Goal: Task Accomplishment & Management: Manage account settings

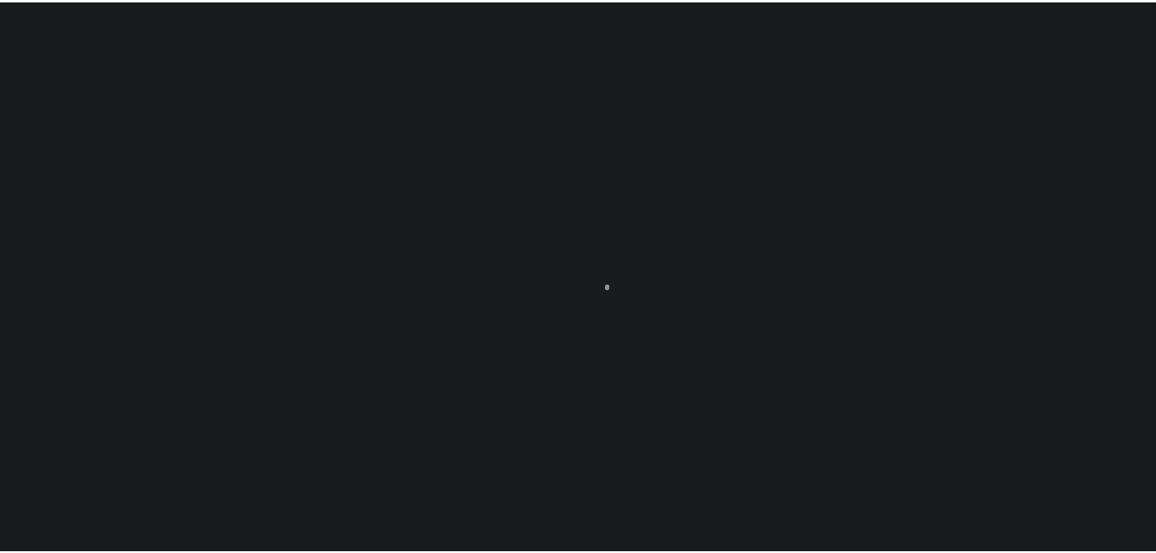
scroll to position [38, 0]
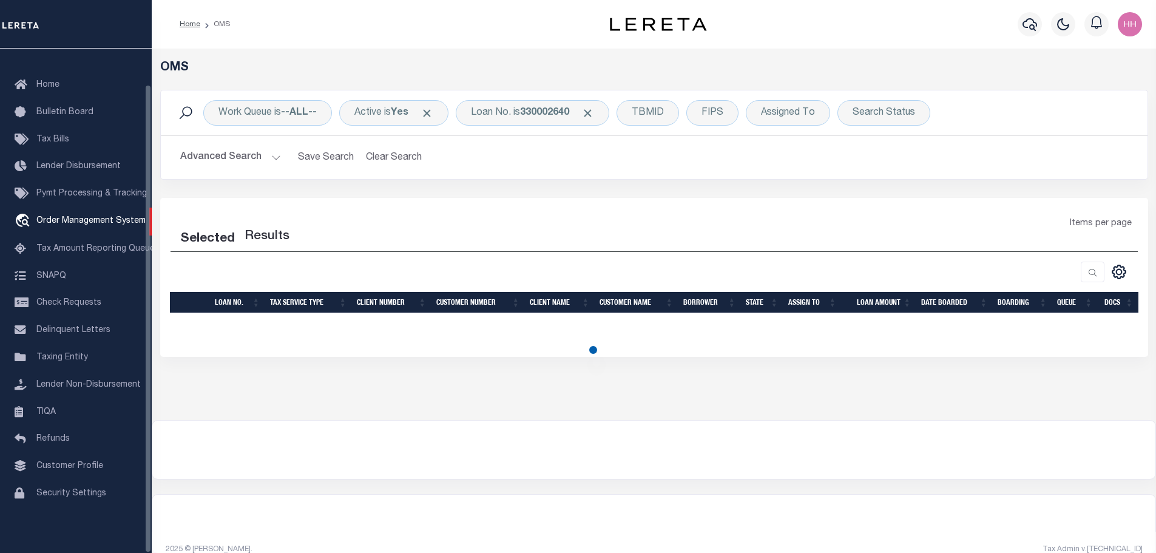
select select "200"
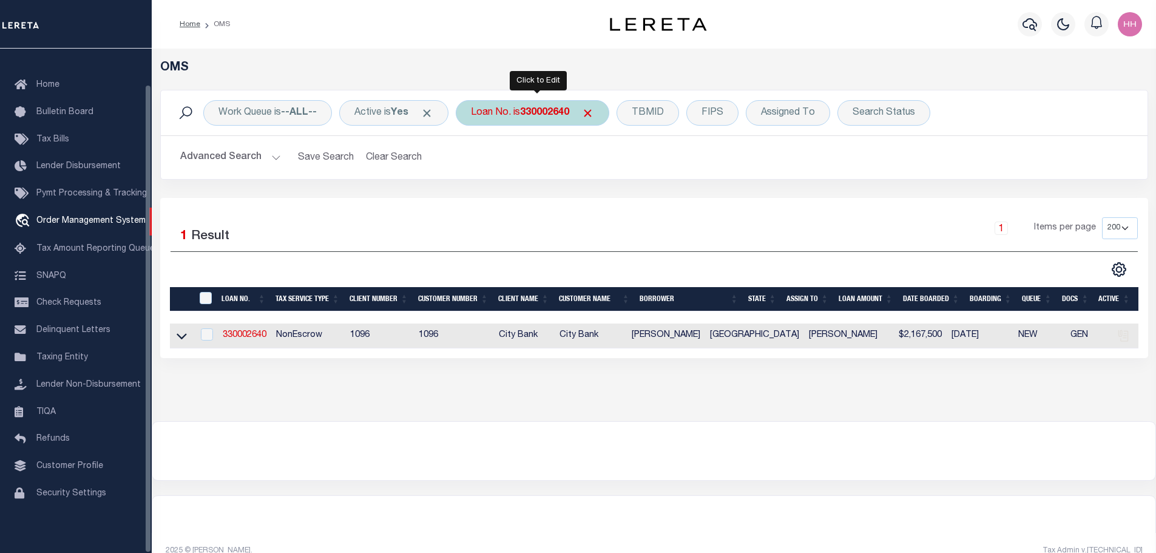
click at [537, 117] on b "330002640" at bounding box center [544, 113] width 49 height 10
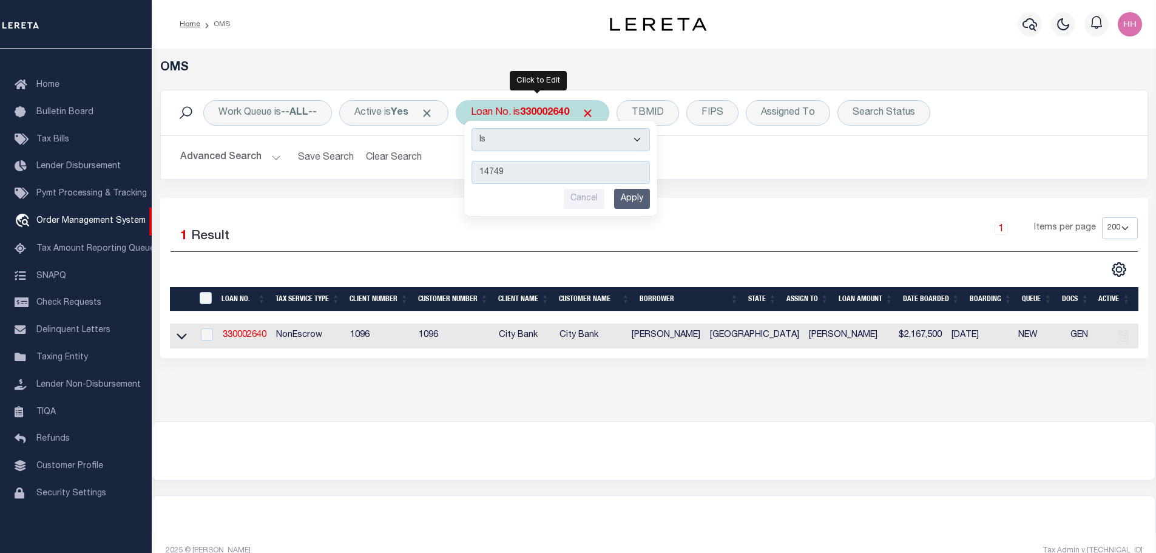
type input "14749"
click at [629, 200] on input "Apply" at bounding box center [632, 199] width 36 height 20
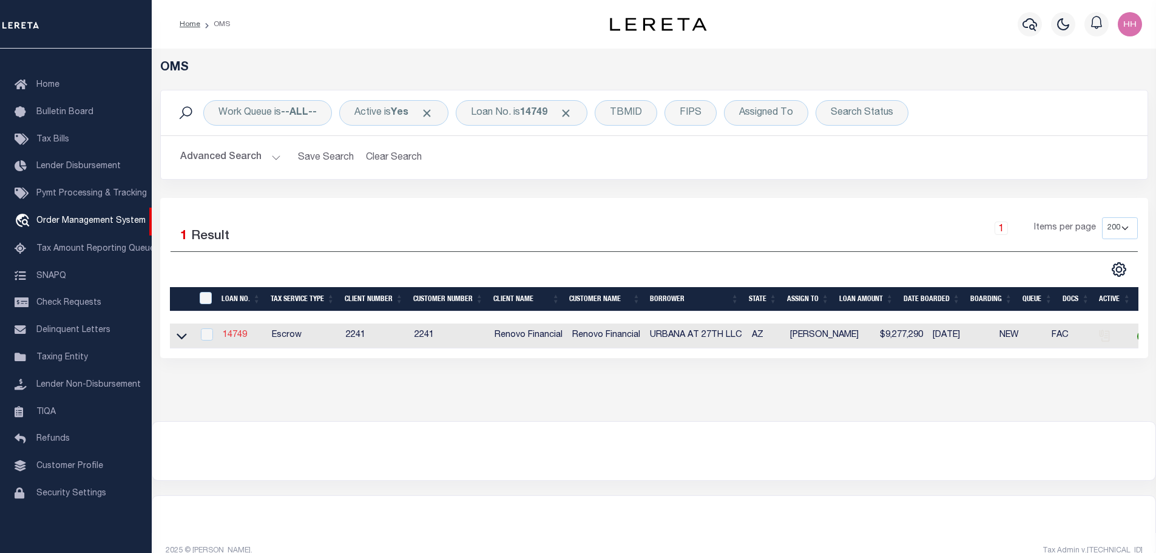
click at [233, 334] on link "14749" at bounding box center [235, 335] width 24 height 8
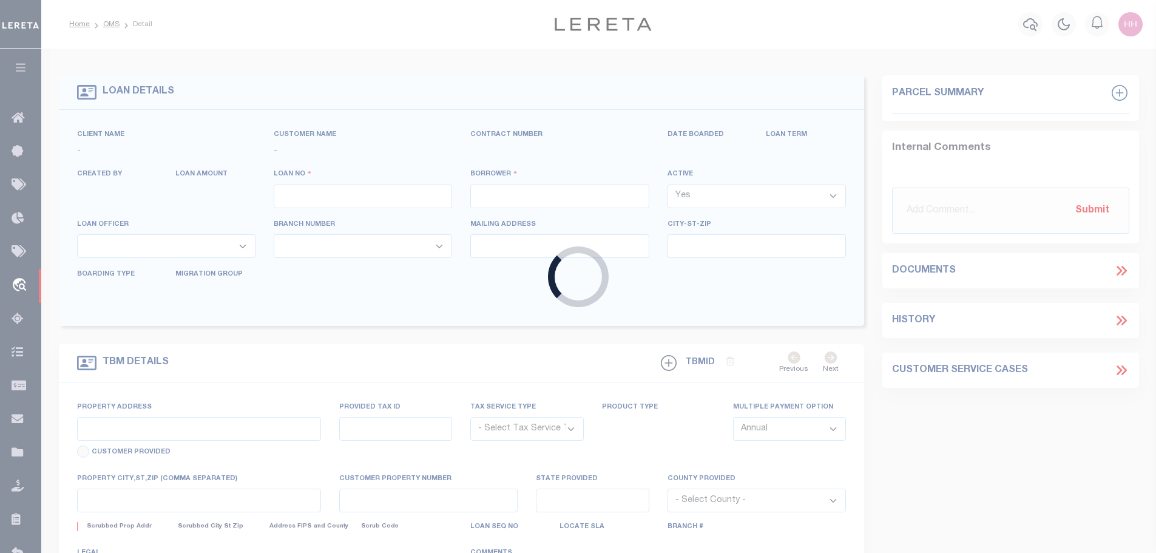
type input "14749"
type input "URBANA AT 27TH LLC"
select select
type input "[STREET_ADDRESS][PERSON_NAME]"
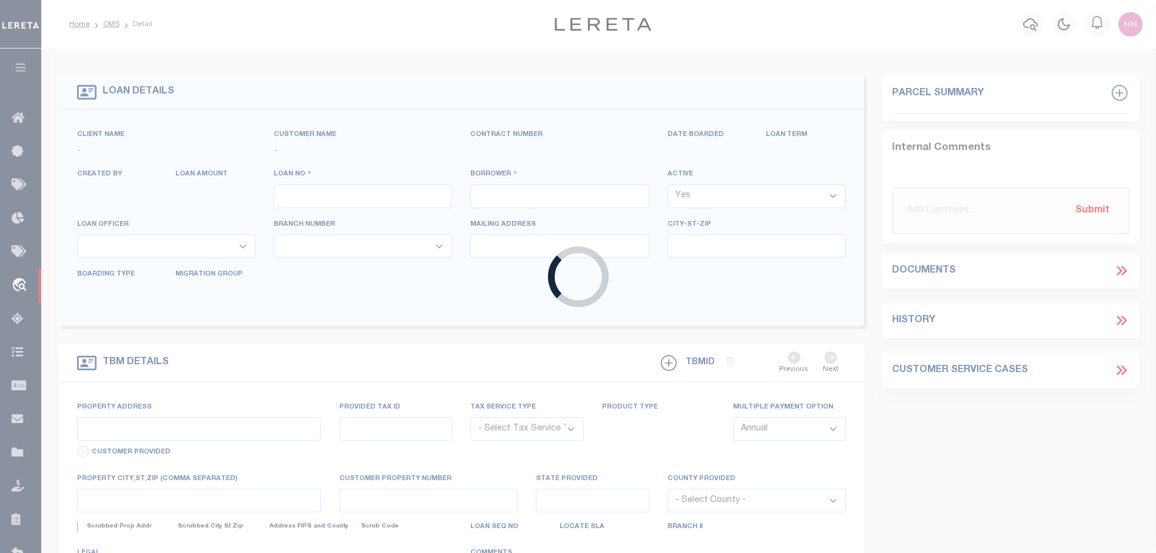
type input "Scottsdale AZ 85250"
select select "10"
select select "Escrow"
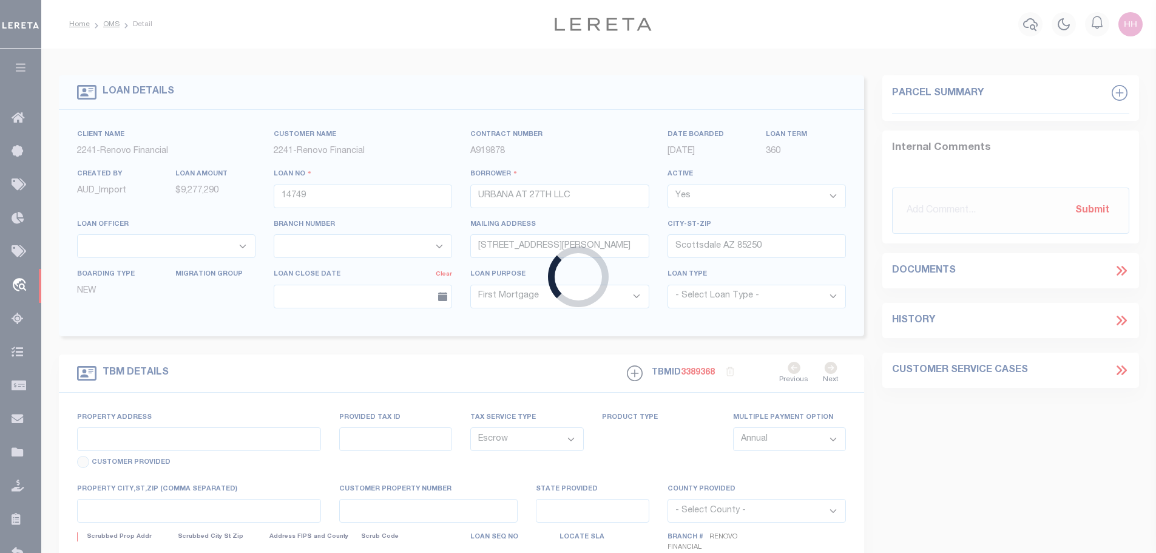
type input "[STREET_ADDRESS]"
select select
type input "[GEOGRAPHIC_DATA], AZ 85008"
type input "a0kUS000005cOeL"
type input "AZ"
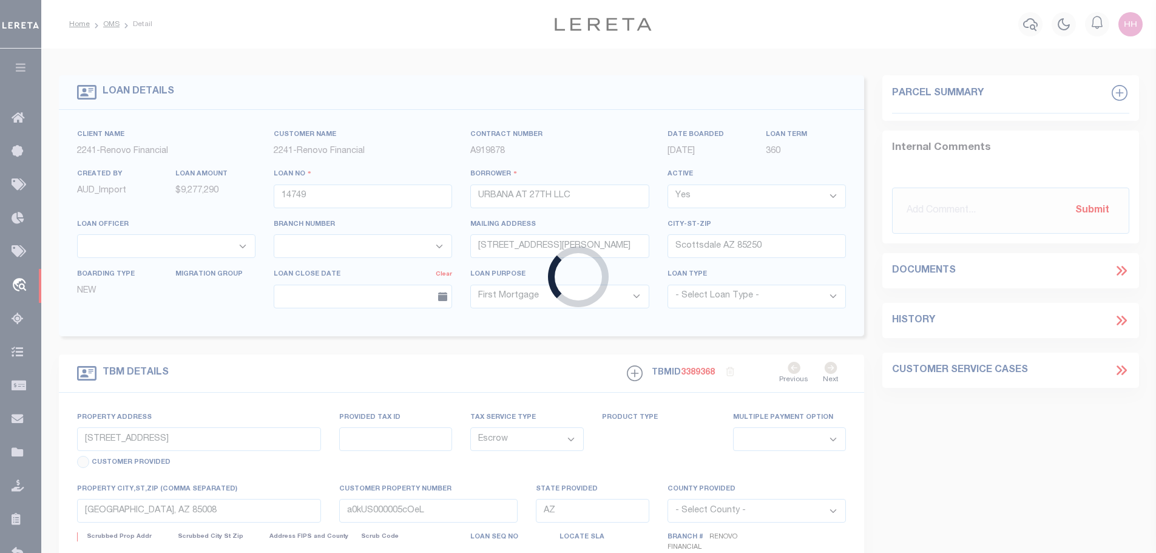
select select
type textarea "LEGAL REQUIRED"
select select "25066"
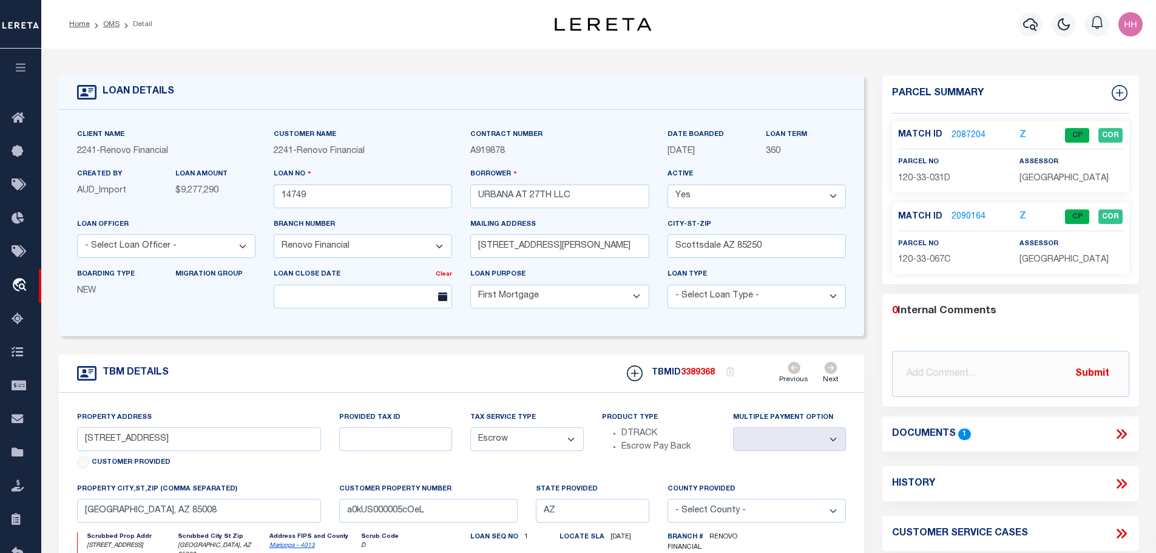
click at [964, 212] on link "2090164" at bounding box center [969, 217] width 34 height 13
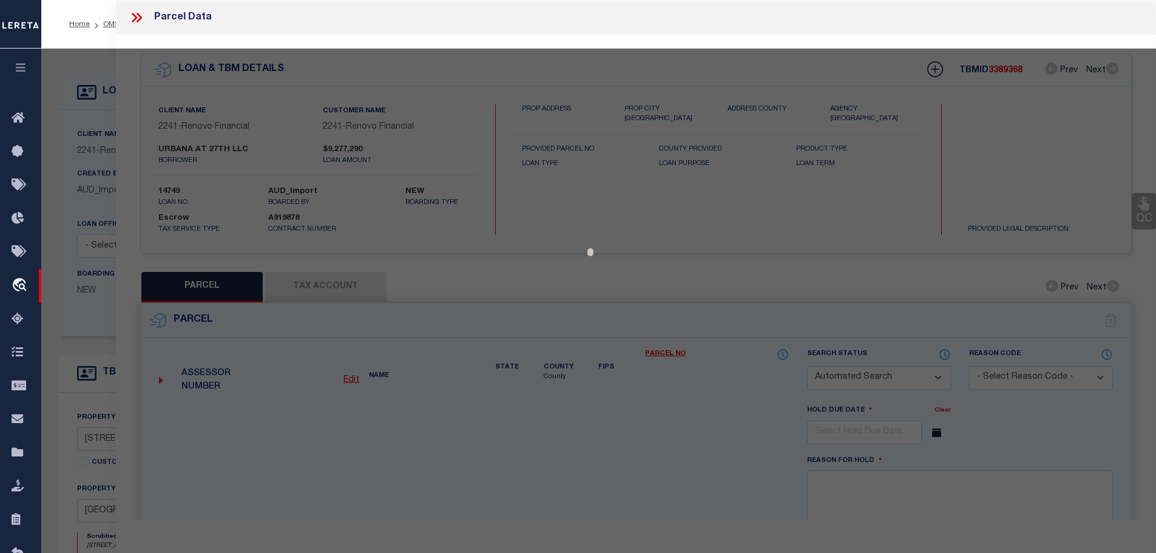
checkbox input "false"
select select "CP"
type input "URBANA AT 27TH LLC"
select select "AGF"
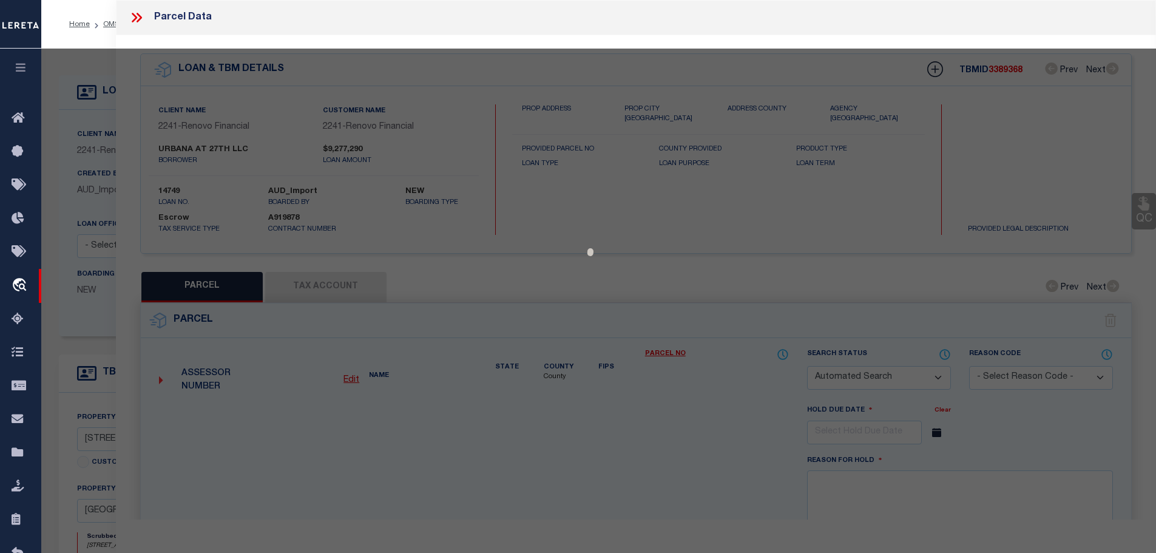
select select "LEG"
type input "[STREET_ADDRESS]"
type input "PHOENIX AZ 85008"
type textarea "E 260F OF S2 SW4 SE4 NW4 EX N 125.1F TH/OF & EX E 30F FOR RDS"
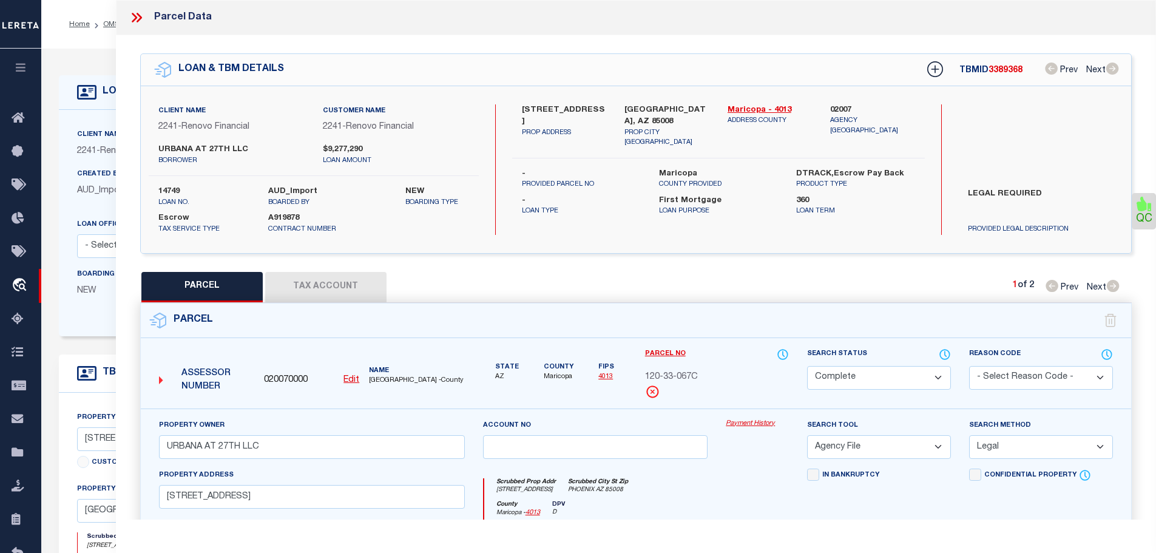
click at [355, 278] on button "Tax Account" at bounding box center [325, 287] width 121 height 30
select select "100"
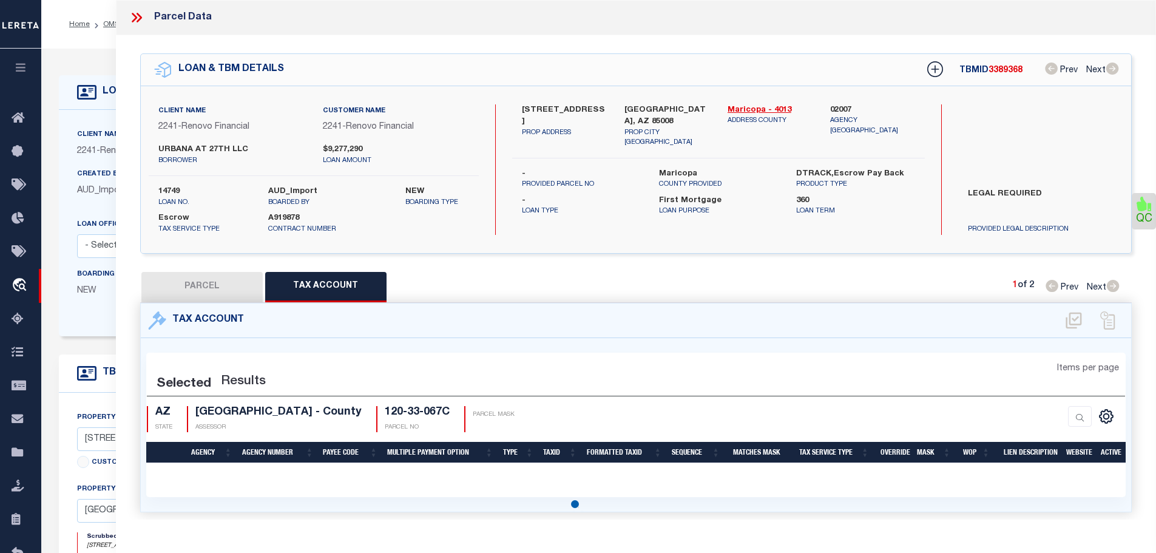
select select "100"
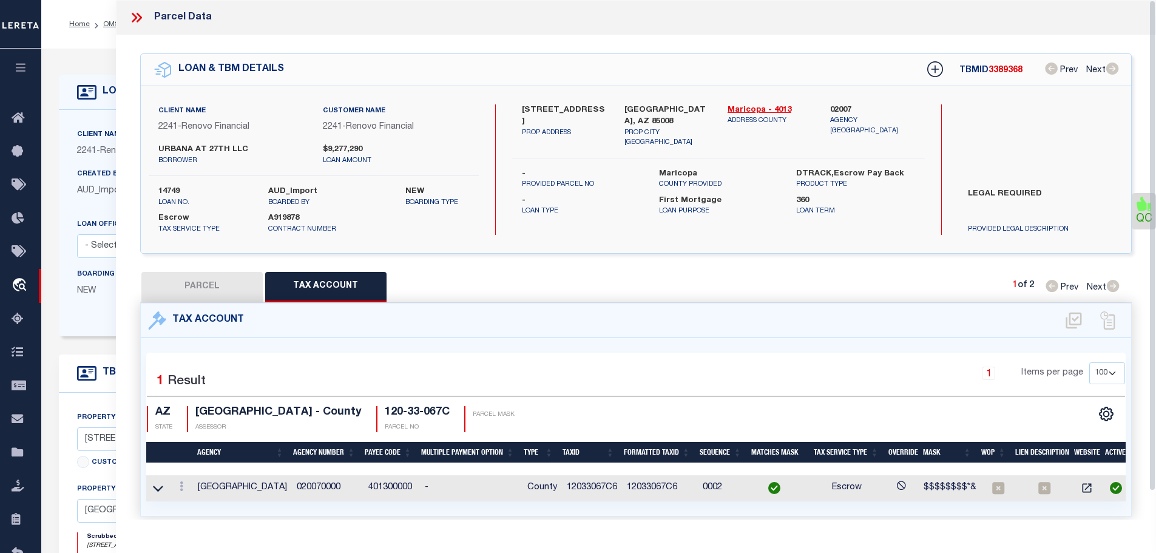
click at [135, 15] on icon at bounding box center [137, 18] width 16 height 16
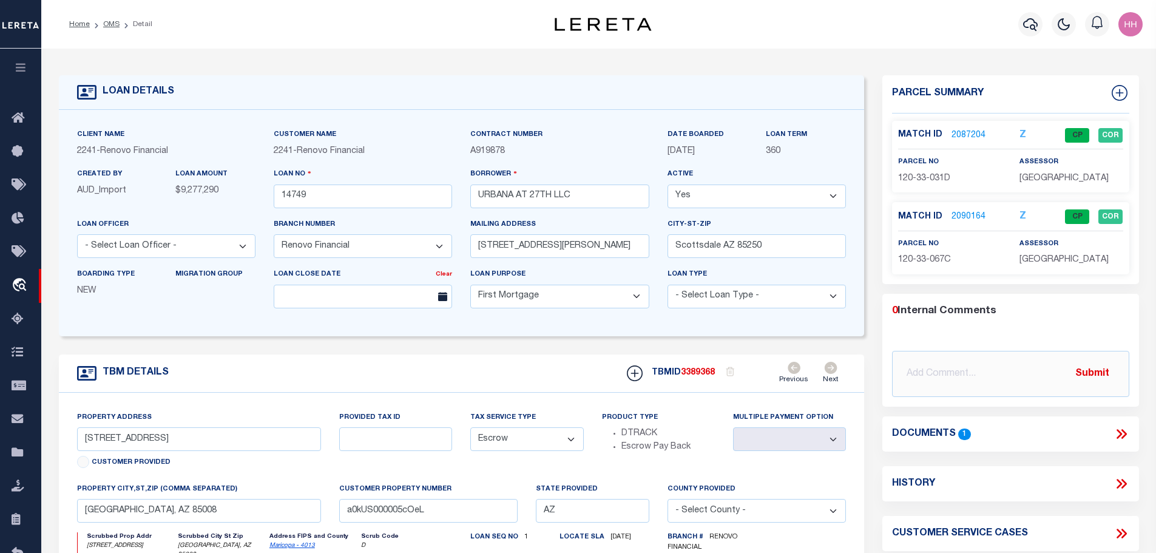
click at [957, 212] on link "2090164" at bounding box center [969, 217] width 34 height 13
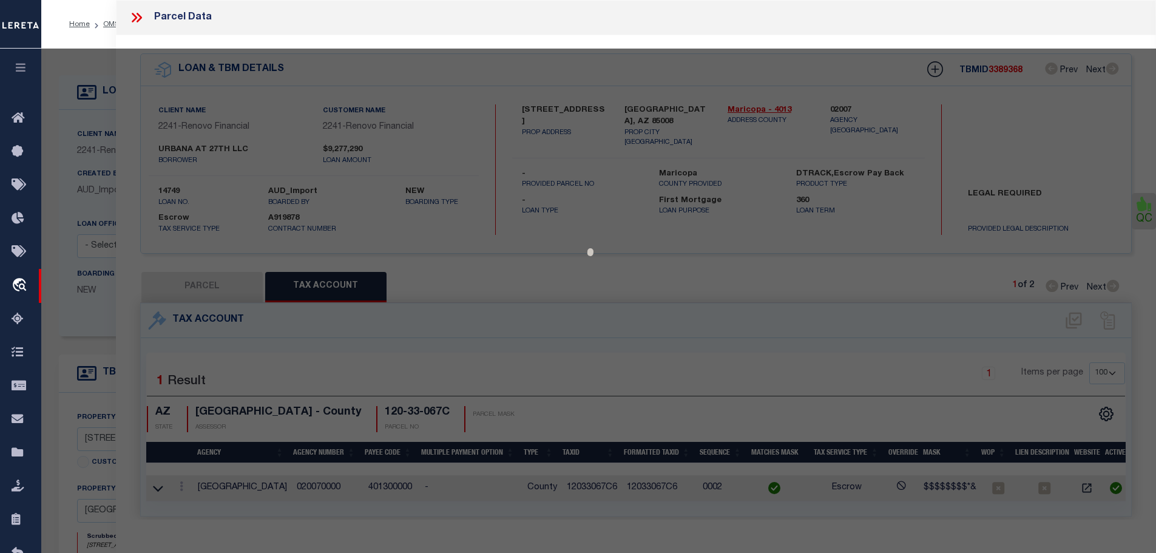
select select "AS"
select select
checkbox input "false"
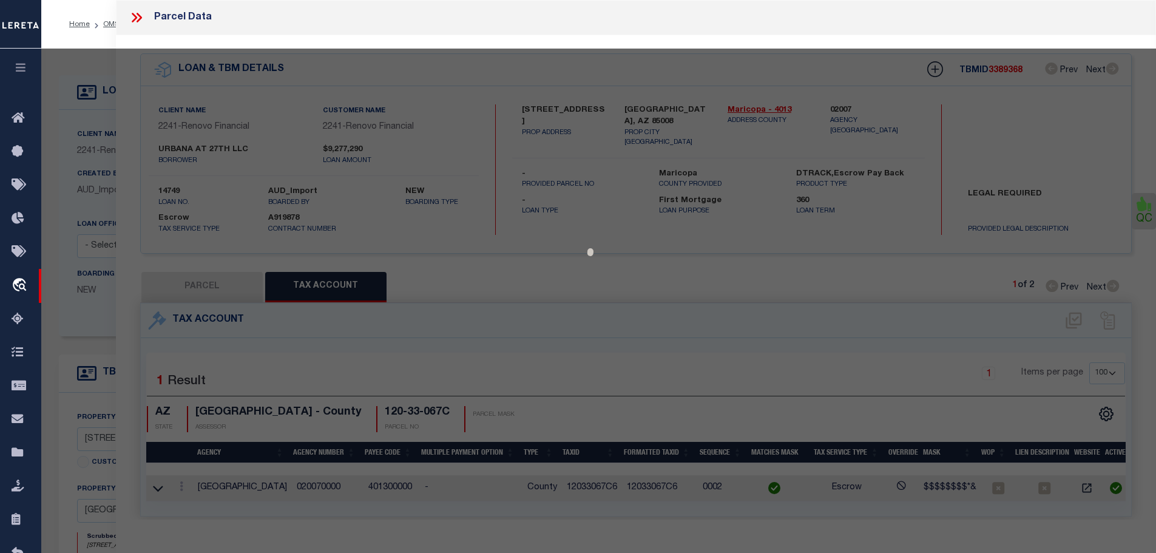
select select "CP"
type input "URBANA AT 27TH LLC"
select select "AGF"
select select "LEG"
type input "[STREET_ADDRESS]"
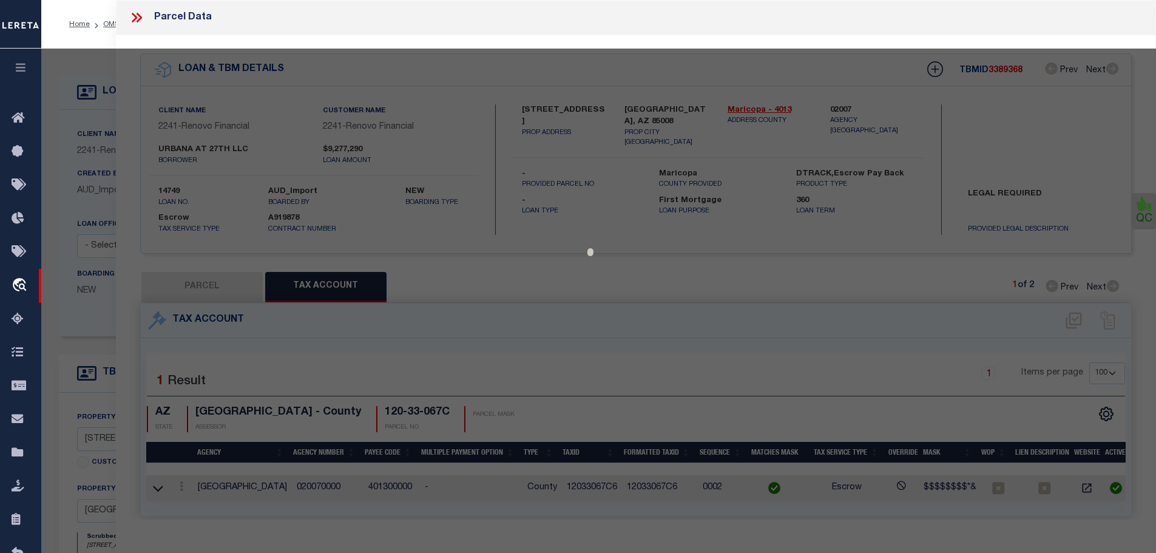
type input "PHOENIX AZ 85008"
type textarea "E 260F OF S2 SW4 SE4 NW4 EX N 125.1F TH/OF & EX E 30F FOR RDS"
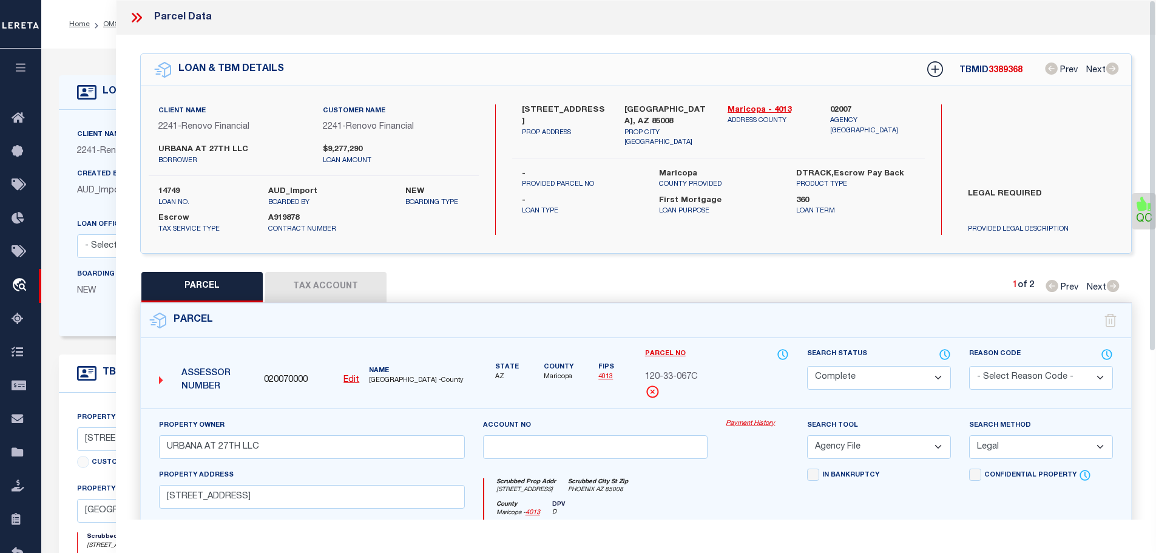
click at [313, 282] on button "Tax Account" at bounding box center [325, 287] width 121 height 30
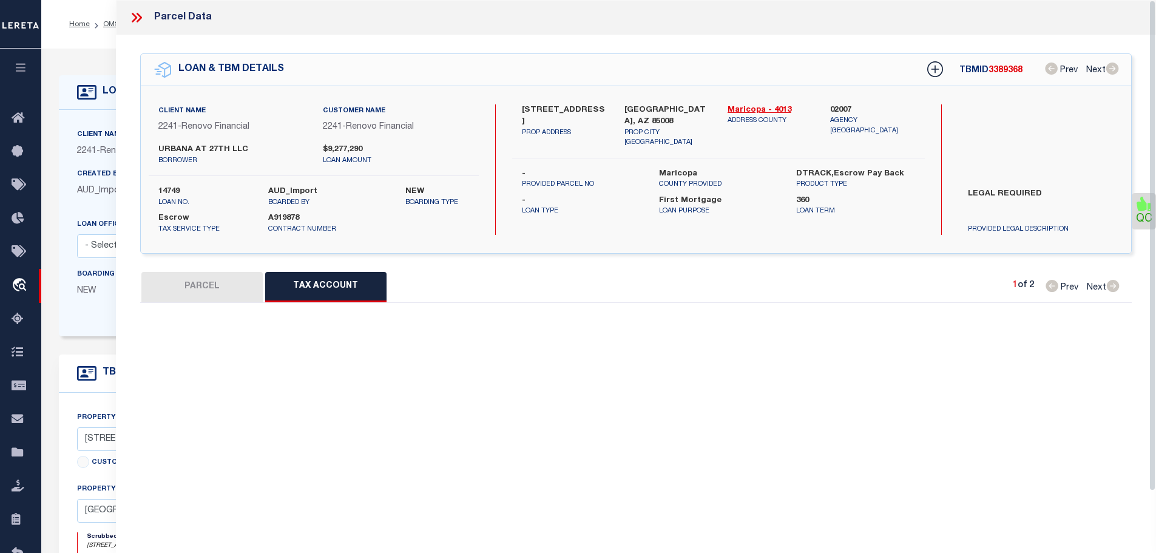
select select "100"
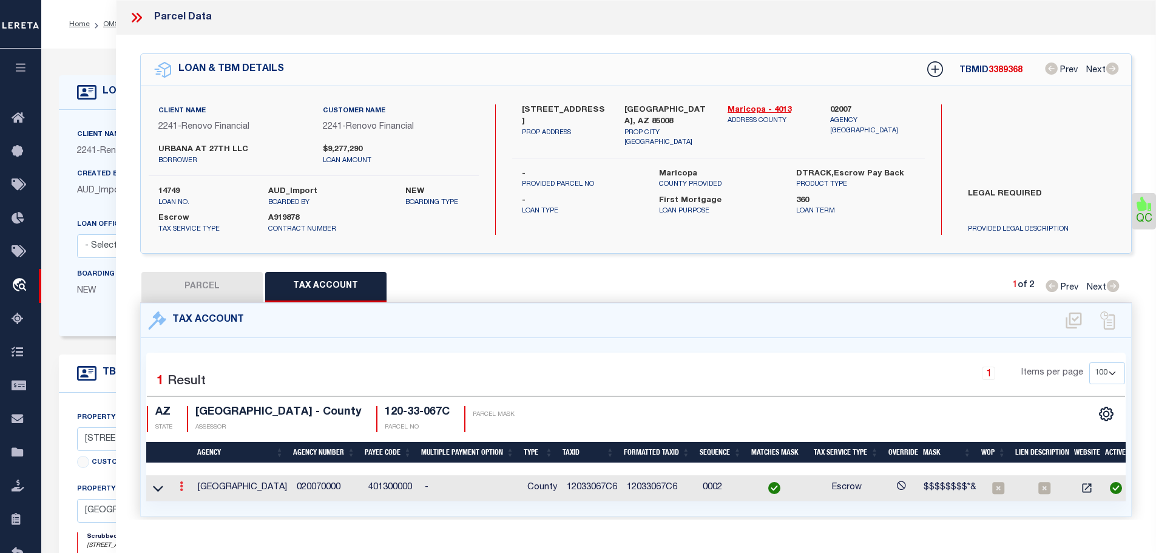
click at [187, 483] on link at bounding box center [181, 488] width 13 height 10
click at [196, 502] on icon "" at bounding box center [194, 504] width 9 height 9
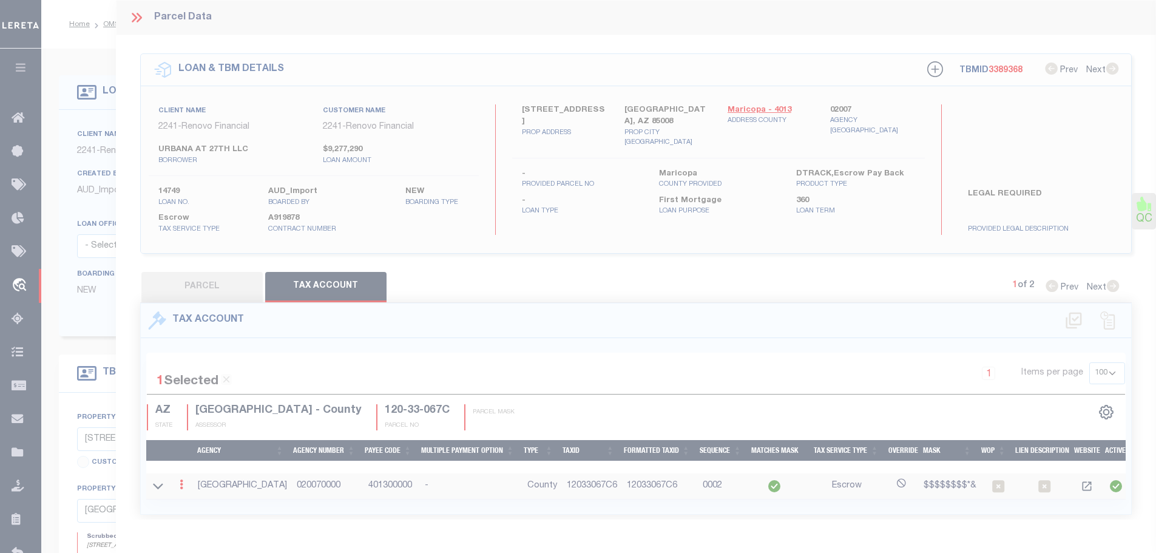
type input "12033067C6"
type textarea "$$$$$$$$*&"
checkbox input "true"
select select "ACT"
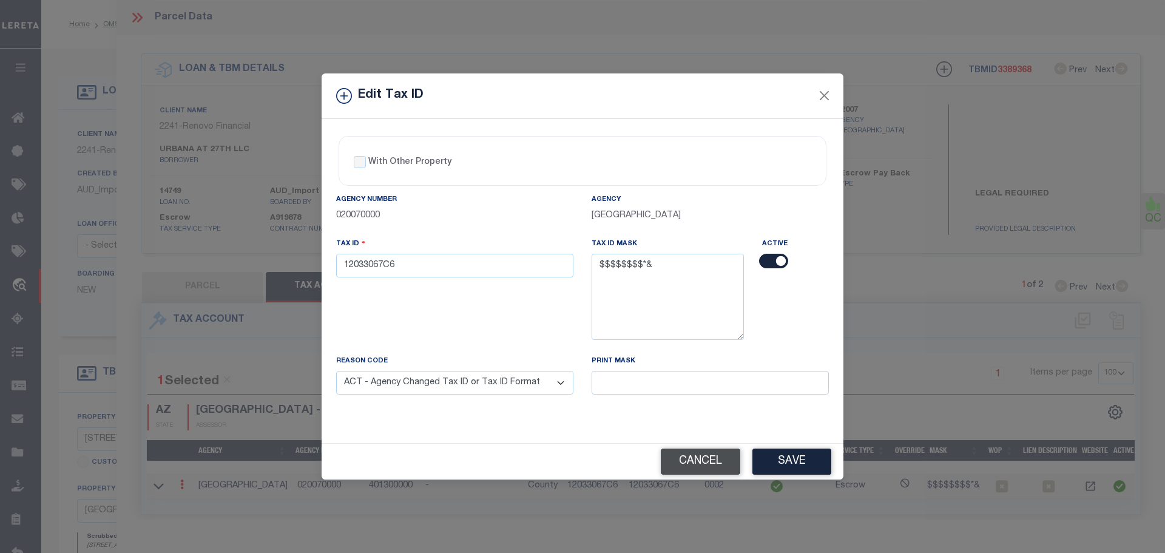
click at [705, 466] on button "Cancel" at bounding box center [701, 462] width 80 height 26
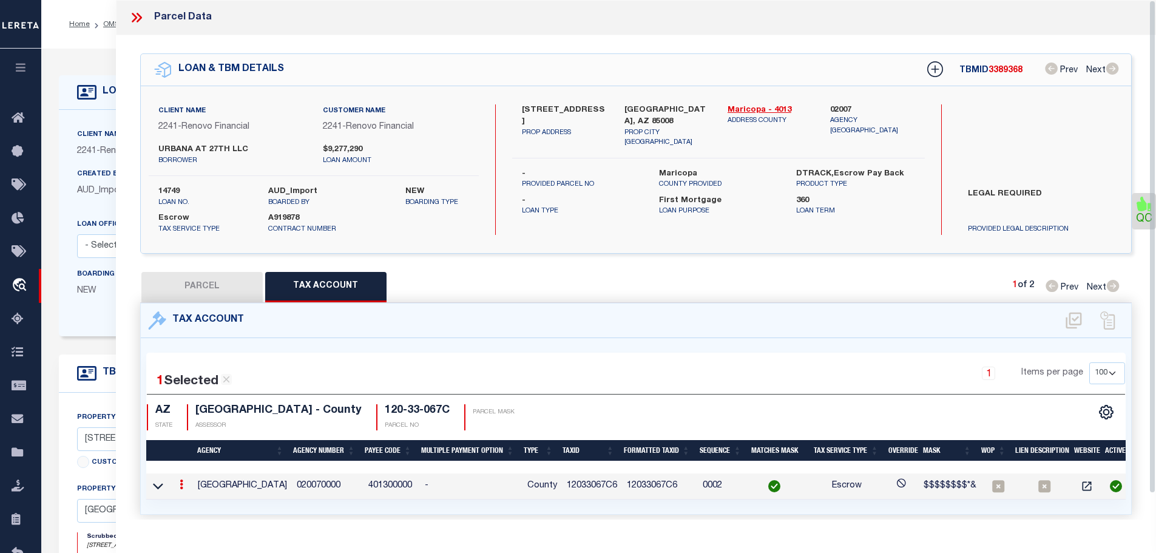
click at [137, 20] on icon at bounding box center [137, 18] width 16 height 16
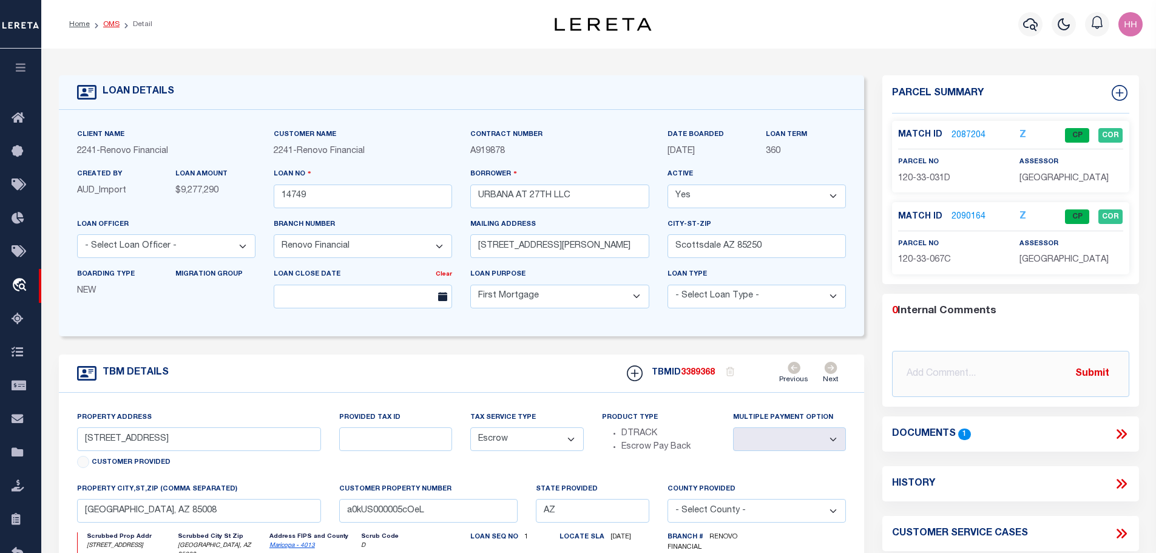
click at [110, 22] on link "OMS" at bounding box center [111, 24] width 16 height 7
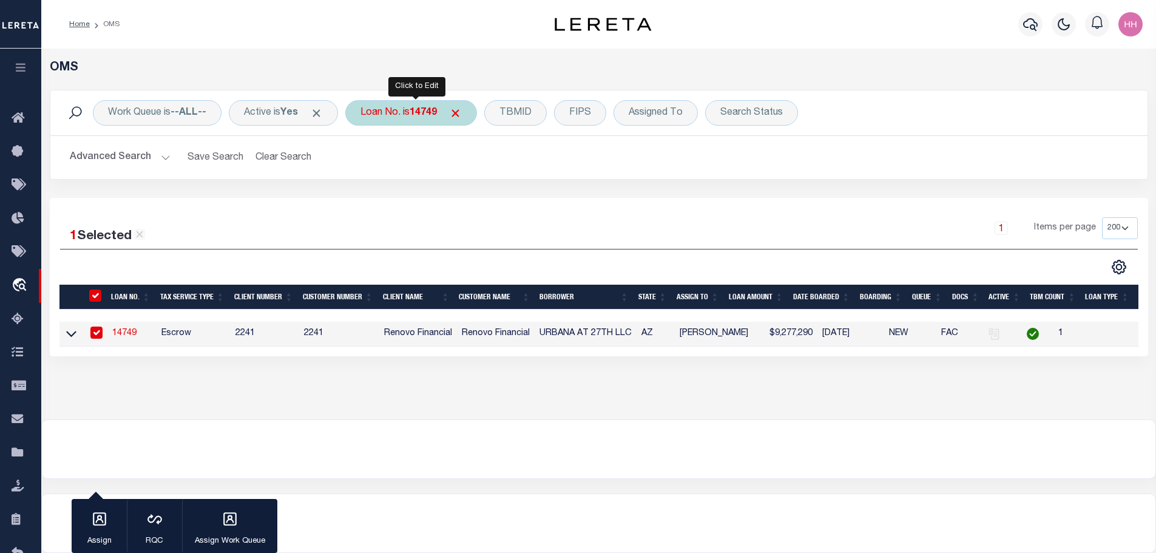
click at [414, 114] on div "Loan No. is 14749" at bounding box center [411, 112] width 132 height 25
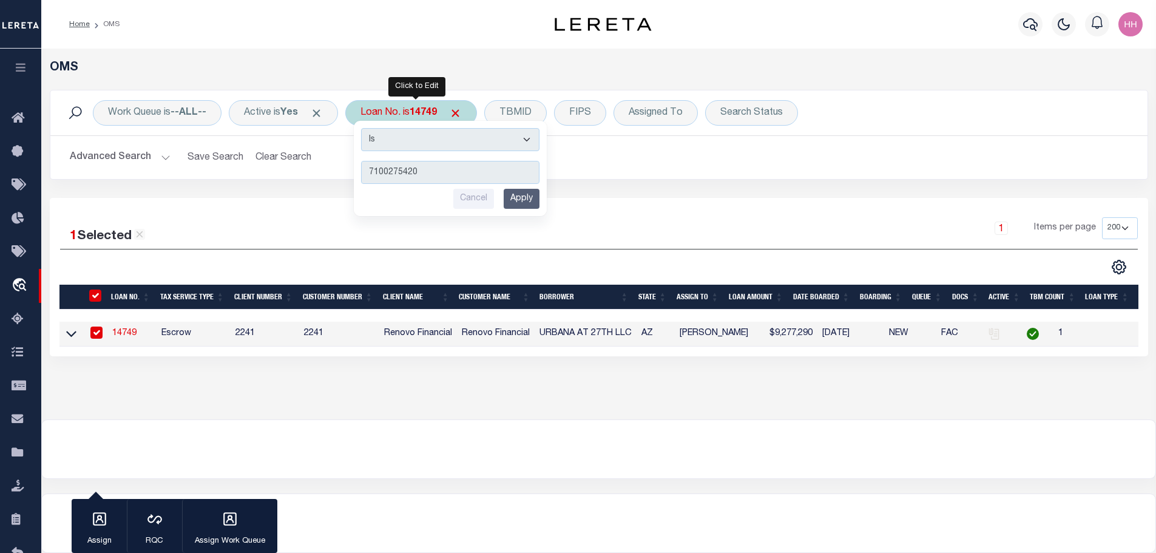
type input "7100275420"
click at [526, 201] on input "Apply" at bounding box center [522, 199] width 36 height 20
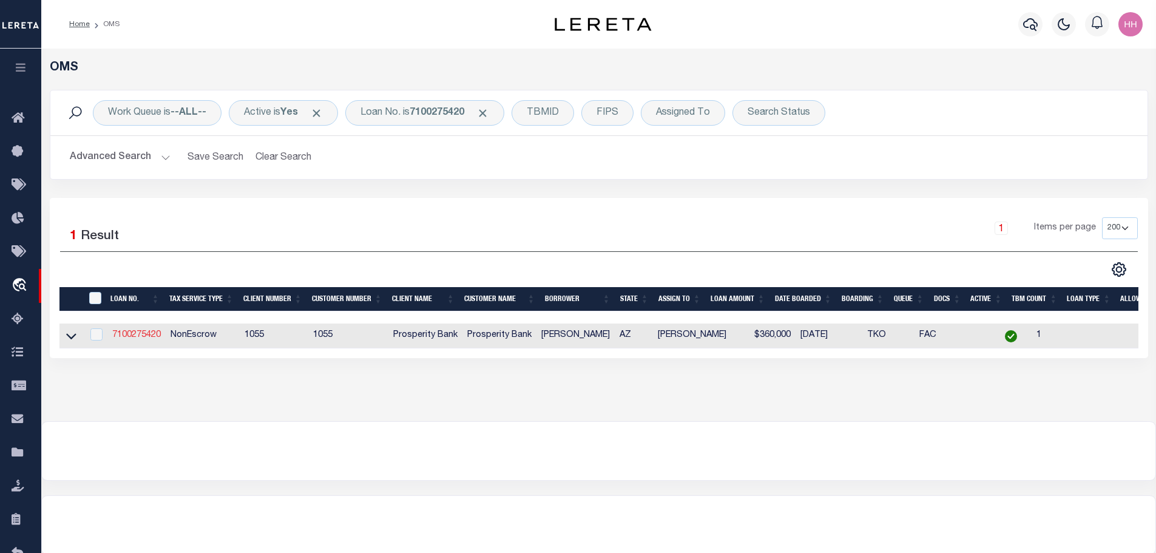
click at [147, 336] on link "7100275420" at bounding box center [136, 335] width 49 height 8
type input "7100275420"
type input "[PERSON_NAME]"
select select
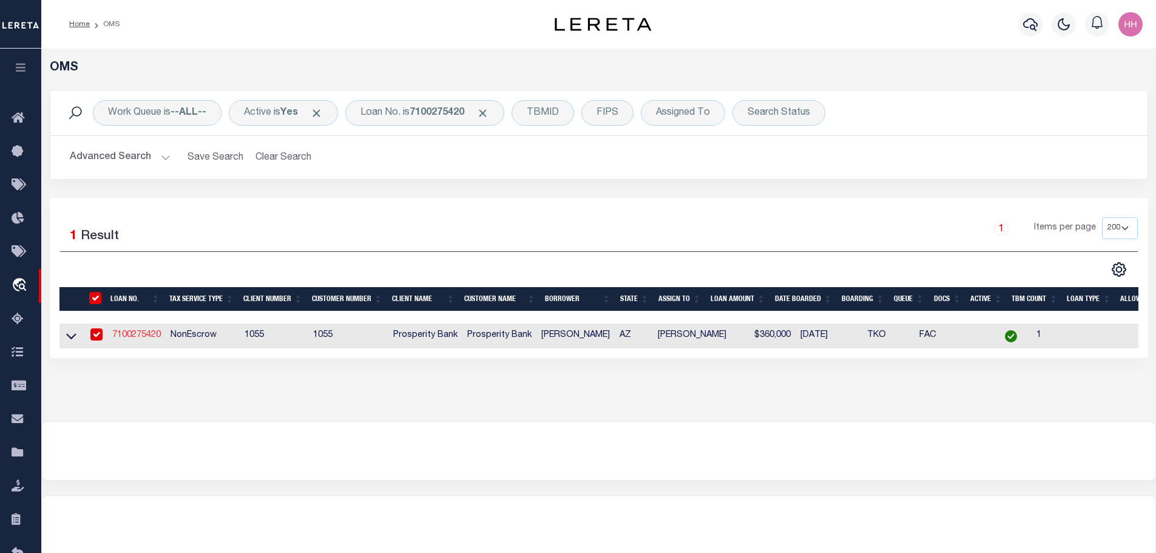
type input "[STREET_ADDRESS]"
type input "[GEOGRAPHIC_DATA] [GEOGRAPHIC_DATA] 79416-3720"
select select "700"
select select "NonEscrow"
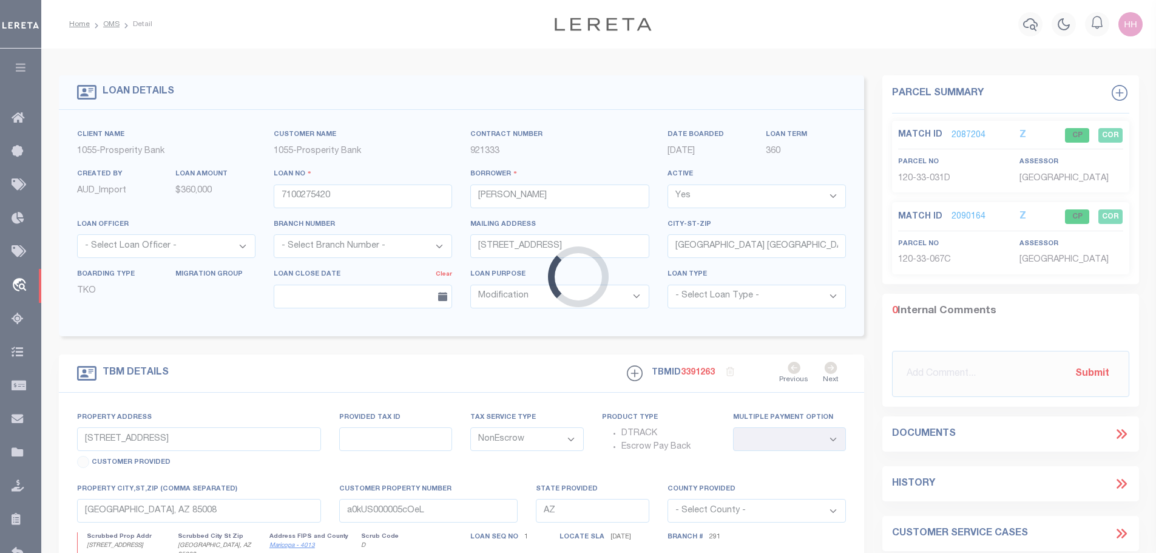
select select "119919"
select select "14726"
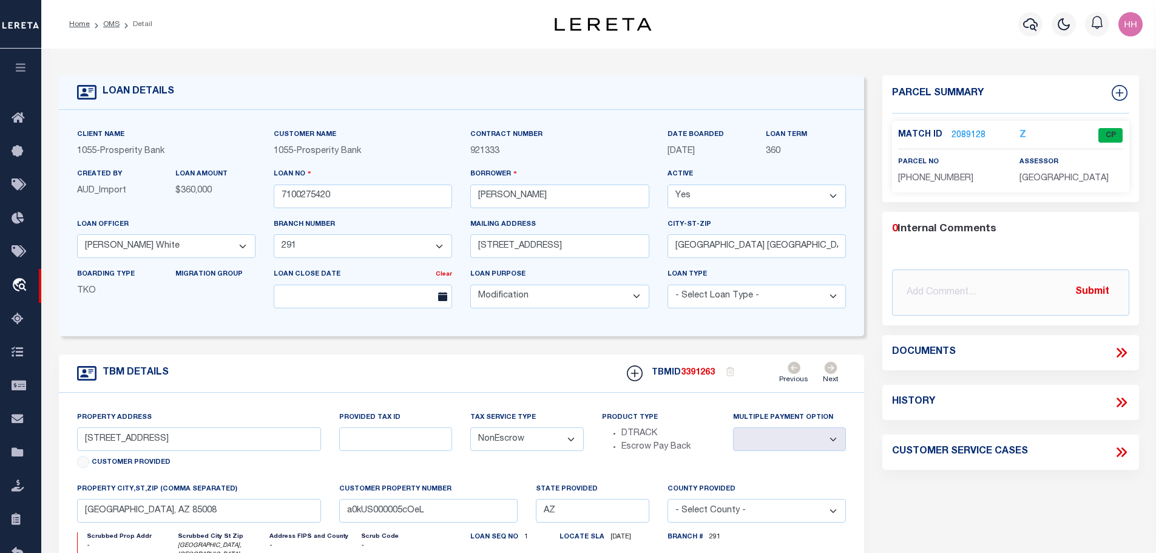
select select
type input "[GEOGRAPHIC_DATA], [GEOGRAPHIC_DATA]"
type textarea "FLDT AOC [STREET_ADDRESS]"
click at [961, 132] on link "2089128" at bounding box center [969, 135] width 34 height 13
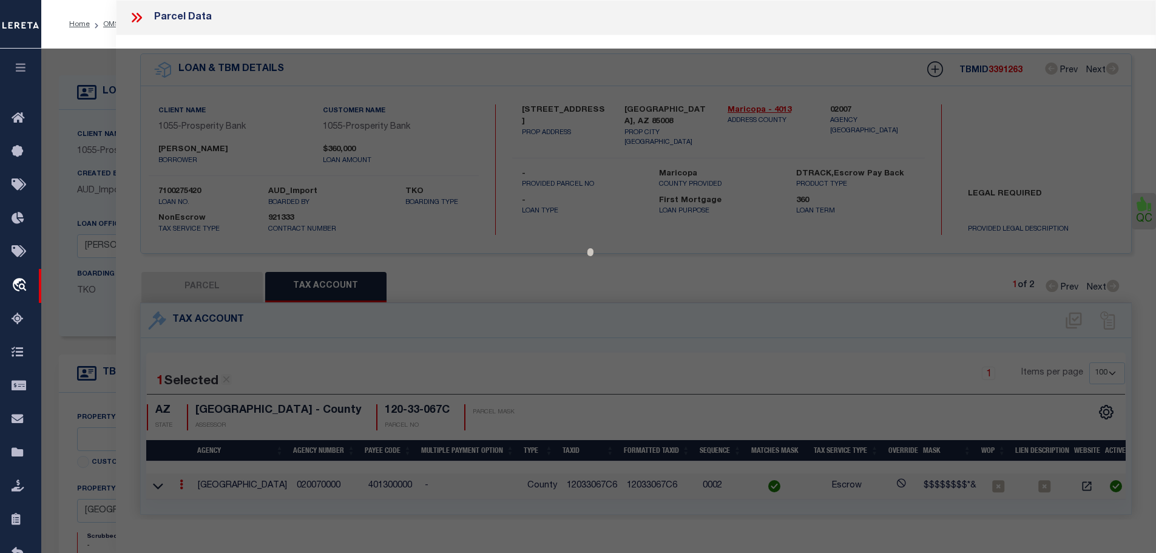
select select "AS"
select select
checkbox input "false"
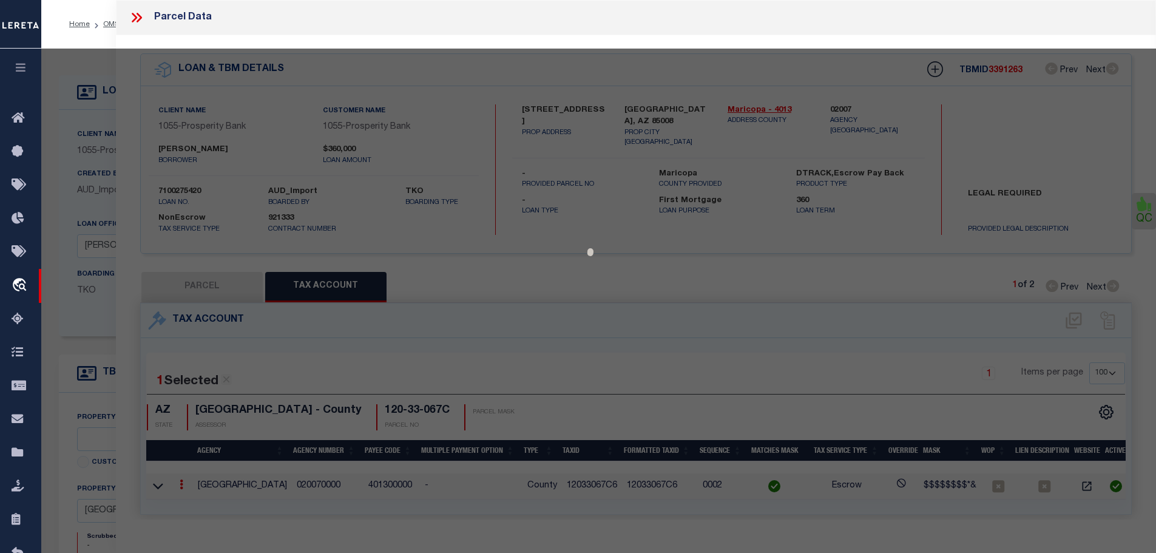
select select "CP"
type input "[PERSON_NAME] LIVING TRUST"
select select
type input "[STREET_ADDRESS]"
checkbox input "false"
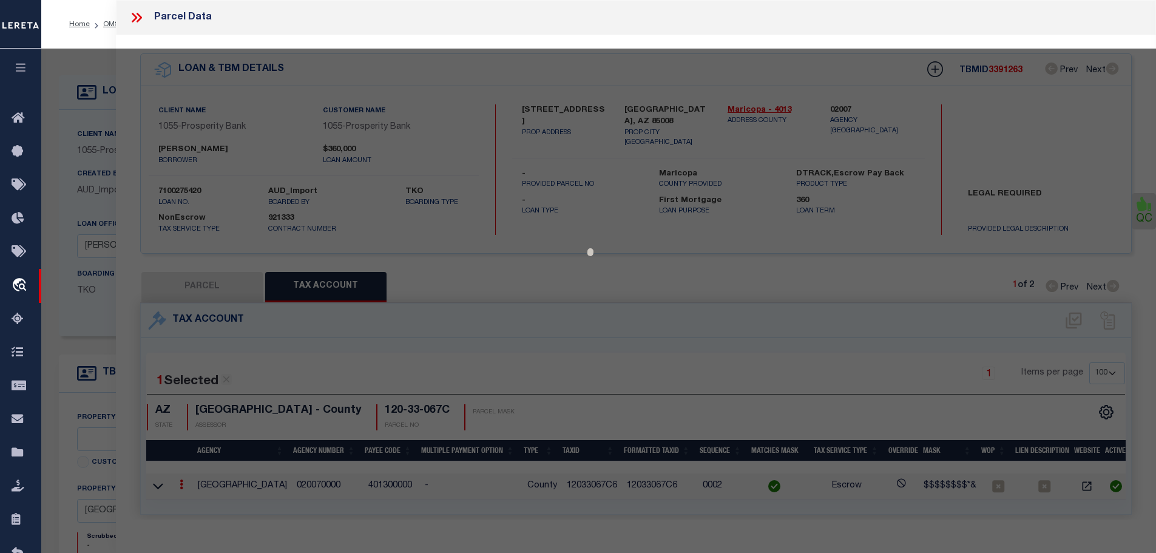
type input "SCOTTSDALE AZ 85266"
type textarea "WINFIELD PLAT 4 MCR 460-19 Lot # 19"
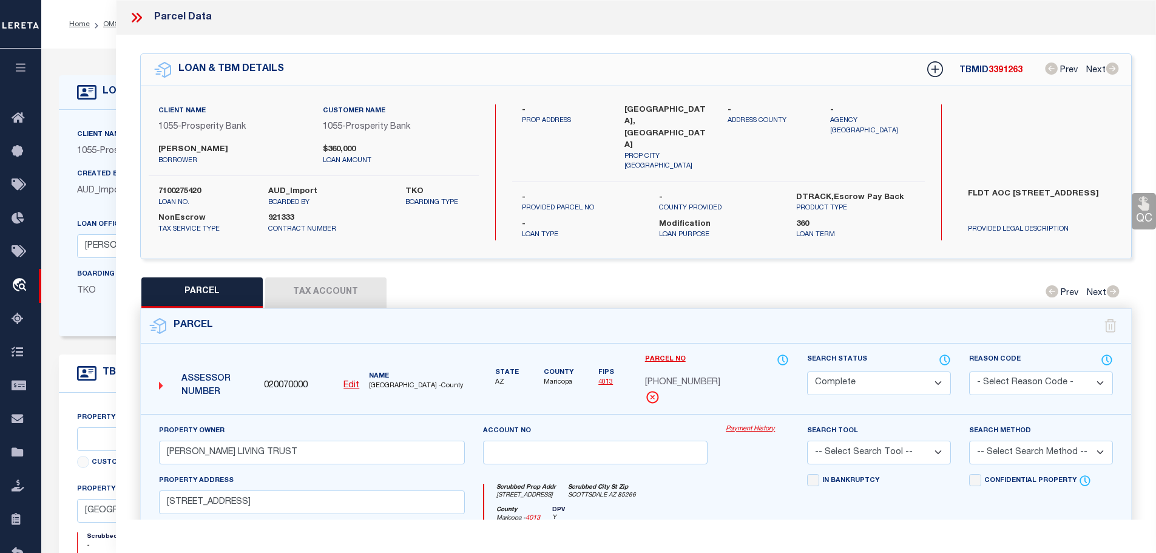
click at [354, 277] on button "Tax Account" at bounding box center [325, 292] width 121 height 30
select select "100"
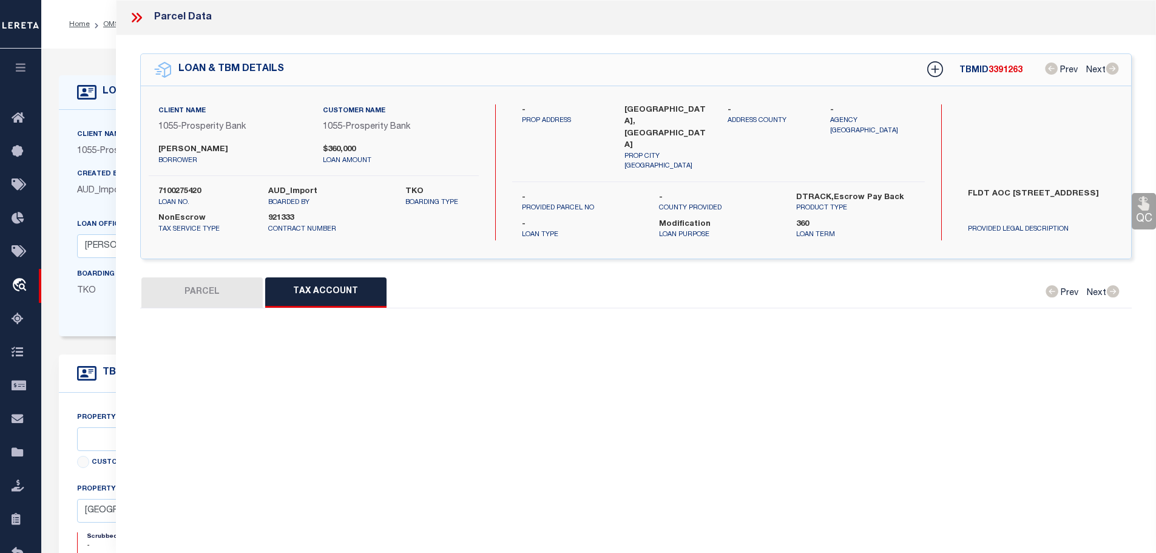
select select "100"
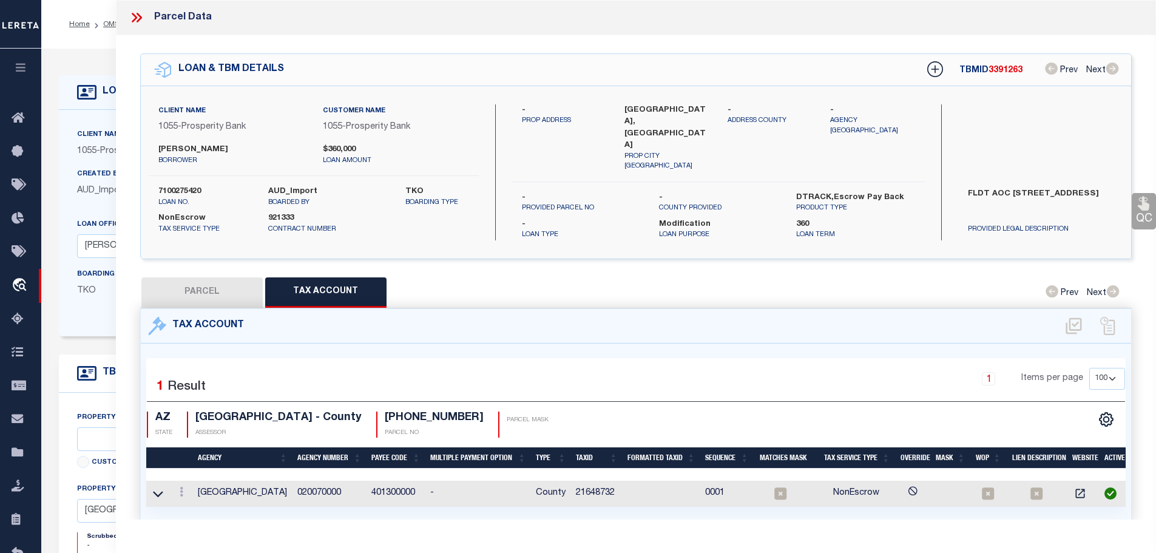
click at [235, 283] on button "PARCEL" at bounding box center [201, 292] width 121 height 30
select select "AS"
checkbox input "false"
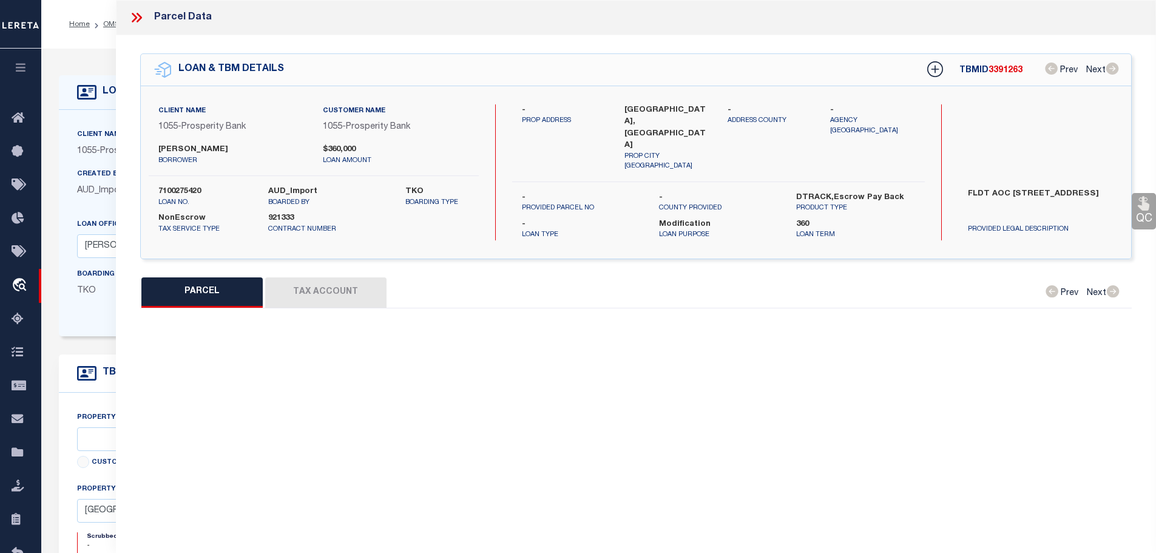
select select "CP"
type input "[PERSON_NAME] LIVING TRUST"
select select
type input "[STREET_ADDRESS]"
checkbox input "false"
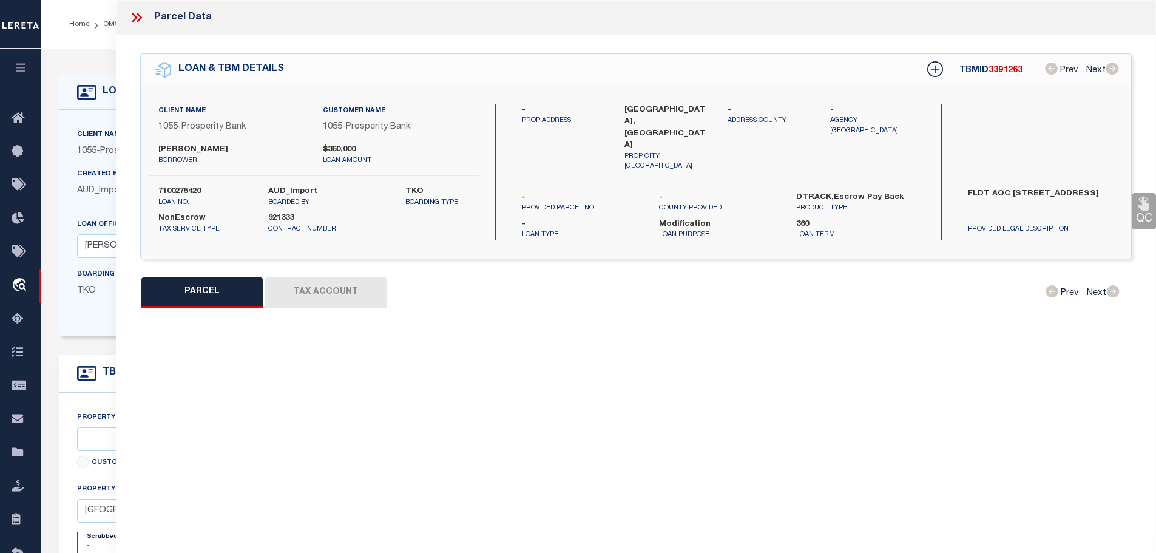
type input "SCOTTSDALE AZ 85266"
type textarea "WINFIELD PLAT 4 MCR 460-19 Lot # 19"
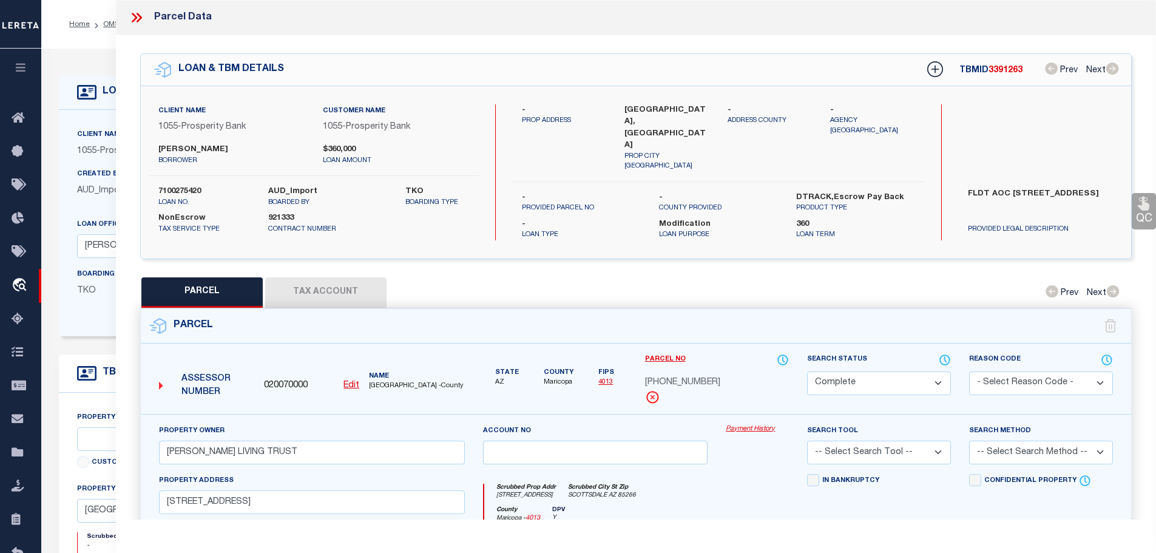
click at [351, 279] on button "Tax Account" at bounding box center [325, 292] width 121 height 30
select select "100"
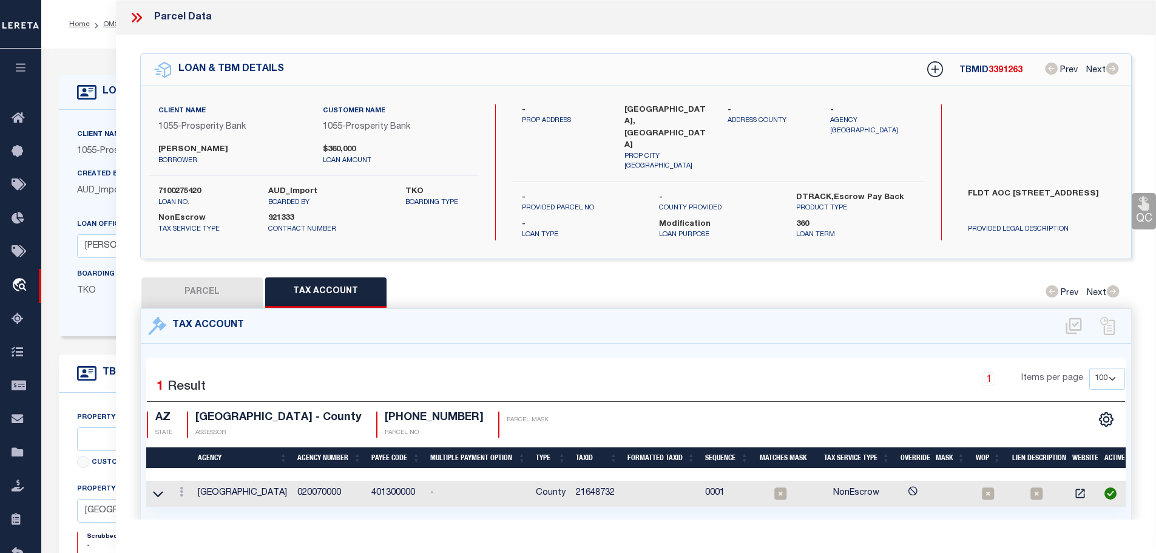
click at [608, 483] on td "21648732" at bounding box center [597, 494] width 52 height 26
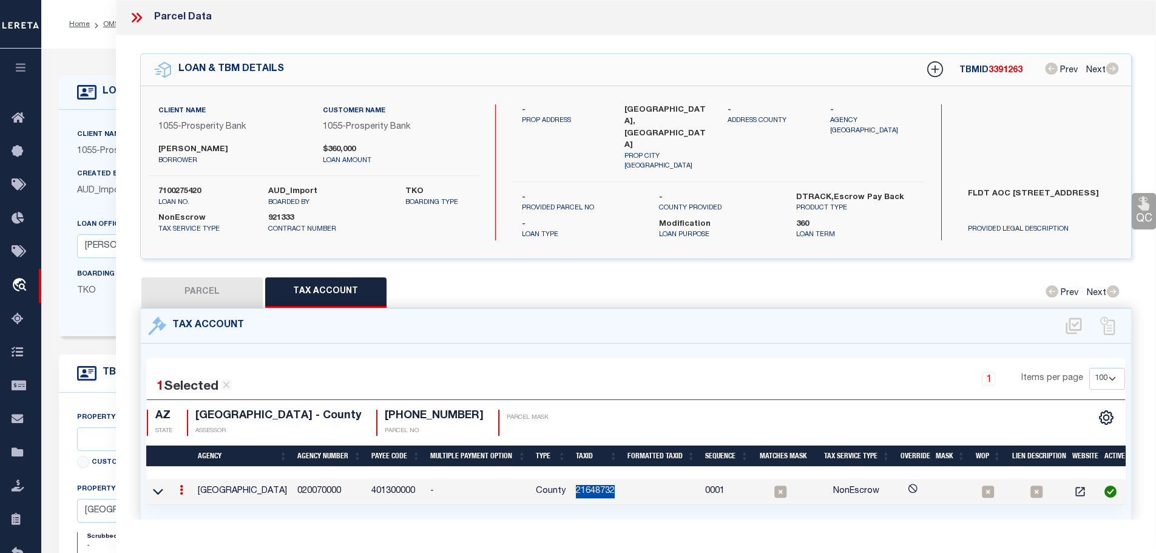
click at [608, 483] on td "21648732" at bounding box center [597, 492] width 52 height 26
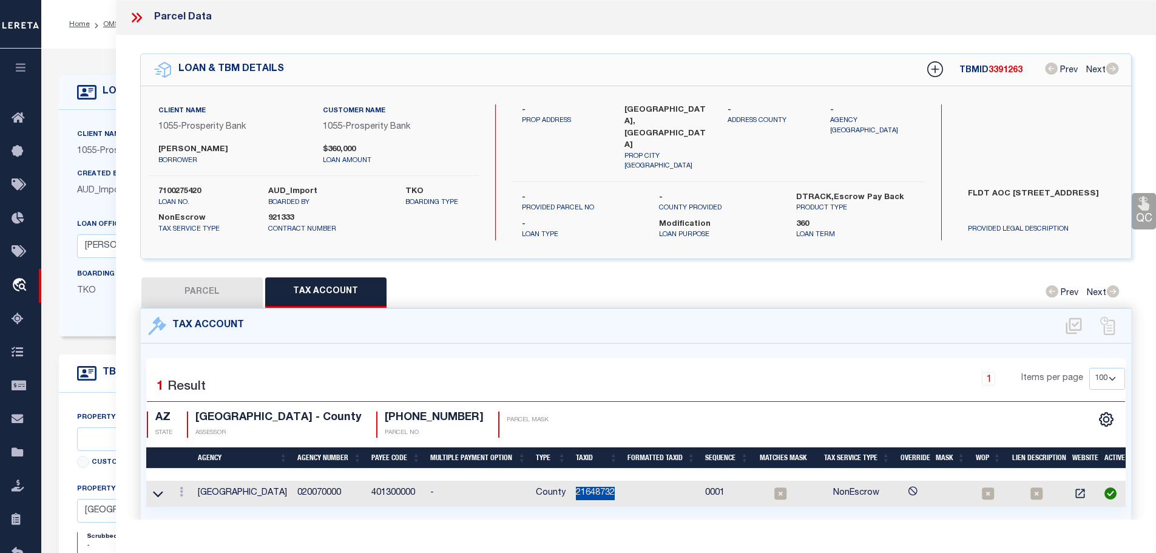
copy td "21648732"
click at [204, 277] on button "PARCEL" at bounding box center [201, 292] width 121 height 30
select select "AS"
checkbox input "false"
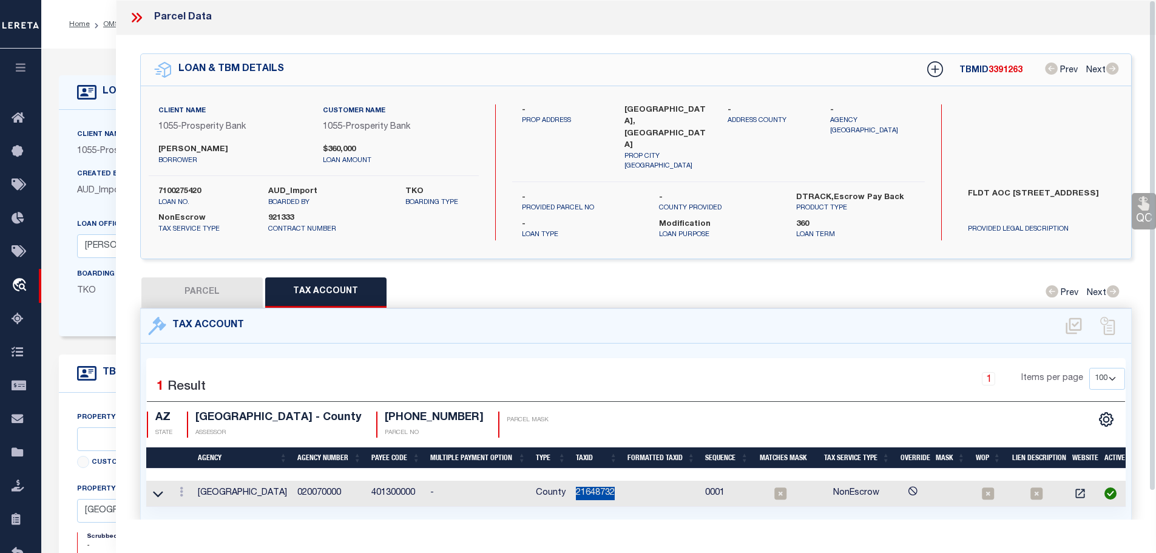
select select "CP"
type input "[PERSON_NAME] LIVING TRUST"
select select
type input "[STREET_ADDRESS]"
checkbox input "false"
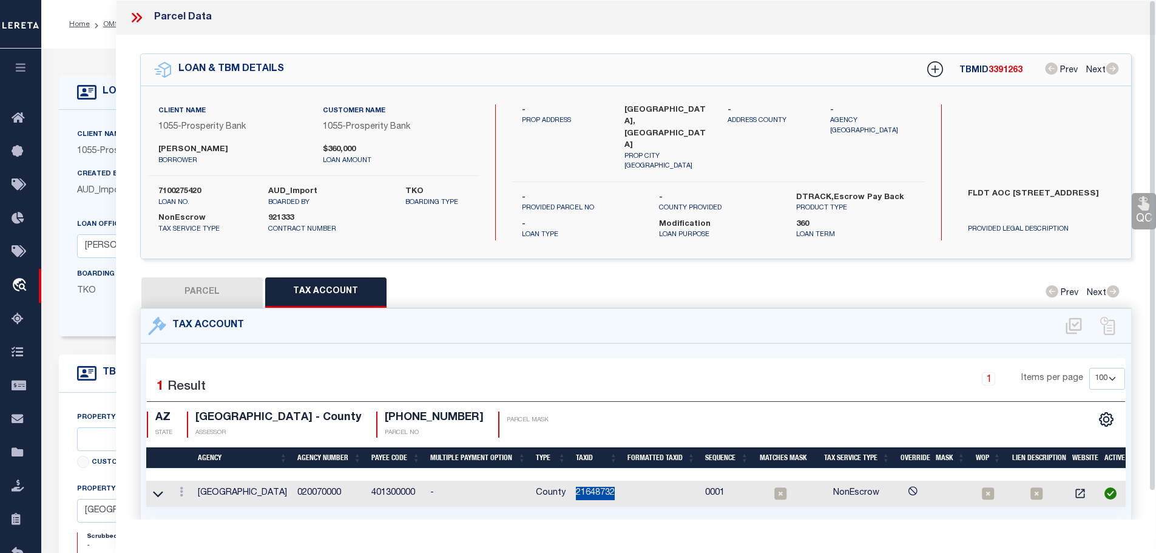
type input "SCOTTSDALE AZ 85266"
type textarea "WINFIELD PLAT 4 MCR 460-19 Lot # 19"
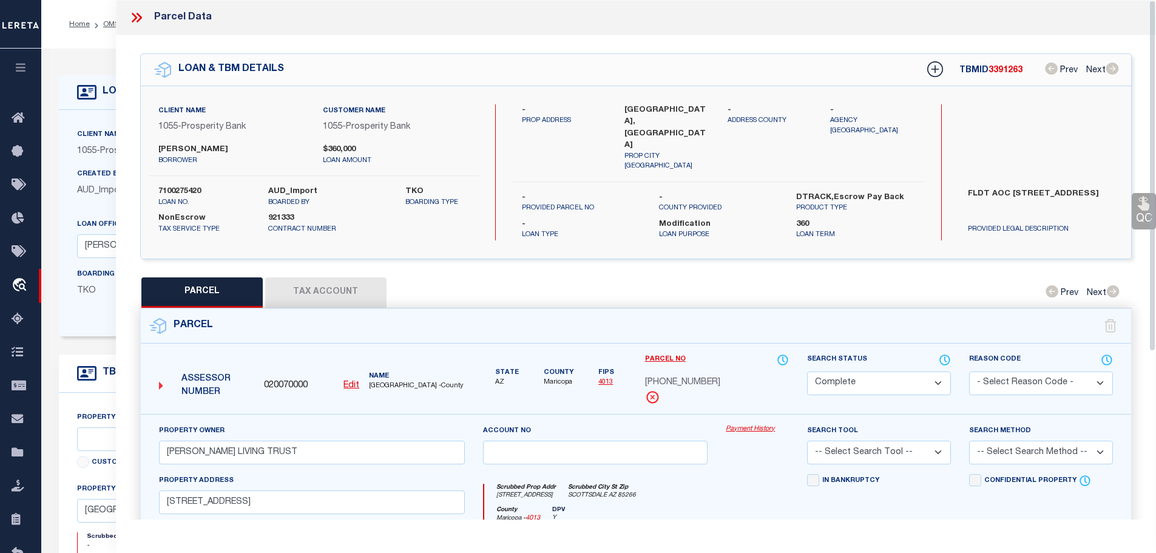
click at [324, 288] on button "Tax Account" at bounding box center [325, 292] width 121 height 30
select select "100"
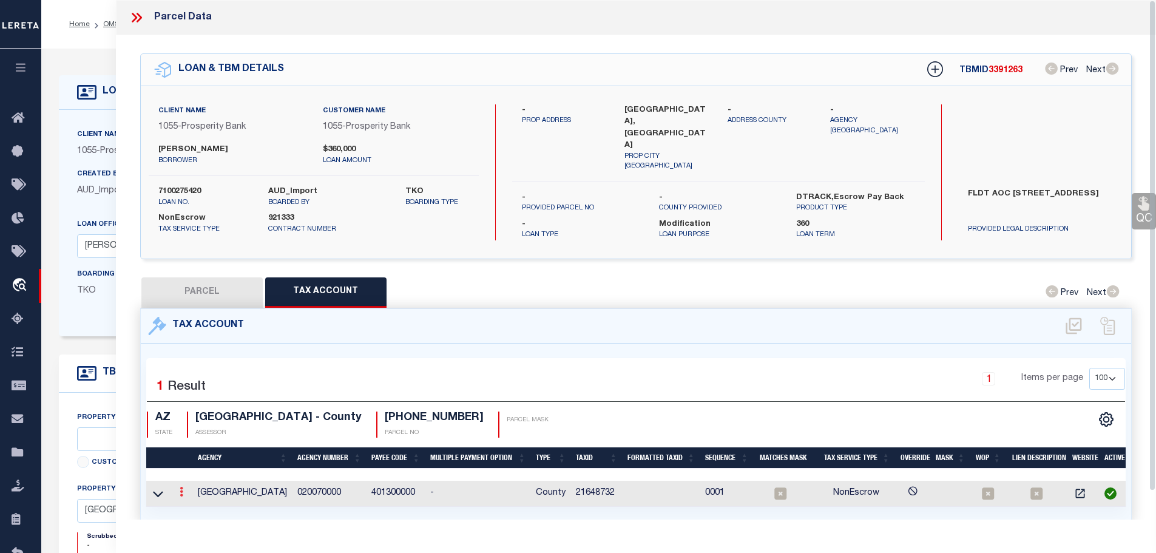
click at [181, 487] on icon at bounding box center [182, 492] width 4 height 10
click at [196, 506] on icon "" at bounding box center [194, 510] width 9 height 9
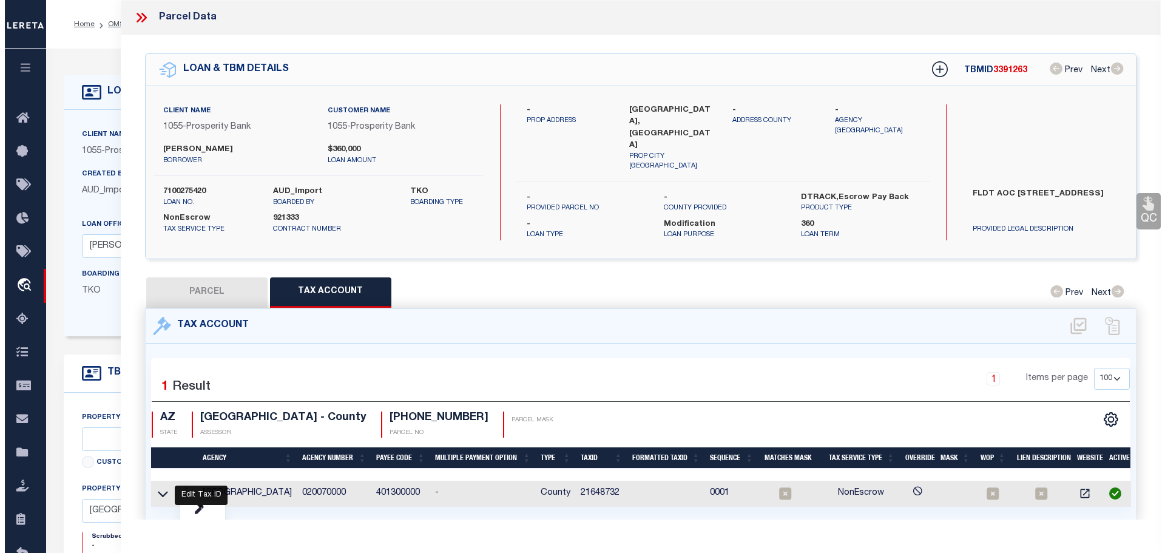
type input "21648732"
select select
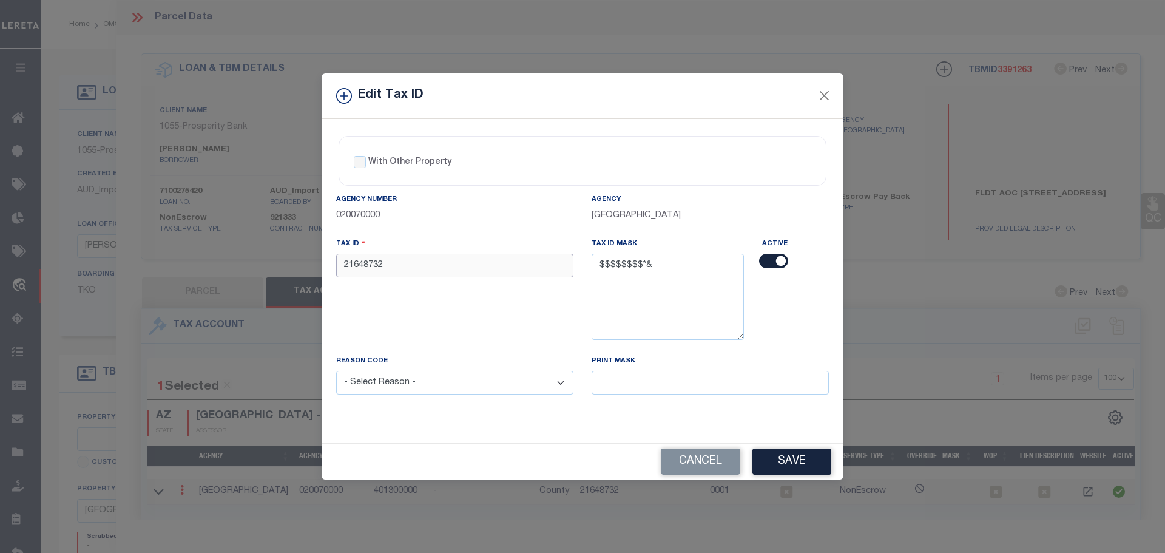
click at [407, 263] on input "21648732" at bounding box center [454, 266] width 237 height 24
paste input "3"
type input "21648732 3"
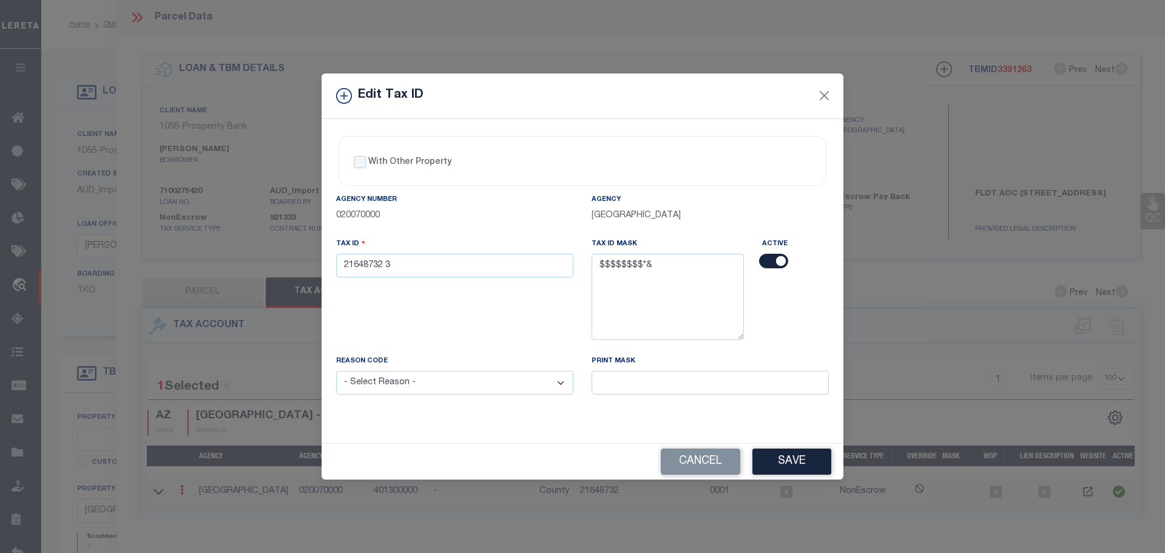
click at [432, 382] on select "- Select Reason - 099 - Other (Provide additional detail) ACT - Agency Changed …" at bounding box center [454, 383] width 237 height 24
select select "ACT"
click at [336, 371] on select "- Select Reason - 099 - Other (Provide additional detail) ACT - Agency Changed …" at bounding box center [454, 383] width 237 height 24
click at [798, 466] on button "Save" at bounding box center [792, 462] width 79 height 26
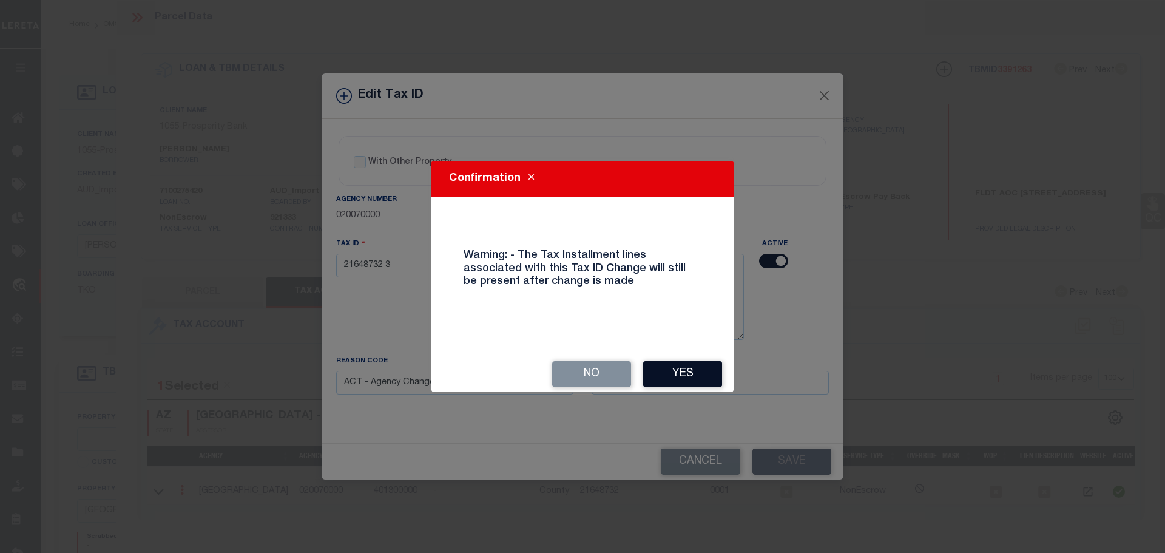
click at [683, 379] on button "Yes" at bounding box center [682, 374] width 79 height 26
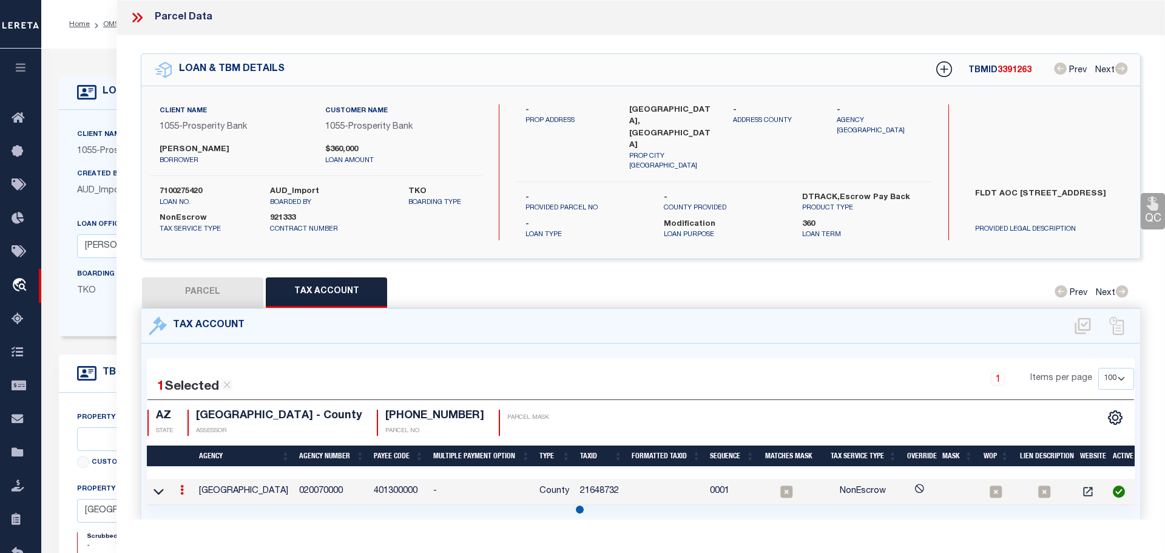
select select
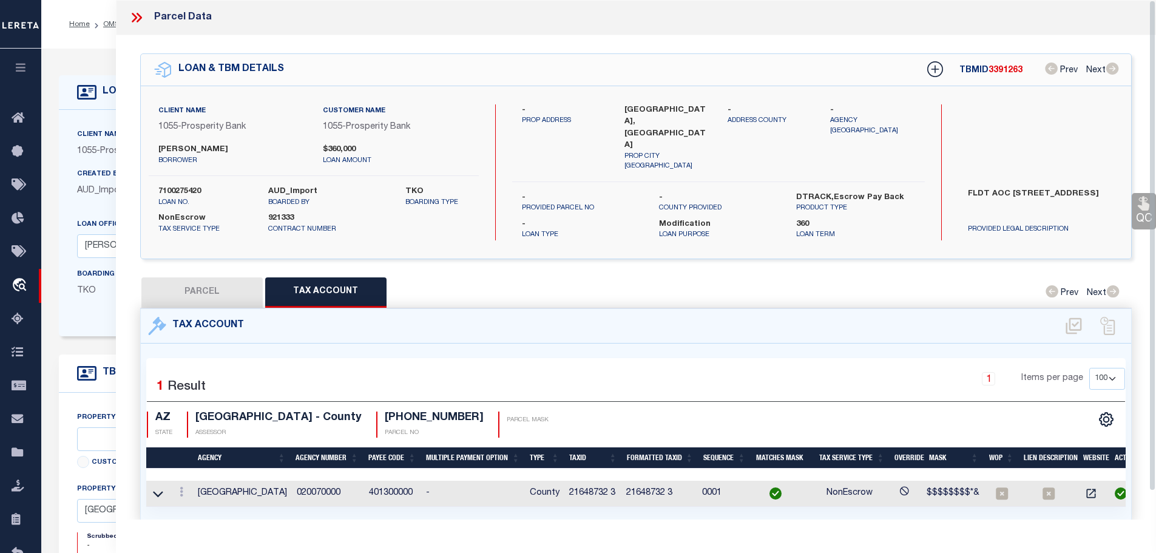
click at [135, 18] on icon at bounding box center [134, 18] width 5 height 10
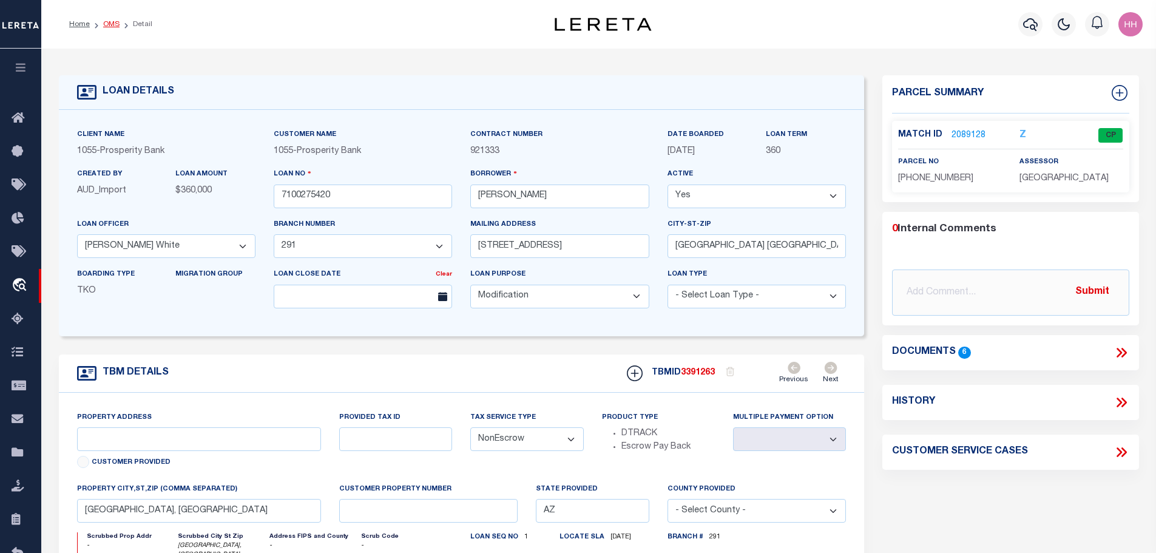
click at [103, 26] on link "OMS" at bounding box center [111, 24] width 16 height 7
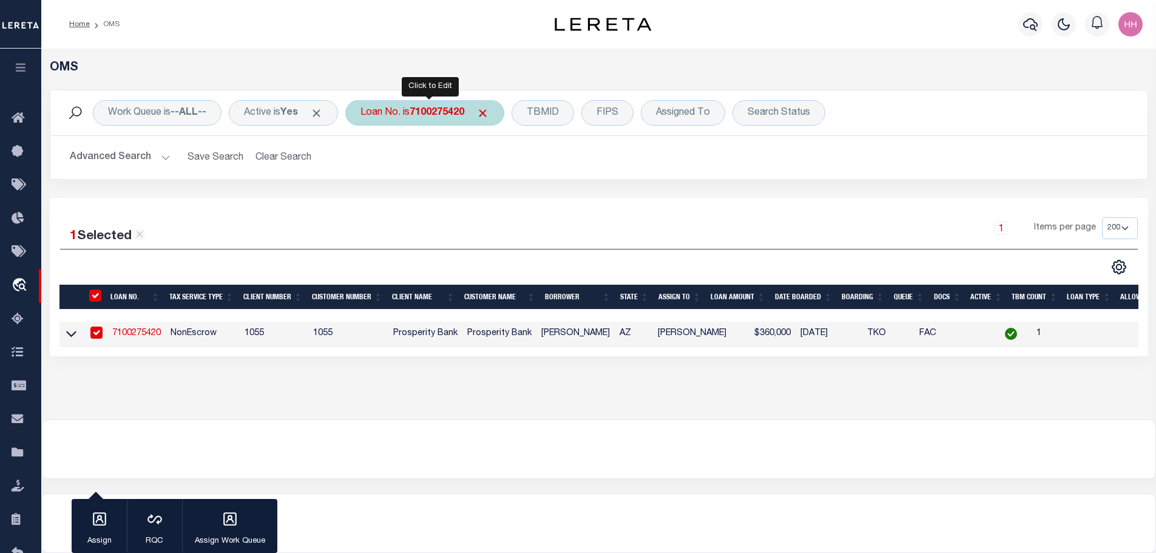
click at [461, 114] on b "7100275420" at bounding box center [437, 113] width 55 height 10
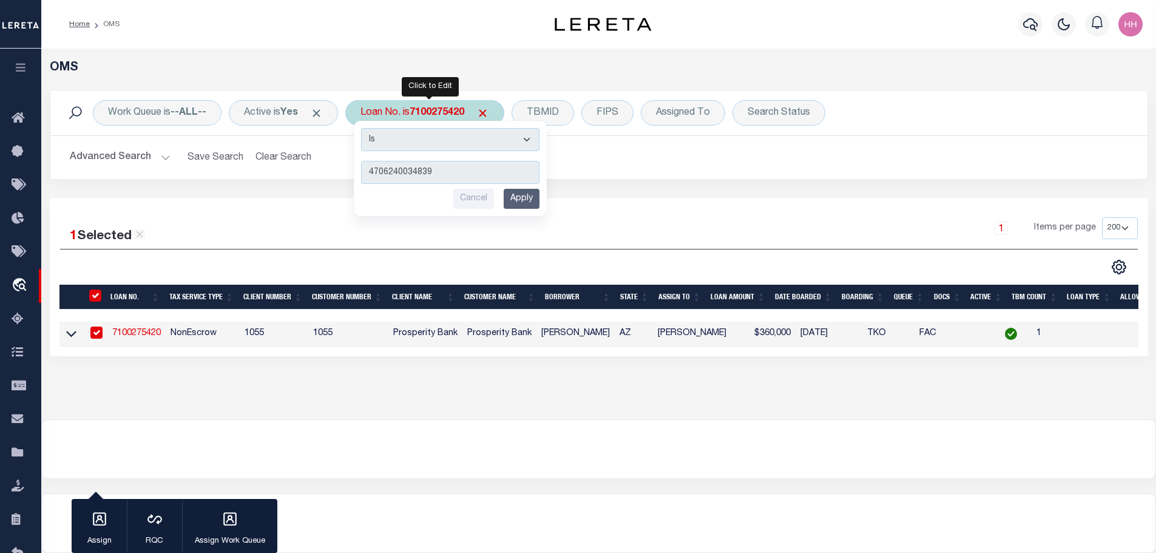
type input "4706240034839"
click at [539, 204] on input "Apply" at bounding box center [522, 199] width 36 height 20
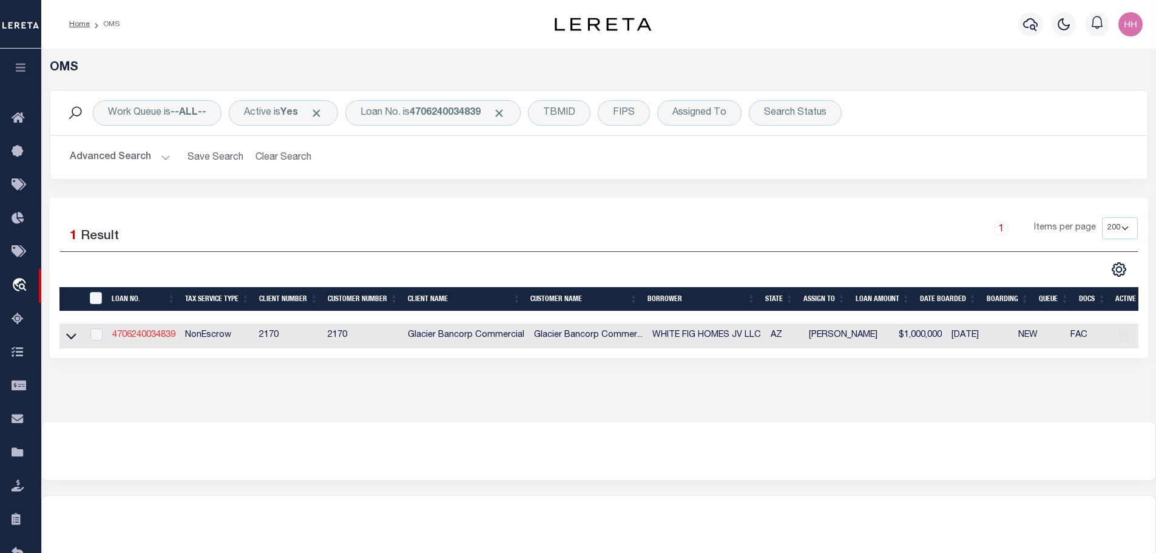
click at [148, 331] on link "4706240034839" at bounding box center [143, 335] width 63 height 8
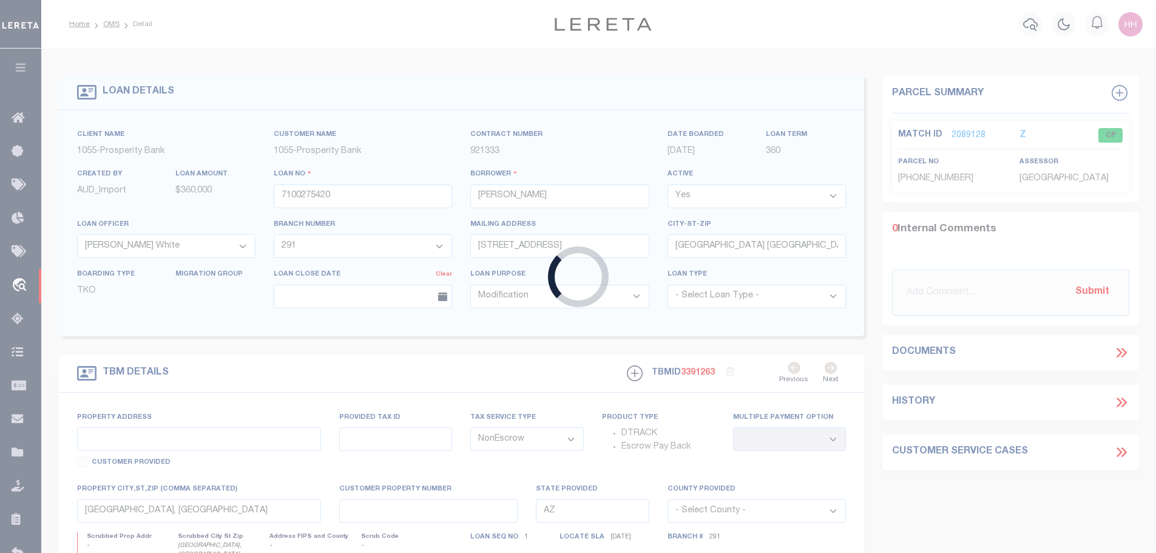
type input "4706240034839"
type input "WHITE FIG HOMES JV LLC"
select select
type input "[STREET_ADDRESS]"
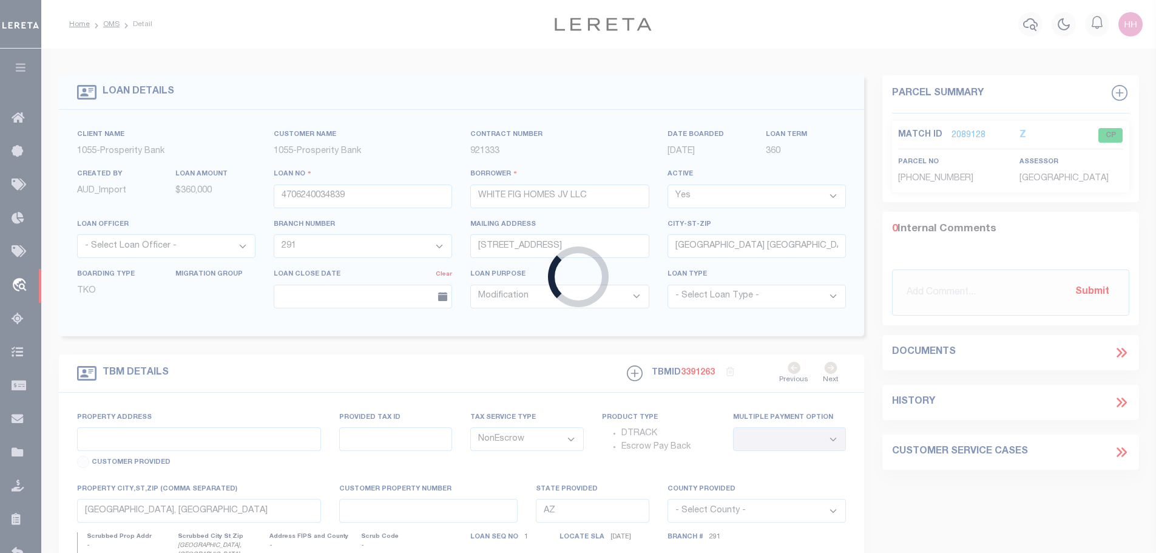
type input "[PERSON_NAME] AZ 85224-4864"
select select
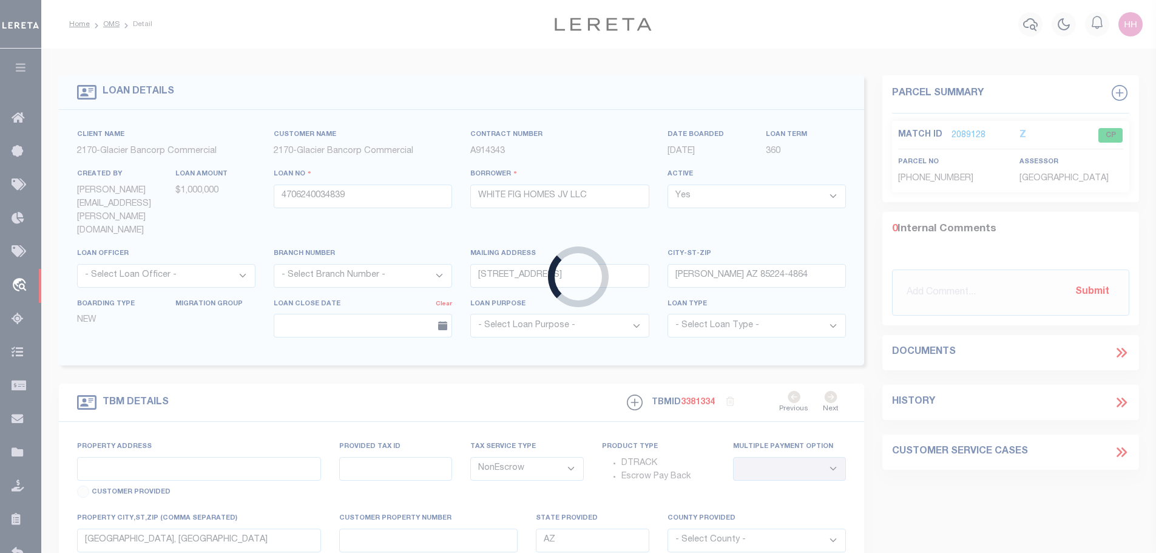
select select
type textarea "PHYSICAL ADDRESSES: [STREET_ADDRESS]; [STREET_ADDRESS][PERSON_NAME]. PARCEL NUM…"
select select "4582"
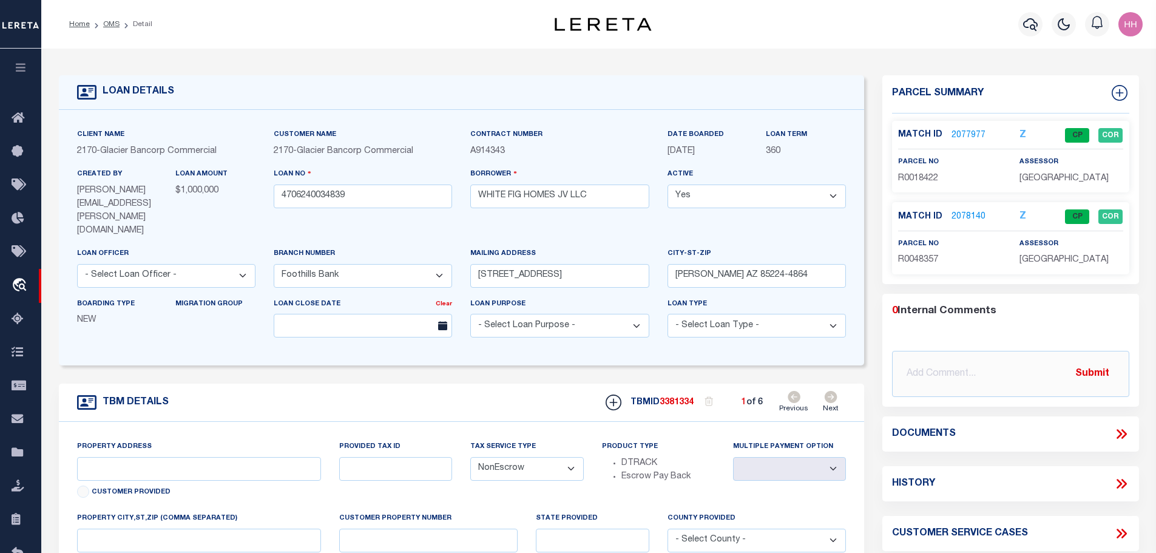
click at [830, 391] on icon at bounding box center [831, 397] width 13 height 12
type input "[STREET_ADDRESS]"
type input "[PHONE_NUMBER]"
select select
type input "PINE AZ 85544"
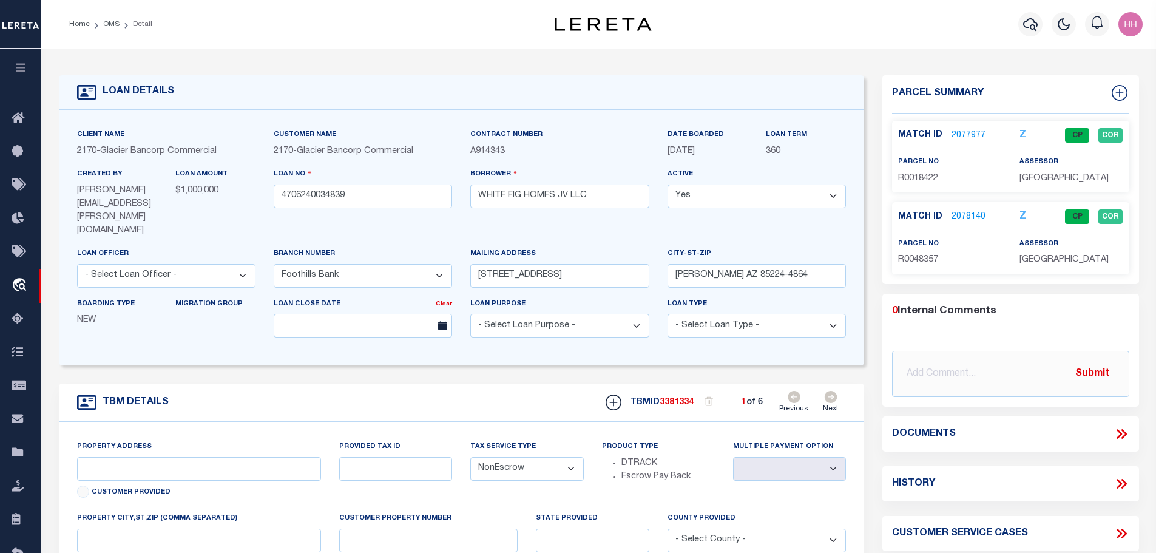
type input "AZ"
select select
type textarea "THAT CERTAIN PORTION OF SECTION 30, TOWNSHIP 12 NORTH, RANGE 9 EAST OF THE [GEO…"
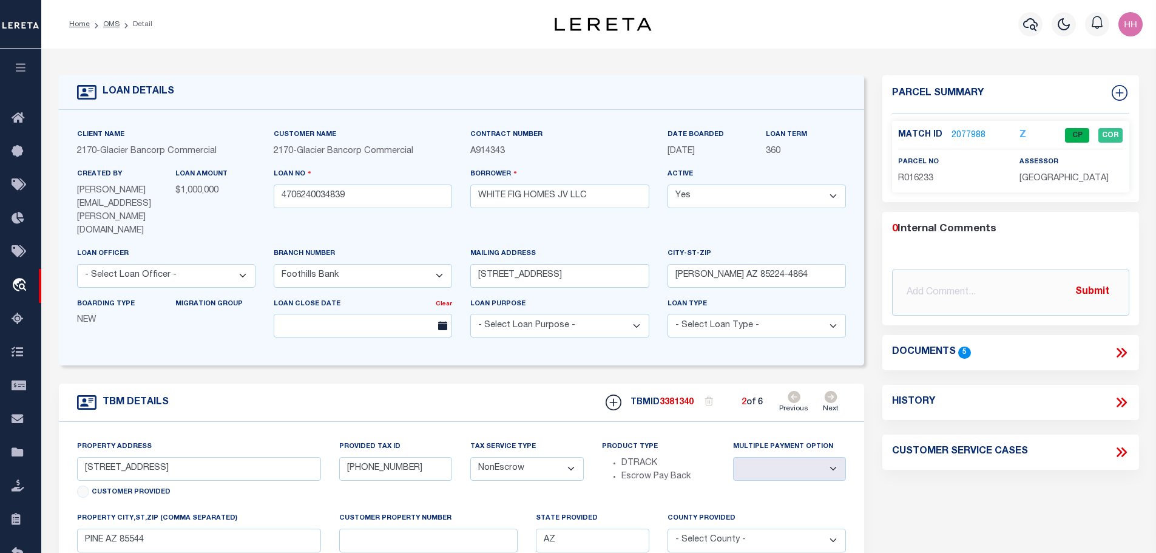
click at [830, 391] on icon at bounding box center [831, 397] width 13 height 12
select select
type textarea "PHYSICAL ADDRESSES: [STREET_ADDRESS][PERSON_NAME]; [STREET_ADDRESS][PERSON_NAME…"
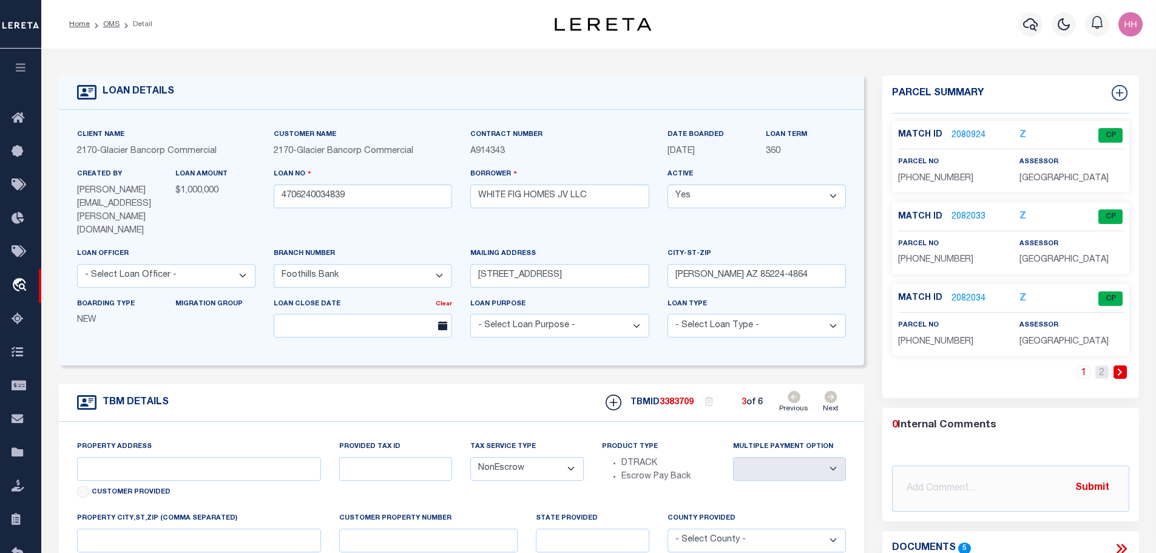
click at [1100, 373] on link "2" at bounding box center [1102, 371] width 13 height 13
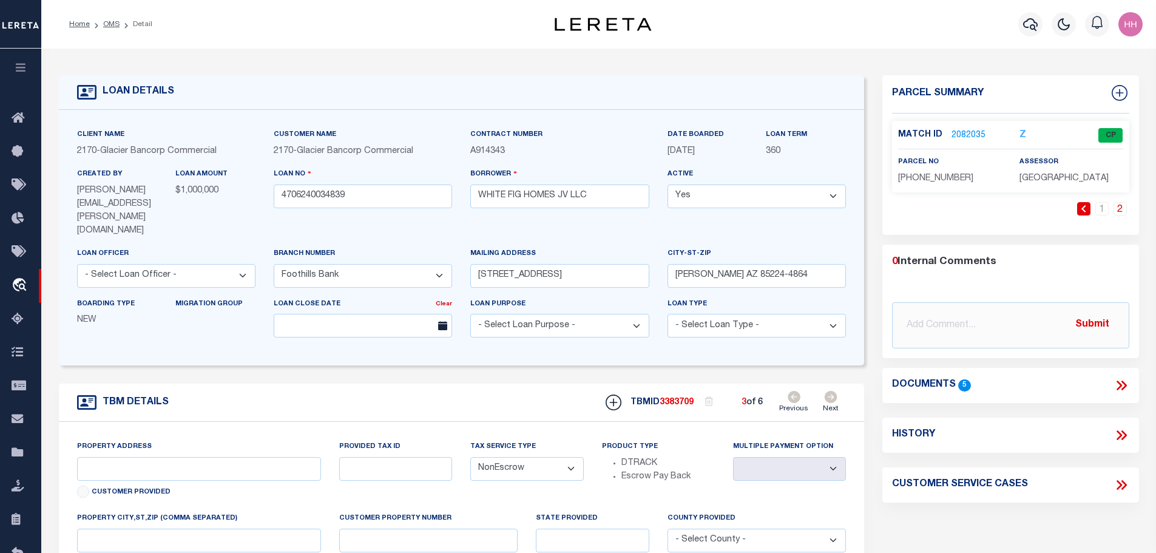
click at [835, 391] on icon at bounding box center [830, 397] width 13 height 12
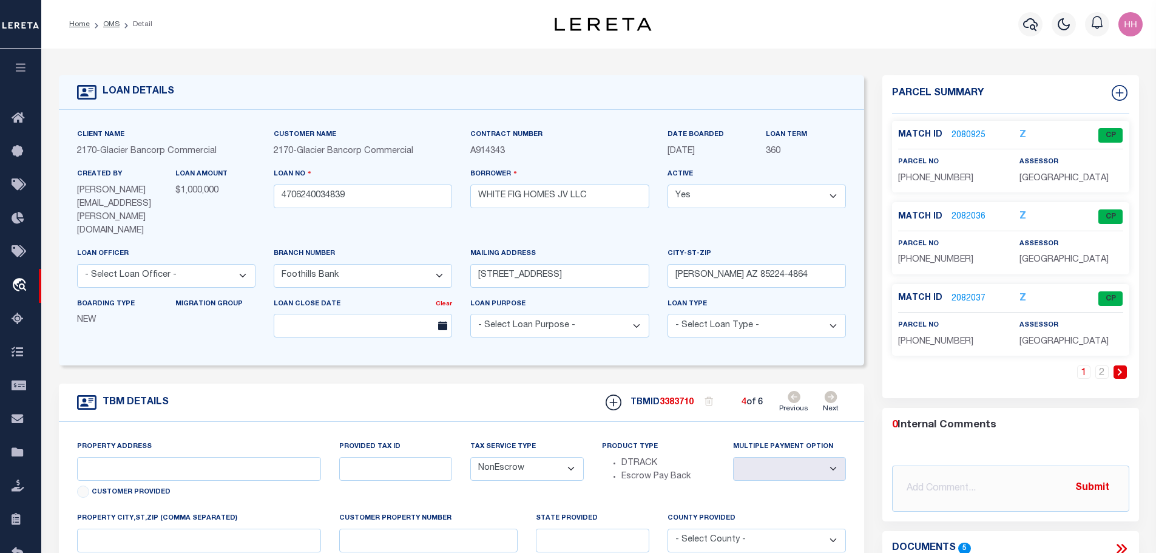
select select
type textarea "PHYSICAL ADDRESSES: [STREET_ADDRESS]; [STREET_ADDRESS][PERSON_NAME]; [STREET_AD…"
click at [960, 214] on link "2082036" at bounding box center [969, 217] width 34 height 13
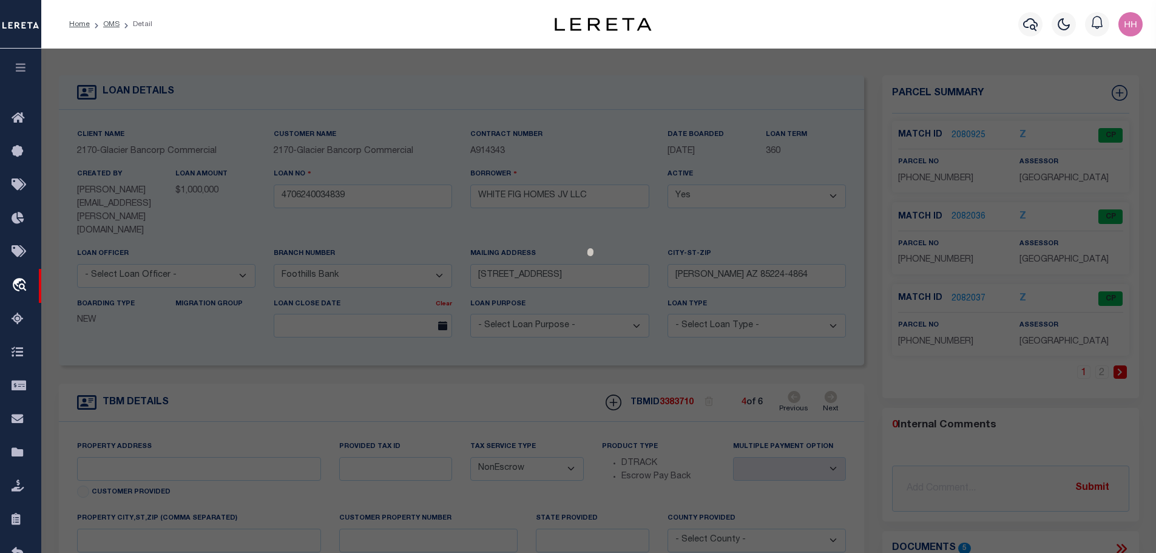
select select "AS"
checkbox input "false"
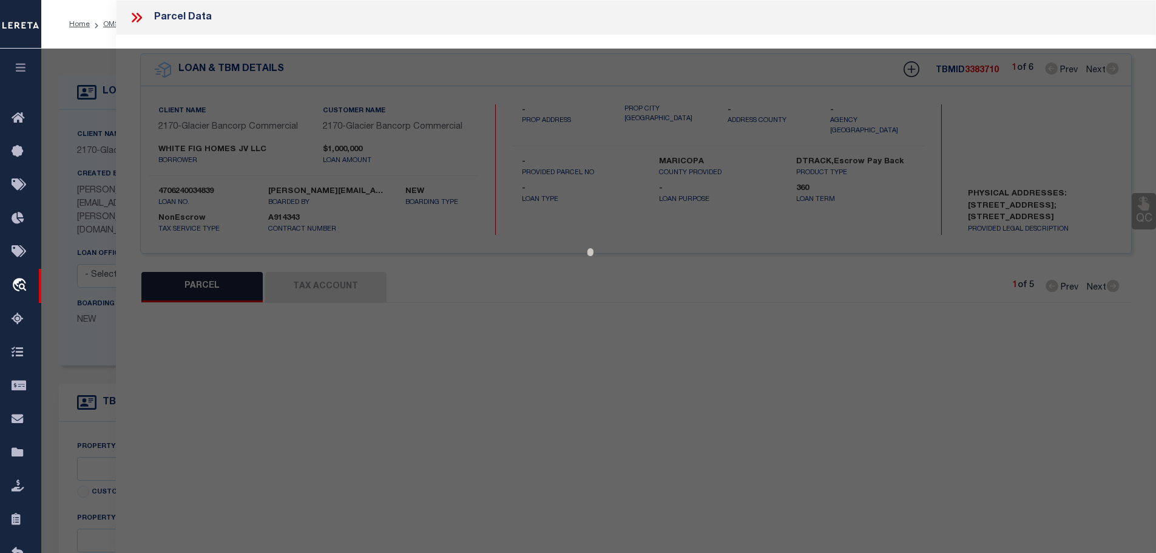
select select "CP"
type input "WF3 LLC"
select select "AGW"
select select
type input "[STREET_ADDRESS]"
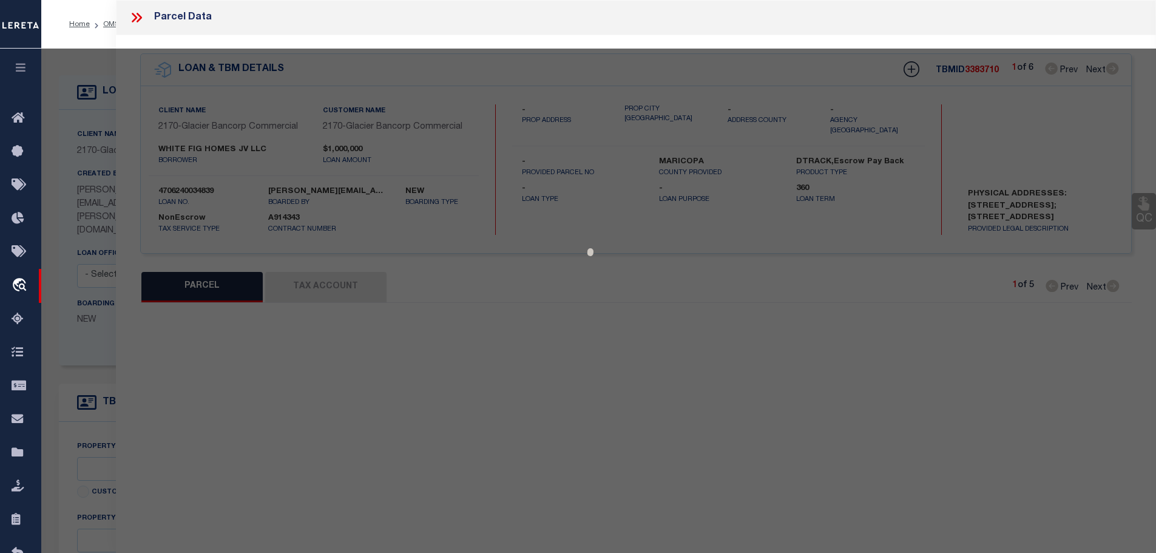
checkbox input "false"
type input "SURPRISE 85388"
type textarea "SIERRA [US_STATE] PARCEL 7 MCR 785-05"
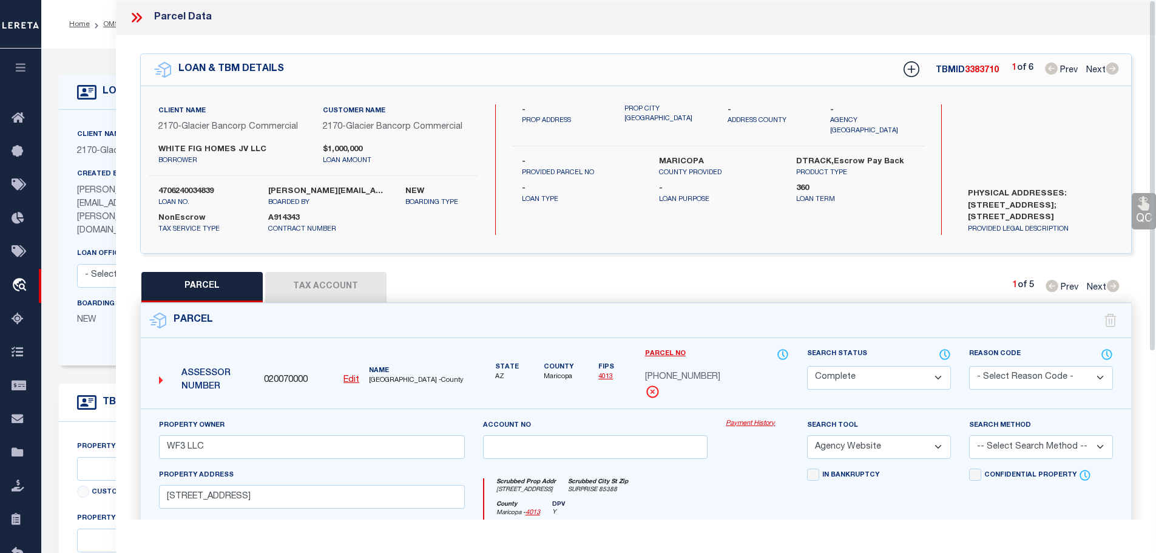
click at [334, 288] on button "Tax Account" at bounding box center [325, 287] width 121 height 30
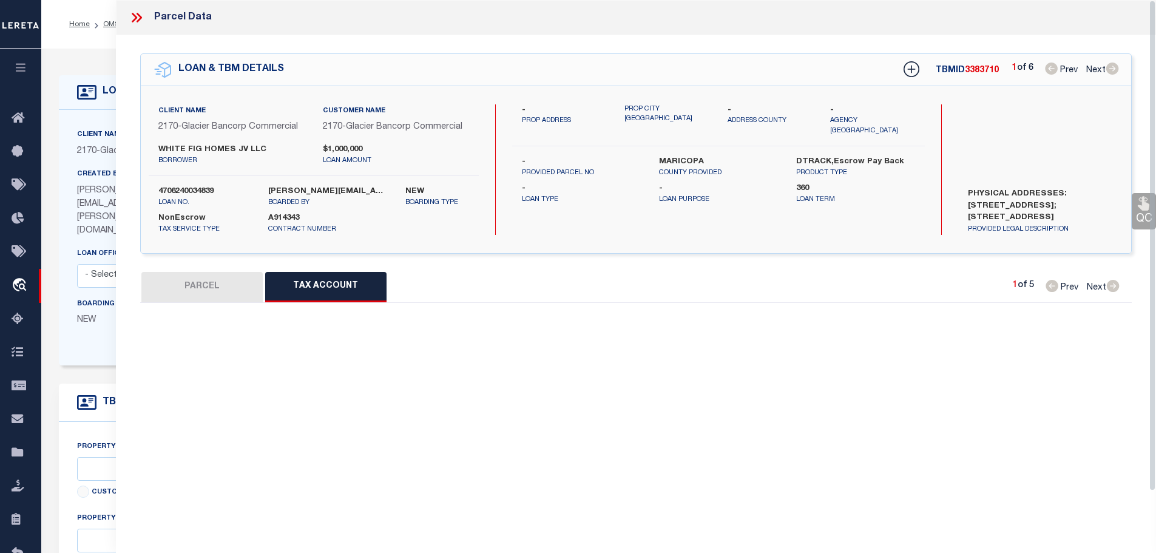
select select "100"
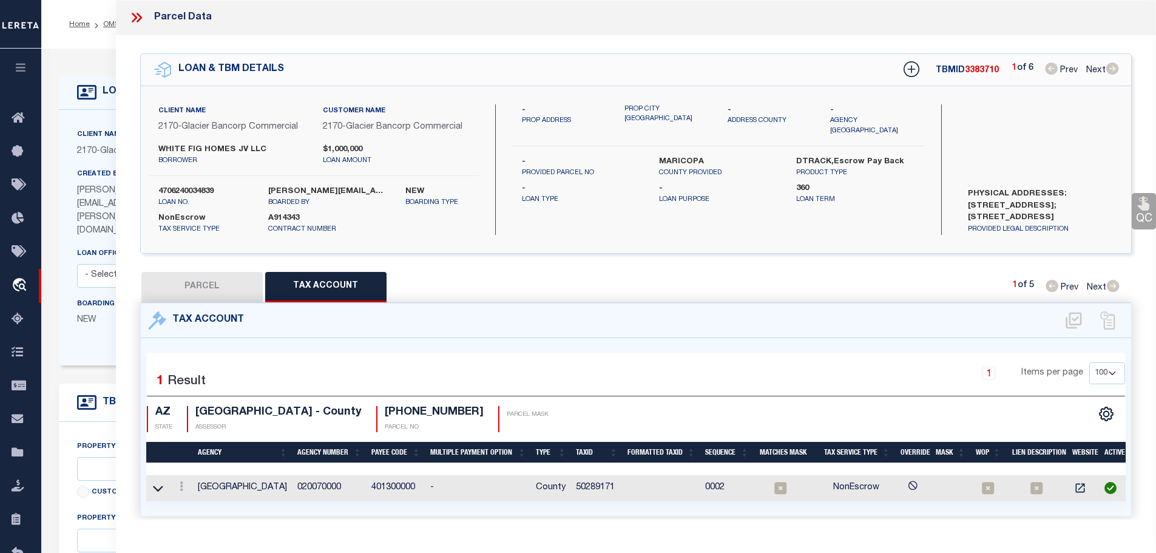
click at [598, 483] on td "50289171" at bounding box center [597, 488] width 52 height 26
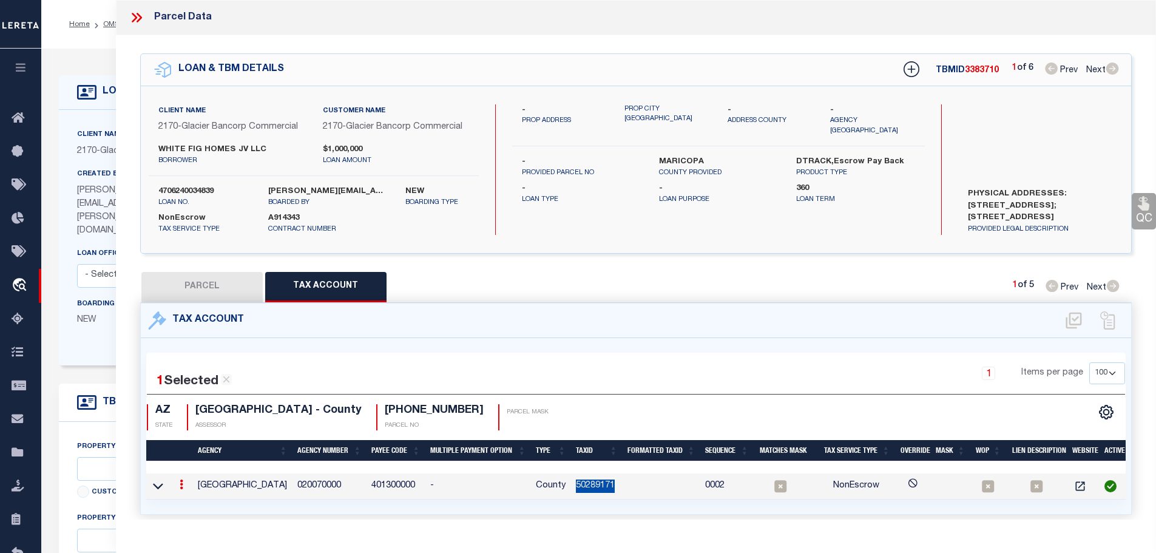
click at [598, 483] on td "50289171" at bounding box center [597, 486] width 52 height 26
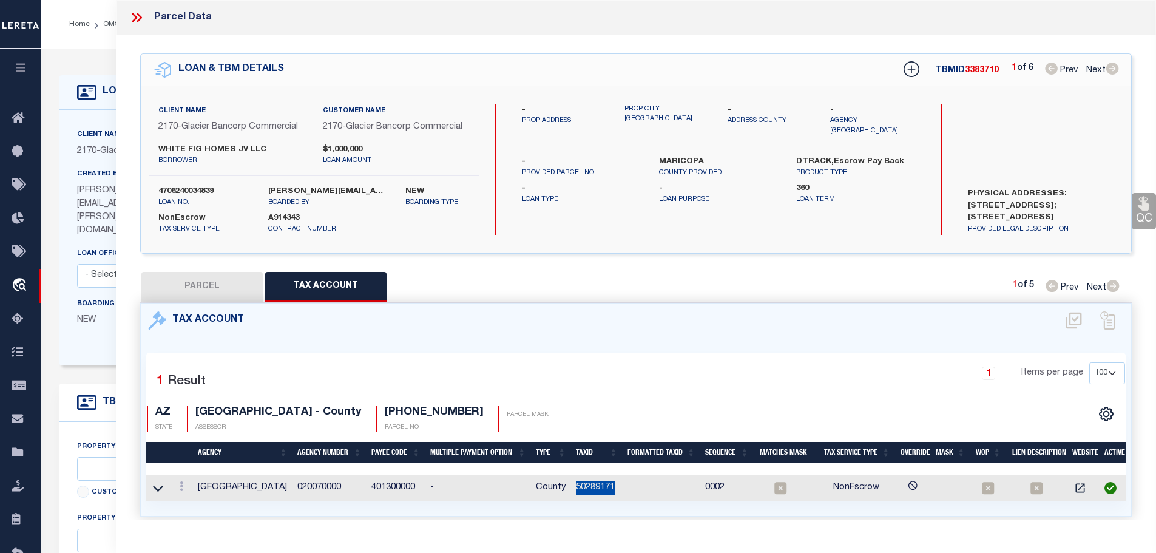
copy td "50289171"
click at [183, 482] on icon at bounding box center [182, 486] width 4 height 10
click at [196, 501] on icon "" at bounding box center [194, 504] width 9 height 9
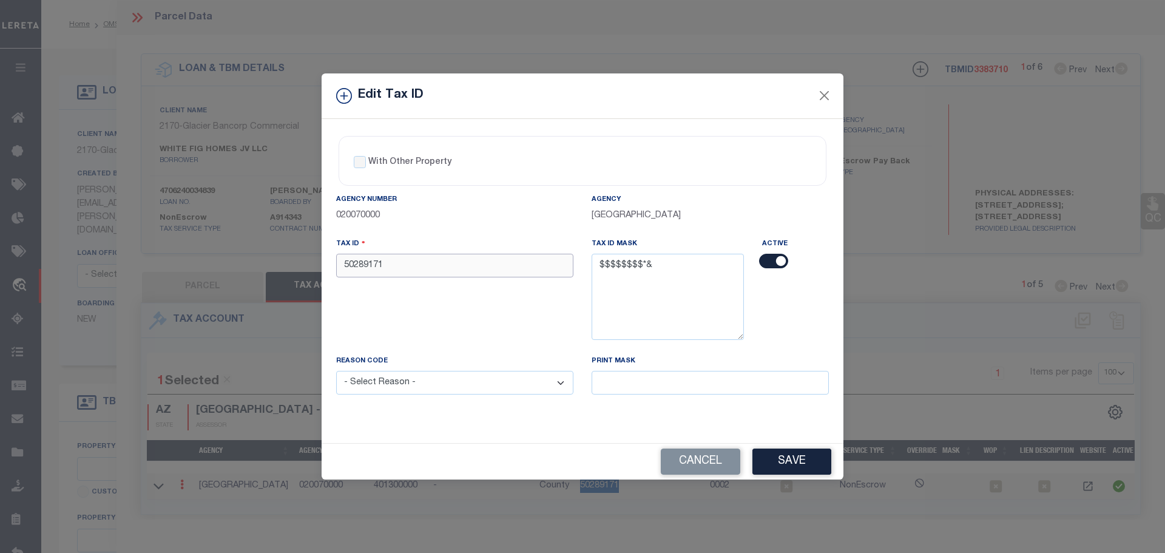
click at [420, 266] on input "50289171" at bounding box center [454, 266] width 237 height 24
paste input "8"
type input "50289171 8"
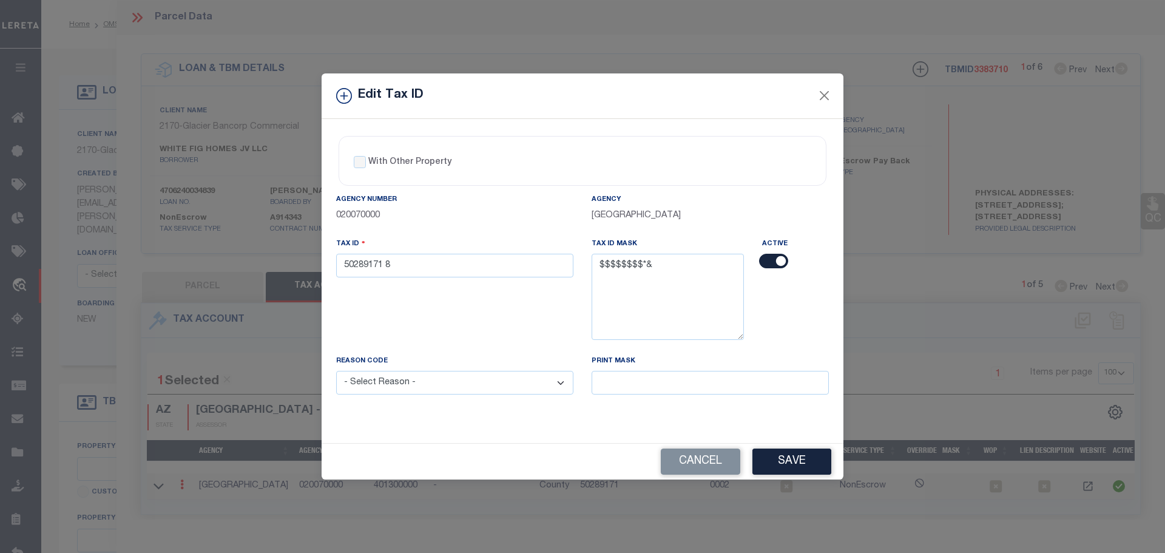
click at [443, 379] on select "- Select Reason - 099 - Other (Provide additional detail) ACT - Agency Changed …" at bounding box center [454, 383] width 237 height 24
select select "ACT"
click at [336, 371] on select "- Select Reason - 099 - Other (Provide additional detail) ACT - Agency Changed …" at bounding box center [454, 383] width 237 height 24
click at [793, 466] on button "Save" at bounding box center [792, 462] width 79 height 26
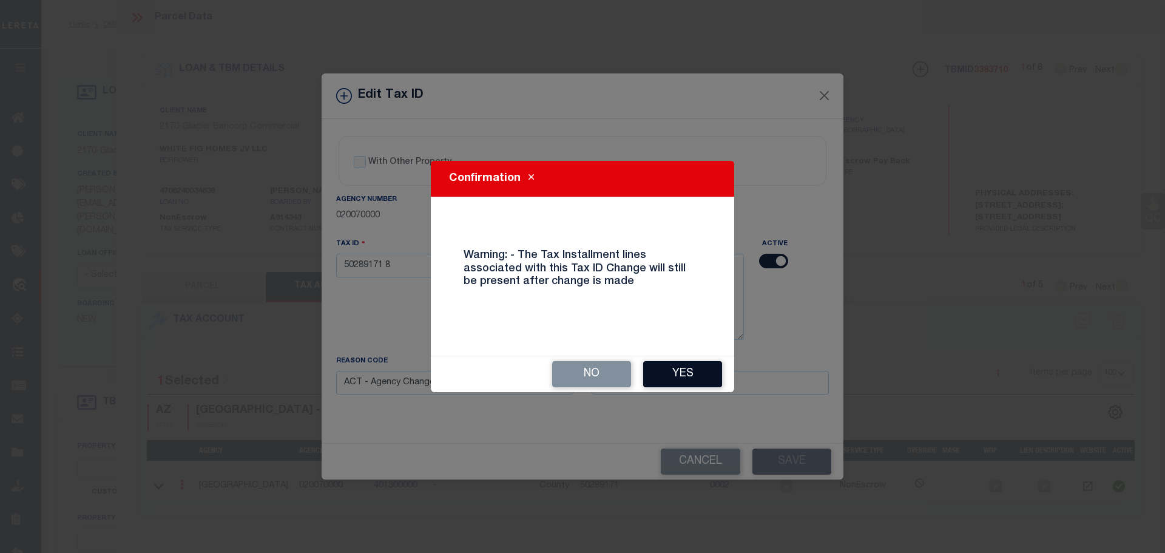
click at [683, 376] on button "Yes" at bounding box center [682, 374] width 79 height 26
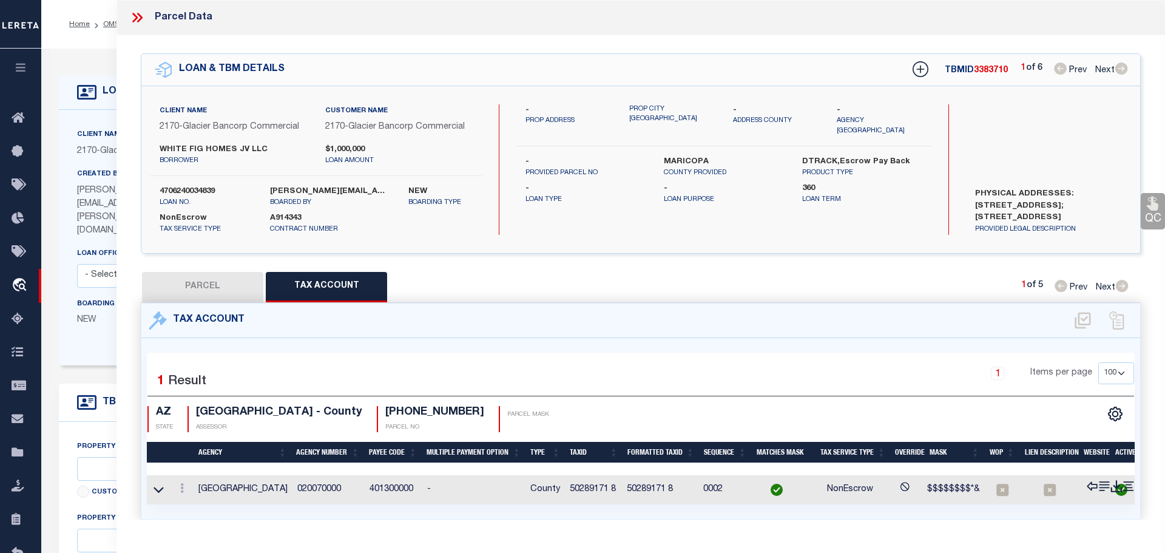
select select
type textarea "PHYSICAL ADDRESSES: [STREET_ADDRESS]; [STREET_ADDRESS][PERSON_NAME]. PARCEL NUM…"
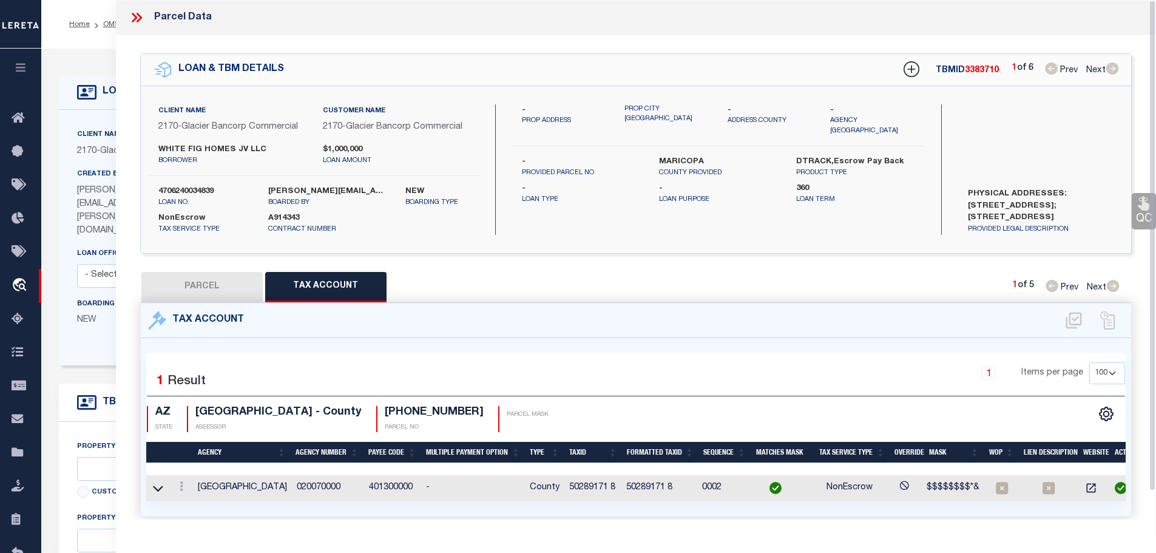
click at [135, 24] on icon at bounding box center [137, 18] width 16 height 16
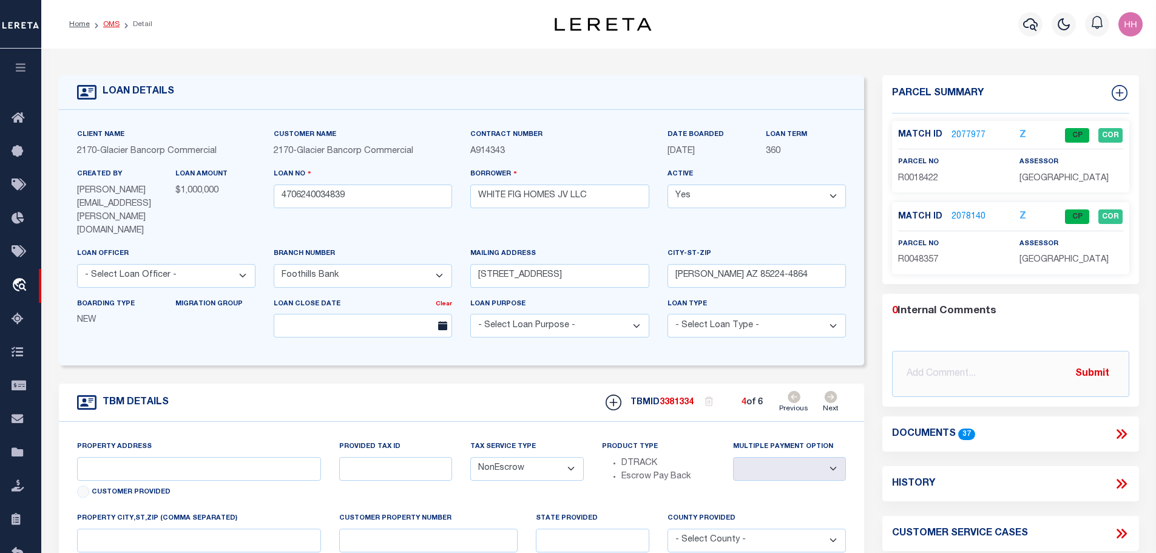
click at [103, 26] on link "OMS" at bounding box center [111, 24] width 16 height 7
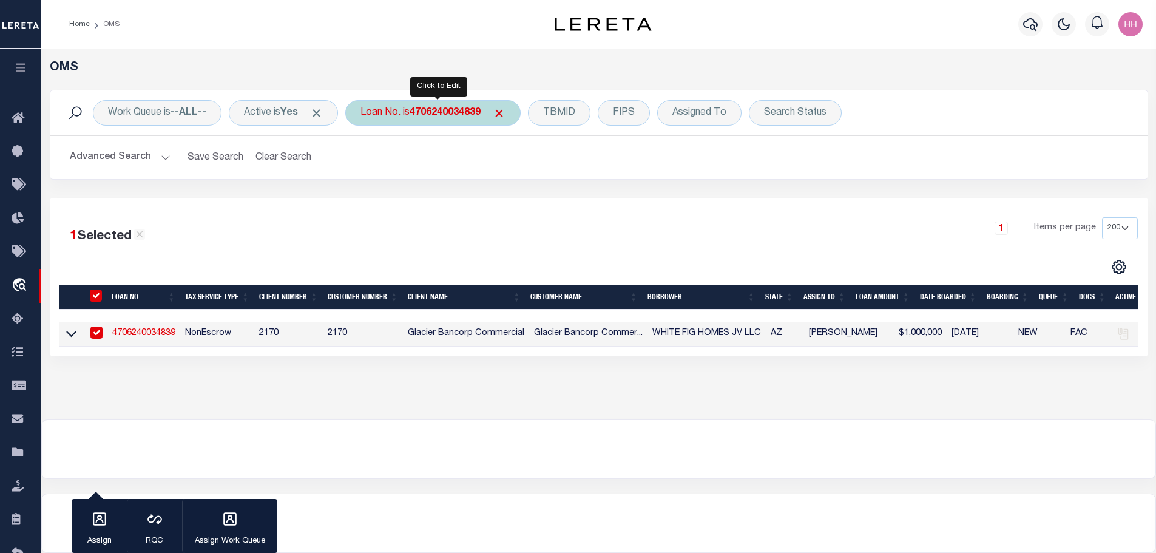
click at [439, 115] on b "4706240034839" at bounding box center [445, 113] width 71 height 10
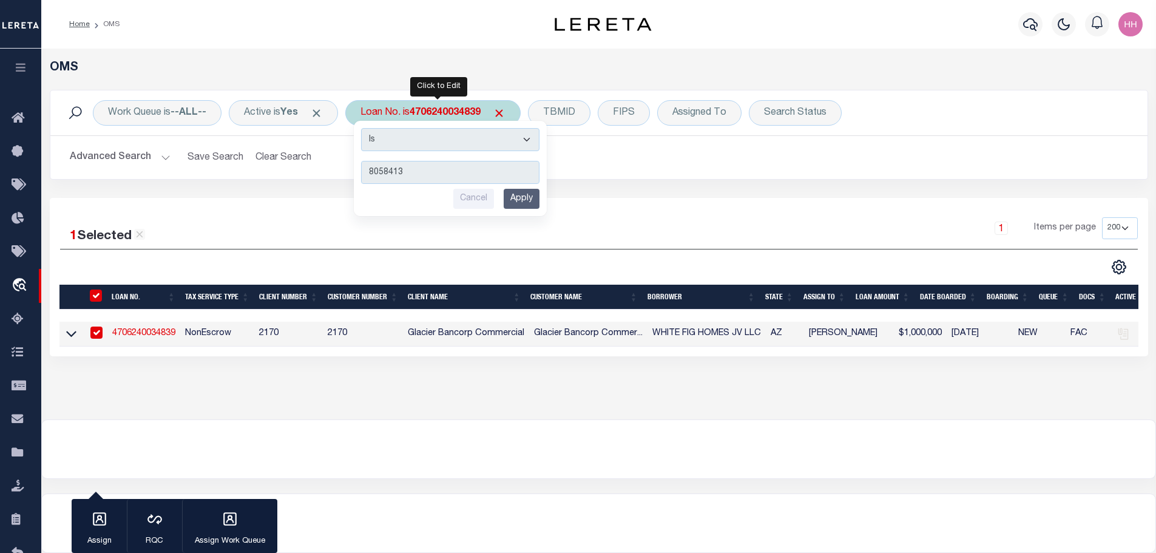
type input "8058413"
click at [520, 197] on input "Apply" at bounding box center [522, 199] width 36 height 20
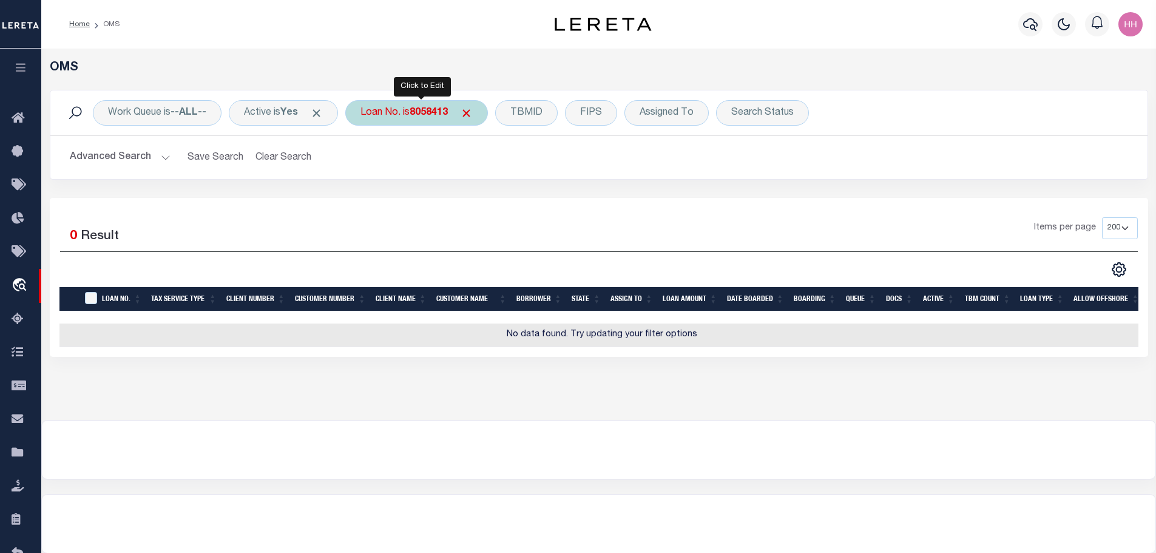
click at [423, 115] on b "8058413" at bounding box center [429, 113] width 38 height 10
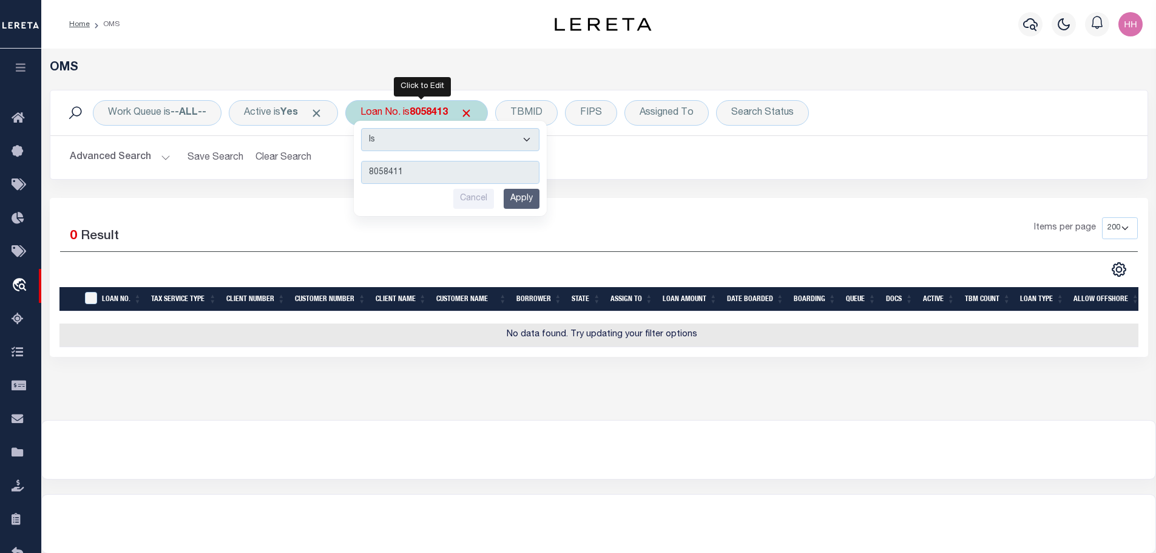
type input "8058411"
click at [540, 197] on input "Apply" at bounding box center [522, 199] width 36 height 20
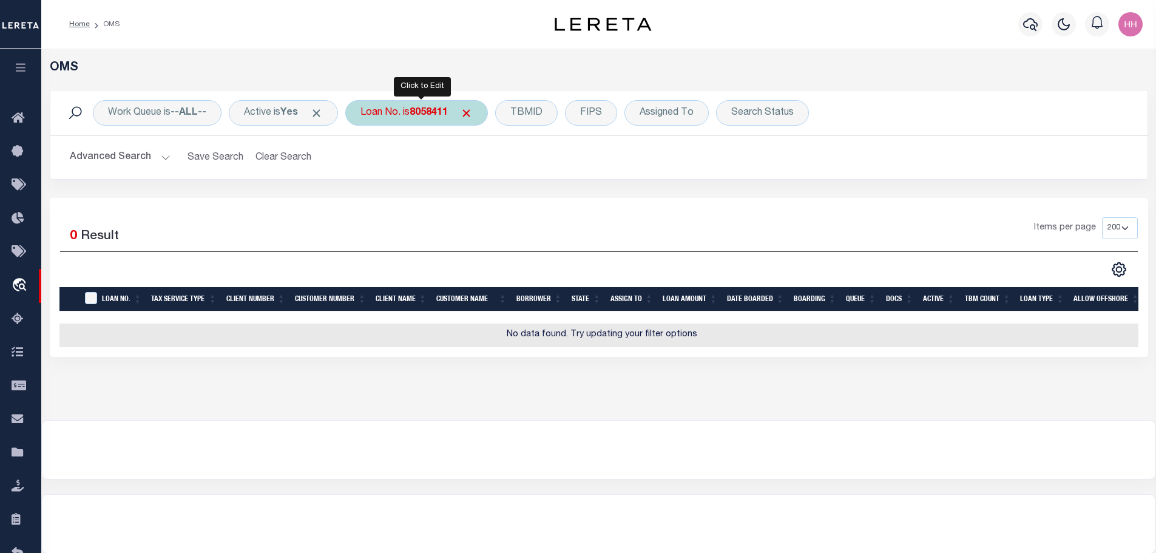
click at [447, 110] on b "8058411" at bounding box center [429, 113] width 38 height 10
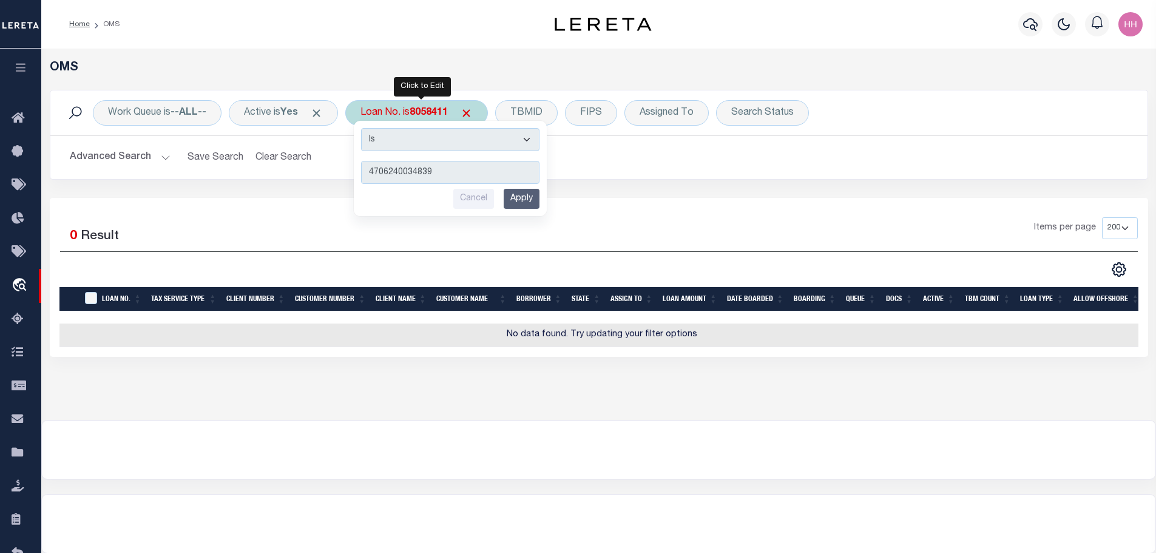
type input "4706240034839"
click at [532, 207] on input "Apply" at bounding box center [522, 199] width 36 height 20
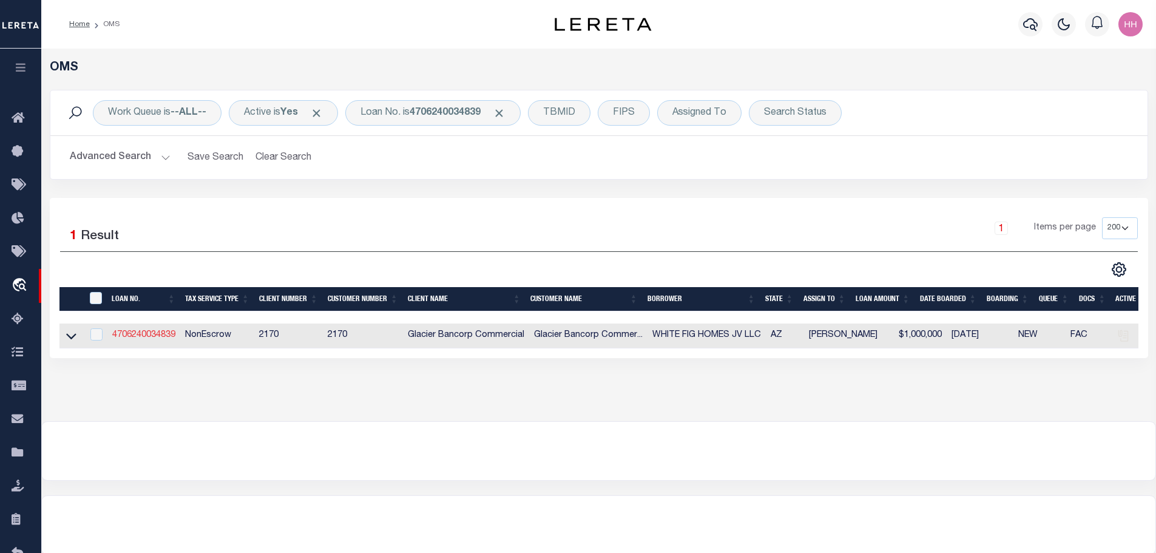
click at [144, 338] on link "4706240034839" at bounding box center [143, 335] width 63 height 8
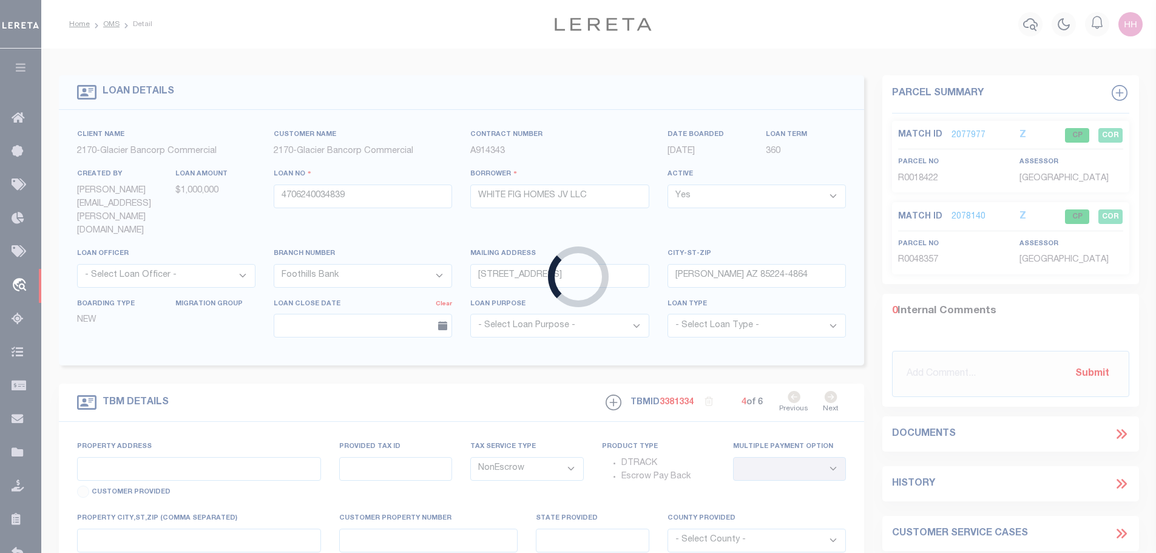
select select
select select "4582"
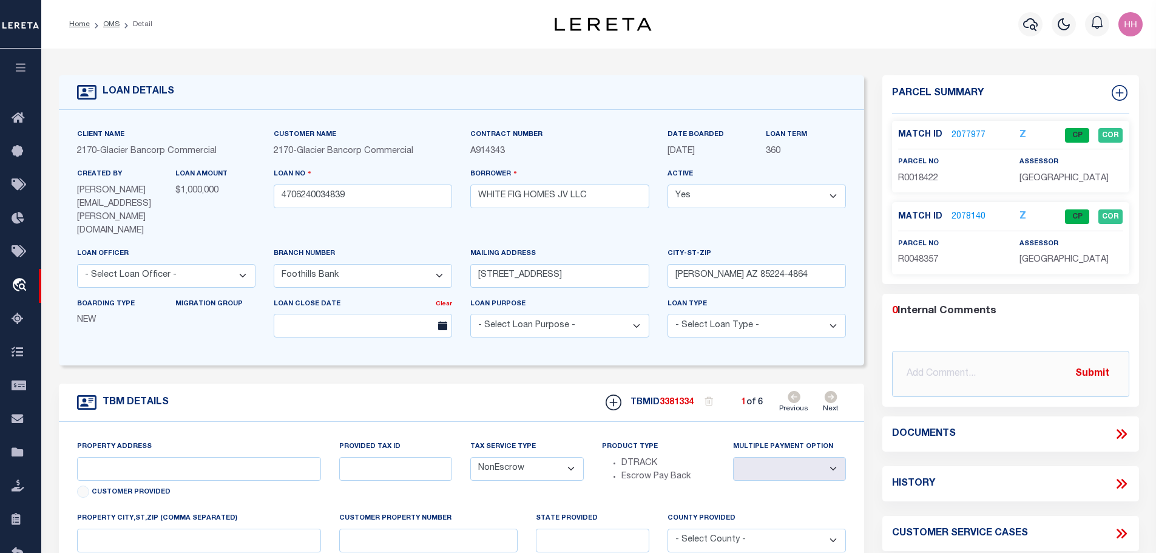
click at [833, 391] on icon at bounding box center [831, 397] width 13 height 12
type input "[STREET_ADDRESS]"
type input "[PHONE_NUMBER]"
select select
type input "PINE AZ 85544"
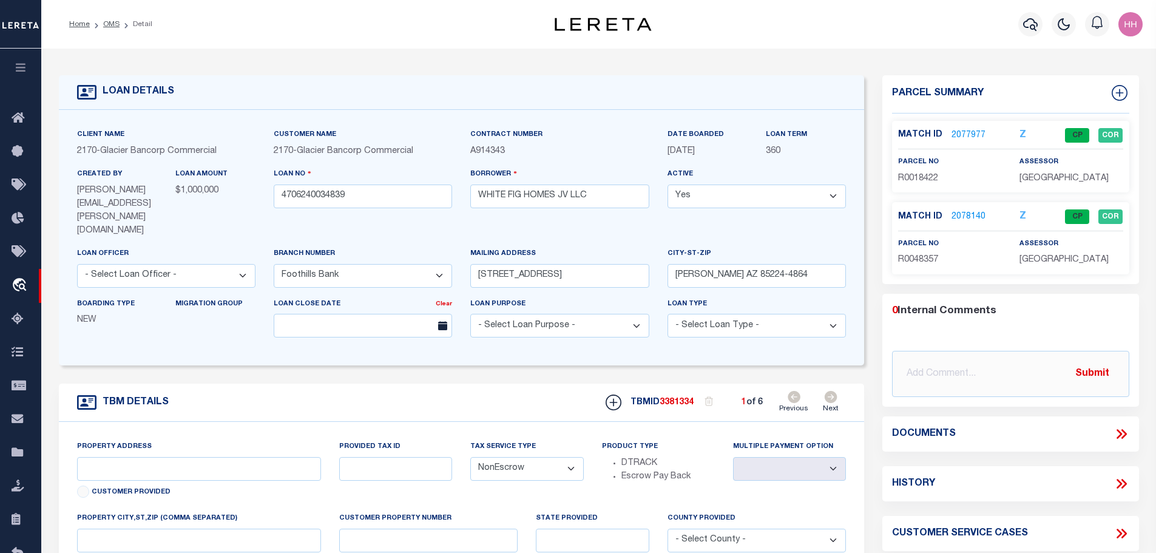
type input "AZ"
select select
type textarea "THAT CERTAIN PORTION OF SECTION 30, TOWNSHIP 12 NORTH, RANGE 9 EAST OF THE [GEO…"
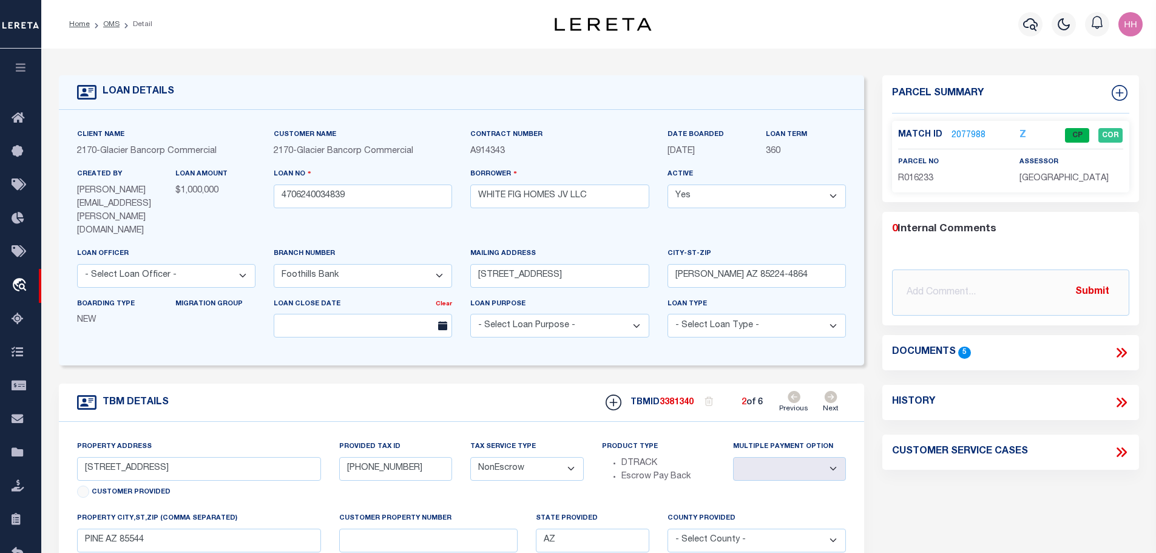
click at [833, 391] on icon at bounding box center [831, 397] width 13 height 12
select select
type textarea "PHYSICAL ADDRESSES: [STREET_ADDRESS][PERSON_NAME]; [STREET_ADDRESS][PERSON_NAME…"
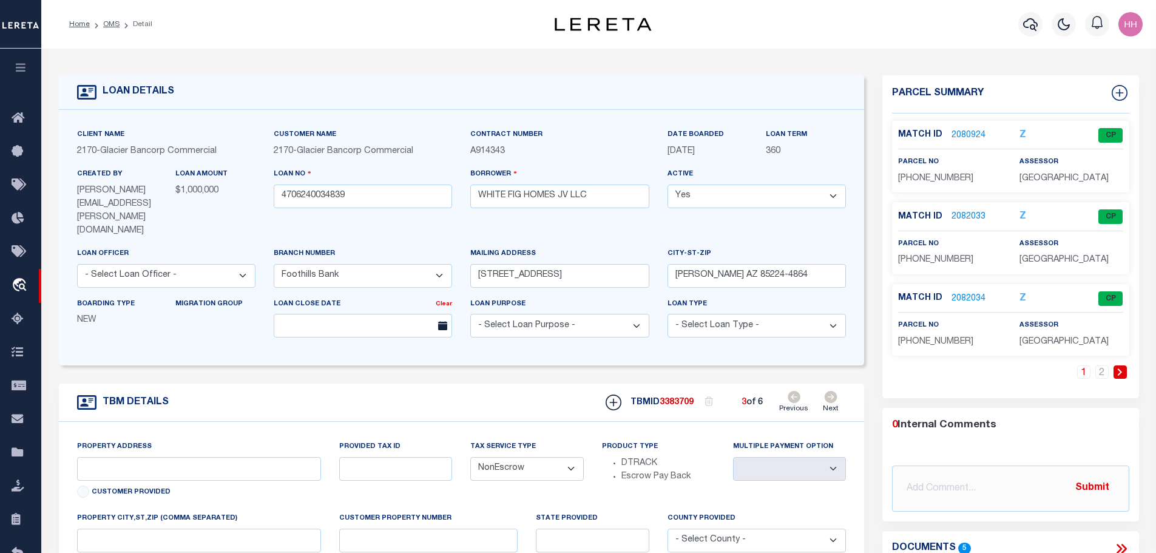
click at [966, 135] on link "2080924" at bounding box center [969, 135] width 34 height 13
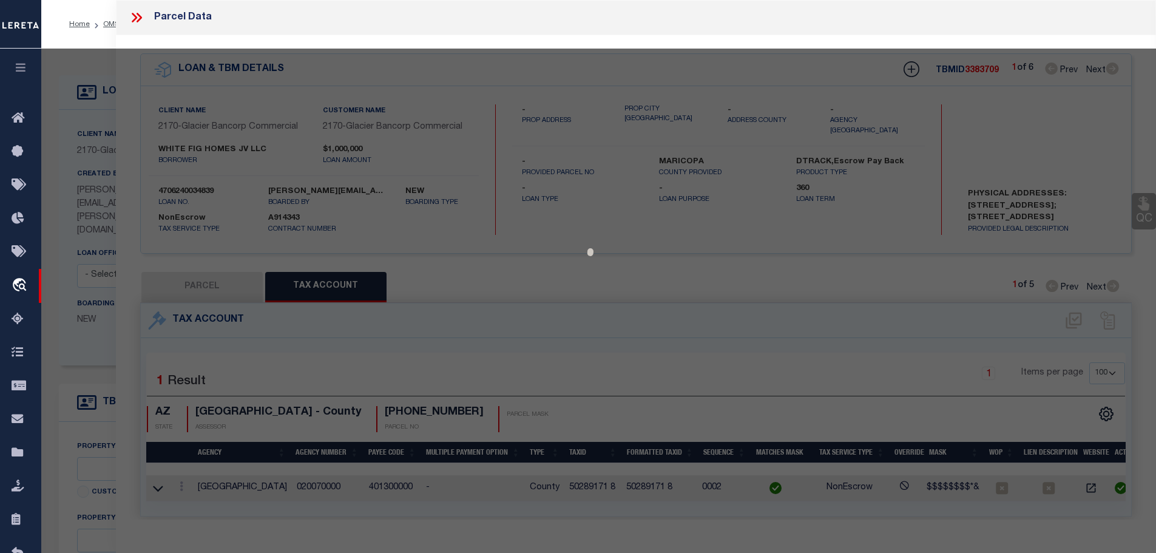
select select "AS"
select select
checkbox input "false"
select select "CP"
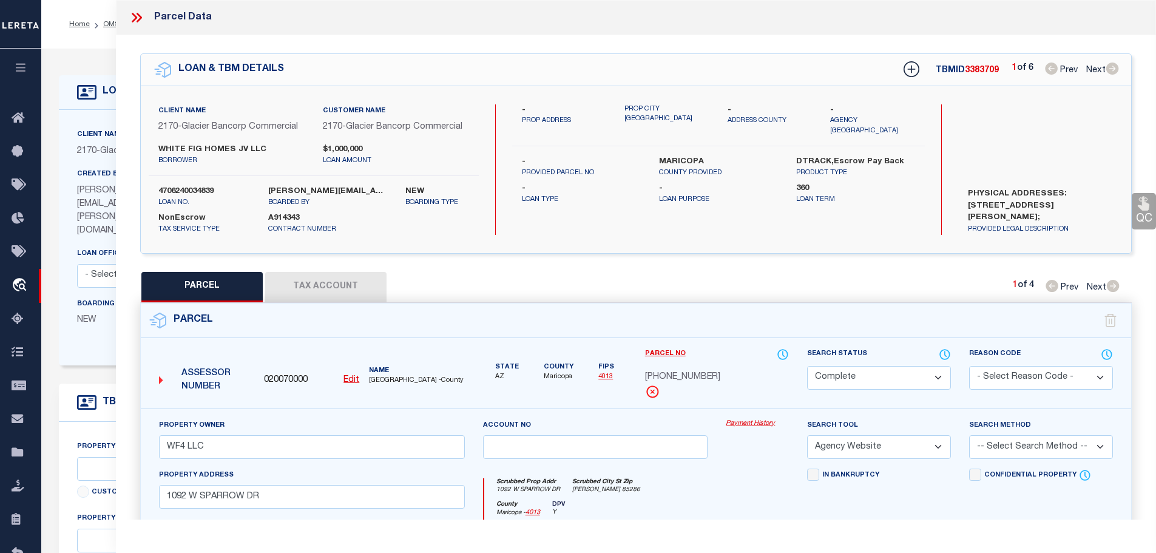
click at [337, 275] on button "Tax Account" at bounding box center [325, 287] width 121 height 30
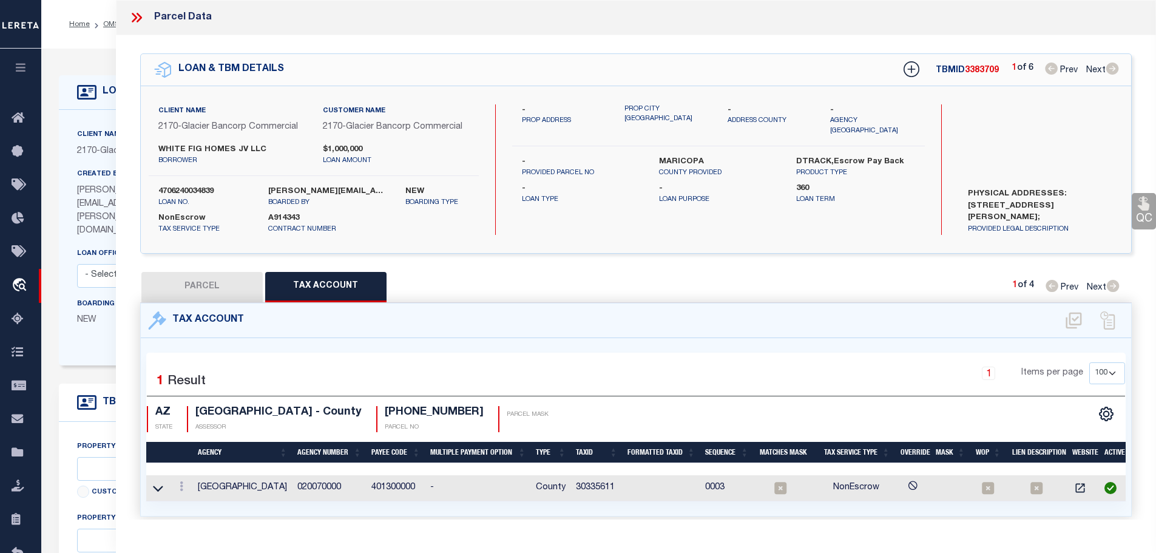
click at [596, 486] on td "30335611" at bounding box center [597, 488] width 52 height 26
copy td "30335611"
click at [183, 487] on icon at bounding box center [182, 486] width 4 height 10
click at [195, 503] on icon "" at bounding box center [194, 504] width 9 height 9
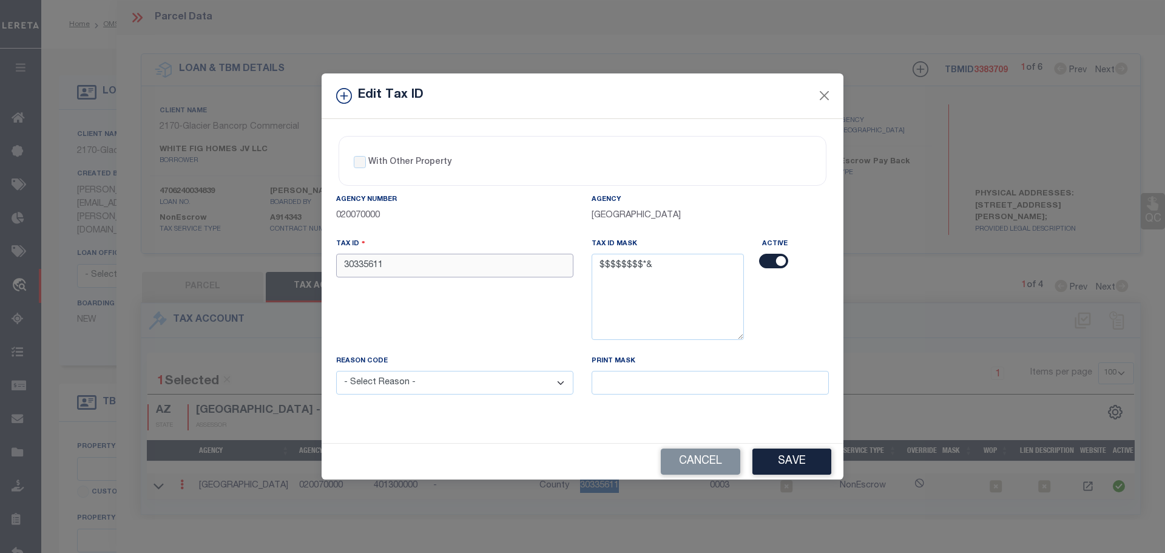
click at [463, 259] on input "30335611" at bounding box center [454, 266] width 237 height 24
paste input "1"
click at [449, 382] on select "- Select Reason - 099 - Other (Provide additional detail) ACT - Agency Changed …" at bounding box center [454, 383] width 237 height 24
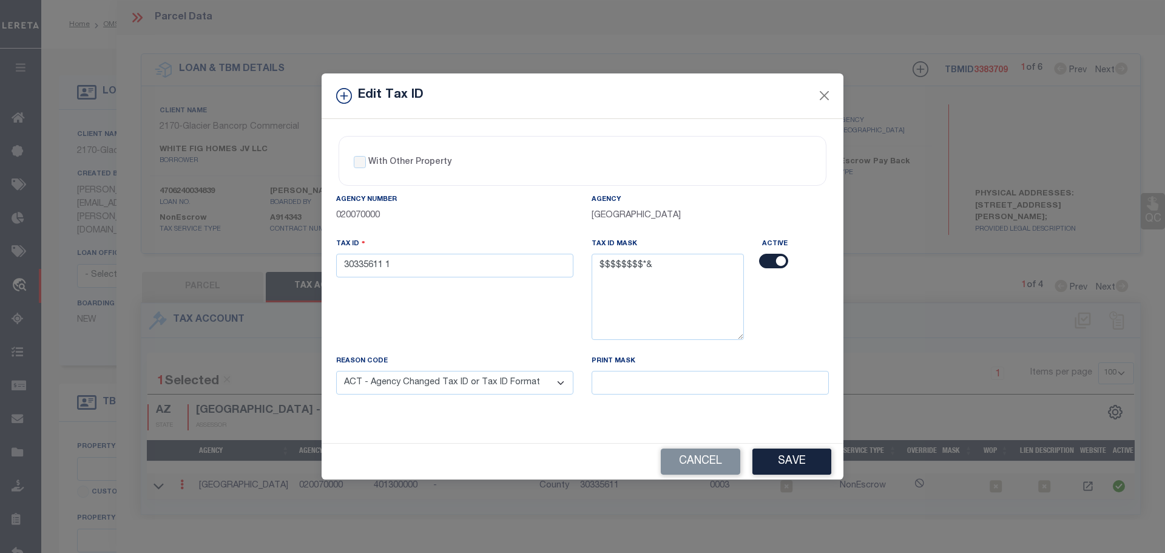
click at [336, 371] on select "- Select Reason - 099 - Other (Provide additional detail) ACT - Agency Changed …" at bounding box center [454, 383] width 237 height 24
click at [801, 466] on button "Save" at bounding box center [792, 462] width 79 height 26
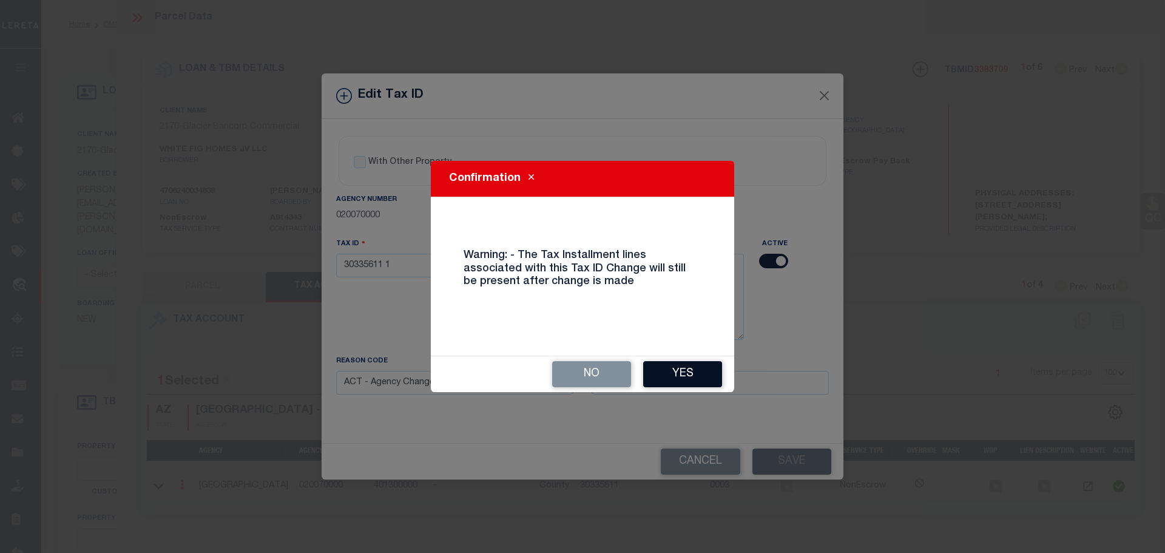
click at [687, 378] on button "Yes" at bounding box center [682, 374] width 79 height 26
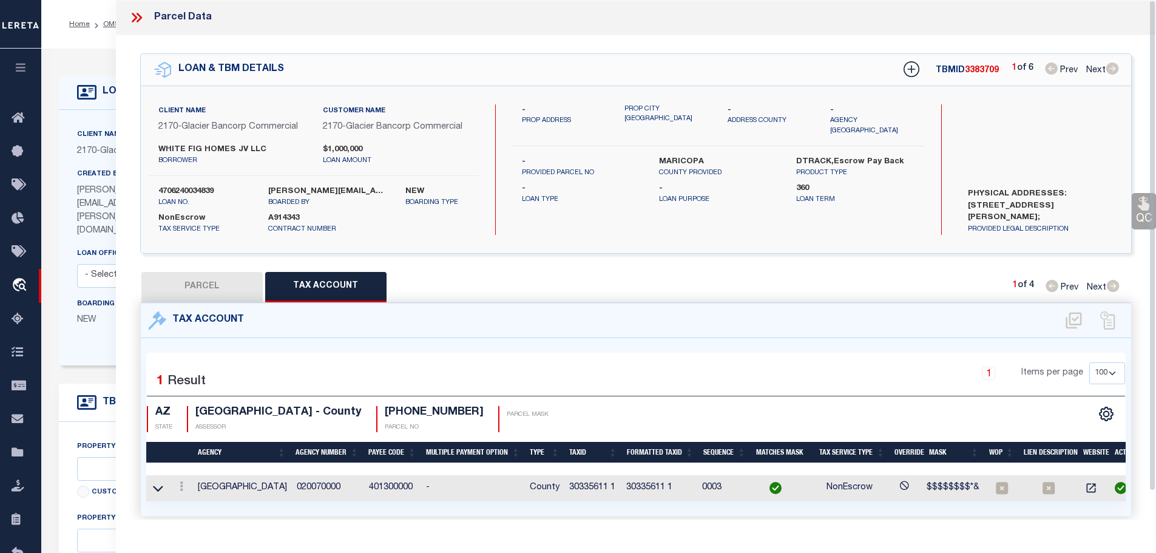
click at [140, 20] on icon at bounding box center [138, 18] width 5 height 10
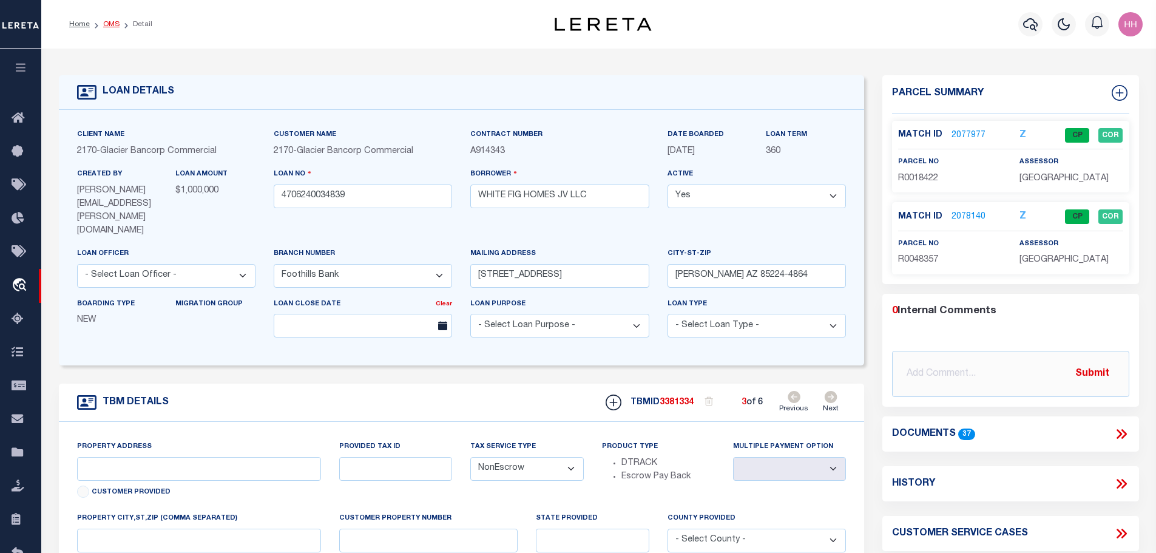
click at [104, 27] on link "OMS" at bounding box center [111, 24] width 16 height 7
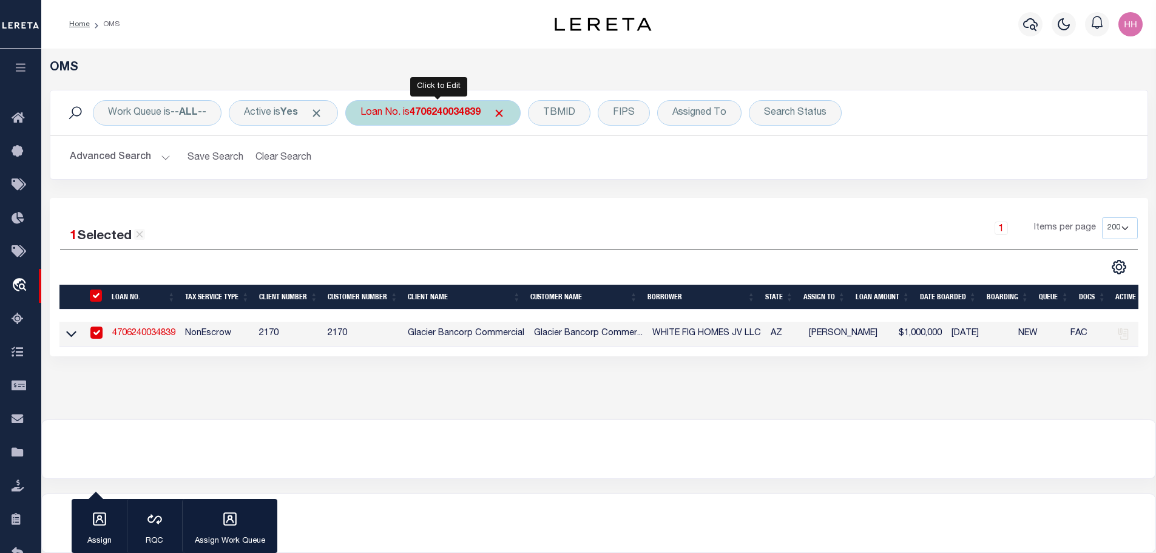
click at [444, 108] on b "4706240034839" at bounding box center [445, 113] width 71 height 10
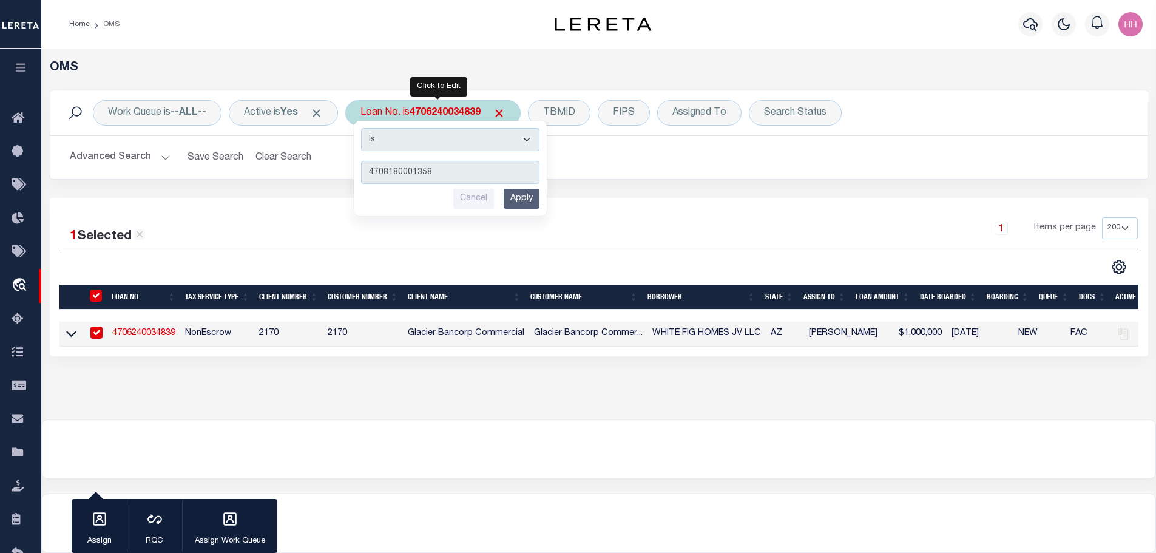
click at [535, 197] on input "Apply" at bounding box center [522, 199] width 36 height 20
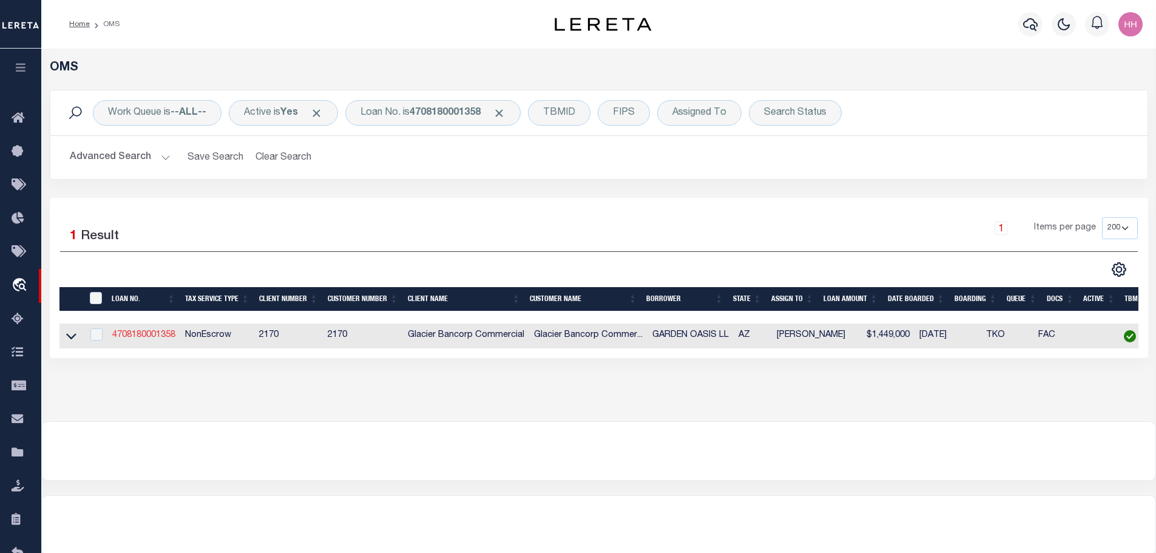
click at [146, 335] on link "4708180001358" at bounding box center [143, 335] width 63 height 8
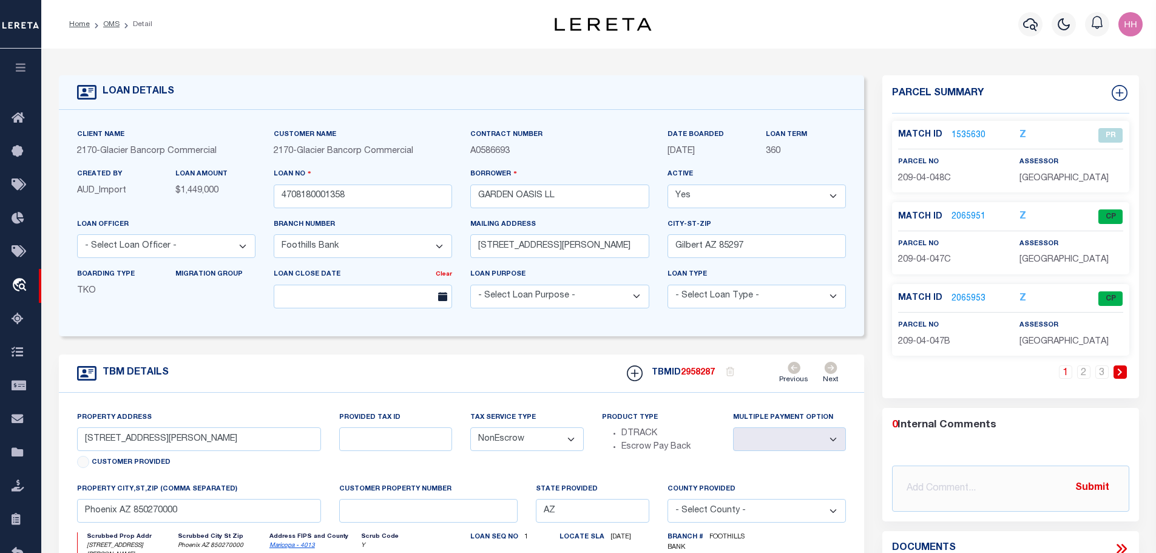
click at [968, 219] on link "2065951" at bounding box center [969, 217] width 34 height 13
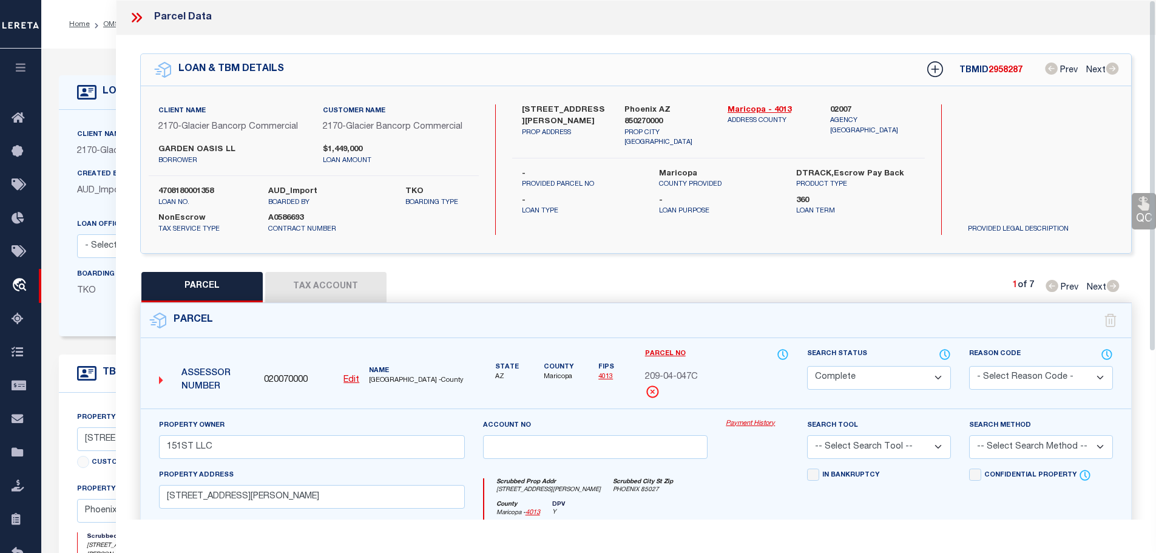
click at [306, 276] on button "Tax Account" at bounding box center [325, 287] width 121 height 30
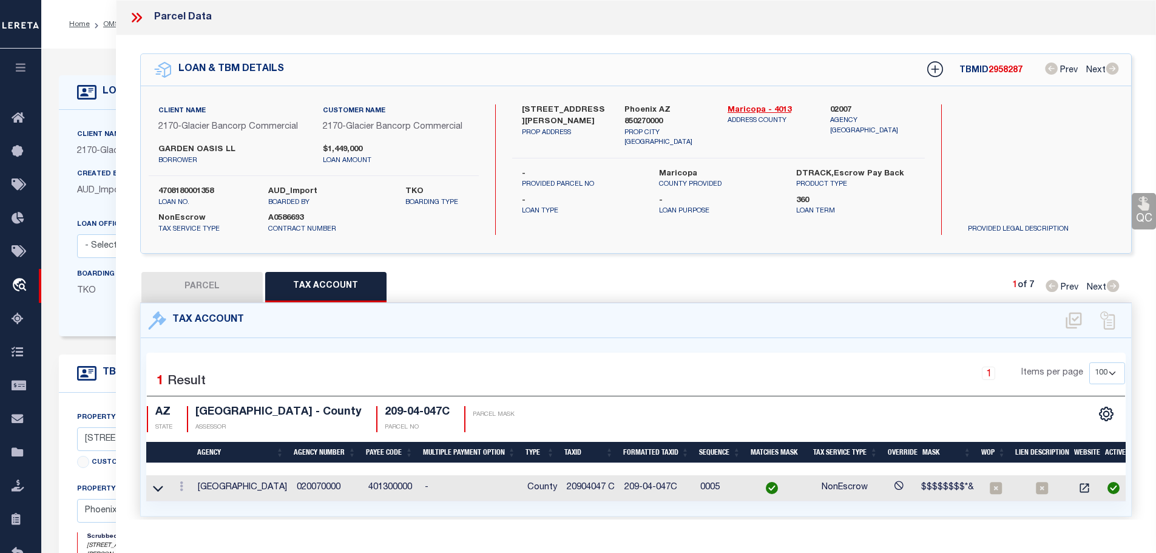
click at [592, 484] on td "20904047 C" at bounding box center [591, 488] width 58 height 26
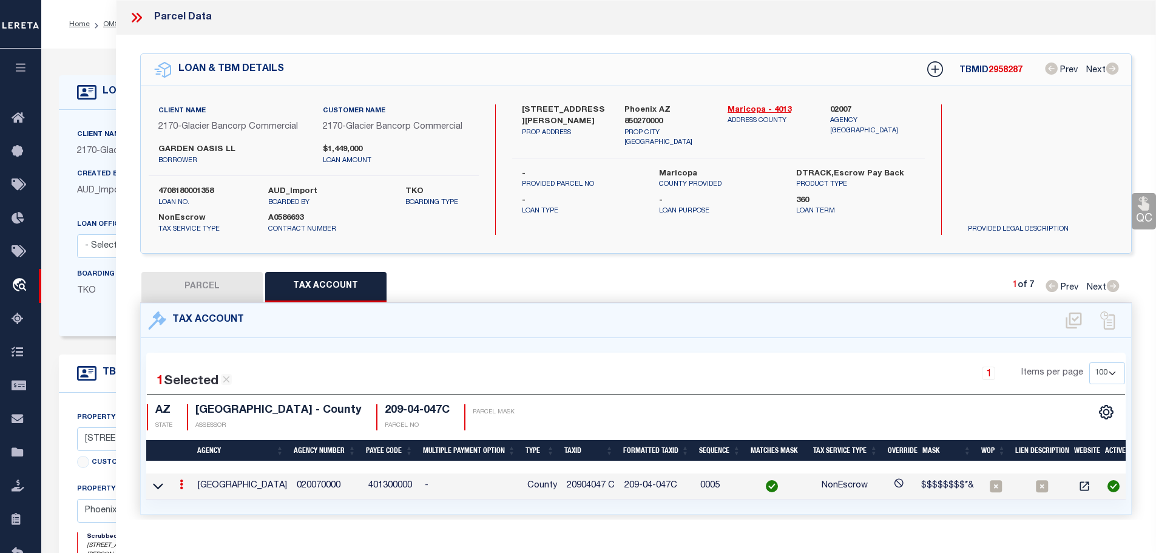
click at [592, 484] on td "20904047 C" at bounding box center [591, 486] width 58 height 26
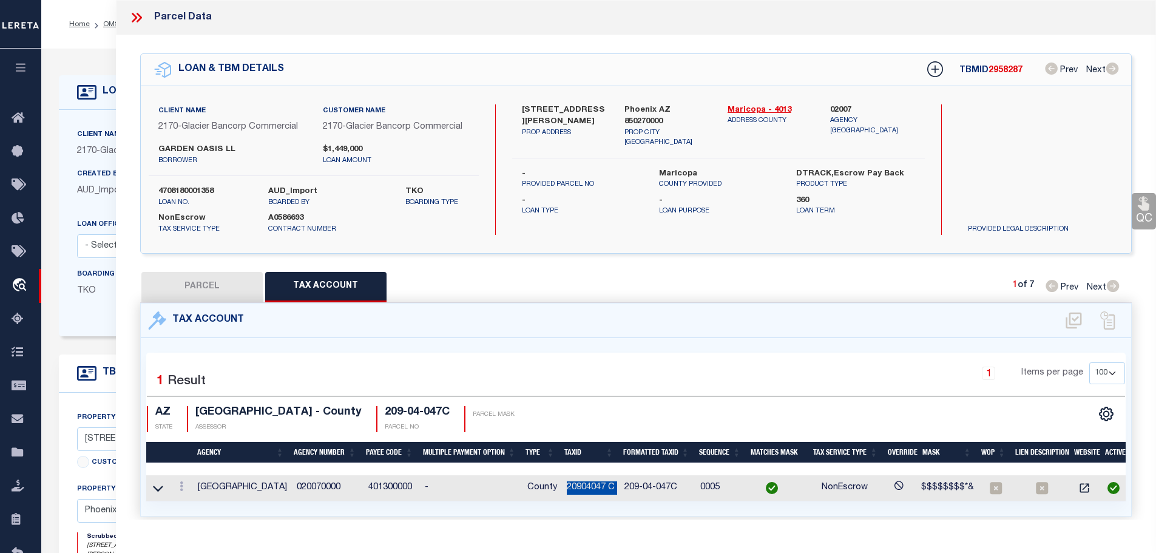
click at [592, 484] on td "20904047 C" at bounding box center [591, 488] width 58 height 26
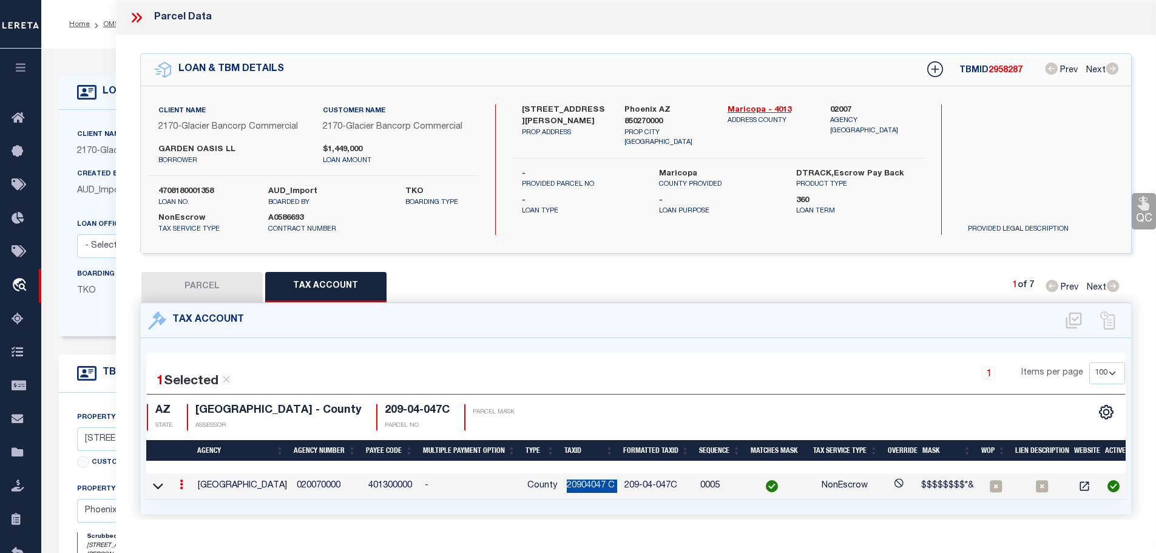
copy td "20904047 C"
click at [197, 281] on button "PARCEL" at bounding box center [201, 287] width 121 height 30
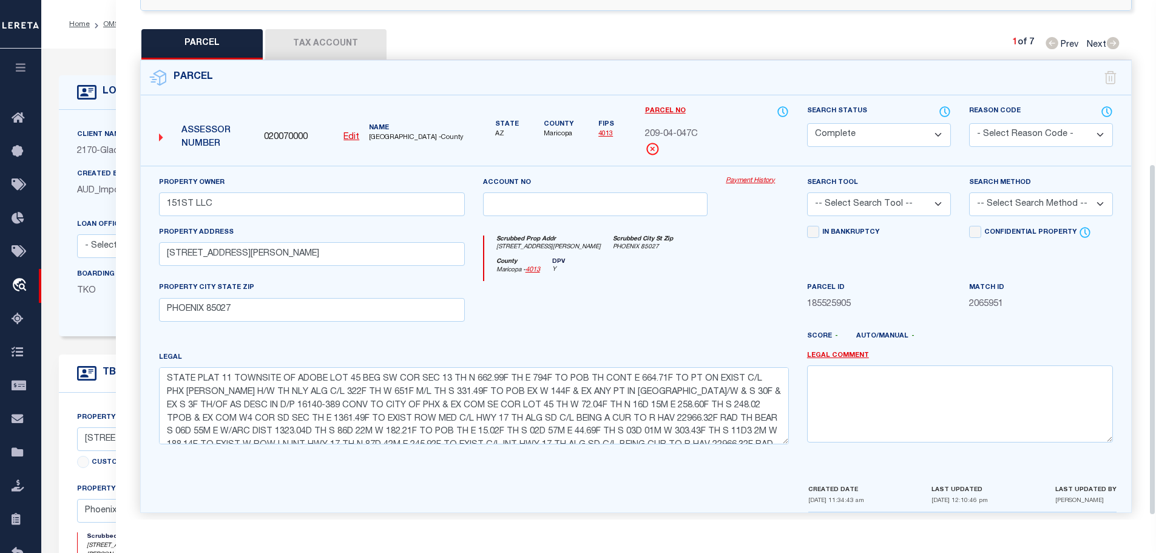
click at [309, 33] on button "Tax Account" at bounding box center [325, 44] width 121 height 30
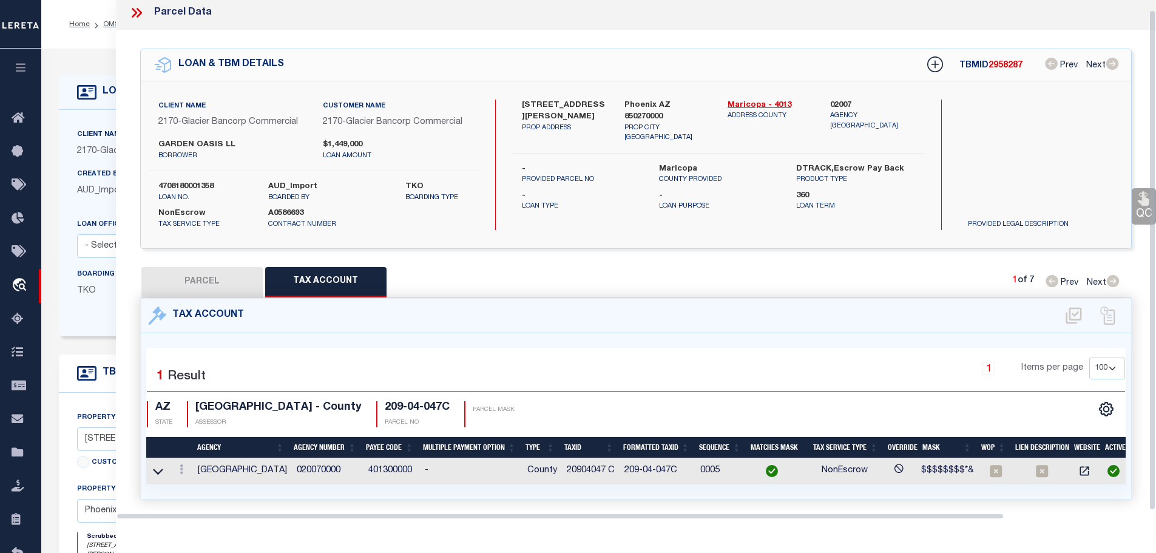
scroll to position [30, 0]
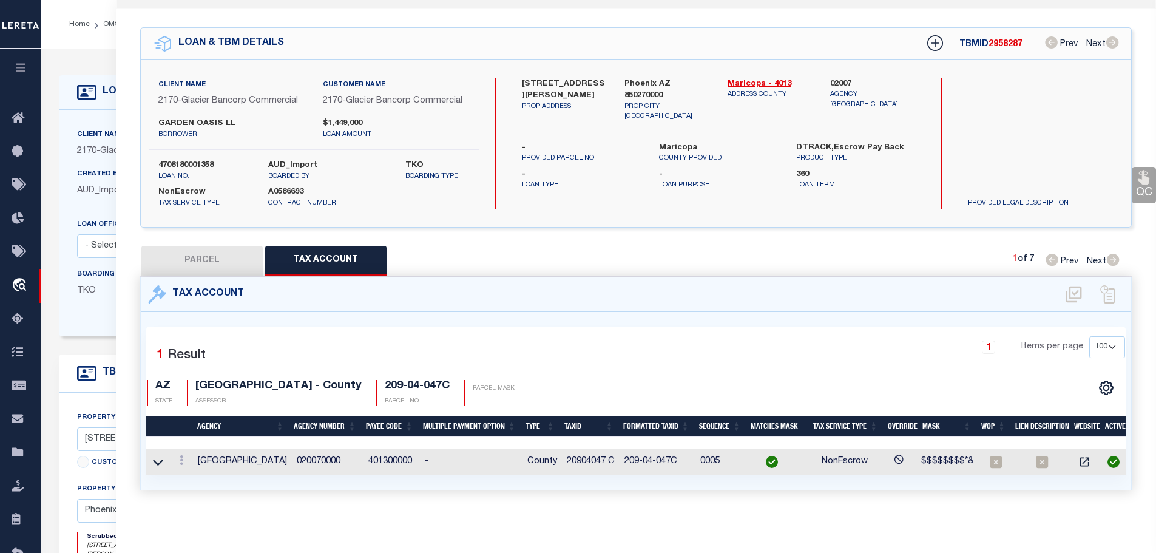
click at [178, 457] on link at bounding box center [181, 462] width 13 height 10
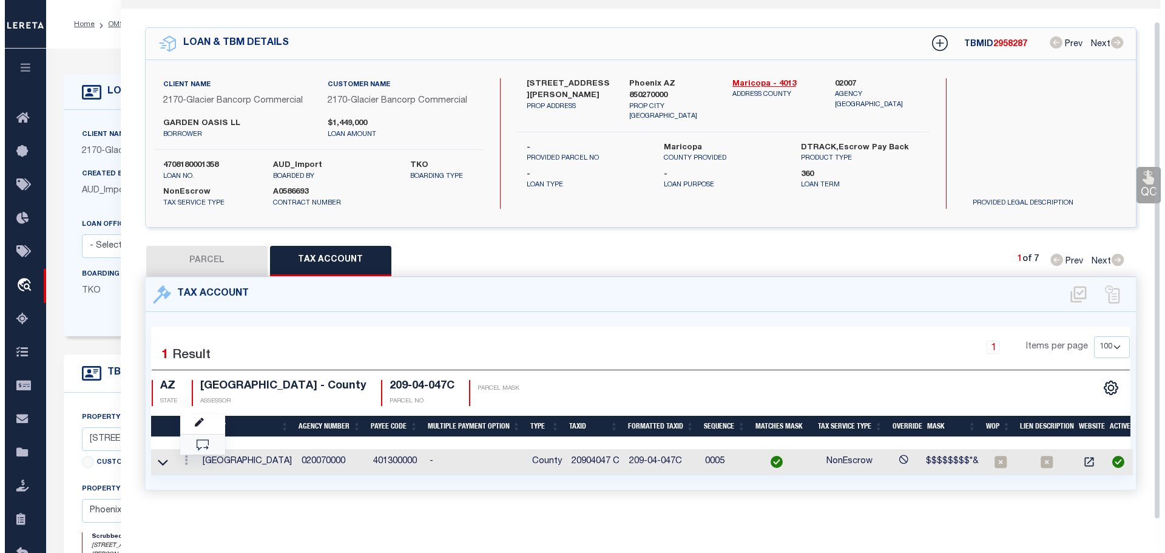
scroll to position [22, 0]
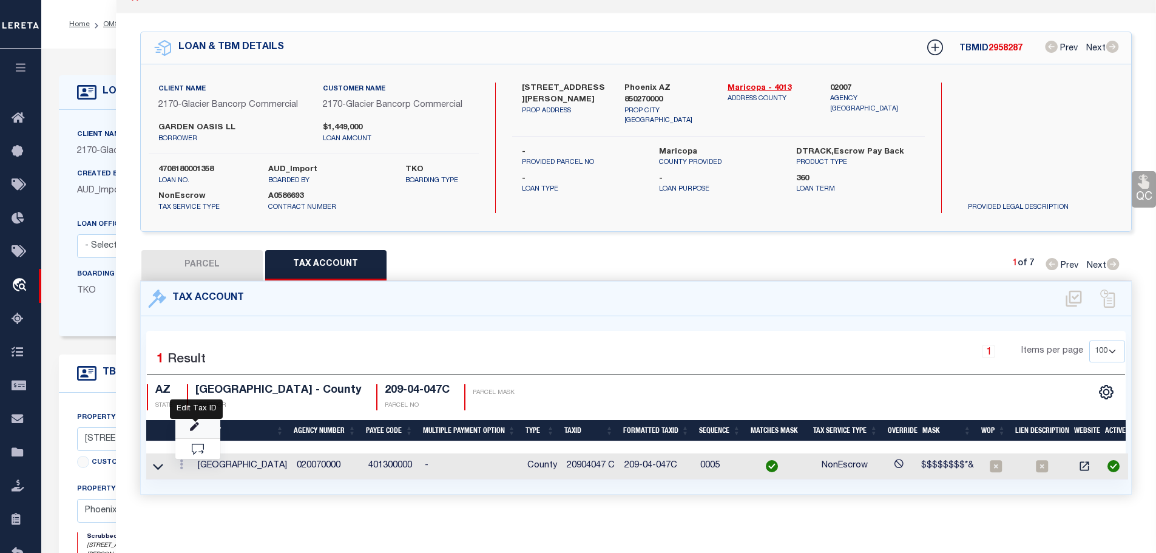
click at [195, 423] on icon "" at bounding box center [194, 426] width 9 height 9
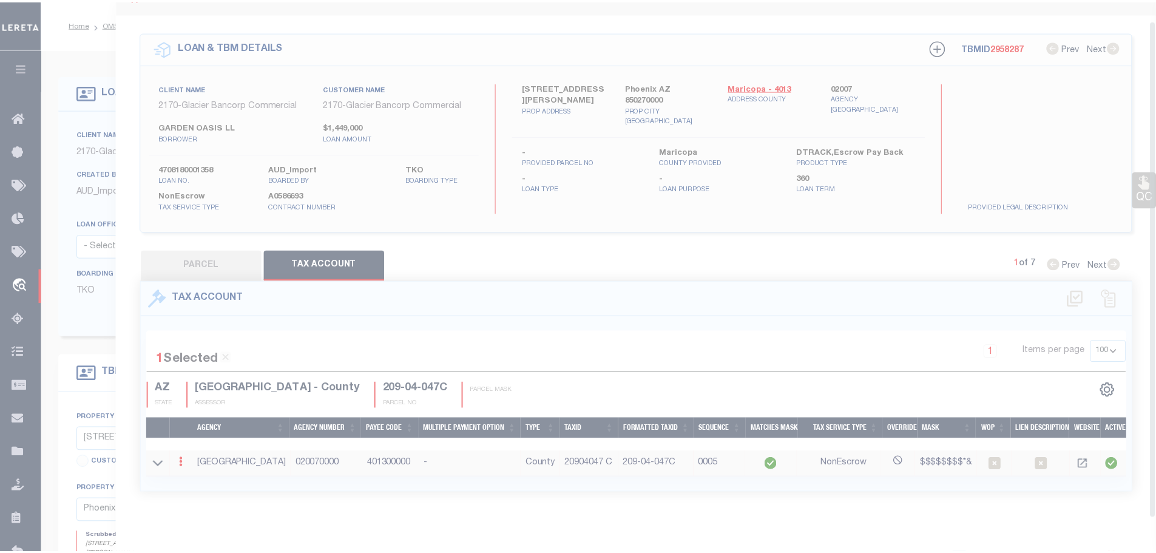
scroll to position [19, 0]
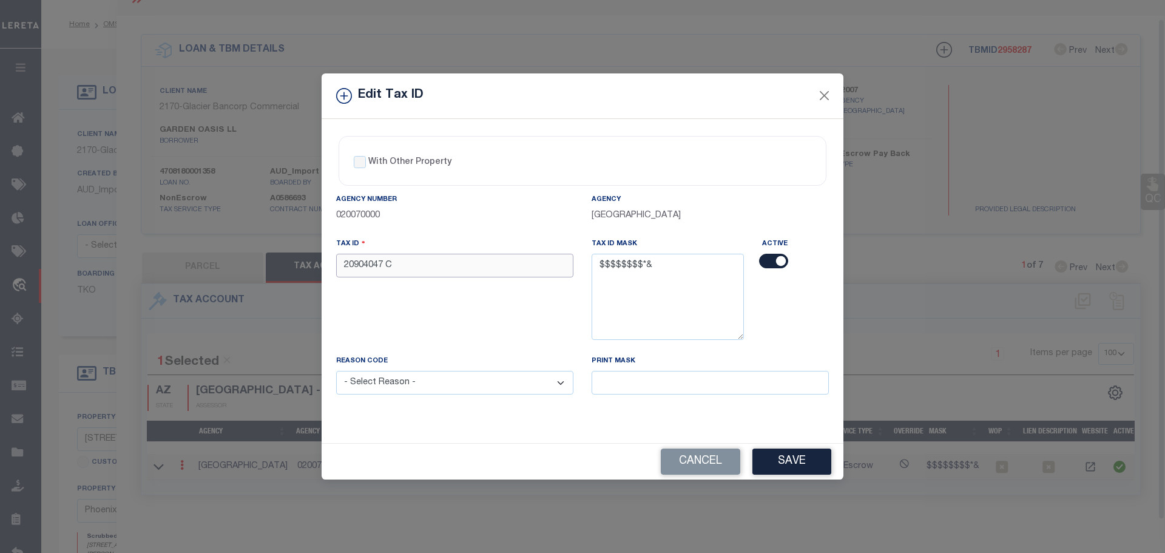
click at [456, 263] on input "20904047 C" at bounding box center [454, 266] width 237 height 24
paste input "C9"
click at [416, 381] on select "- Select Reason - 099 - Other (Provide additional detail) ACT - Agency Changed …" at bounding box center [454, 383] width 237 height 24
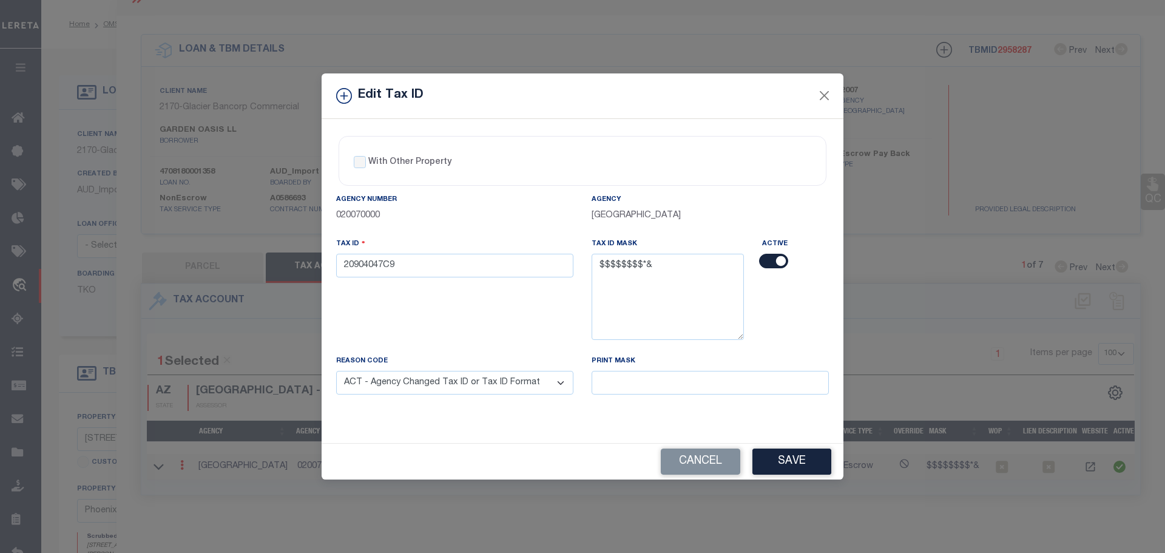
click at [336, 371] on select "- Select Reason - 099 - Other (Provide additional detail) ACT - Agency Changed …" at bounding box center [454, 383] width 237 height 24
click at [795, 460] on button "Save" at bounding box center [792, 462] width 79 height 26
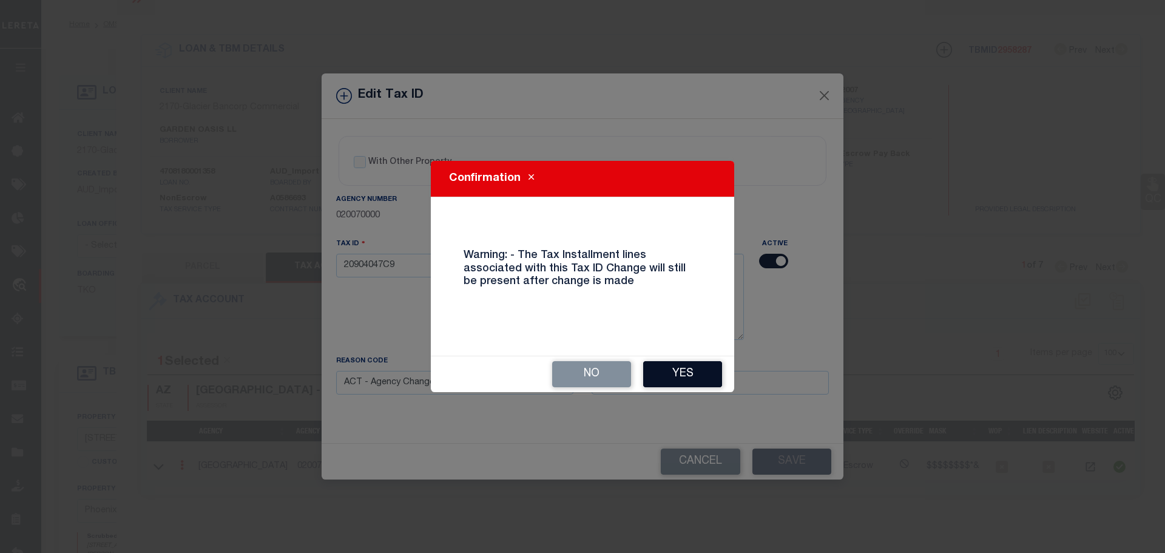
click at [694, 365] on button "Yes" at bounding box center [682, 374] width 79 height 26
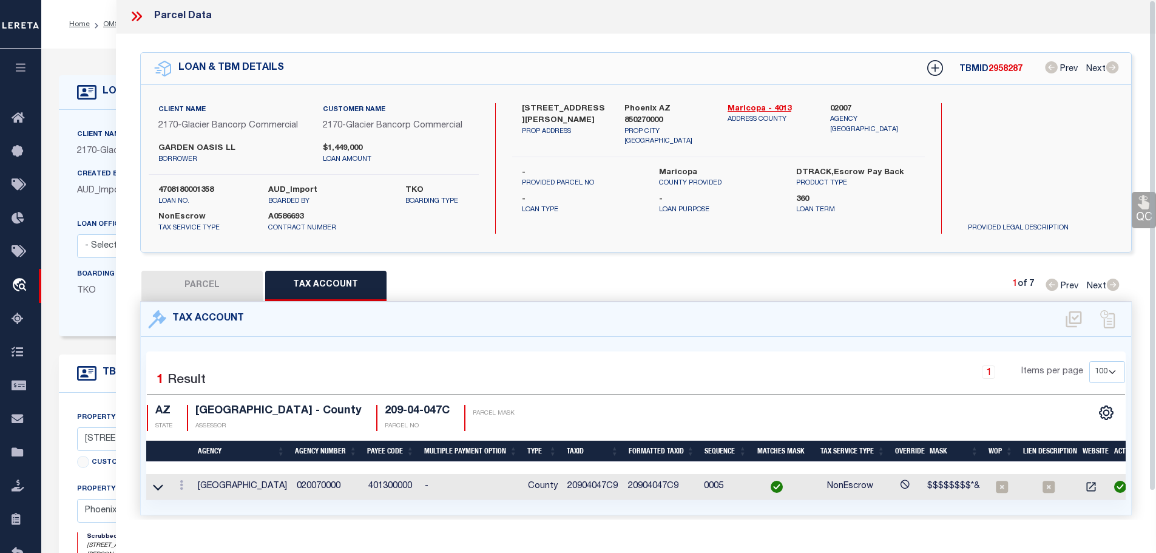
scroll to position [0, 0]
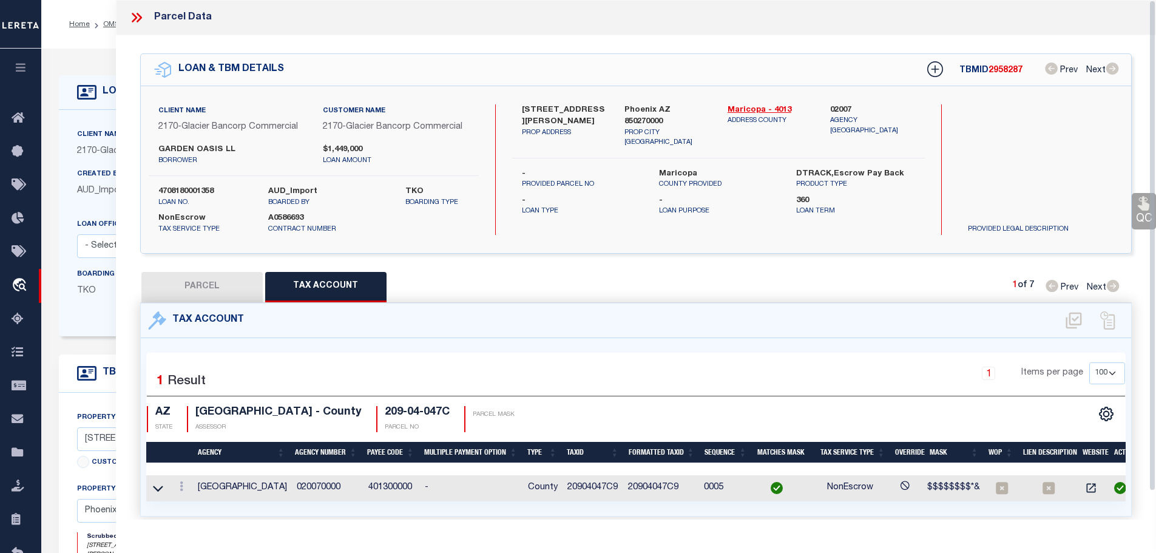
click at [134, 15] on icon at bounding box center [134, 18] width 5 height 10
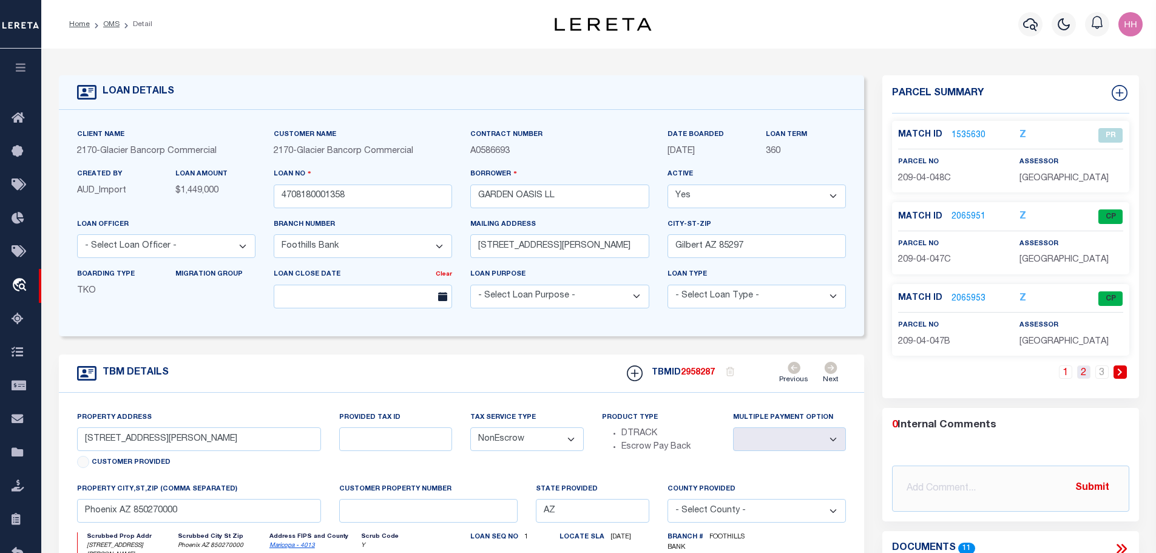
click at [1090, 374] on link "2" at bounding box center [1083, 371] width 13 height 13
click at [958, 297] on link "2065956" at bounding box center [969, 299] width 34 height 13
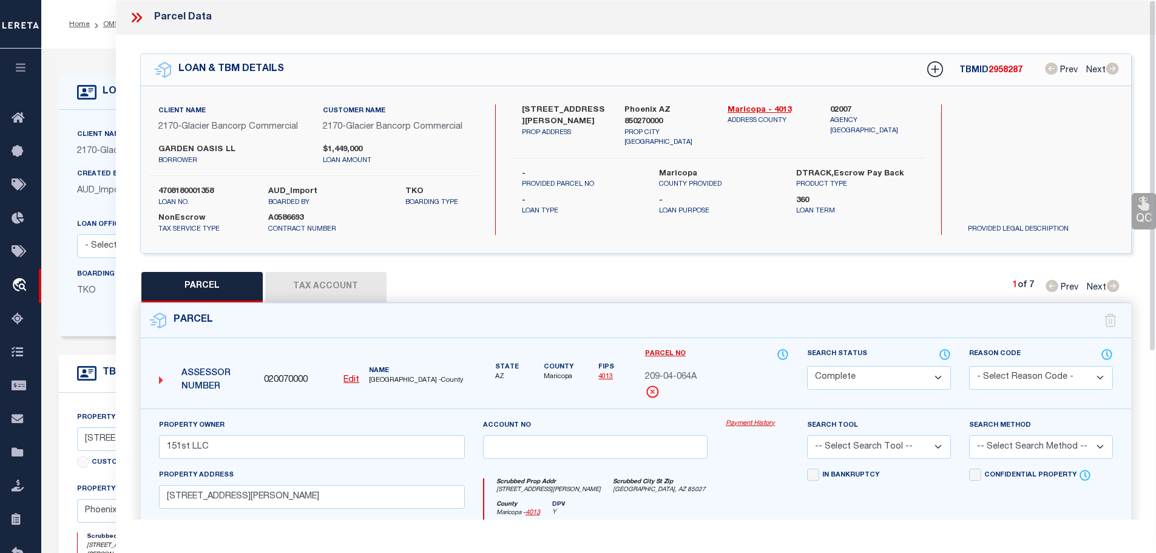
click at [326, 273] on button "Tax Account" at bounding box center [325, 287] width 121 height 30
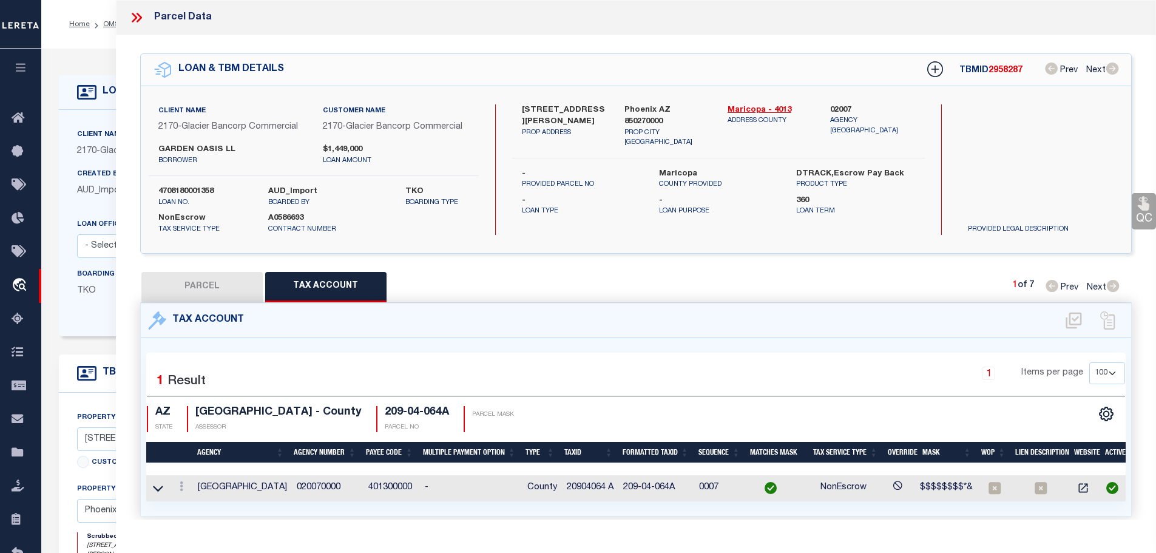
click at [208, 274] on button "PARCEL" at bounding box center [201, 287] width 121 height 30
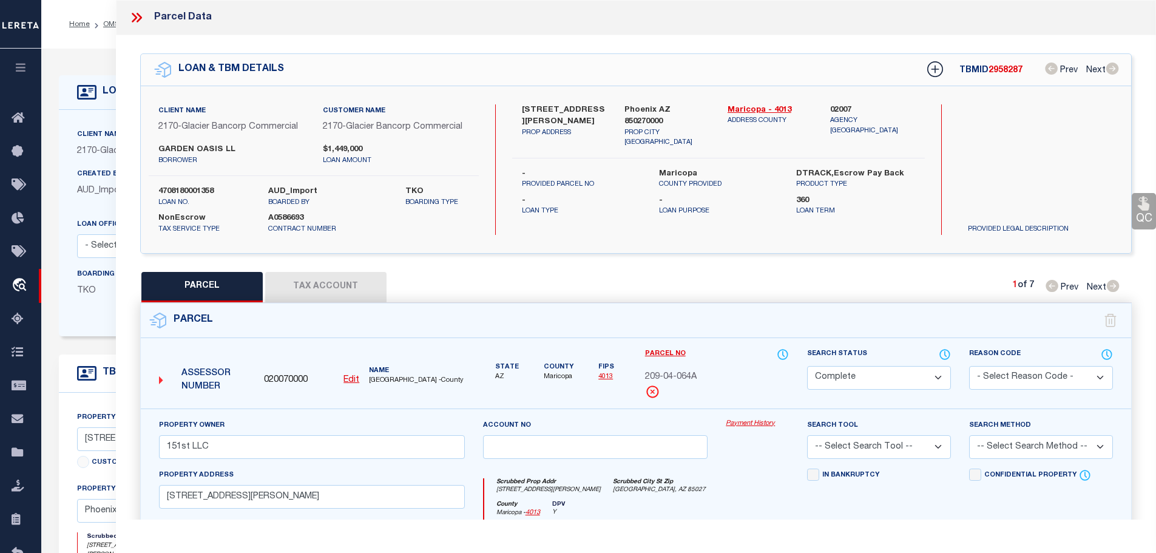
click at [342, 287] on button "Tax Account" at bounding box center [325, 287] width 121 height 30
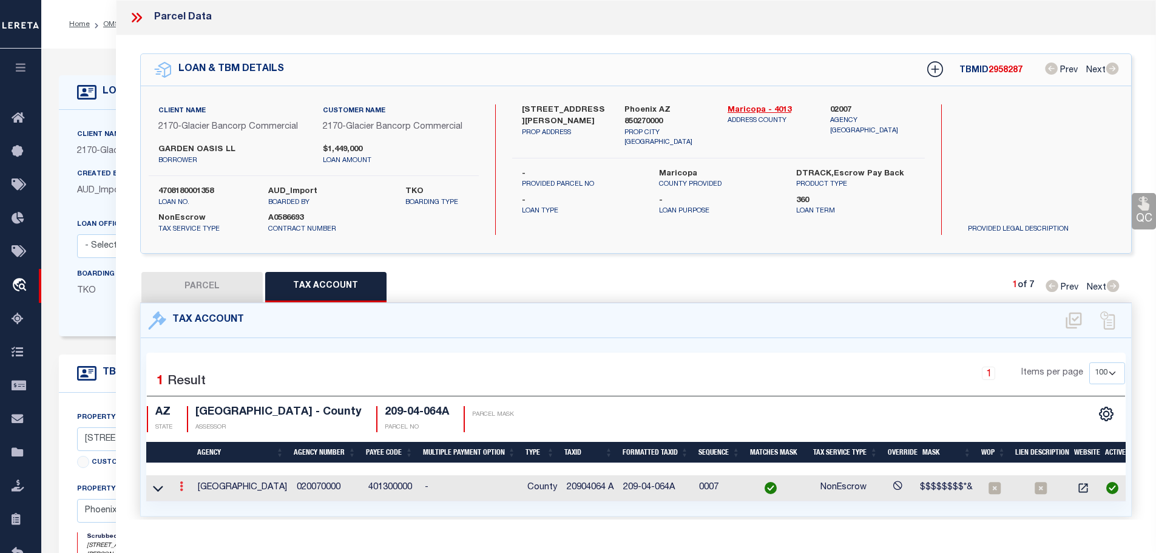
click at [178, 484] on link at bounding box center [181, 488] width 13 height 10
click at [198, 501] on icon "" at bounding box center [194, 504] width 9 height 9
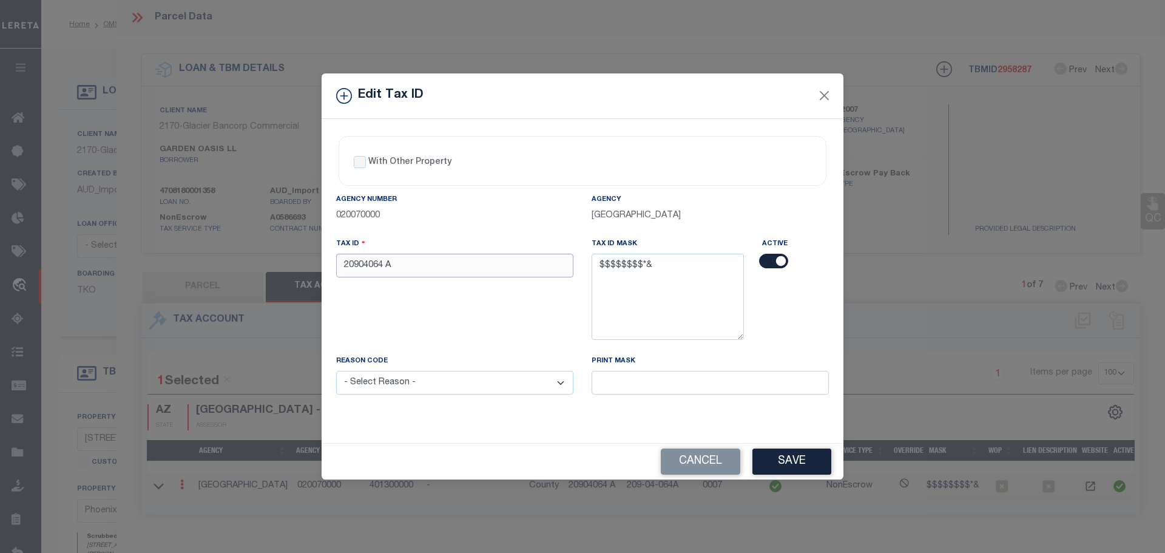
click at [387, 269] on input "20904064 A" at bounding box center [454, 266] width 237 height 24
click at [439, 384] on select "- Select Reason - 099 - Other (Provide additional detail) ACT - Agency Changed …" at bounding box center [454, 383] width 237 height 24
click at [336, 371] on select "- Select Reason - 099 - Other (Provide additional detail) ACT - Agency Changed …" at bounding box center [454, 383] width 237 height 24
click at [805, 466] on button "Save" at bounding box center [792, 462] width 79 height 26
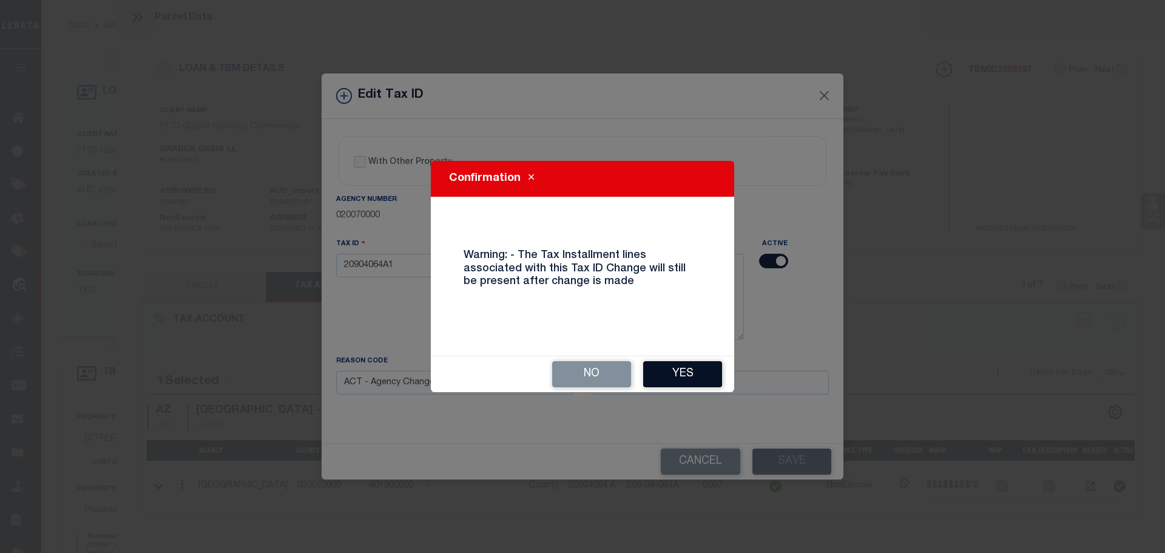
click at [698, 372] on button "Yes" at bounding box center [682, 374] width 79 height 26
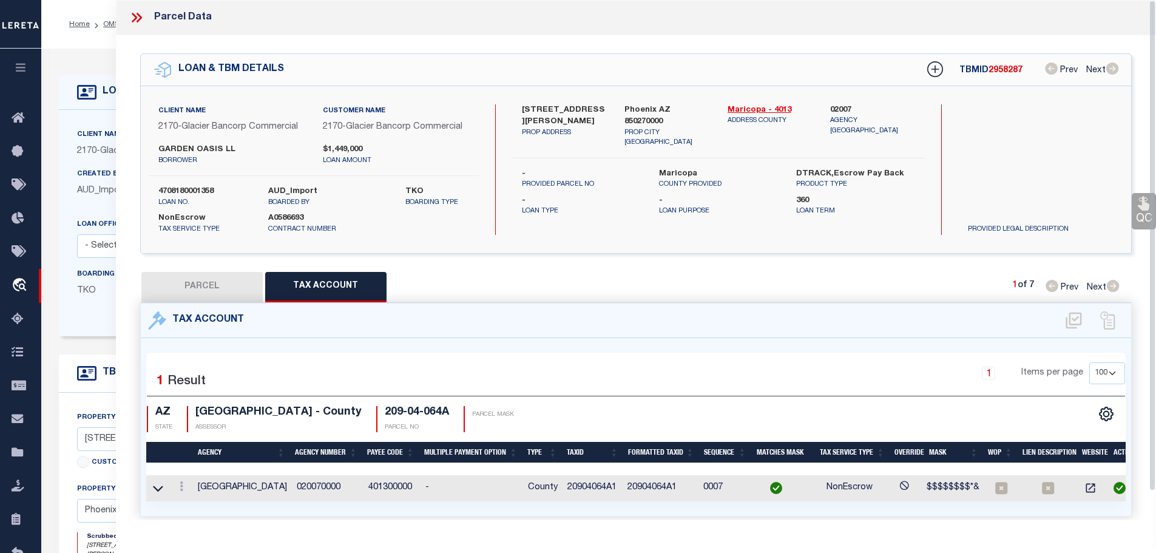
click at [134, 19] on icon at bounding box center [134, 18] width 5 height 10
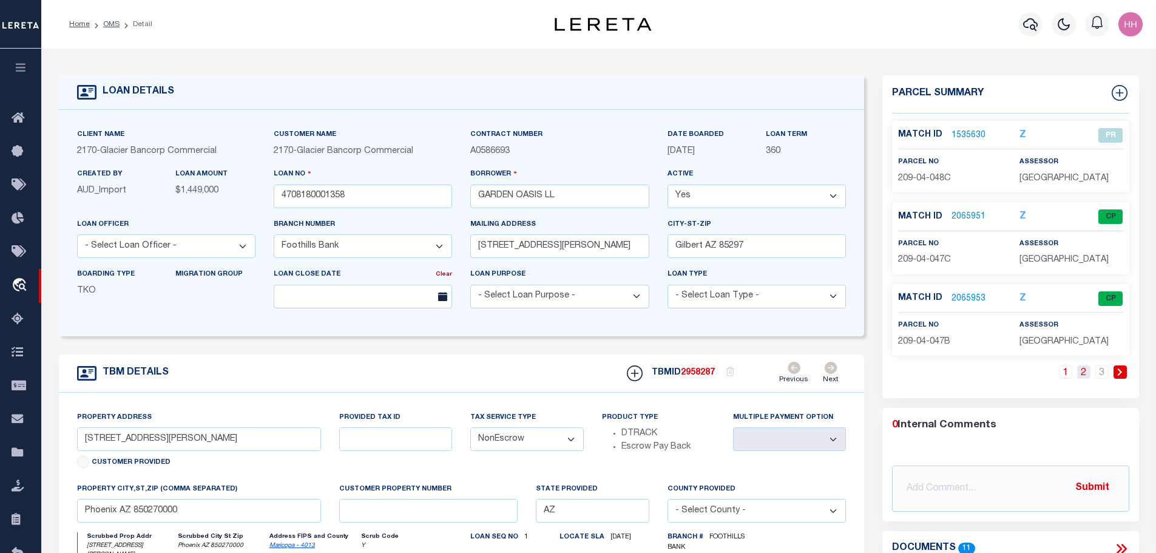
click at [1084, 373] on link "2" at bounding box center [1083, 371] width 13 height 13
click at [1102, 374] on link "3" at bounding box center [1102, 371] width 13 height 13
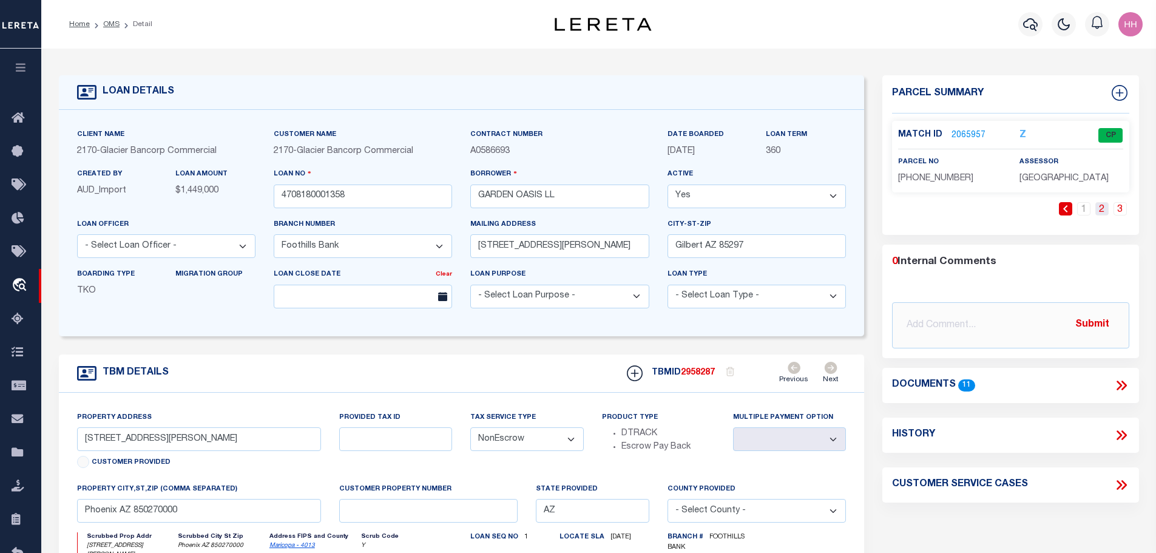
click at [1101, 206] on link "2" at bounding box center [1102, 208] width 13 height 13
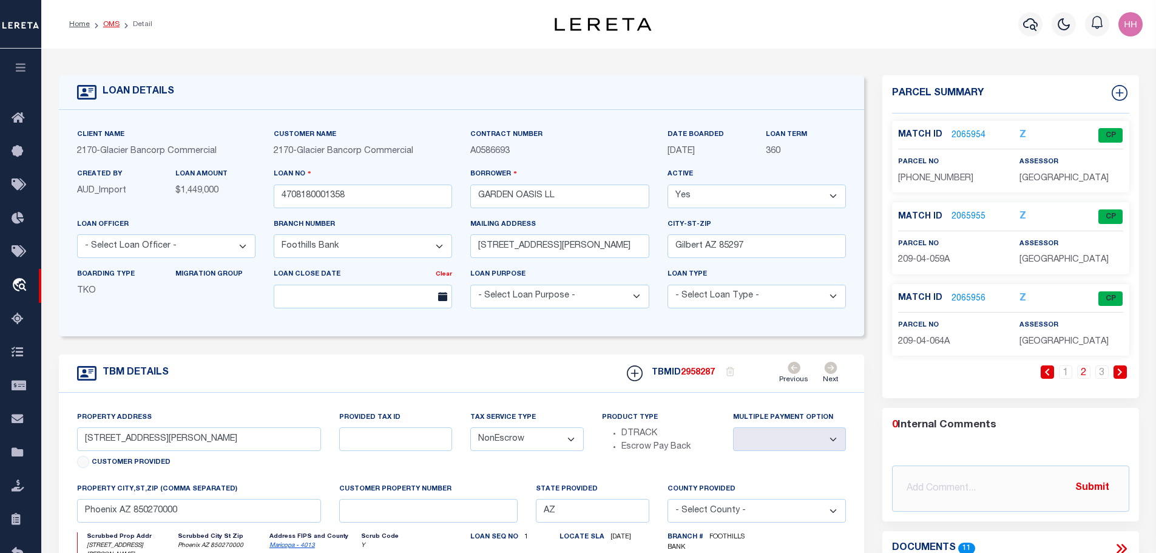
click at [107, 25] on link "OMS" at bounding box center [111, 24] width 16 height 7
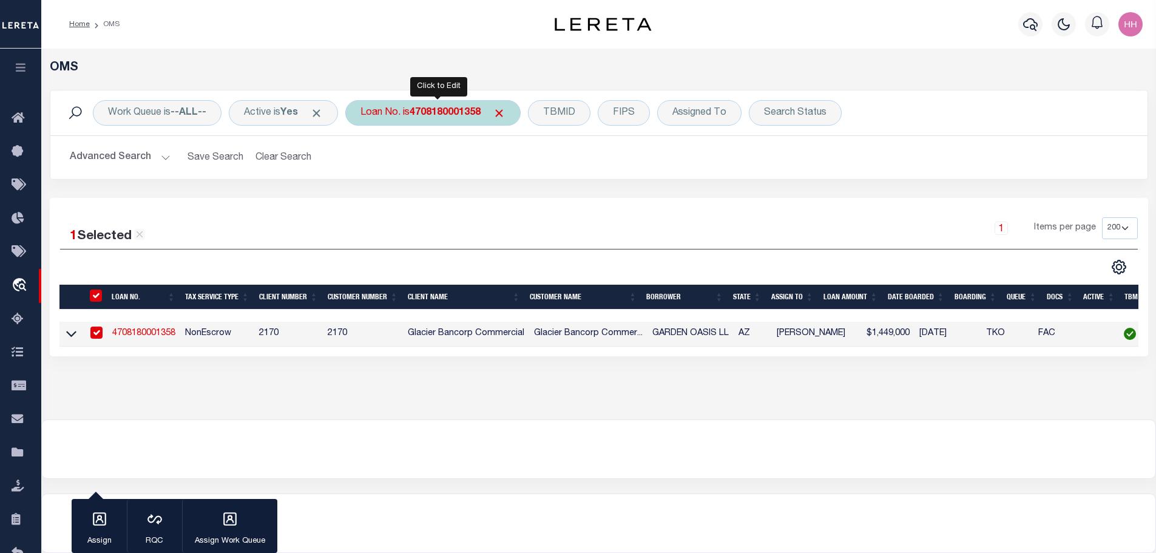
click at [438, 112] on b "4708180001358" at bounding box center [445, 113] width 71 height 10
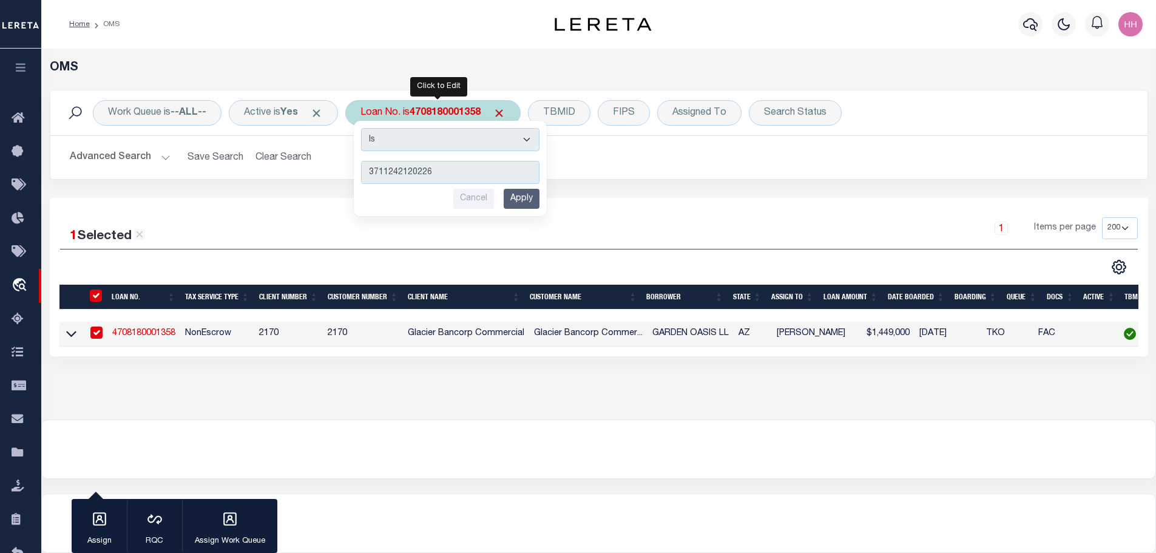
click at [521, 203] on input "Apply" at bounding box center [522, 199] width 36 height 20
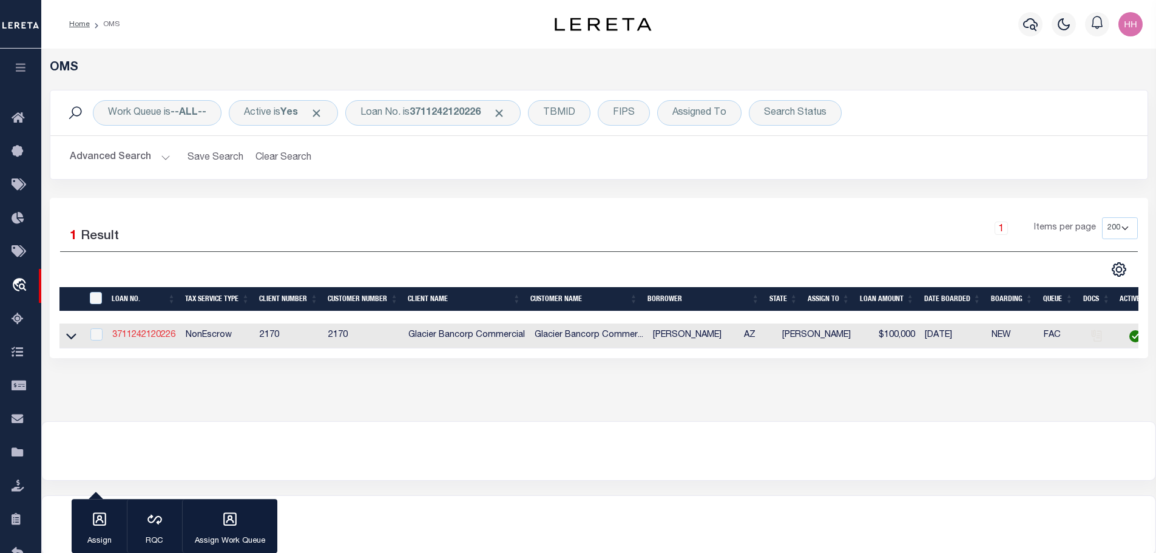
click at [153, 334] on link "3711242120226" at bounding box center [143, 335] width 63 height 8
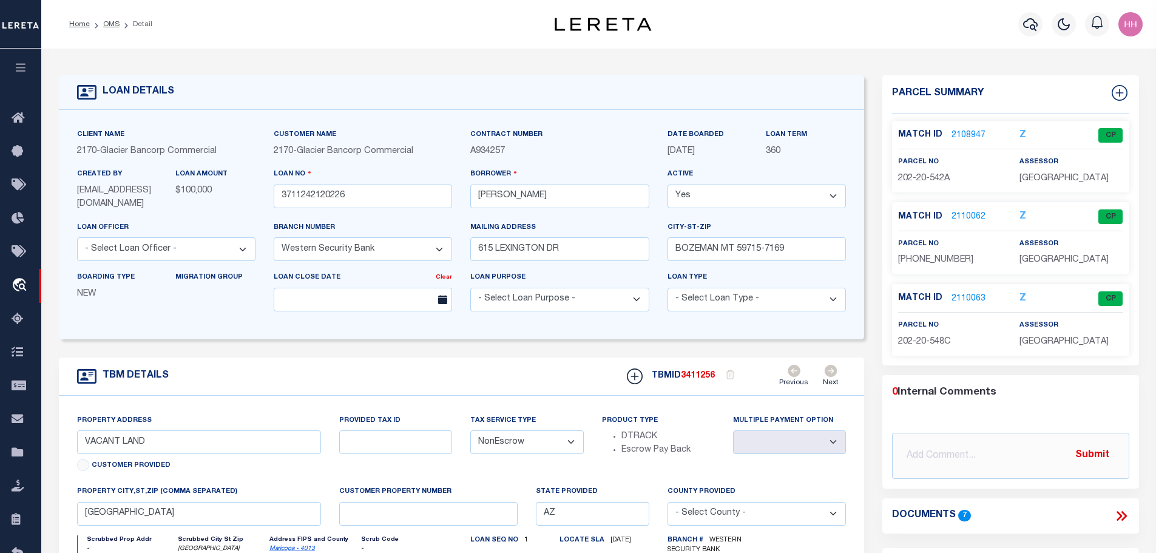
click at [965, 132] on link "2108947" at bounding box center [969, 135] width 34 height 13
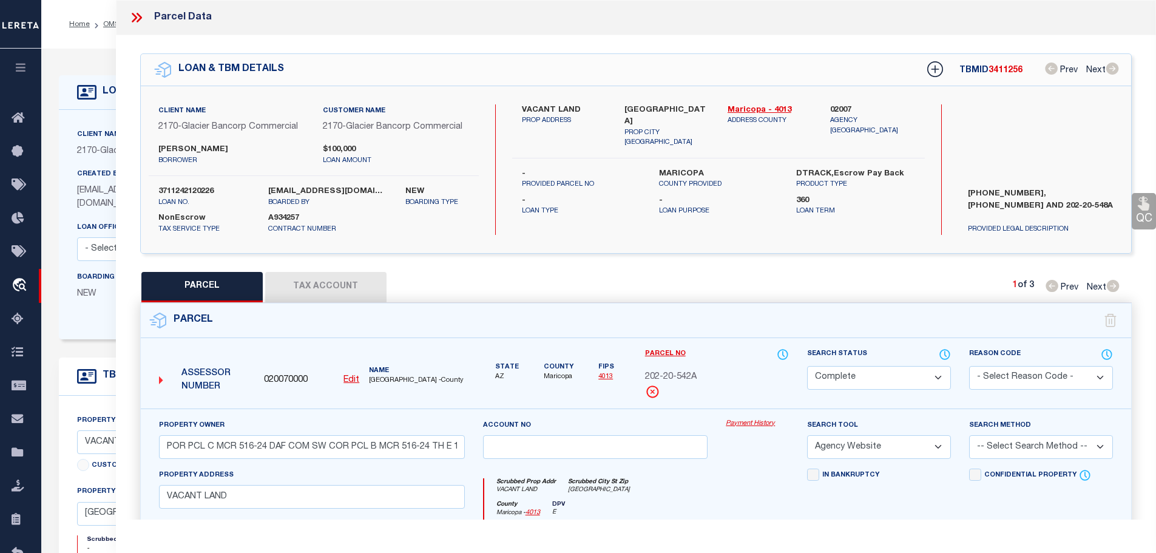
click at [311, 282] on button "Tax Account" at bounding box center [325, 287] width 121 height 30
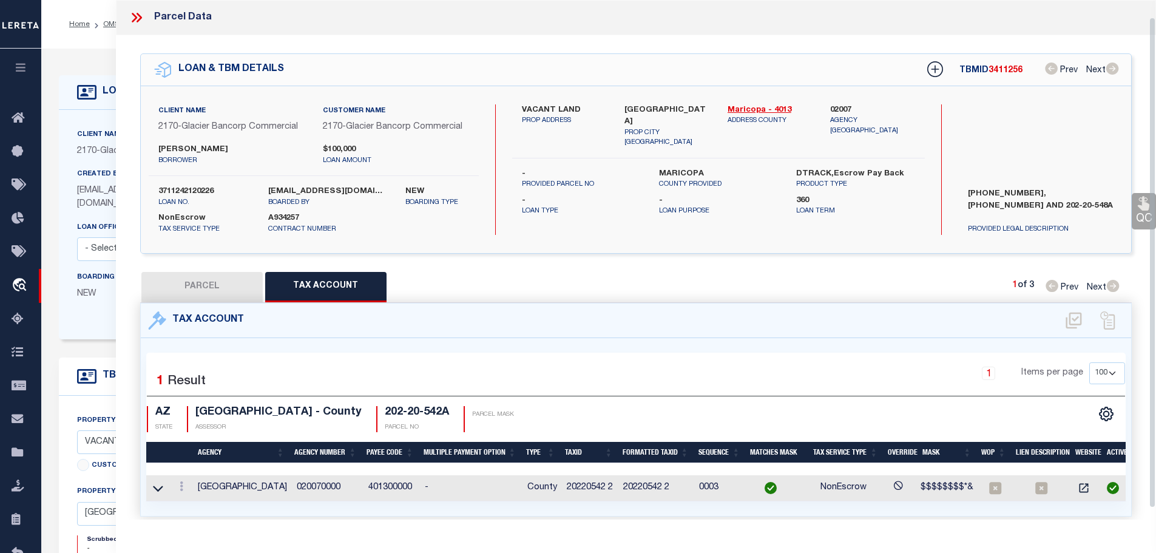
scroll to position [30, 0]
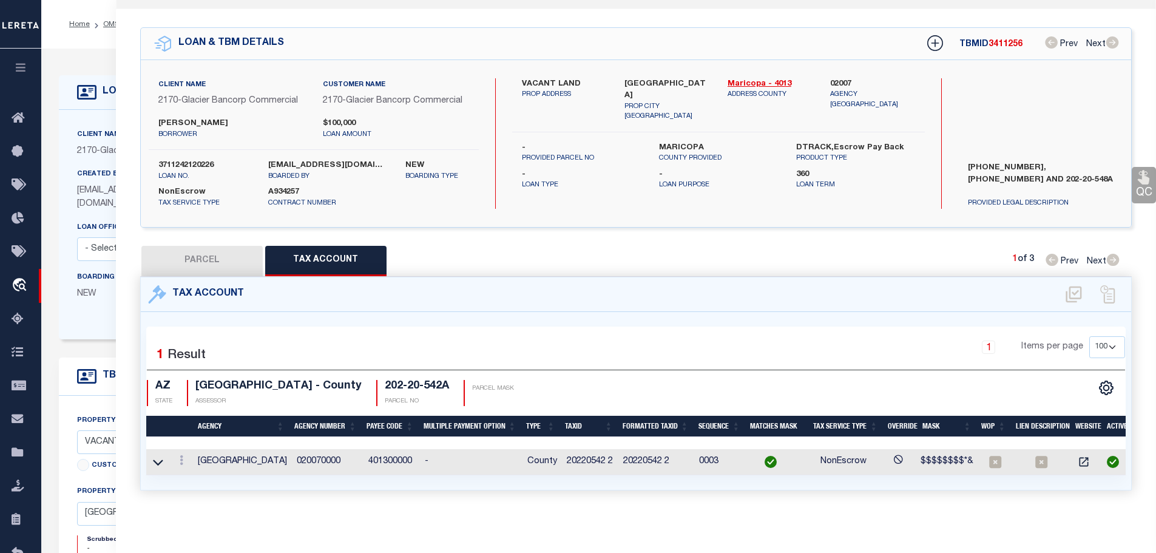
click at [588, 452] on td "20220542 2" at bounding box center [590, 462] width 56 height 26
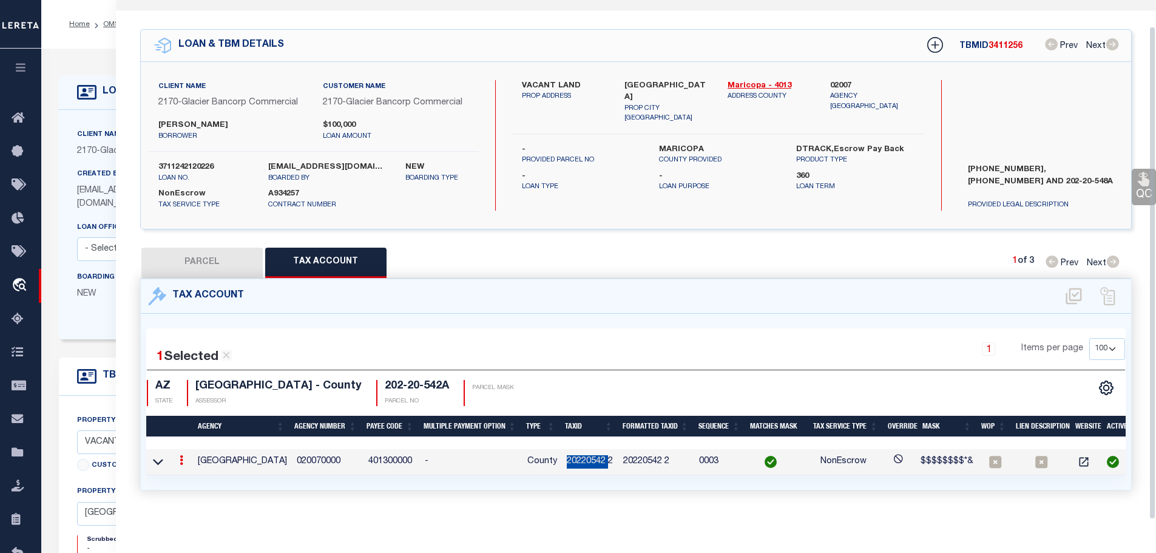
click at [588, 452] on td "20220542 2" at bounding box center [590, 462] width 56 height 26
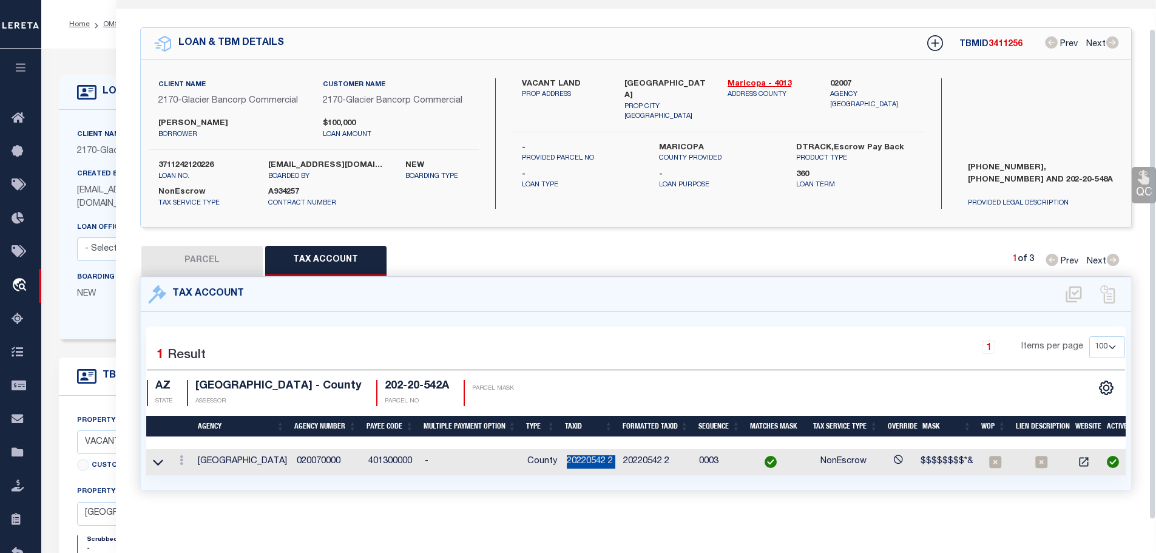
click at [588, 452] on td "20220542 2" at bounding box center [590, 462] width 56 height 26
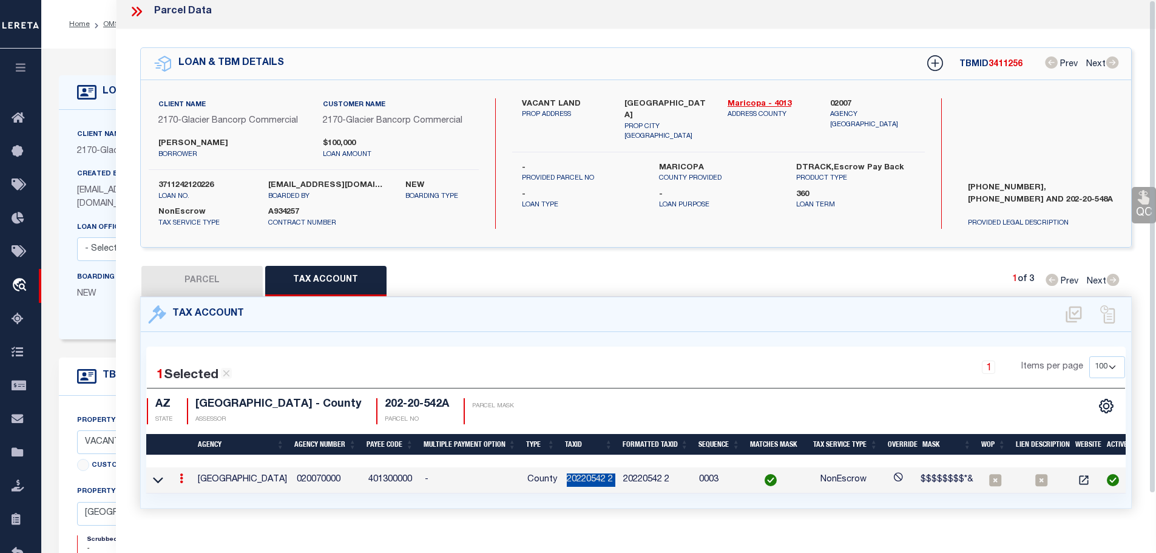
scroll to position [0, 0]
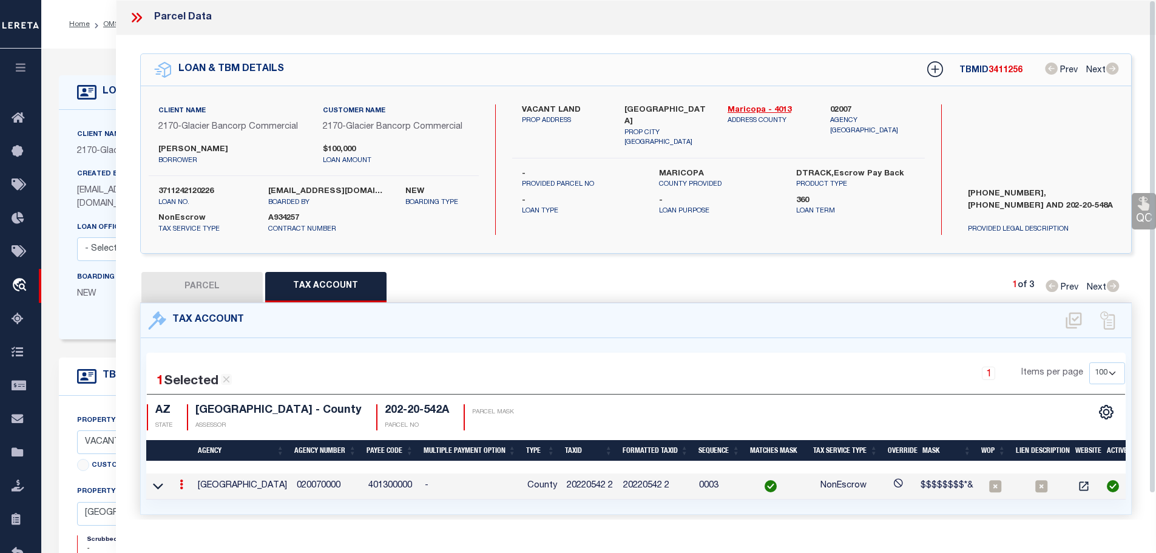
click at [133, 19] on icon at bounding box center [137, 18] width 16 height 16
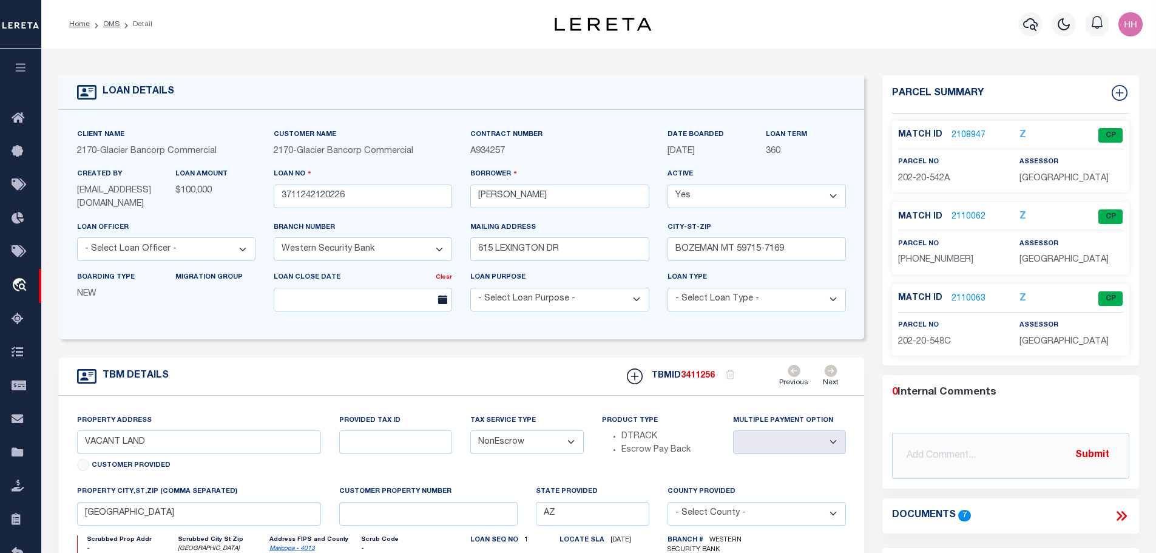
click at [957, 129] on link "2108947" at bounding box center [969, 135] width 34 height 13
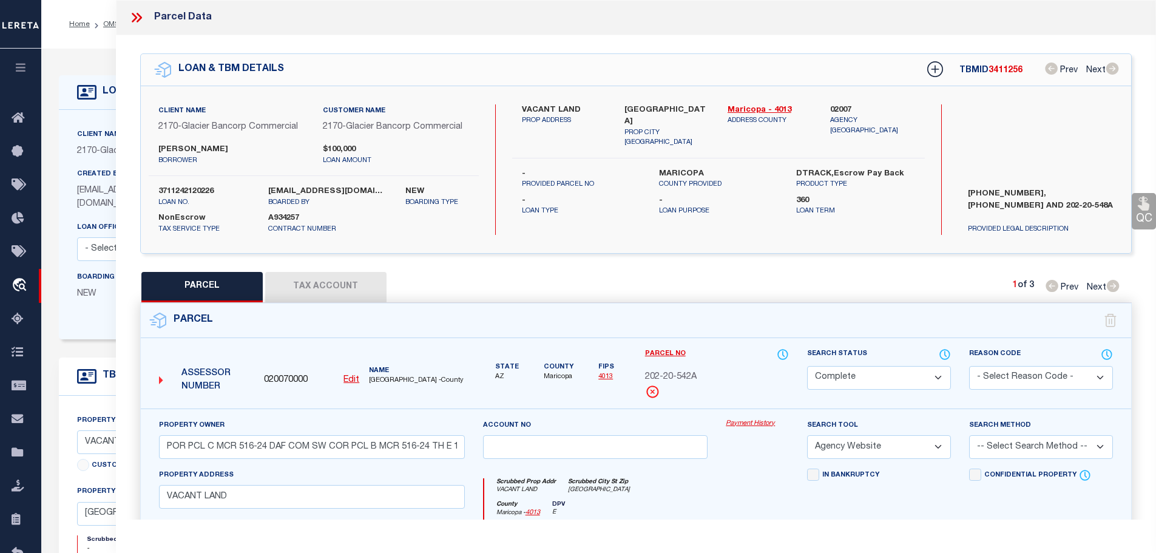
click at [690, 371] on span "202-20-542A" at bounding box center [671, 377] width 52 height 13
copy div "202-20-542A"
drag, startPoint x: 314, startPoint y: 285, endPoint x: 322, endPoint y: 283, distance: 7.4
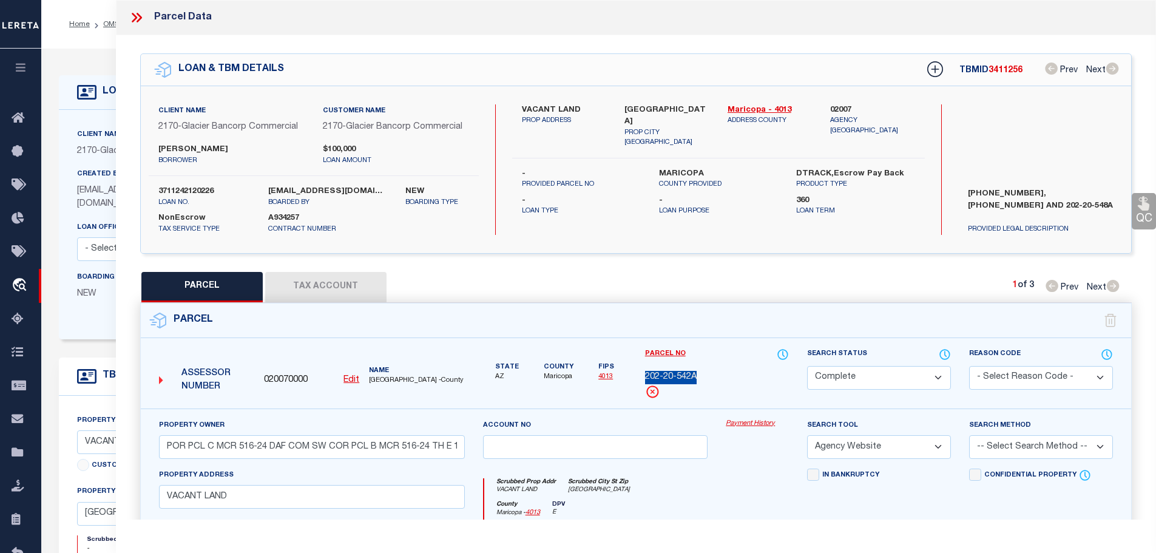
click at [314, 285] on button "Tax Account" at bounding box center [325, 287] width 121 height 30
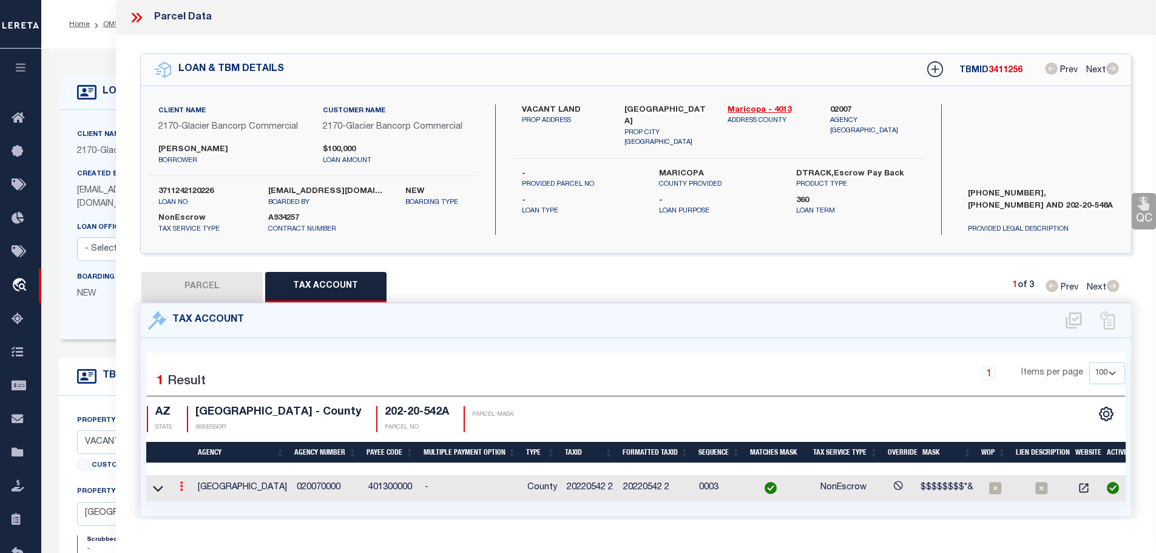
click at [186, 486] on link at bounding box center [181, 488] width 13 height 10
click at [197, 501] on icon "" at bounding box center [194, 504] width 9 height 9
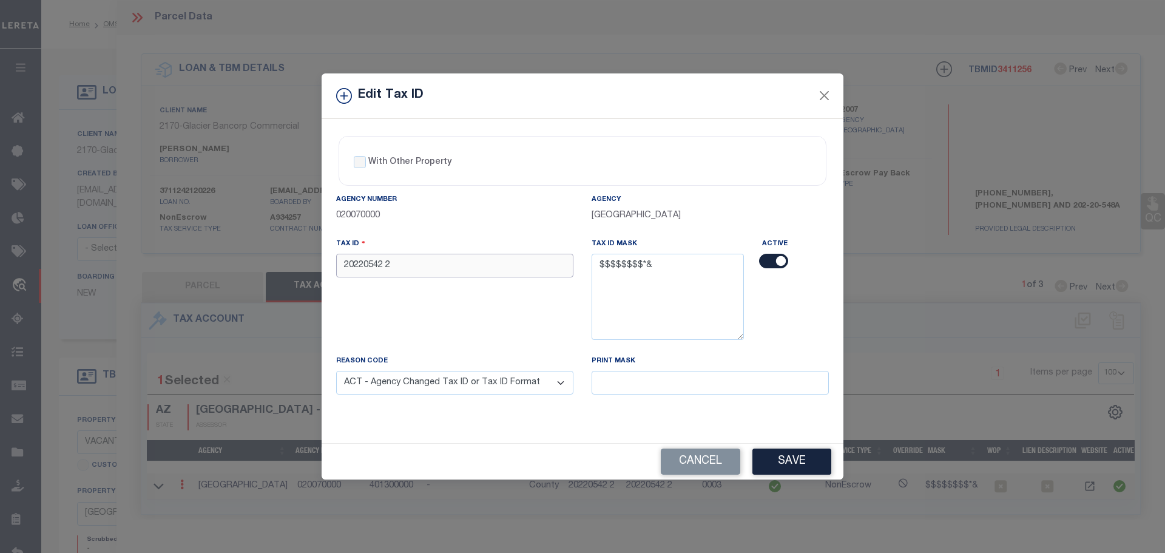
click at [433, 266] on input "20220542 2" at bounding box center [454, 266] width 237 height 24
click at [715, 463] on button "Cancel" at bounding box center [701, 462] width 80 height 26
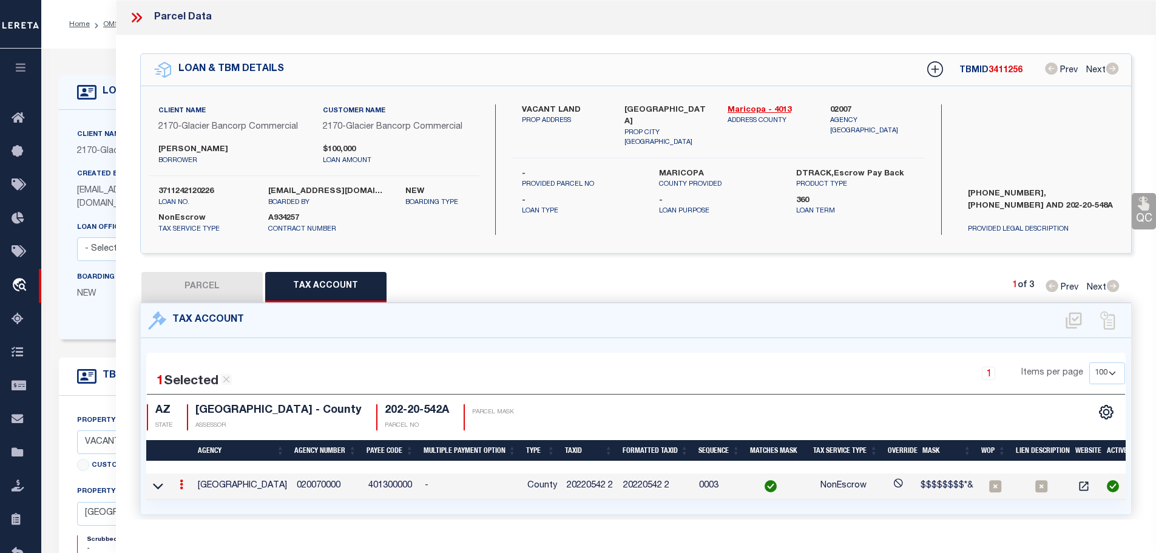
click at [212, 277] on button "PARCEL" at bounding box center [201, 287] width 121 height 30
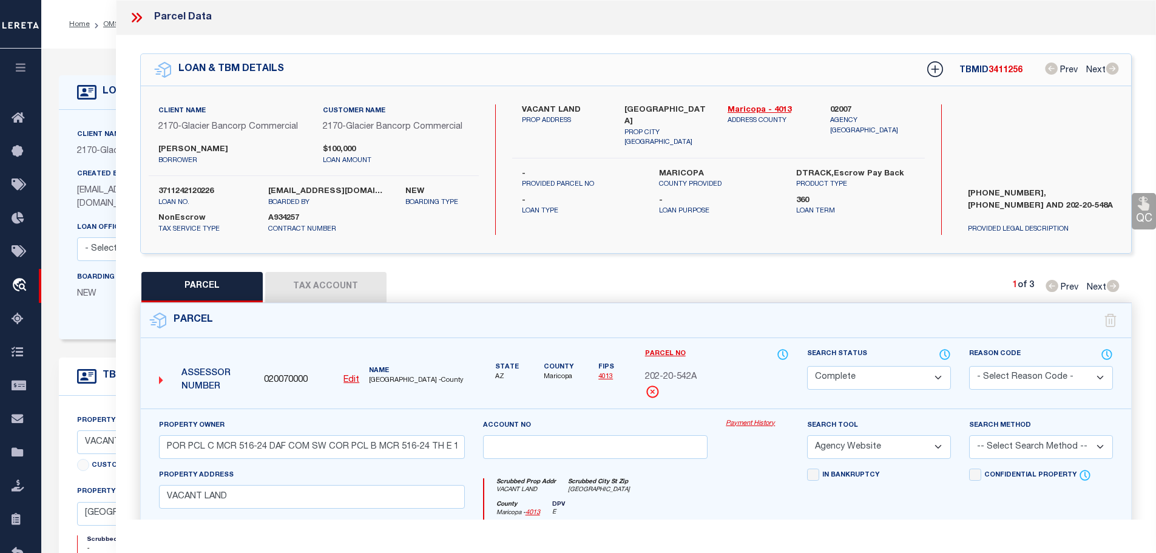
click at [293, 281] on button "Tax Account" at bounding box center [325, 287] width 121 height 30
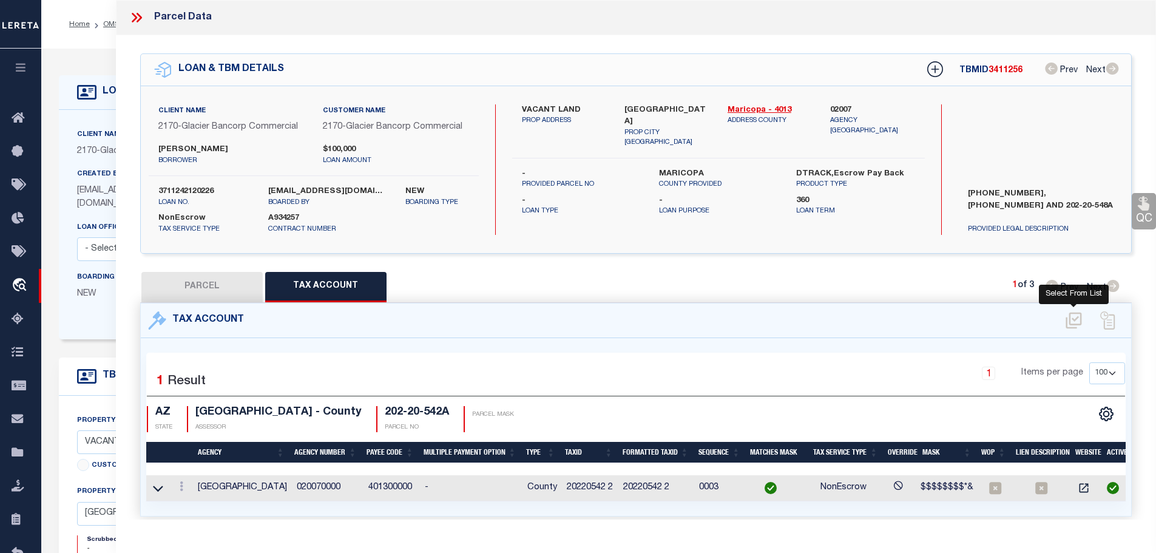
click at [1078, 317] on icon at bounding box center [1074, 320] width 20 height 19
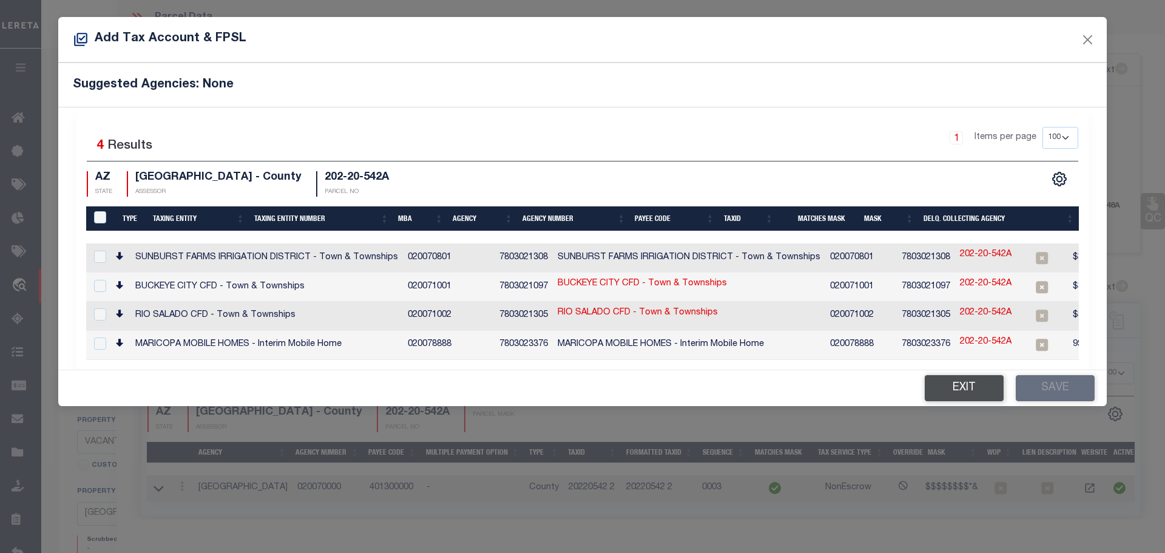
click at [979, 388] on button "Exit" at bounding box center [964, 388] width 79 height 26
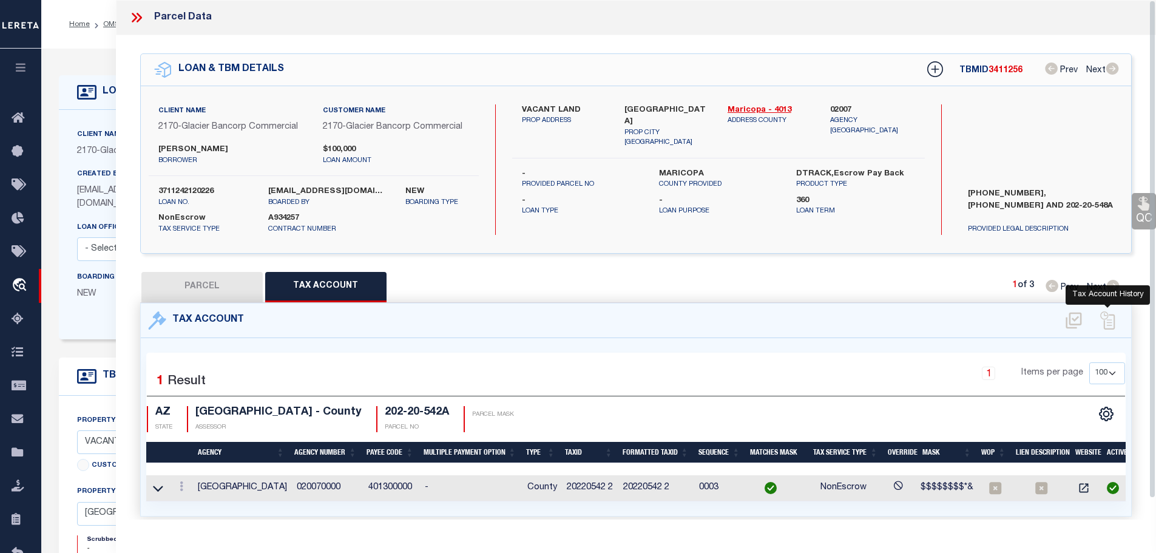
click at [1107, 314] on icon at bounding box center [1108, 320] width 18 height 18
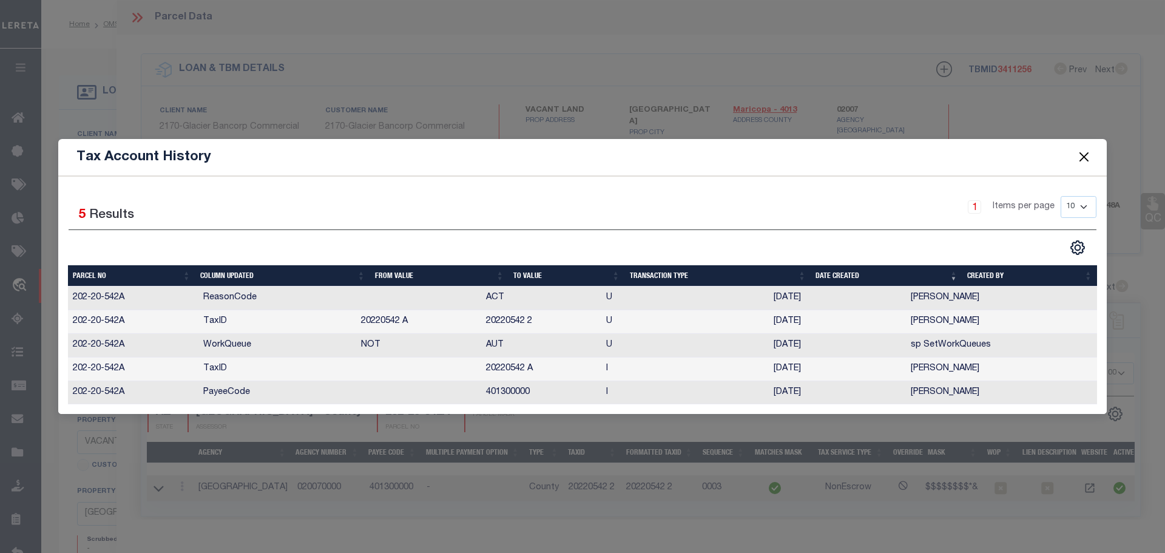
click at [1084, 157] on button "Close" at bounding box center [1085, 157] width 16 height 16
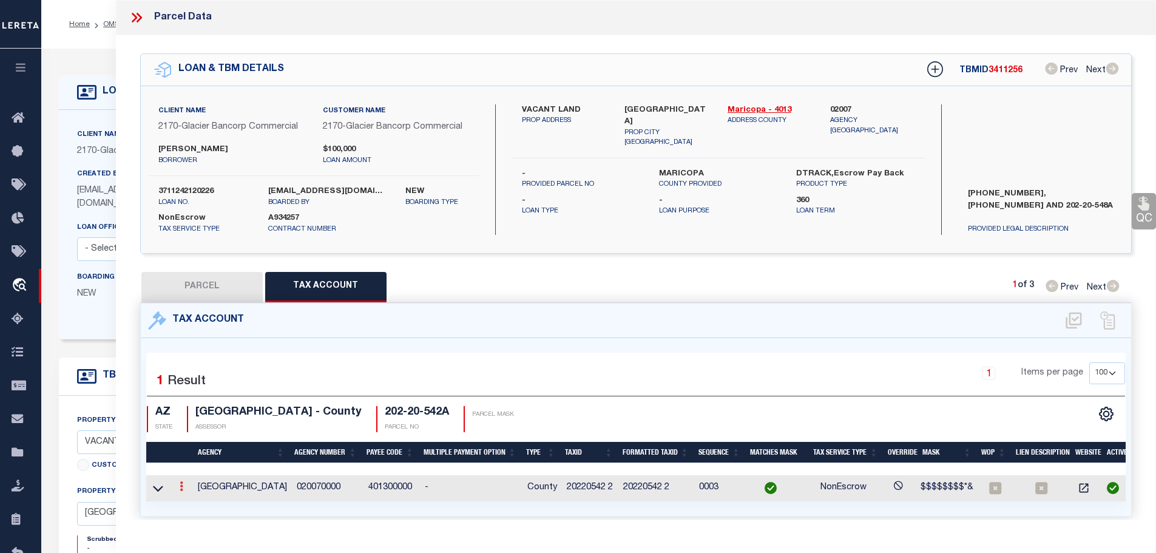
click at [183, 483] on icon at bounding box center [182, 486] width 4 height 10
click at [198, 501] on icon "" at bounding box center [194, 504] width 9 height 9
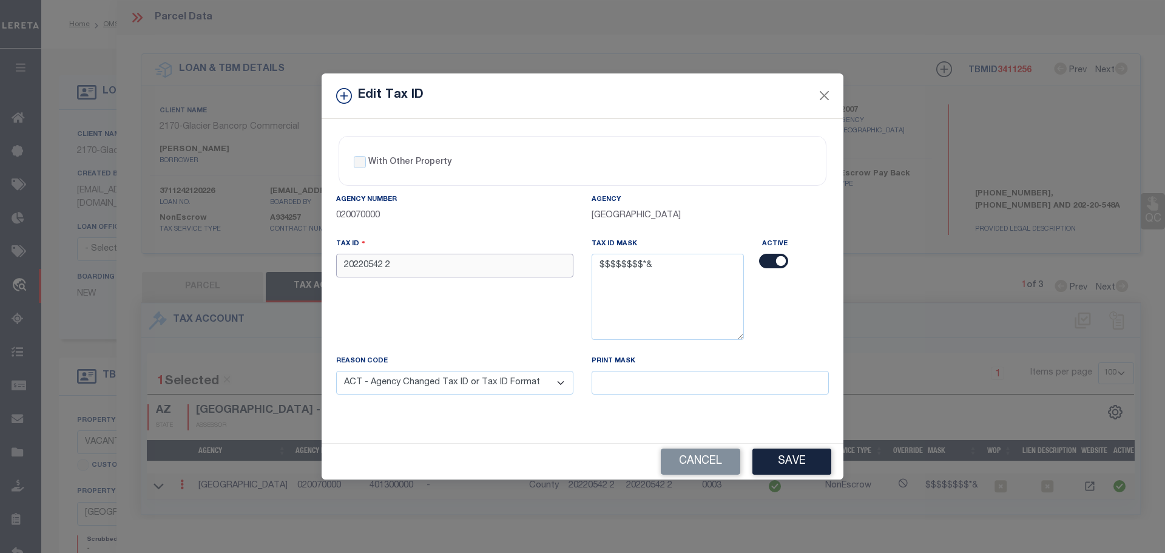
click at [416, 270] on input "20220542 2" at bounding box center [454, 266] width 237 height 24
click at [787, 458] on button "Save" at bounding box center [792, 462] width 79 height 26
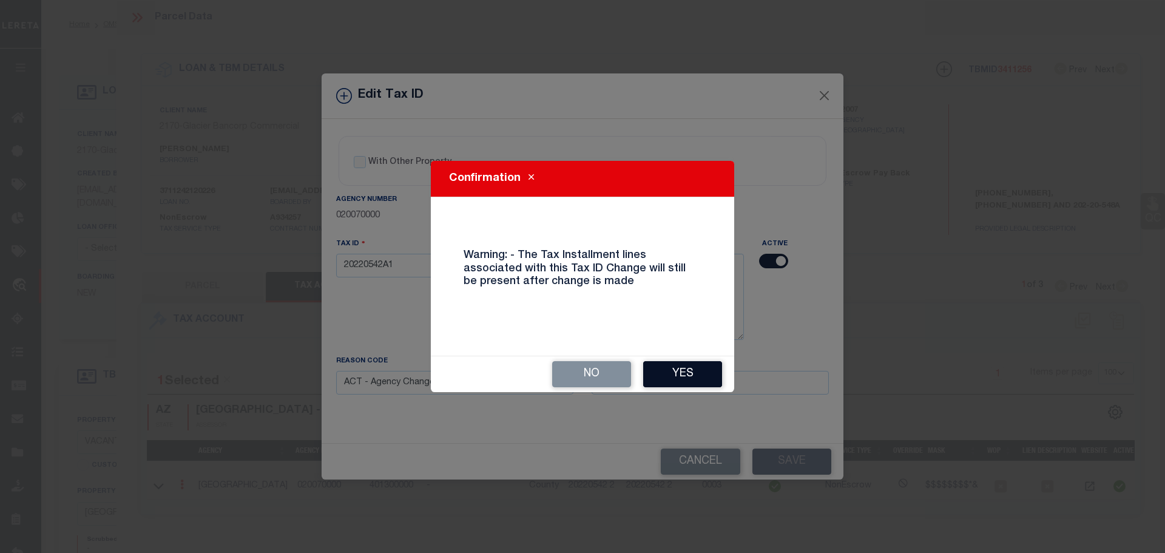
click at [672, 365] on button "Yes" at bounding box center [682, 374] width 79 height 26
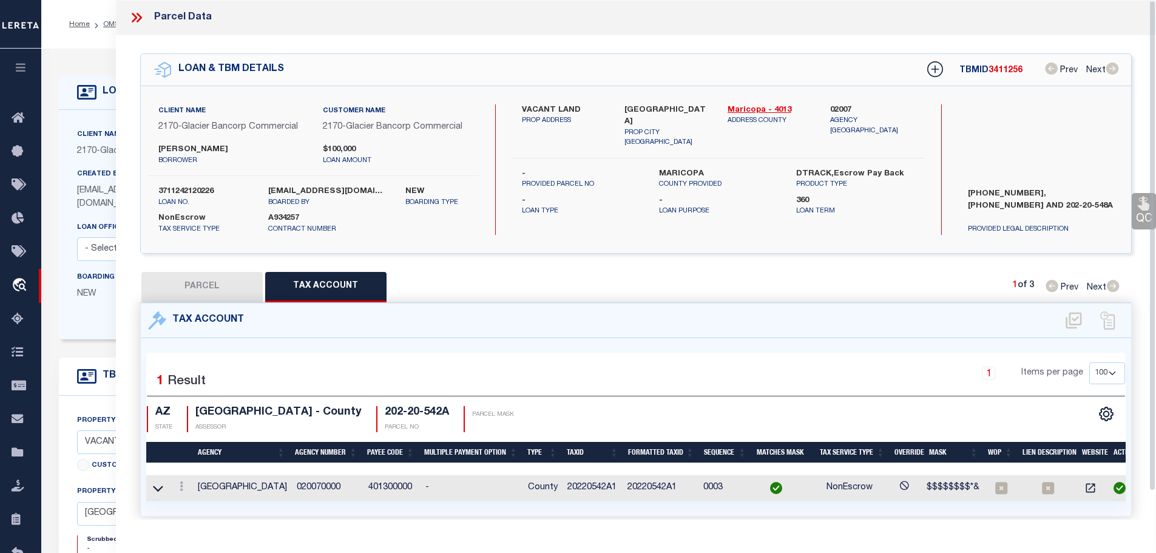
click at [136, 18] on icon at bounding box center [134, 18] width 5 height 10
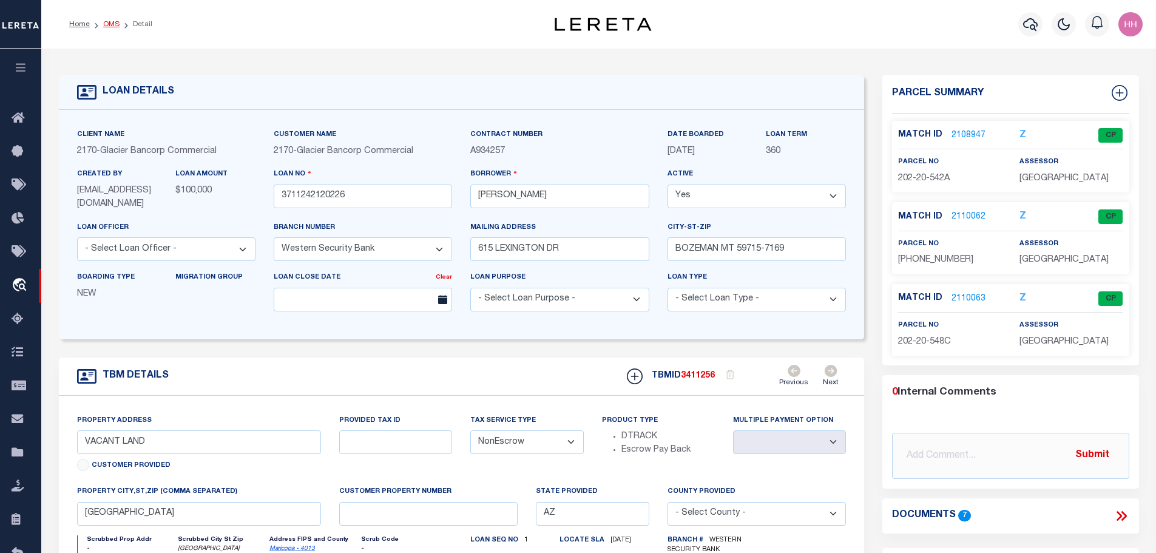
click at [103, 24] on link "OMS" at bounding box center [111, 24] width 16 height 7
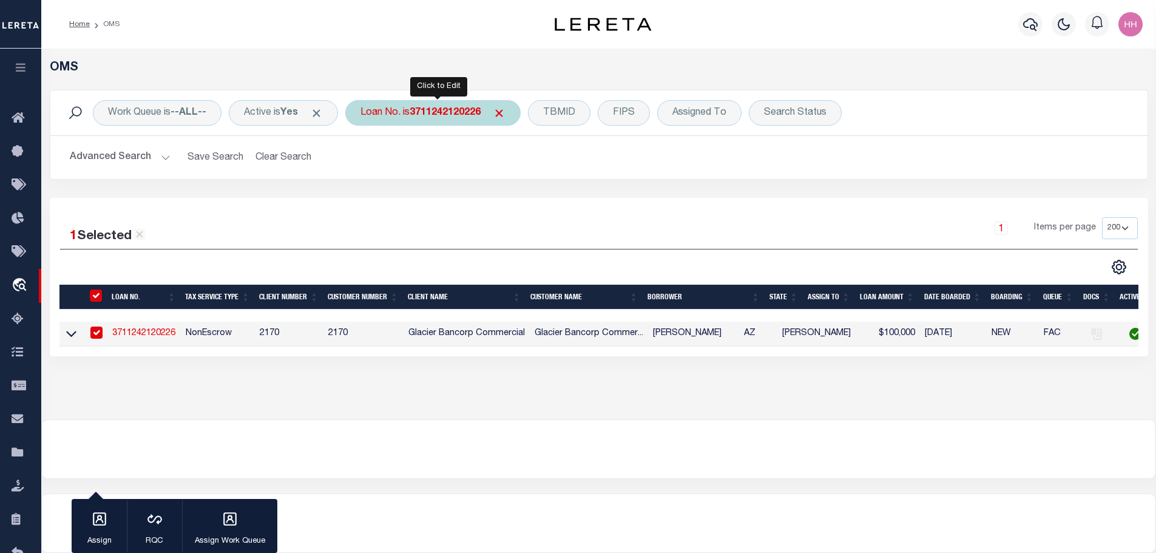
click at [446, 120] on div "Loan No. is 3711242120226" at bounding box center [432, 112] width 175 height 25
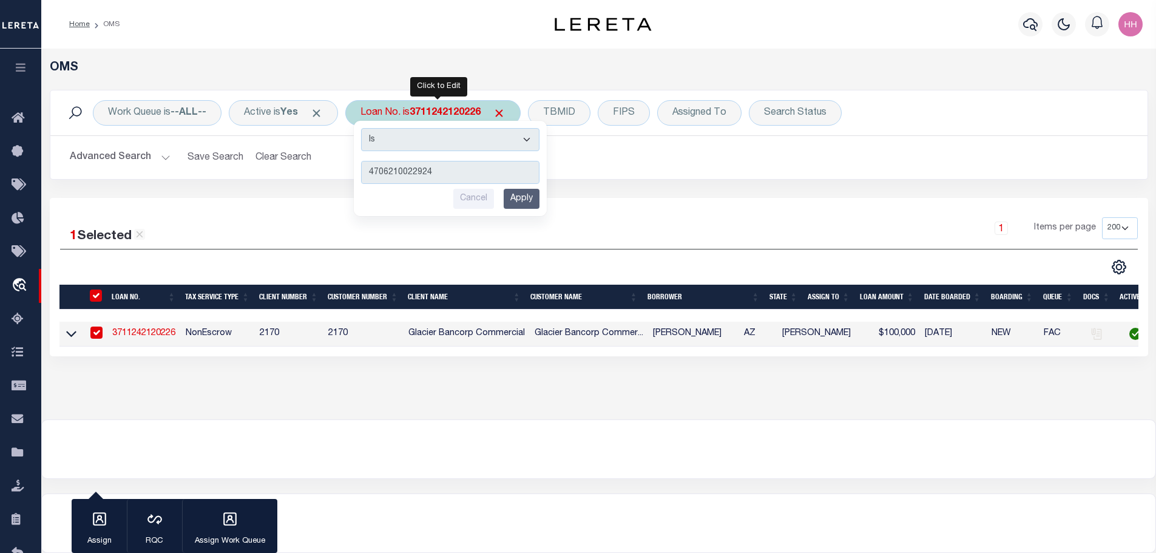
click at [520, 189] on input "Apply" at bounding box center [522, 199] width 36 height 20
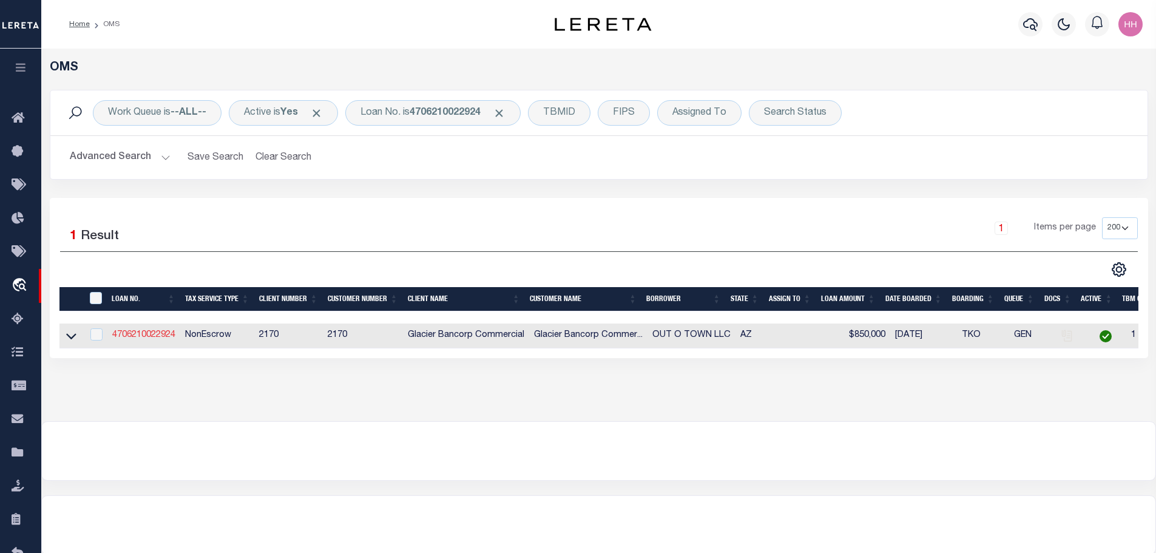
click at [152, 338] on link "4706210022924" at bounding box center [143, 335] width 63 height 8
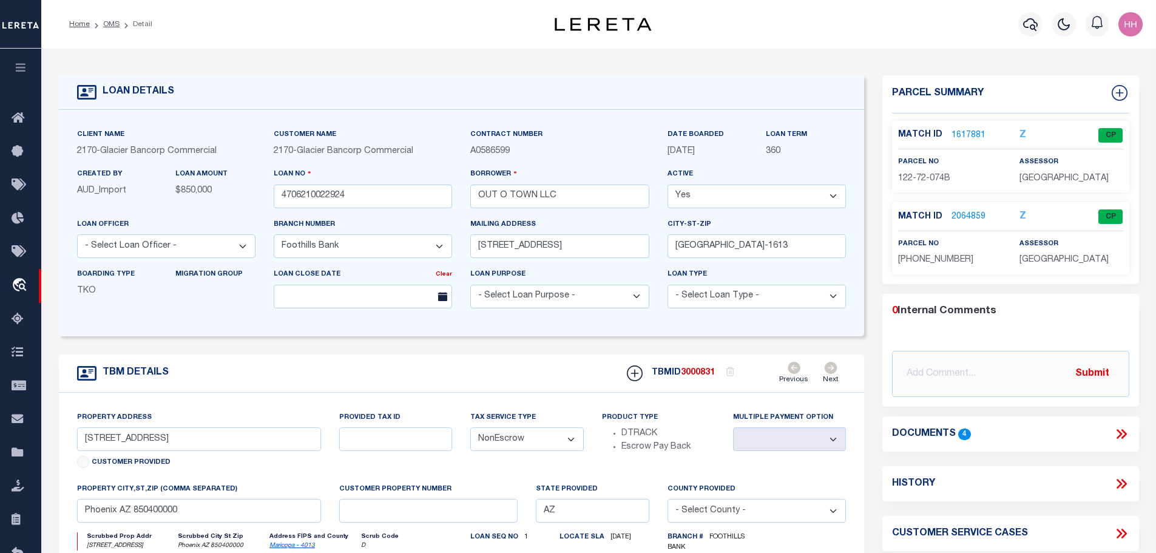
click at [963, 216] on link "2064859" at bounding box center [969, 217] width 34 height 13
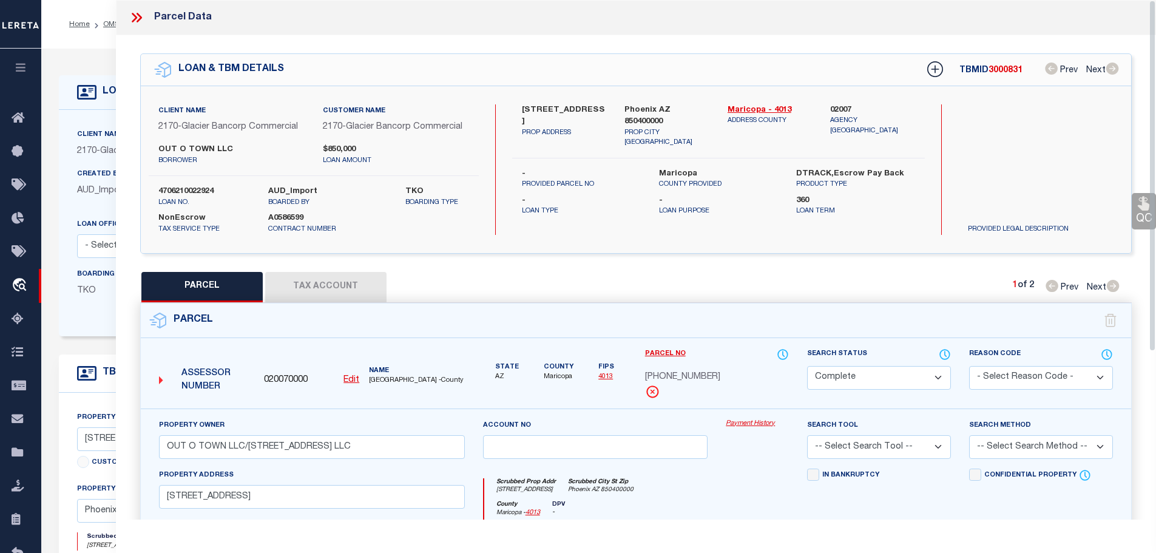
click at [344, 276] on button "Tax Account" at bounding box center [325, 287] width 121 height 30
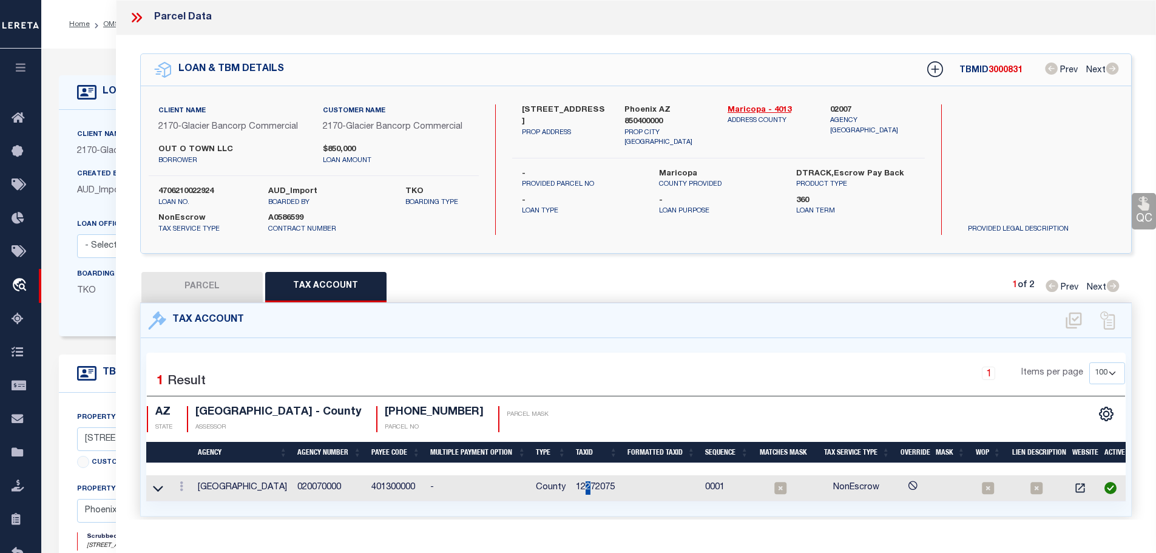
click at [592, 481] on td "12272075" at bounding box center [597, 488] width 52 height 26
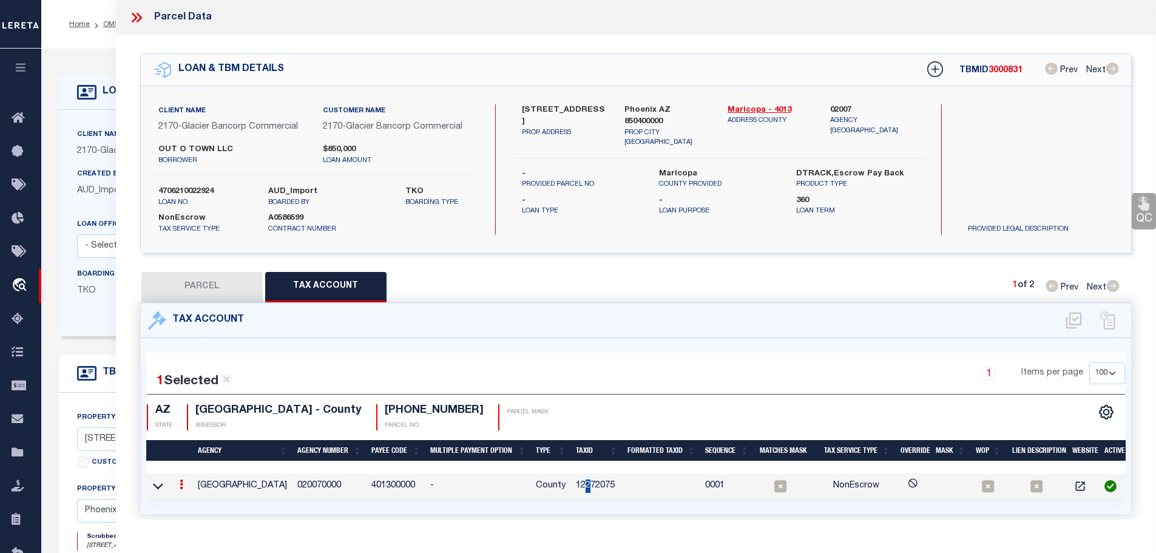
click at [592, 481] on td "12272075" at bounding box center [597, 486] width 52 height 26
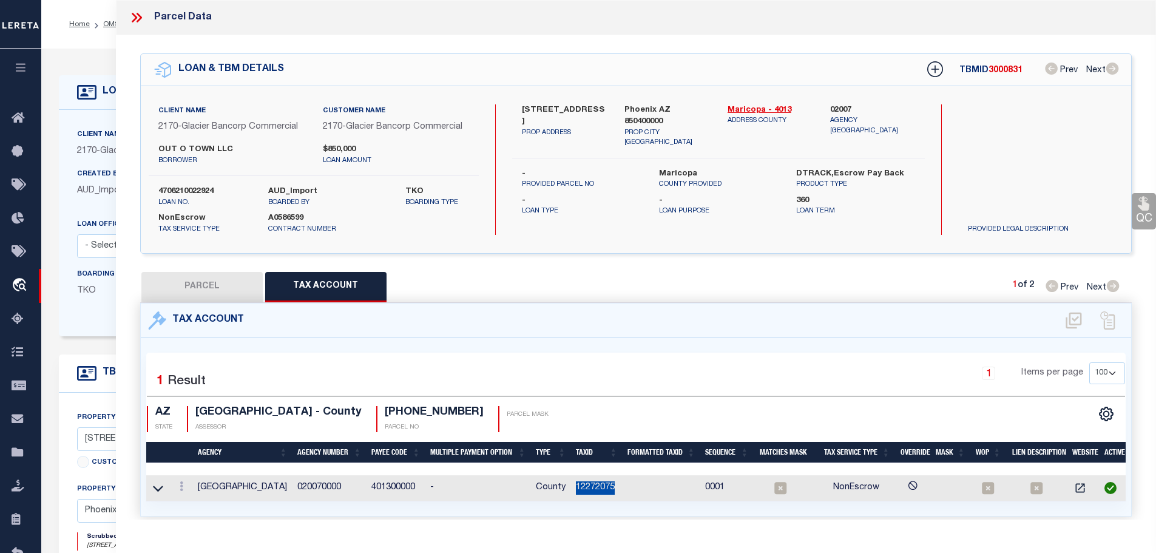
click at [592, 481] on td "12272075" at bounding box center [597, 488] width 52 height 26
click at [178, 279] on button "PARCEL" at bounding box center [201, 287] width 121 height 30
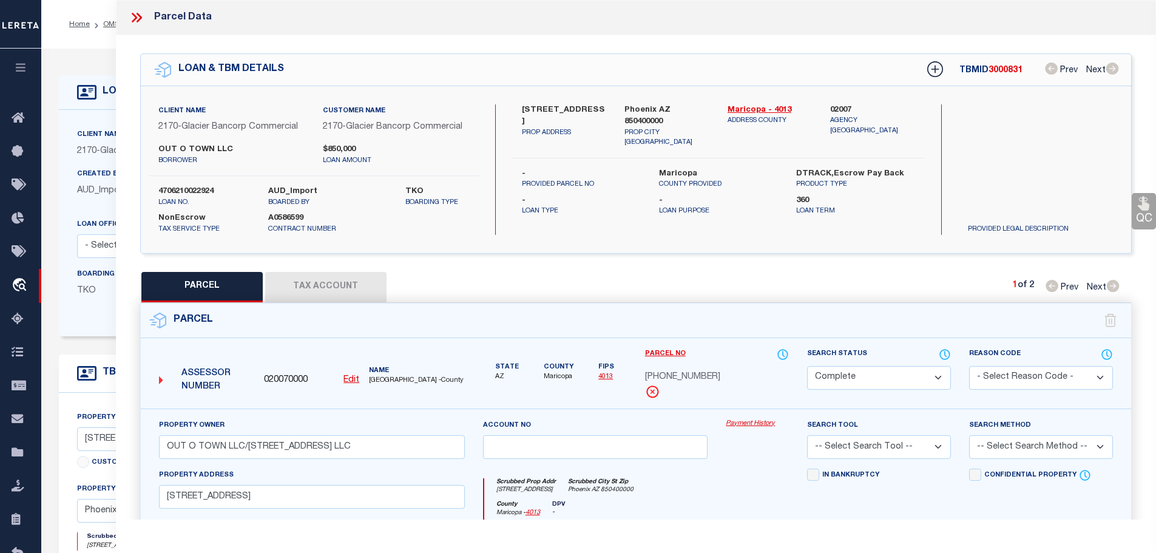
click at [299, 283] on button "Tax Account" at bounding box center [325, 287] width 121 height 30
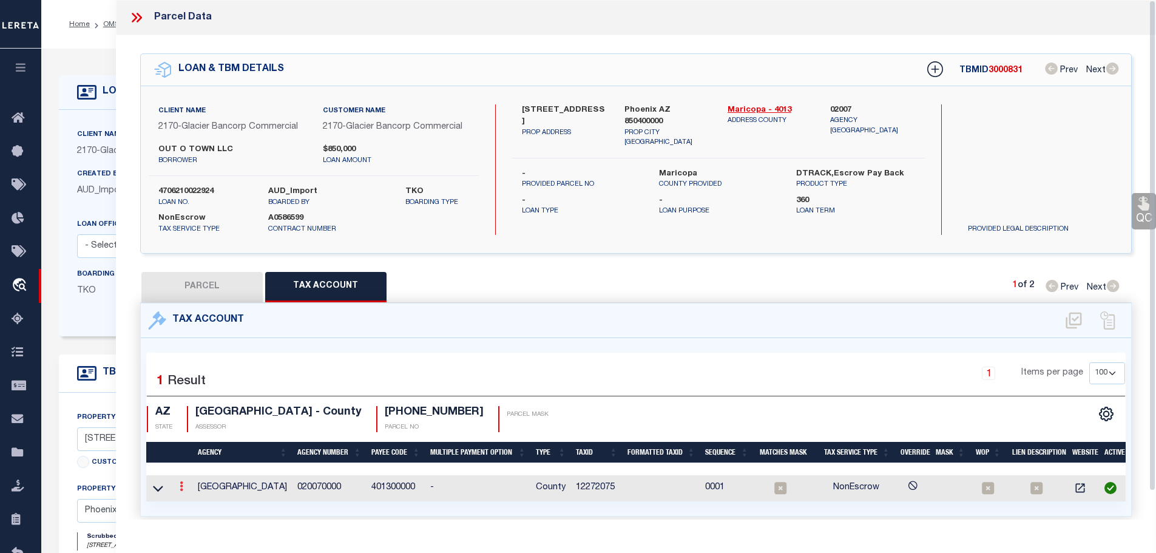
click at [180, 483] on link at bounding box center [181, 488] width 13 height 10
click at [195, 503] on icon "" at bounding box center [194, 504] width 9 height 9
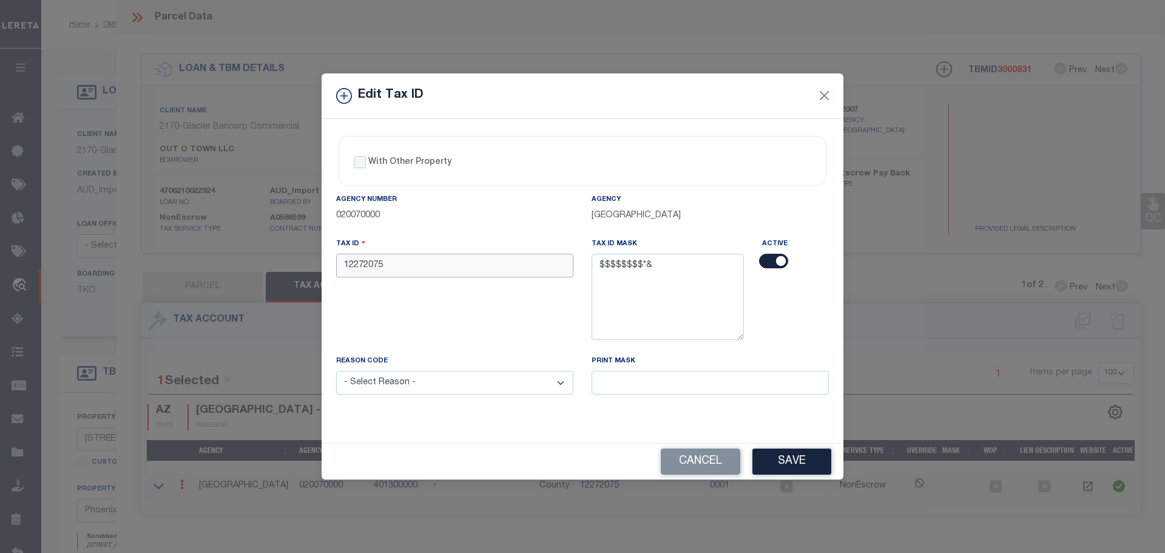
click at [397, 266] on input "12272075" at bounding box center [454, 266] width 237 height 24
paste input "6"
click at [437, 387] on select "- Select Reason - 099 - Other (Provide additional detail) ACT - Agency Changed …" at bounding box center [454, 383] width 237 height 24
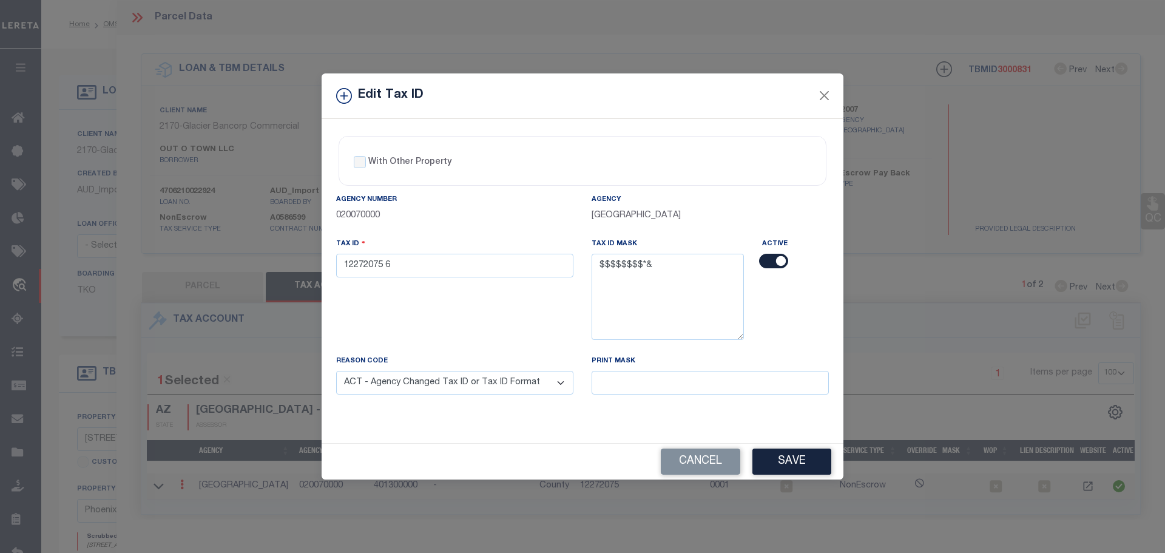
click at [336, 371] on select "- Select Reason - 099 - Other (Provide additional detail) ACT - Agency Changed …" at bounding box center [454, 383] width 237 height 24
click at [789, 455] on button "Save" at bounding box center [792, 462] width 79 height 26
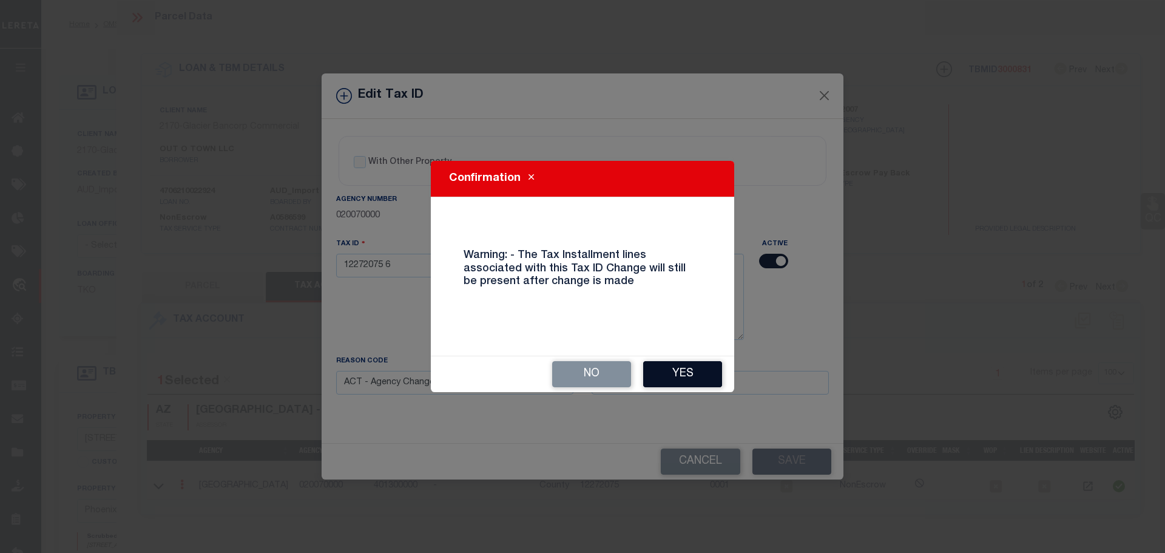
click at [677, 368] on button "Yes" at bounding box center [682, 374] width 79 height 26
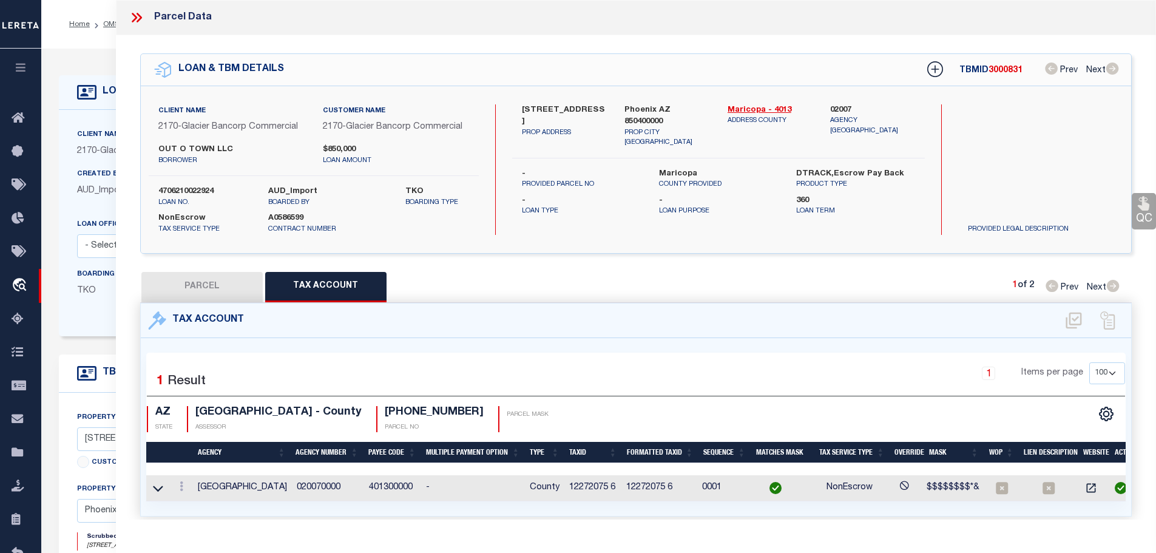
click at [136, 13] on icon at bounding box center [137, 18] width 16 height 16
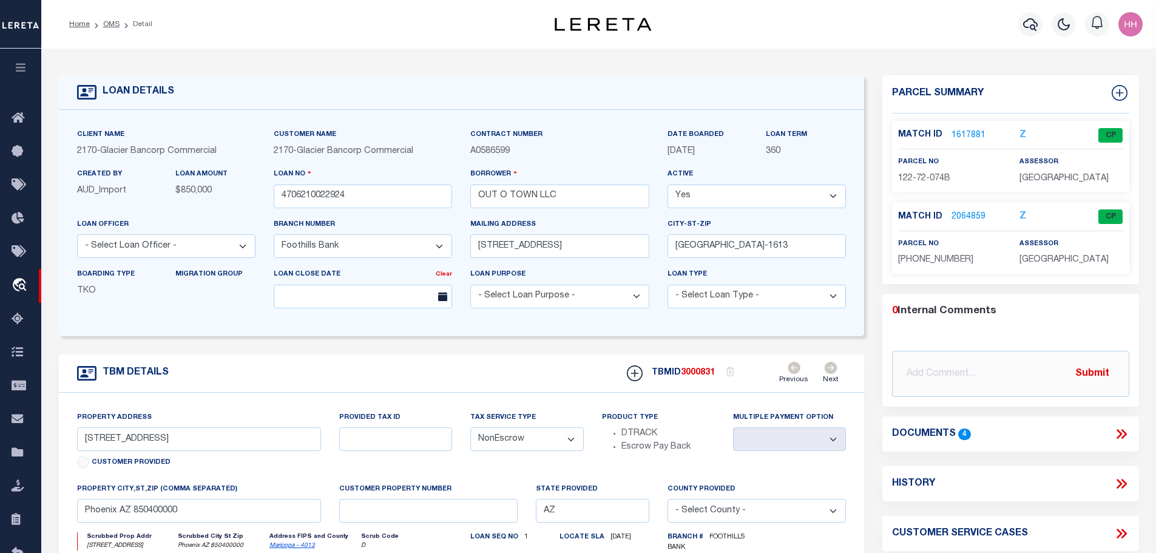
click at [103, 19] on li "OMS" at bounding box center [105, 24] width 30 height 11
click at [103, 22] on link "OMS" at bounding box center [111, 24] width 16 height 7
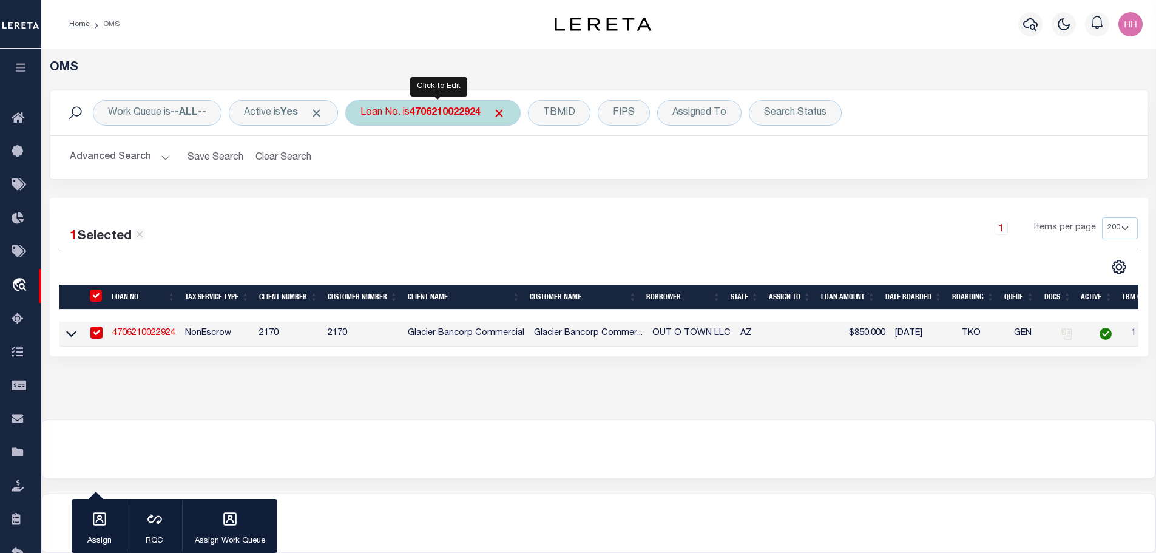
click at [463, 119] on div "Loan No. is 4706210022924" at bounding box center [432, 112] width 175 height 25
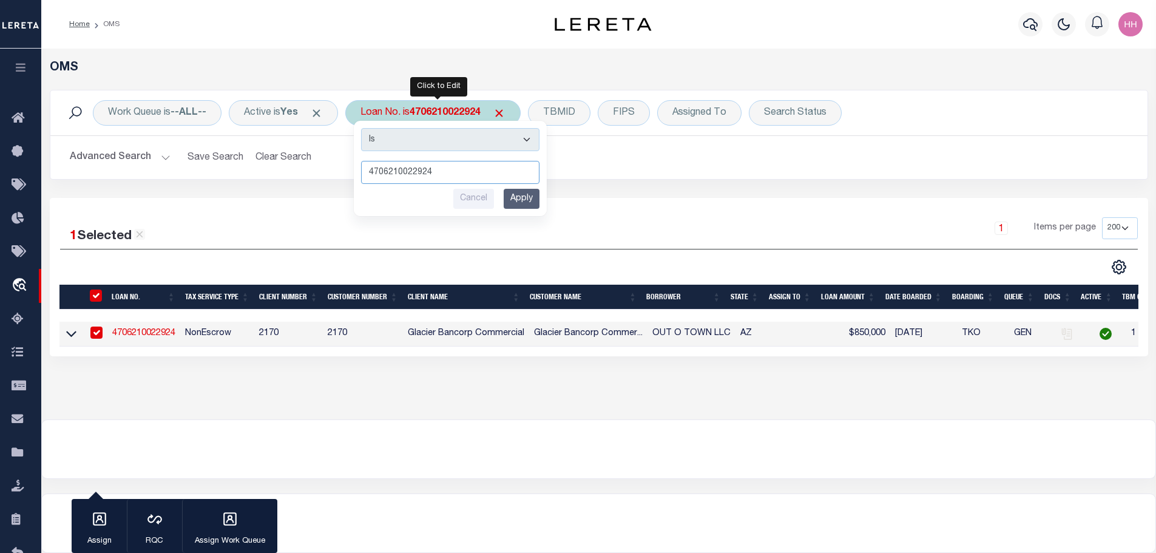
drag, startPoint x: 456, startPoint y: 190, endPoint x: 446, endPoint y: 173, distance: 19.9
click at [446, 173] on input "4706210022924" at bounding box center [450, 172] width 178 height 23
paste input "34691965"
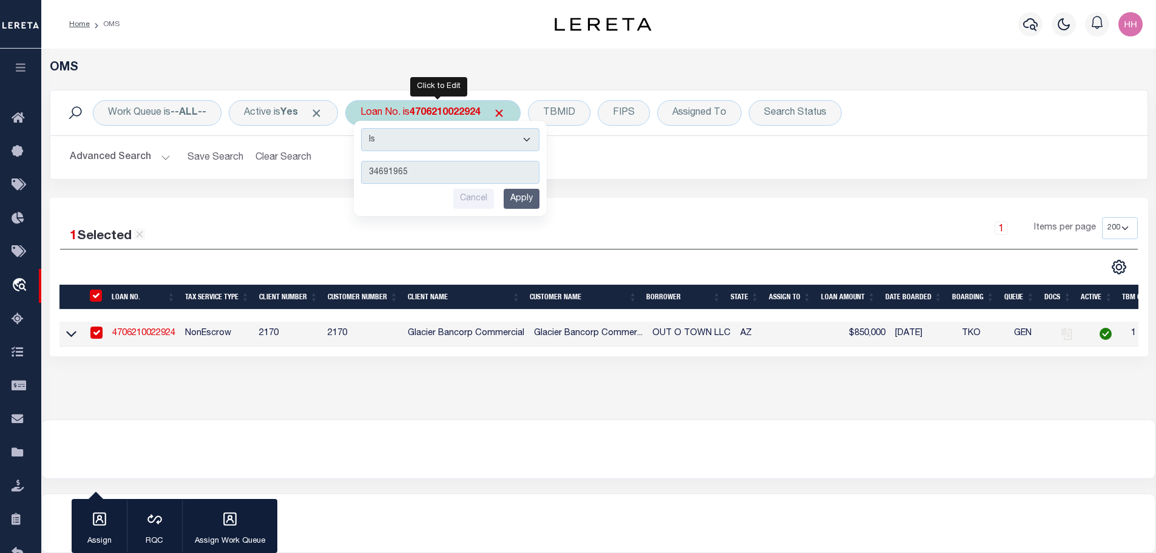
click at [520, 198] on input "Apply" at bounding box center [522, 199] width 36 height 20
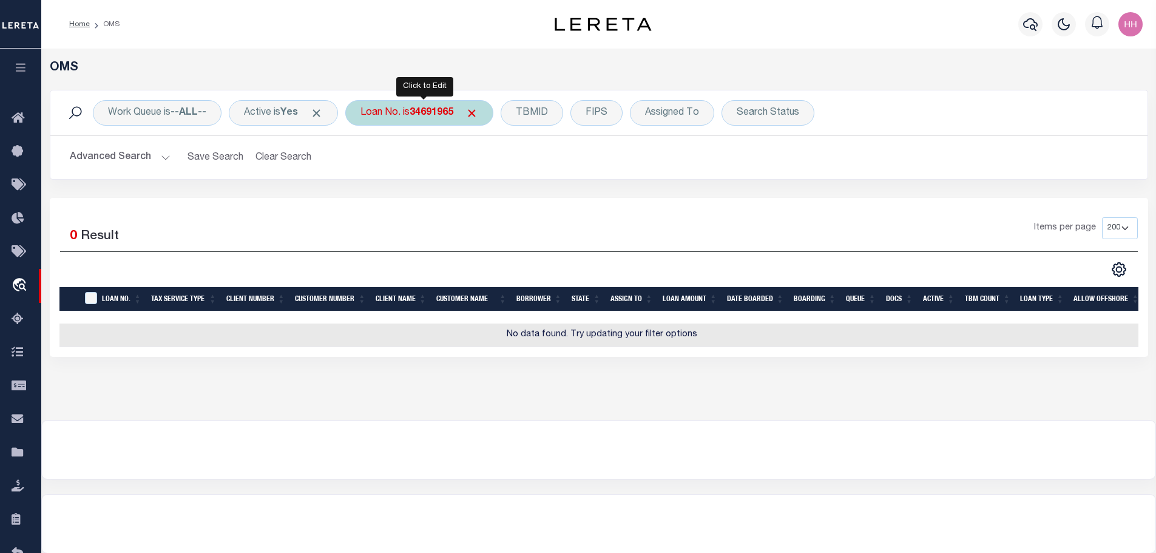
click at [438, 108] on b "34691965" at bounding box center [432, 113] width 44 height 10
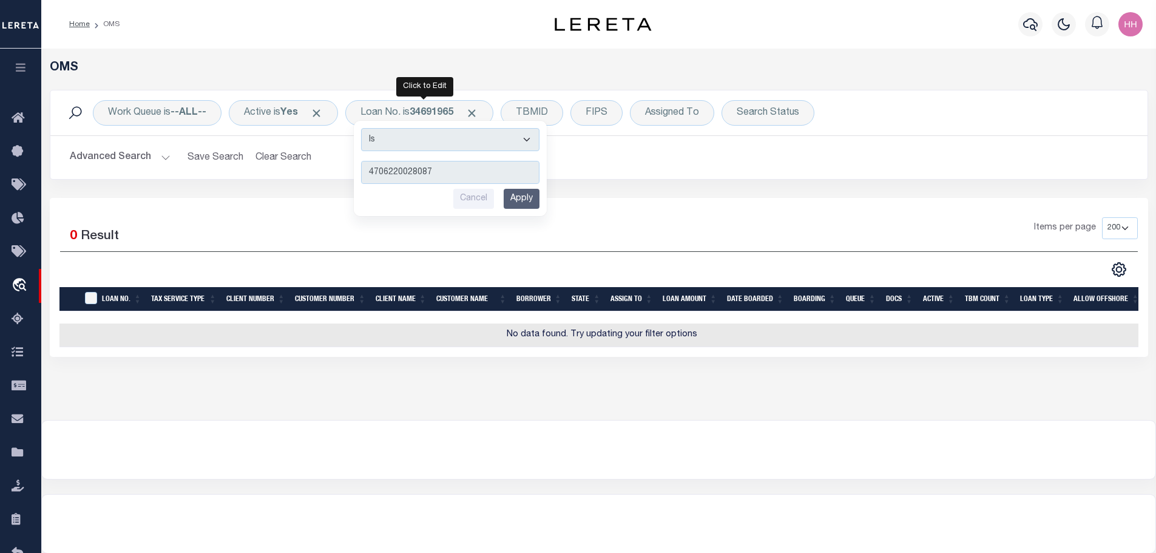
click at [522, 199] on input "Apply" at bounding box center [522, 199] width 36 height 20
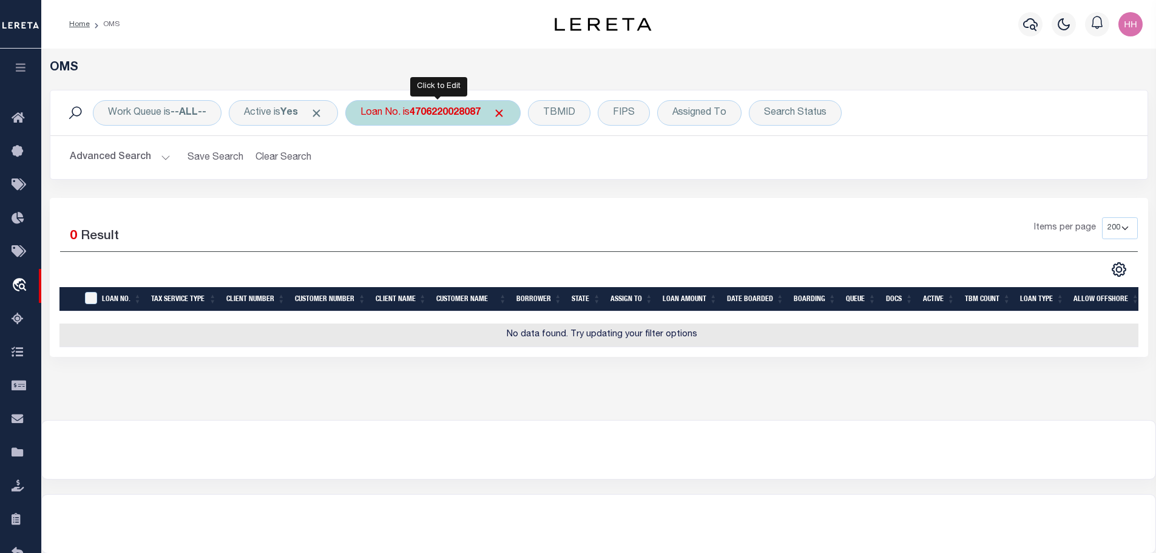
click at [439, 110] on b "4706220028087" at bounding box center [445, 113] width 71 height 10
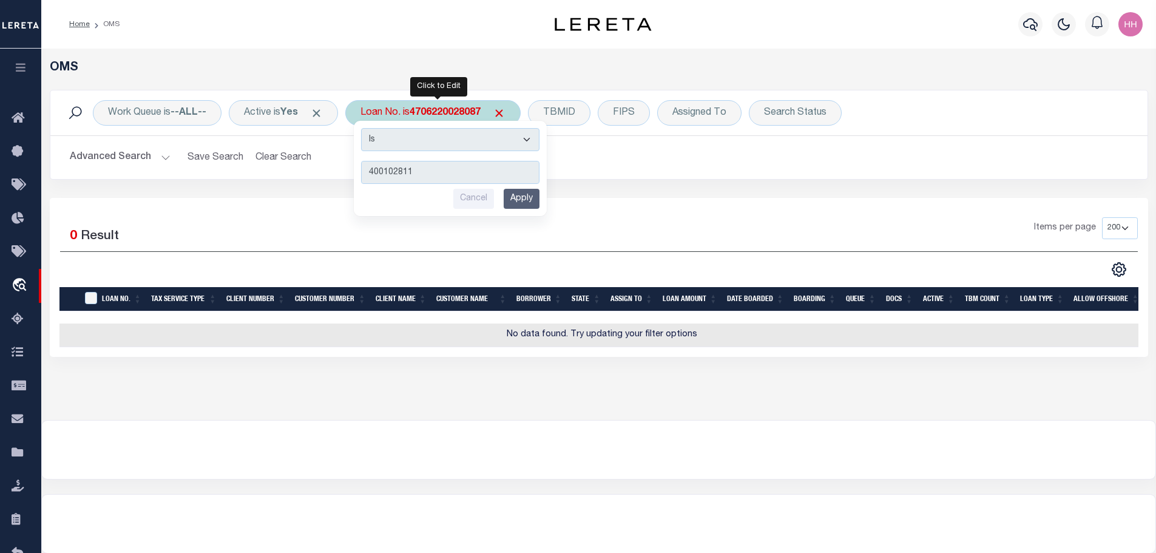
click at [528, 204] on input "Apply" at bounding box center [522, 199] width 36 height 20
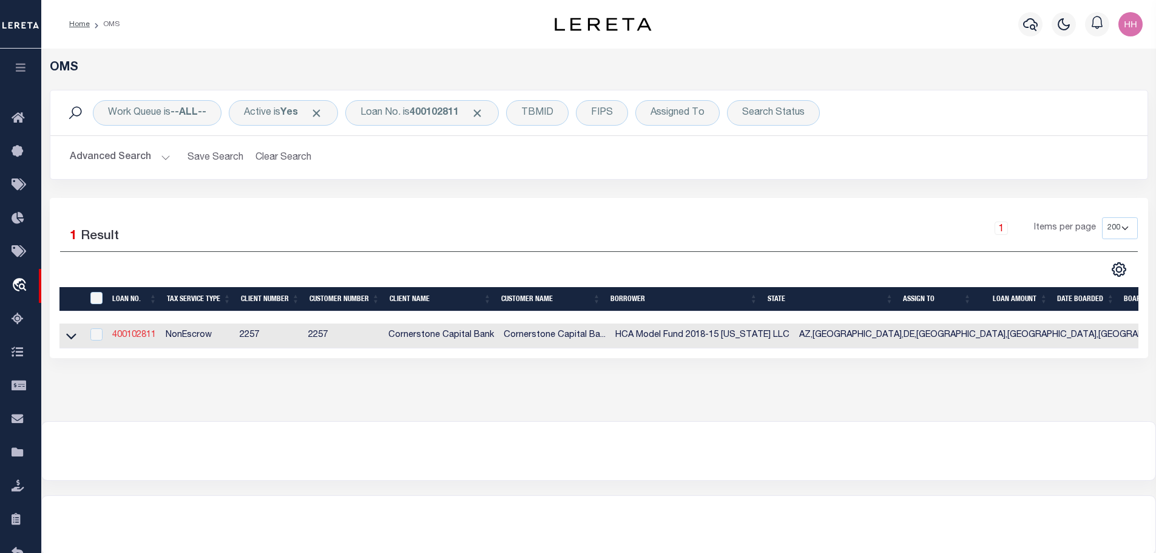
click at [147, 331] on link "400102811" at bounding box center [134, 335] width 44 height 8
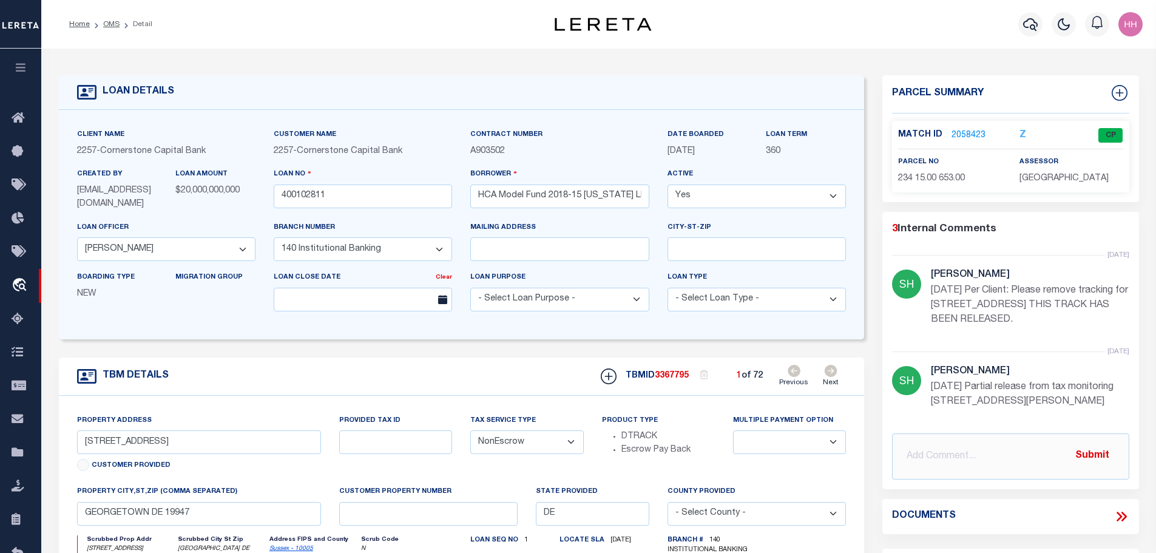
click at [836, 372] on icon at bounding box center [831, 371] width 13 height 12
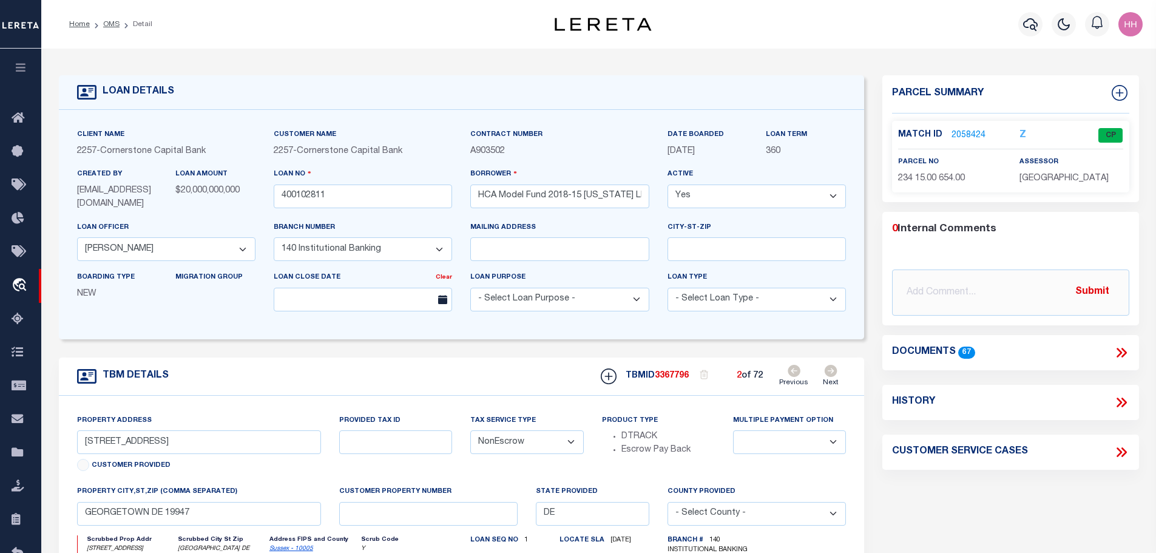
click at [836, 372] on icon at bounding box center [831, 371] width 13 height 12
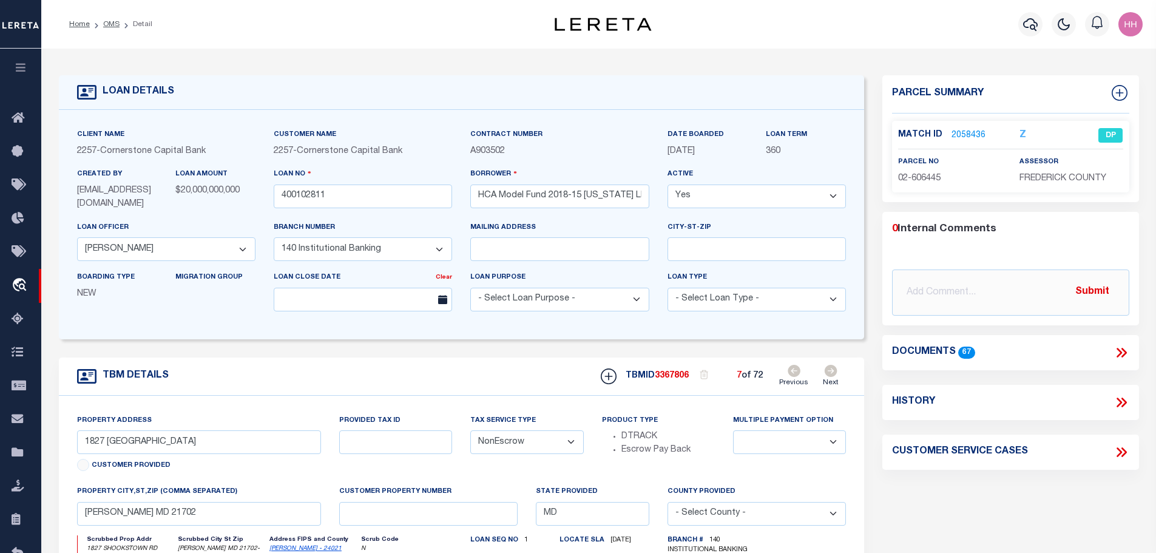
click at [836, 372] on icon at bounding box center [831, 371] width 13 height 12
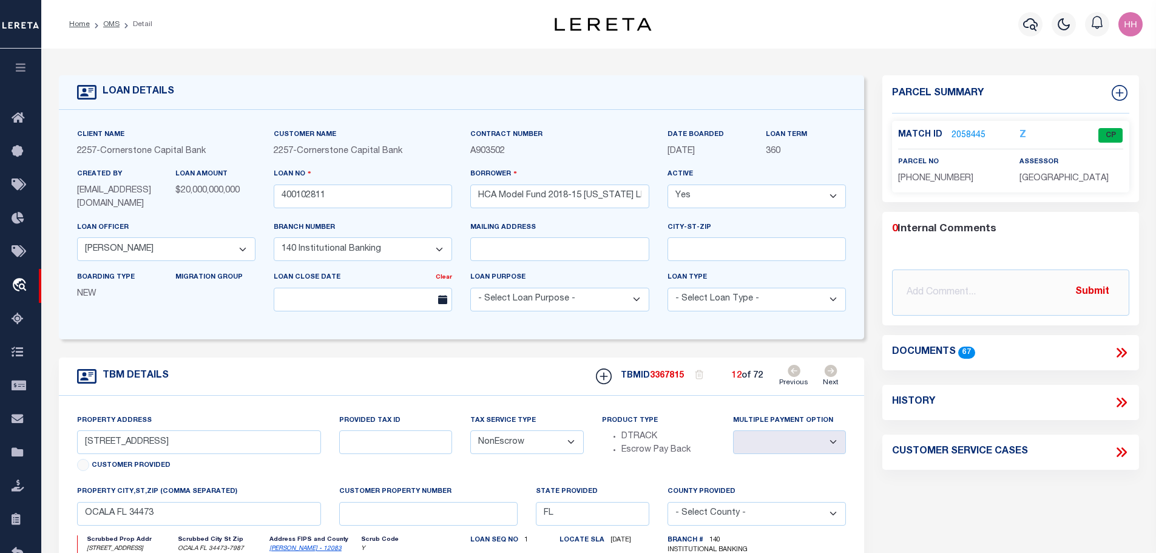
click at [836, 372] on icon at bounding box center [831, 371] width 13 height 12
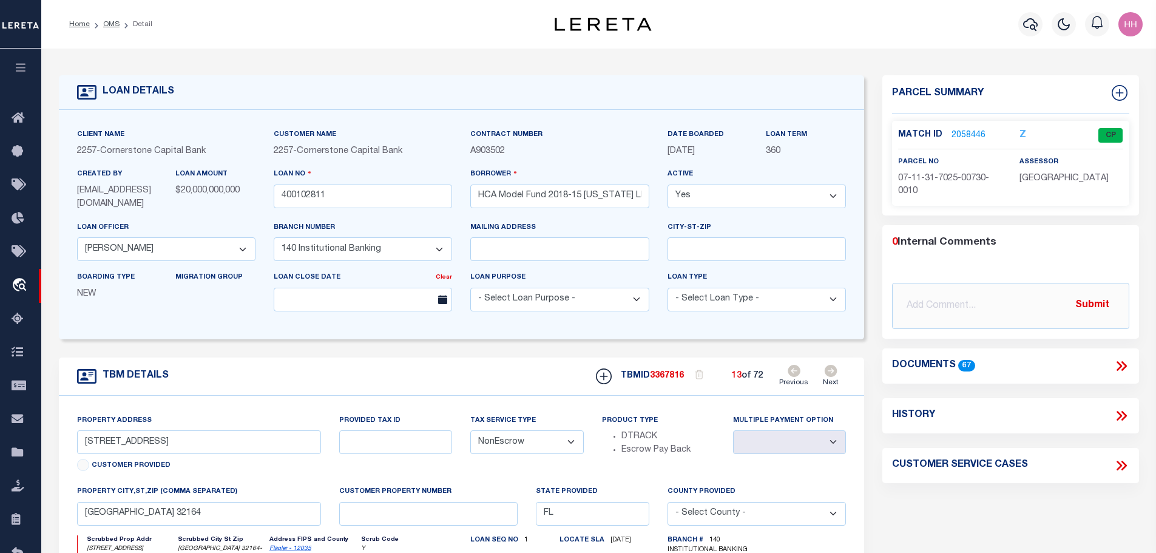
click at [836, 372] on icon at bounding box center [831, 371] width 13 height 12
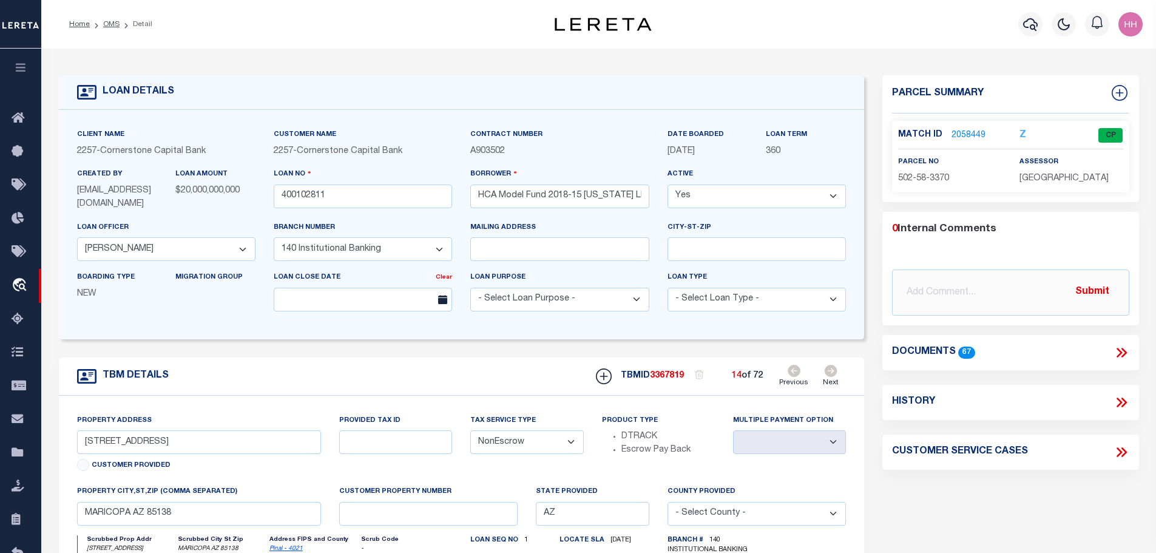
click at [836, 372] on icon at bounding box center [831, 371] width 13 height 12
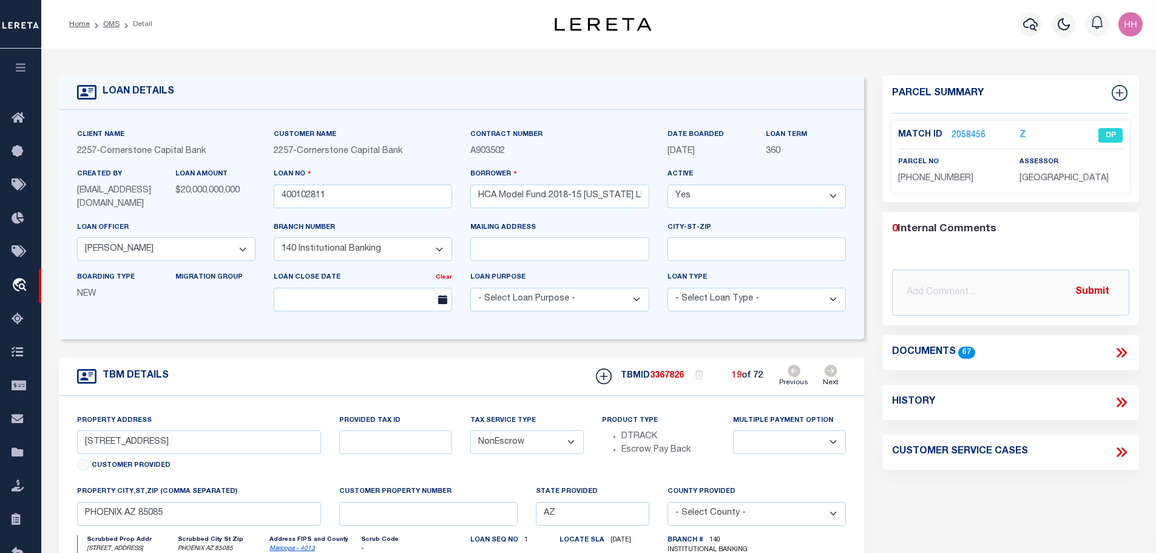
click at [836, 372] on icon at bounding box center [831, 371] width 13 height 12
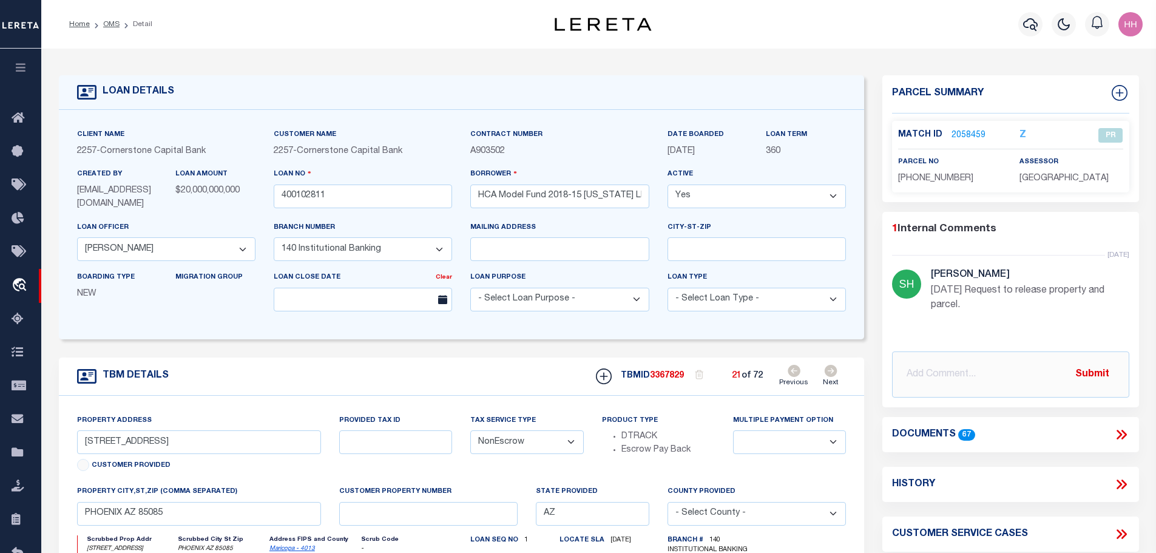
click at [836, 372] on icon at bounding box center [831, 371] width 13 height 12
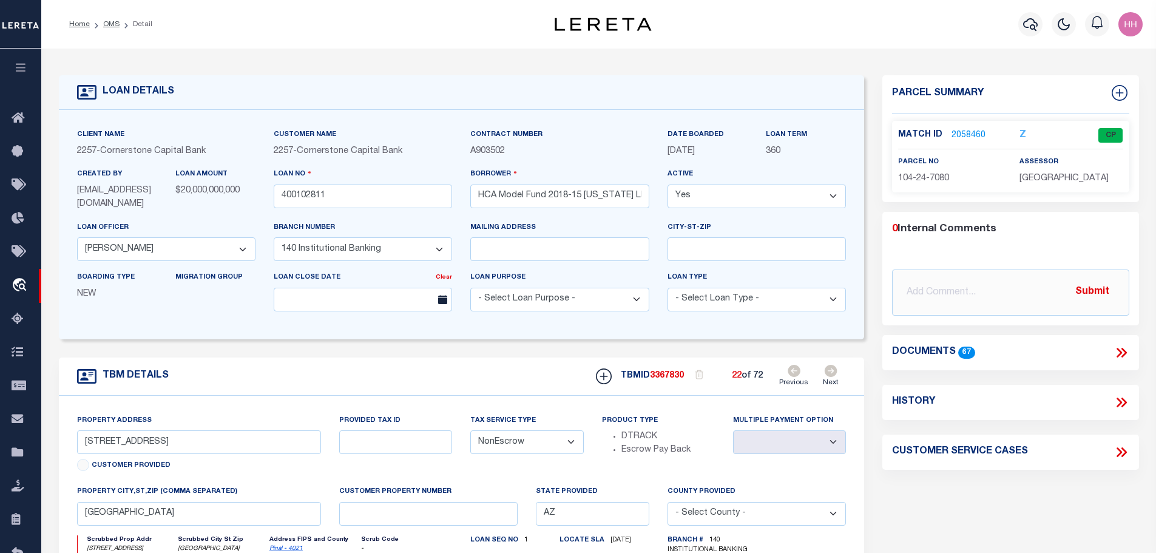
click at [836, 372] on icon at bounding box center [831, 371] width 13 height 12
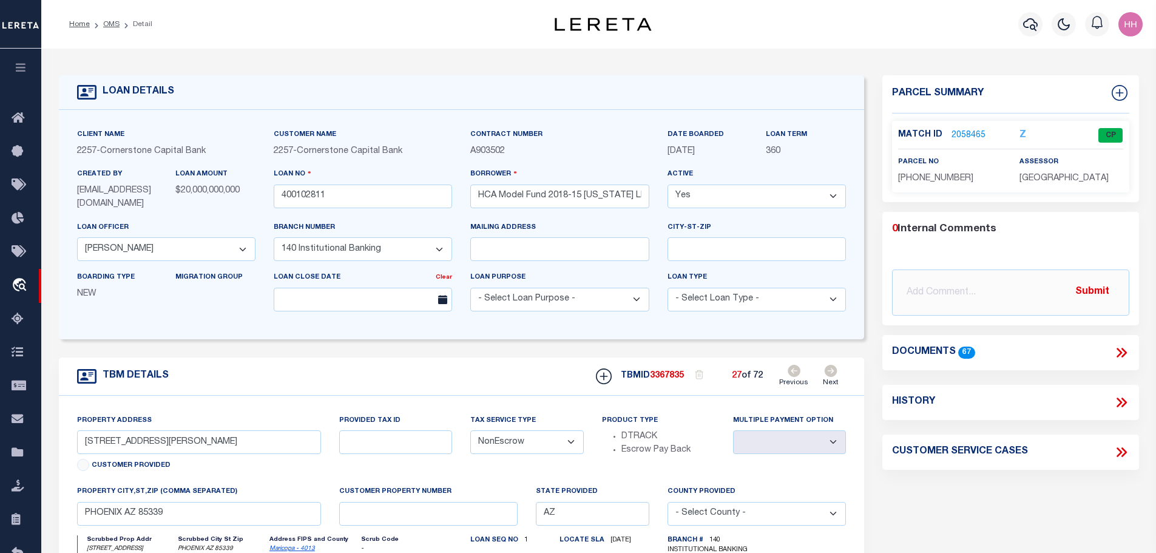
click at [836, 372] on icon at bounding box center [831, 371] width 13 height 12
click at [795, 375] on link "Previous" at bounding box center [793, 376] width 29 height 23
click at [964, 138] on link "2058466" at bounding box center [969, 135] width 34 height 13
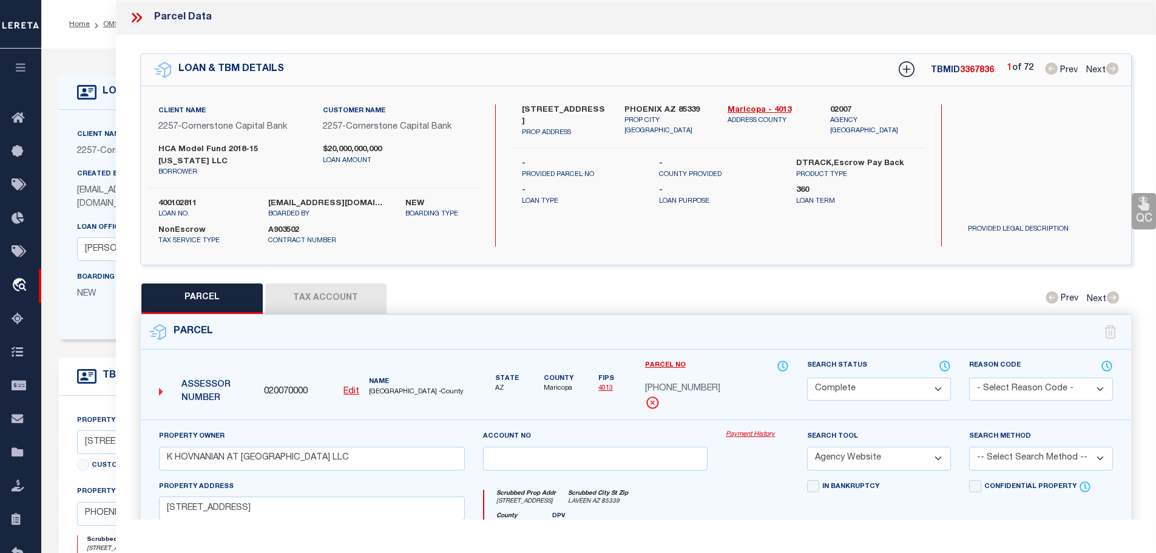
click at [336, 283] on button "Tax Account" at bounding box center [325, 298] width 121 height 30
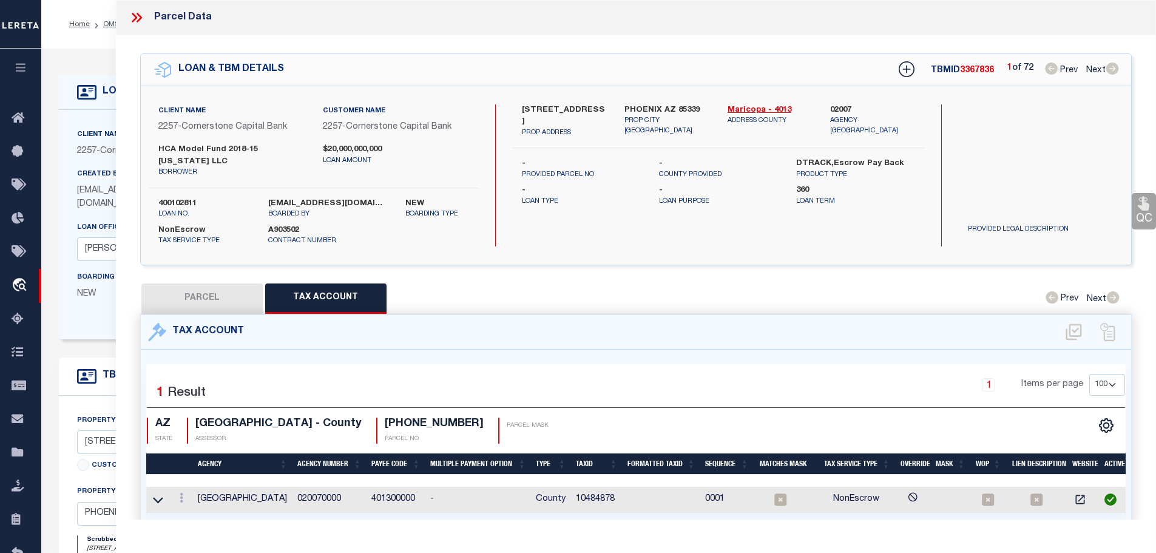
click at [607, 487] on td "10484878" at bounding box center [597, 500] width 52 height 26
copy td "10484878"
click at [182, 493] on icon at bounding box center [182, 498] width 4 height 10
click at [192, 512] on icon "" at bounding box center [194, 516] width 9 height 9
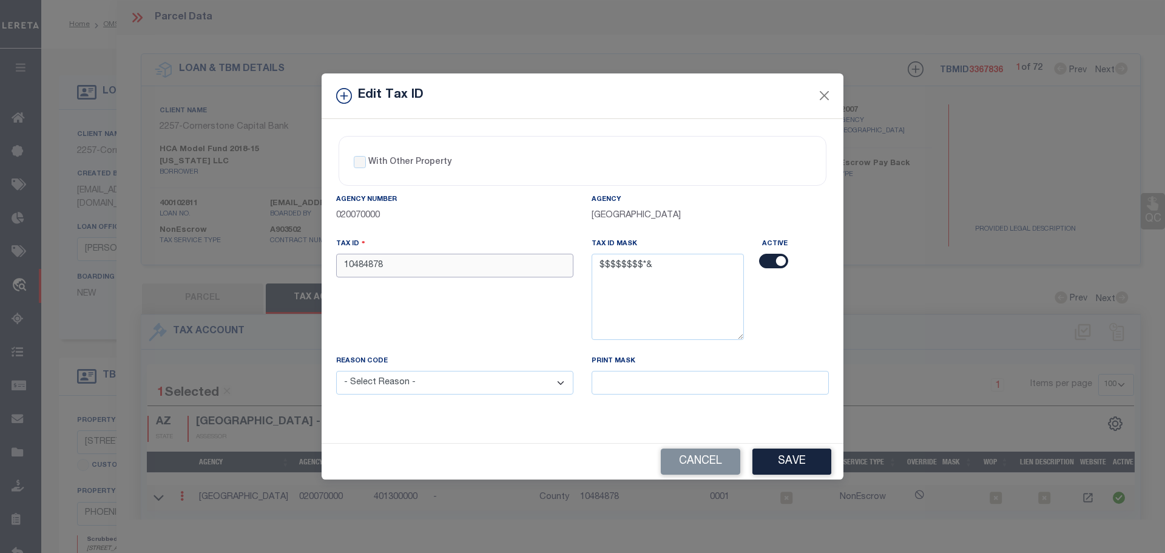
click at [465, 271] on input "10484878" at bounding box center [454, 266] width 237 height 24
paste input "6"
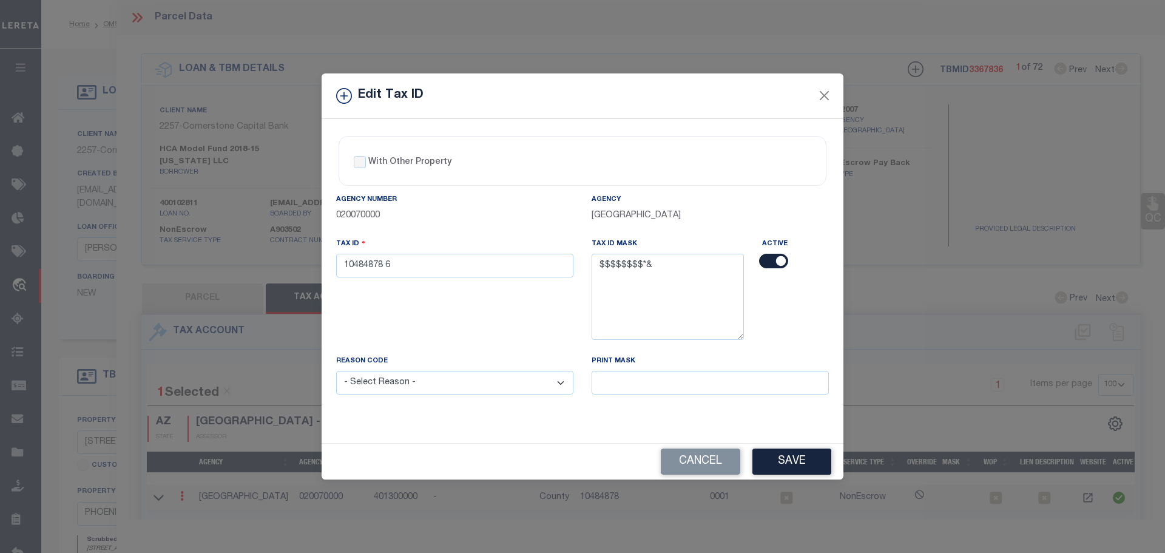
click at [447, 392] on select "- Select Reason - 099 - Other (Provide additional detail) ACT - Agency Changed …" at bounding box center [454, 383] width 237 height 24
click at [336, 371] on select "- Select Reason - 099 - Other (Provide additional detail) ACT - Agency Changed …" at bounding box center [454, 383] width 237 height 24
click at [799, 462] on button "Save" at bounding box center [792, 462] width 79 height 26
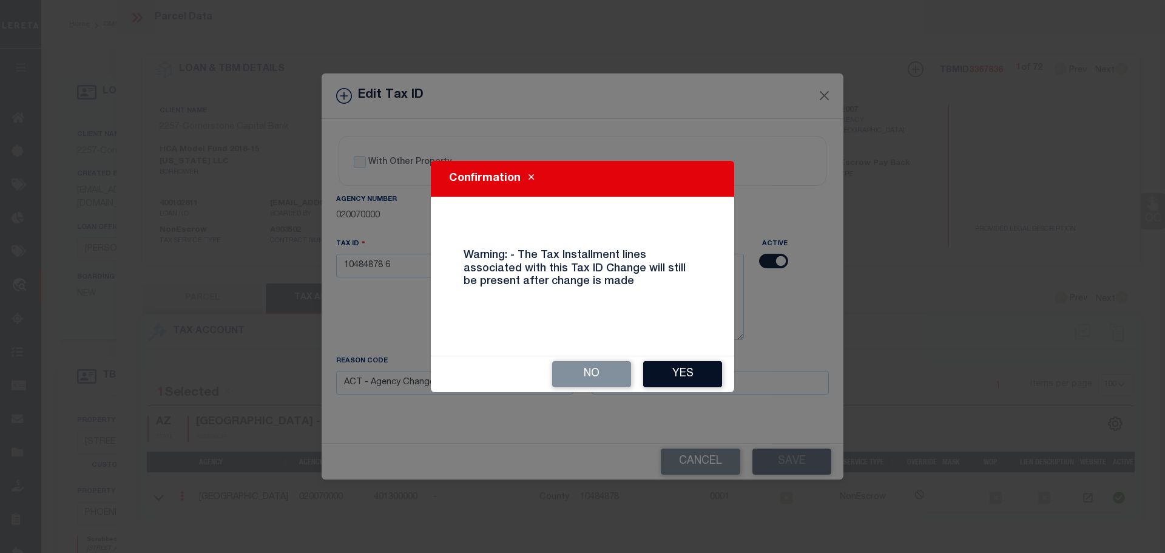
click at [666, 379] on button "Yes" at bounding box center [682, 374] width 79 height 26
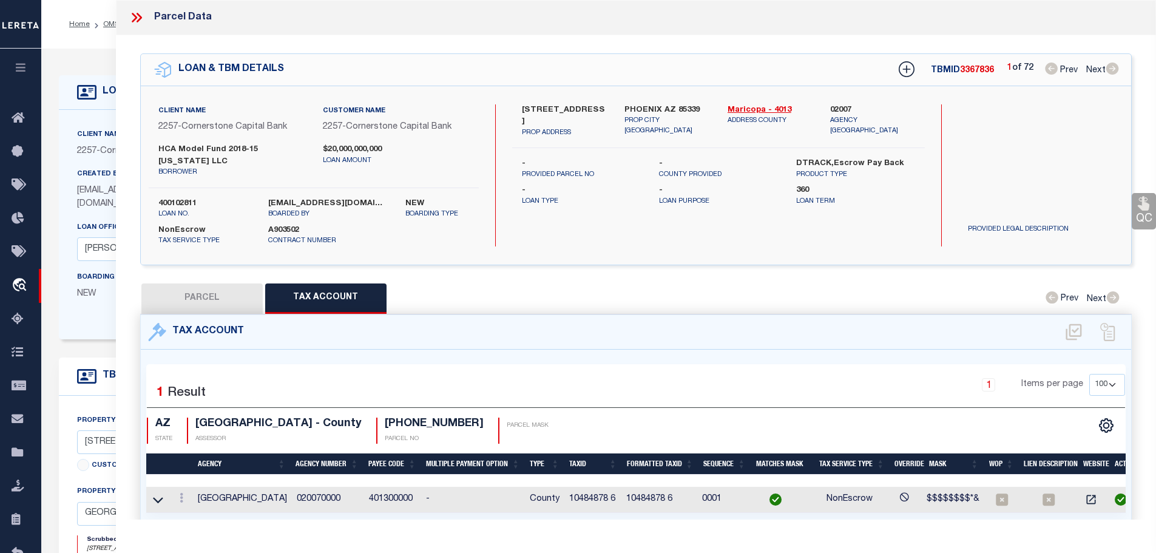
click at [132, 19] on icon at bounding box center [137, 18] width 16 height 16
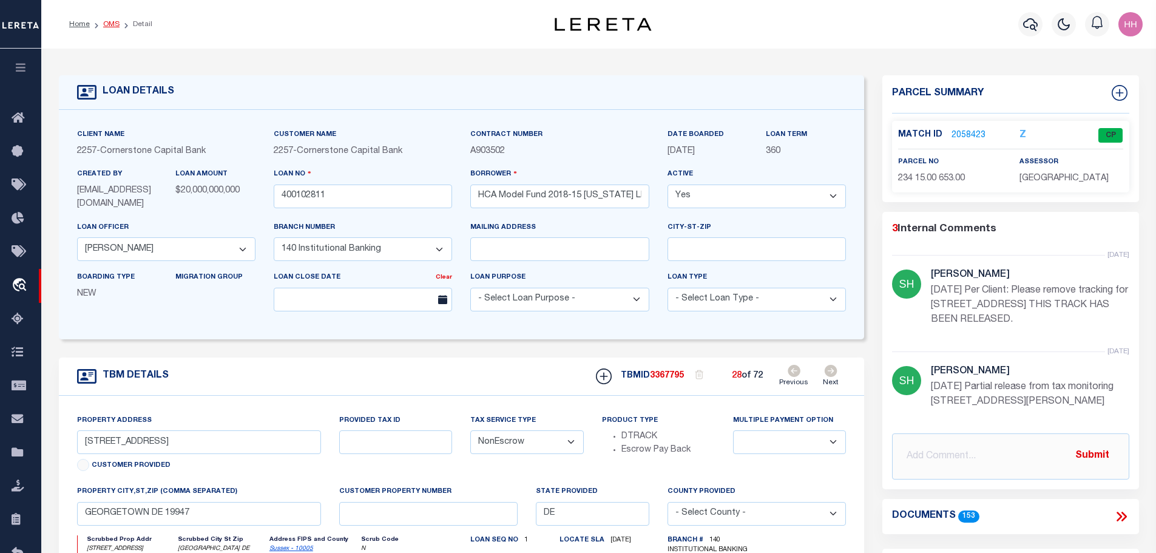
click at [103, 23] on link "OMS" at bounding box center [111, 24] width 16 height 7
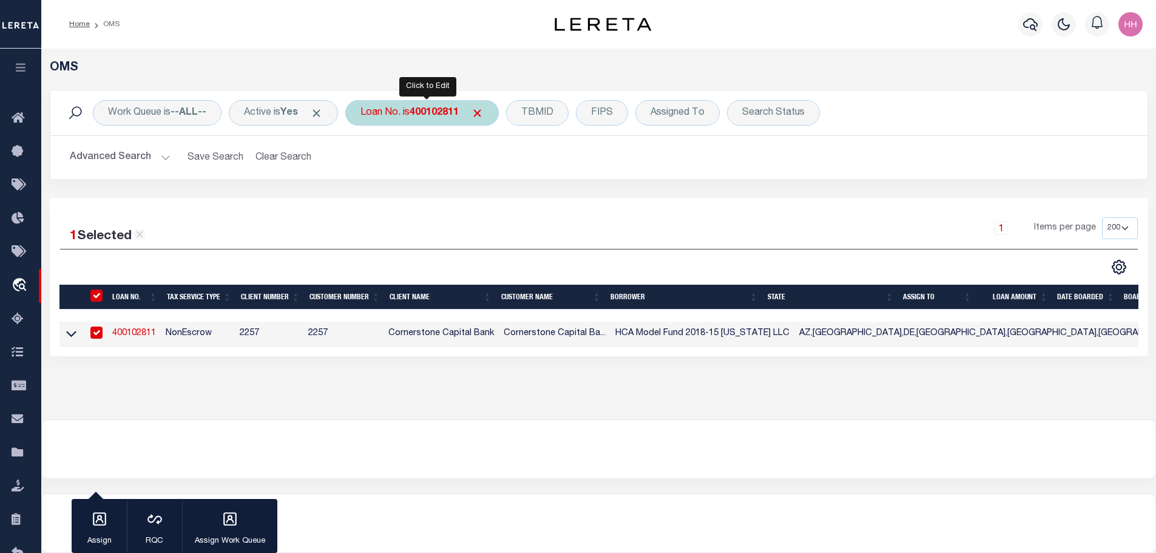
click at [418, 108] on b "400102811" at bounding box center [434, 113] width 49 height 10
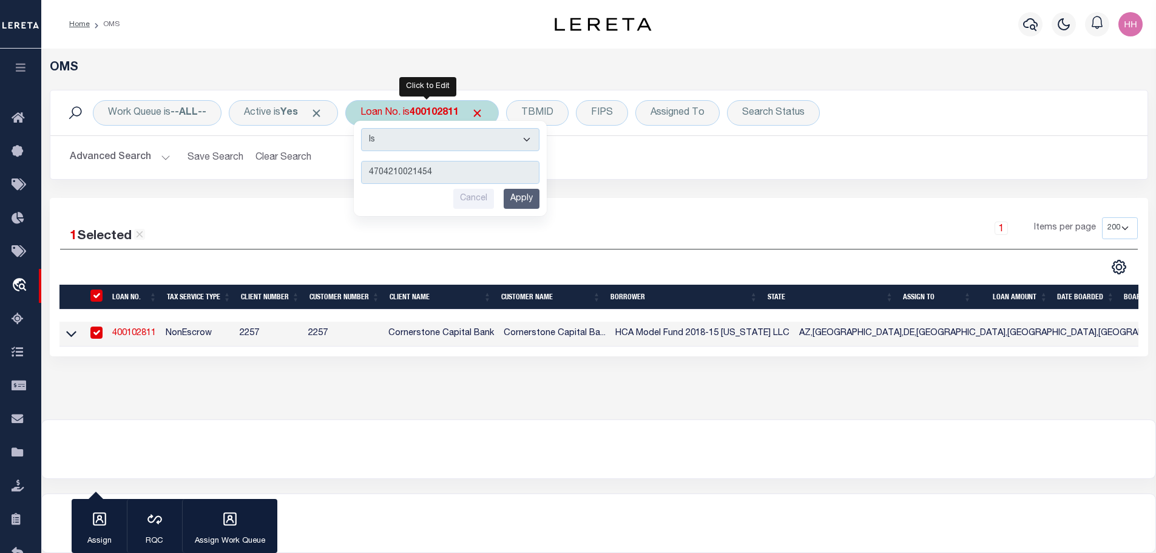
click at [524, 191] on input "Apply" at bounding box center [522, 199] width 36 height 20
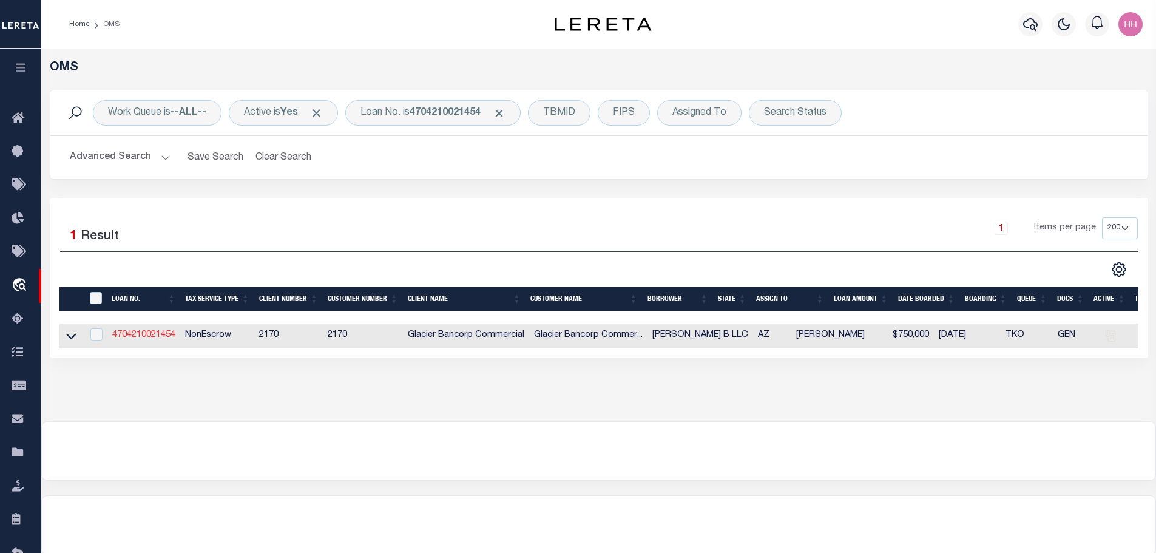
click at [154, 331] on link "4704210021454" at bounding box center [143, 335] width 63 height 8
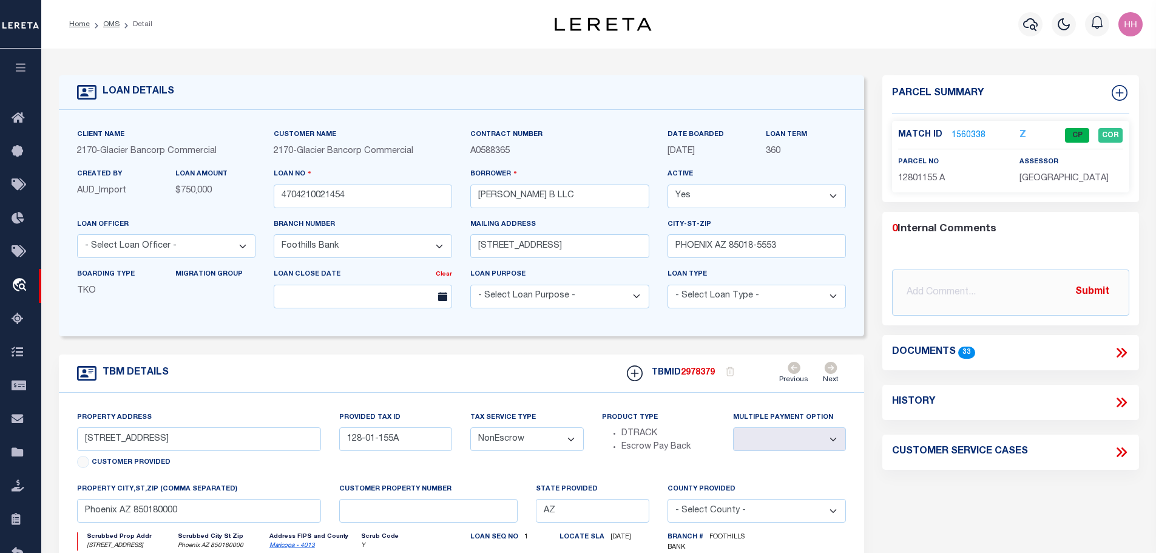
click at [966, 132] on link "1560338" at bounding box center [969, 135] width 34 height 13
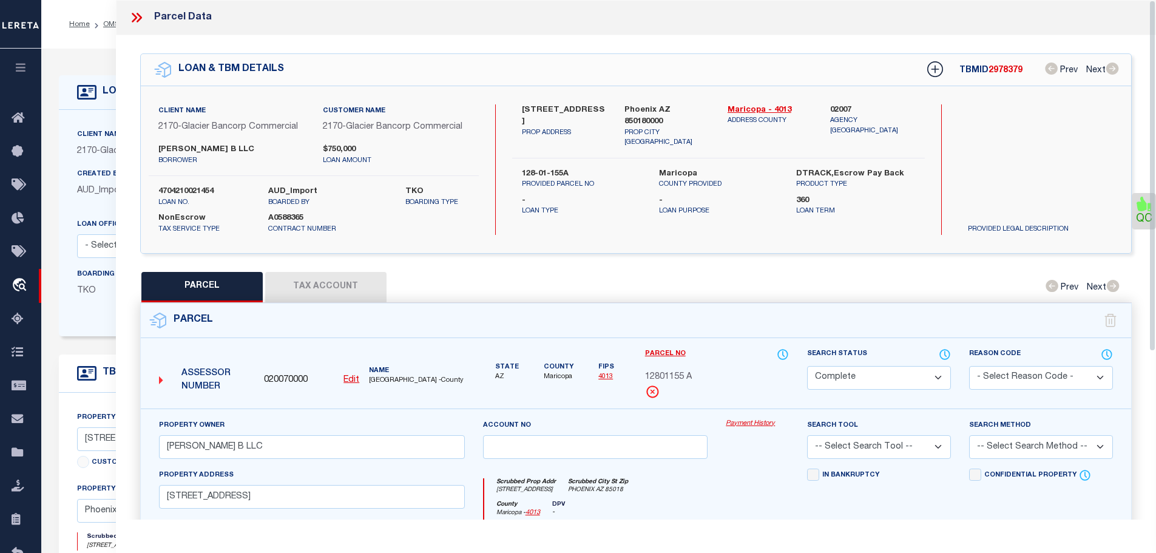
click at [318, 283] on button "Tax Account" at bounding box center [325, 287] width 121 height 30
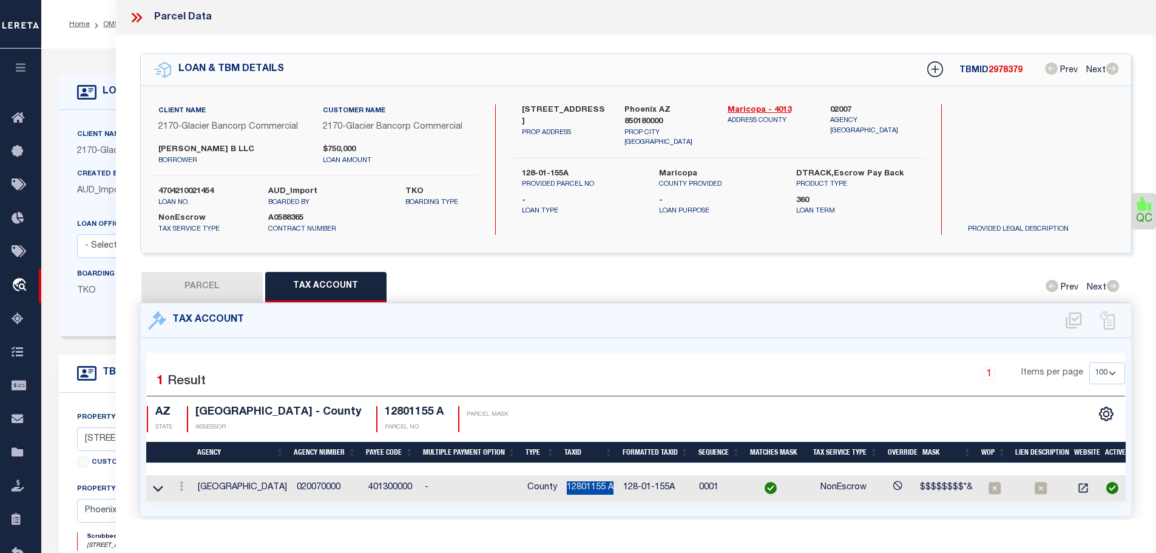
drag, startPoint x: 568, startPoint y: 483, endPoint x: 617, endPoint y: 487, distance: 48.7
click at [617, 487] on td "12801155 A" at bounding box center [590, 488] width 56 height 26
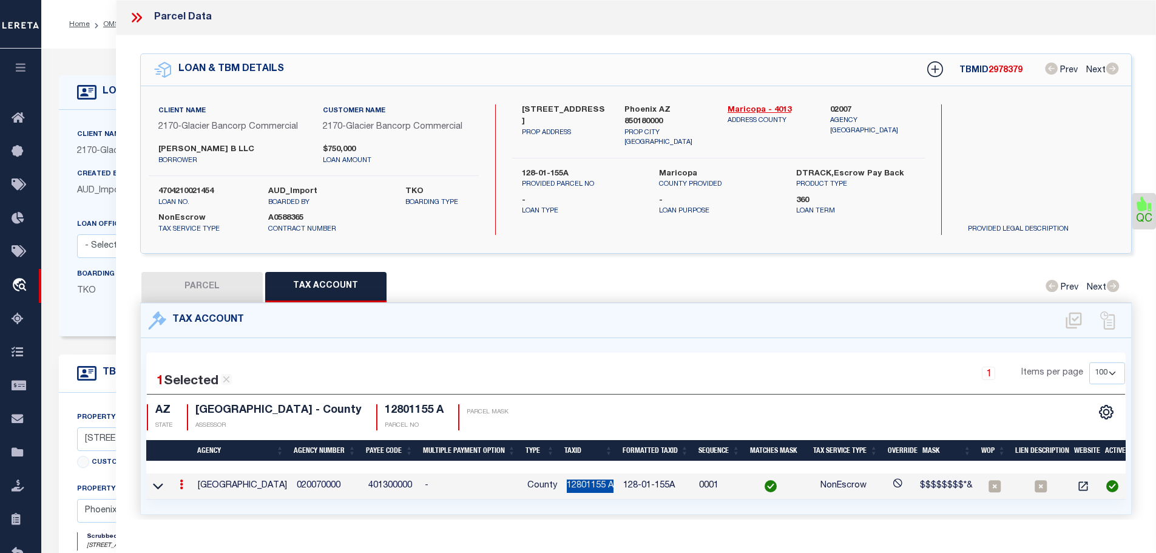
copy td "12801155 A"
click at [191, 291] on button "PARCEL" at bounding box center [201, 287] width 121 height 30
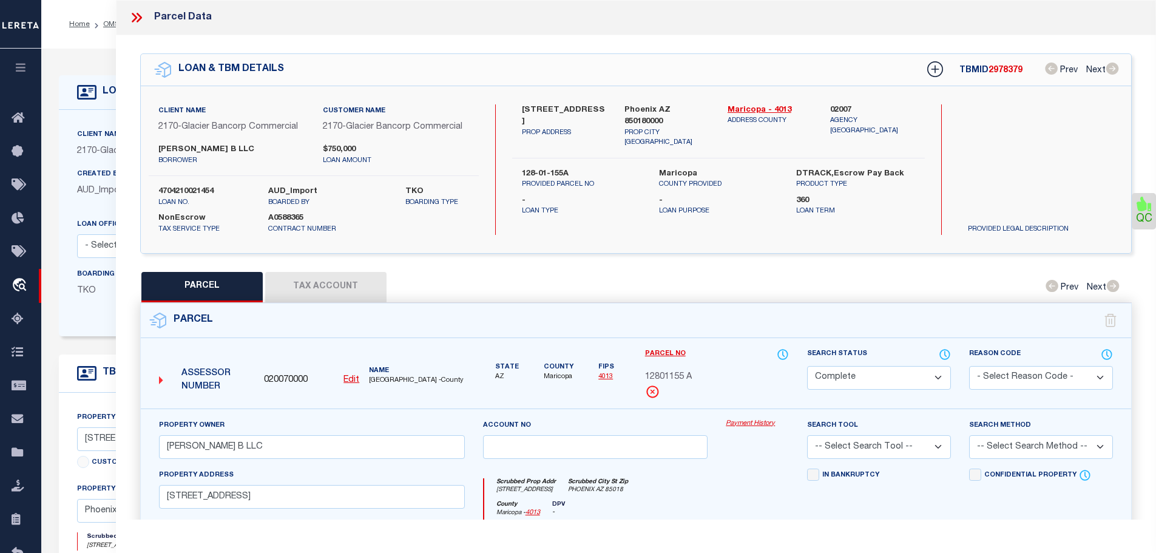
click at [300, 282] on button "Tax Account" at bounding box center [325, 287] width 121 height 30
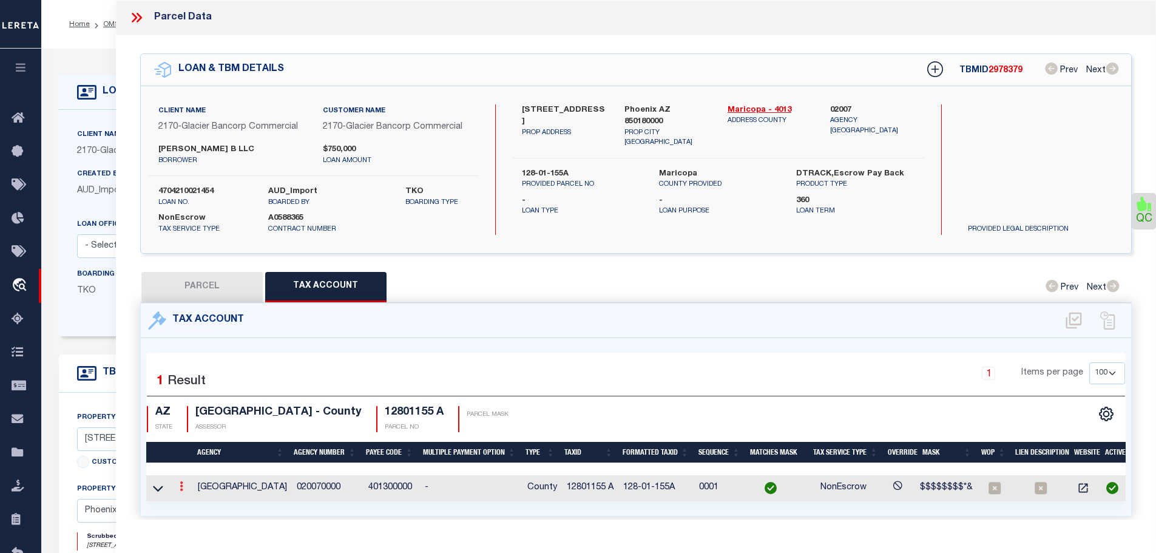
click at [180, 486] on link at bounding box center [181, 488] width 13 height 10
click at [195, 504] on icon "" at bounding box center [194, 504] width 9 height 9
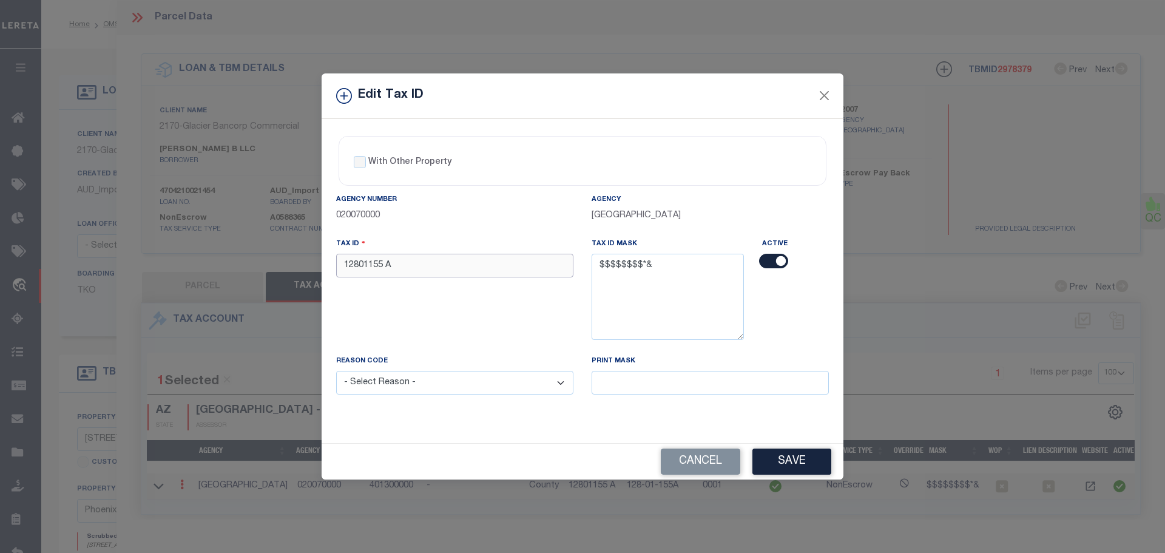
click at [455, 274] on input "12801155 A" at bounding box center [454, 266] width 237 height 24
paste input "A4"
click at [459, 390] on select "- Select Reason - 099 - Other (Provide additional detail) ACT - Agency Changed …" at bounding box center [454, 383] width 237 height 24
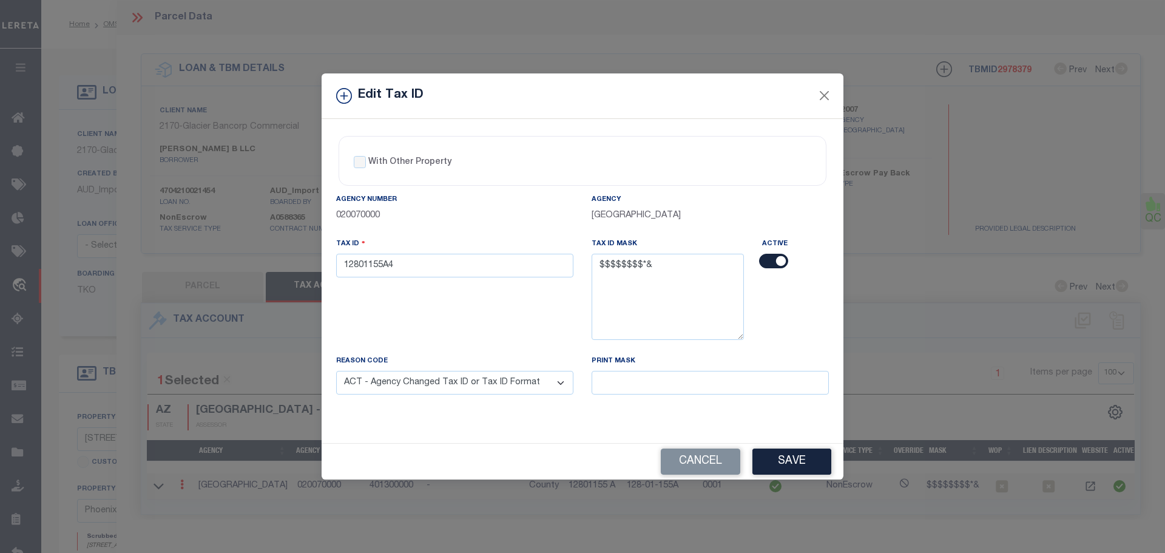
click at [336, 371] on select "- Select Reason - 099 - Other (Provide additional detail) ACT - Agency Changed …" at bounding box center [454, 383] width 237 height 24
click at [798, 465] on button "Save" at bounding box center [792, 462] width 79 height 26
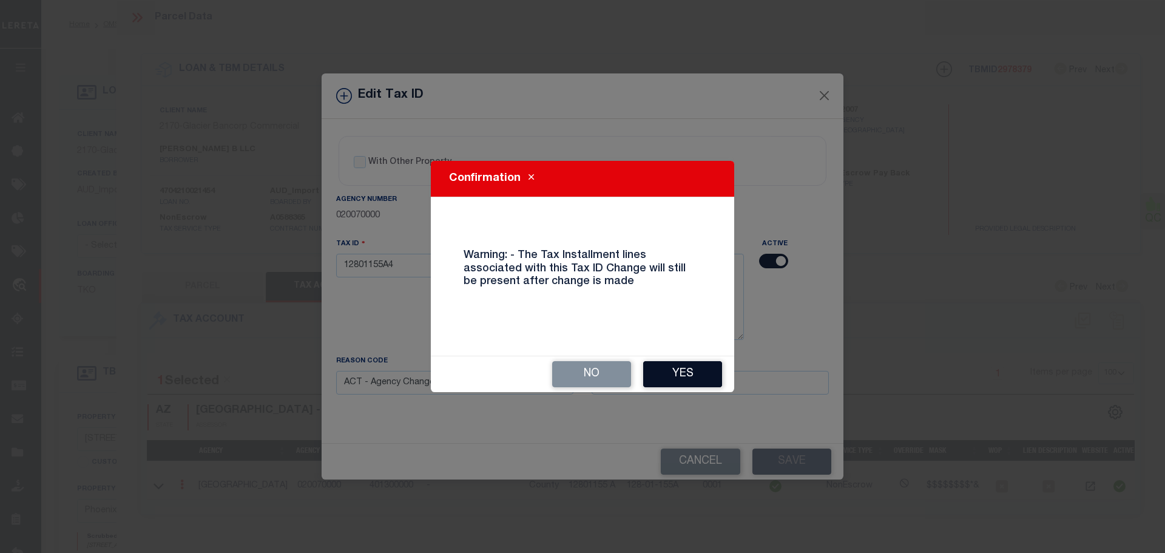
click at [695, 373] on button "Yes" at bounding box center [682, 374] width 79 height 26
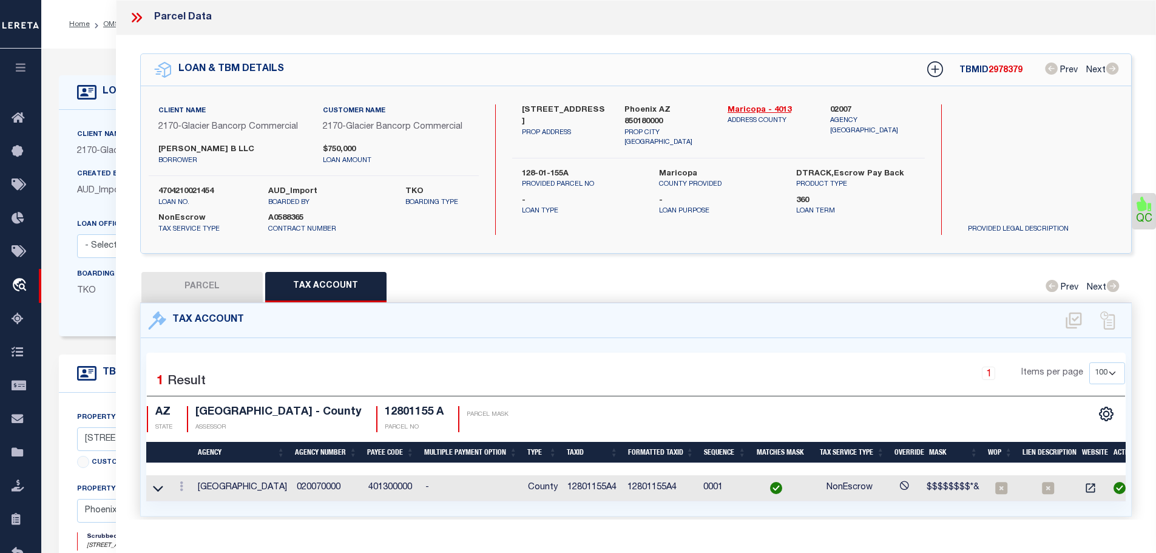
click at [133, 18] on icon at bounding box center [137, 18] width 16 height 16
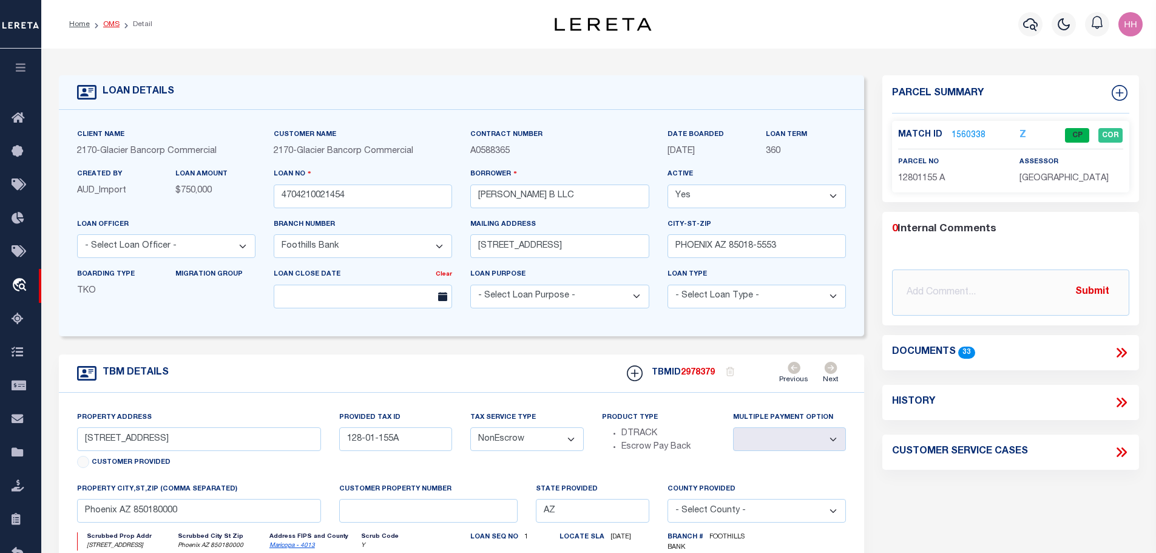
click at [106, 22] on link "OMS" at bounding box center [111, 24] width 16 height 7
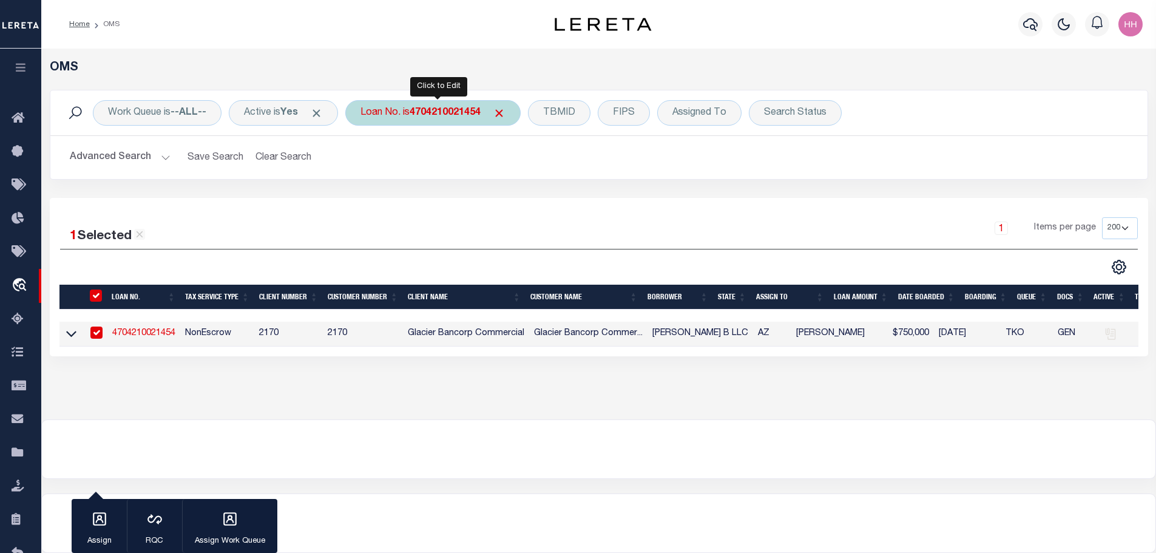
click at [473, 110] on b "4704210021454" at bounding box center [445, 113] width 71 height 10
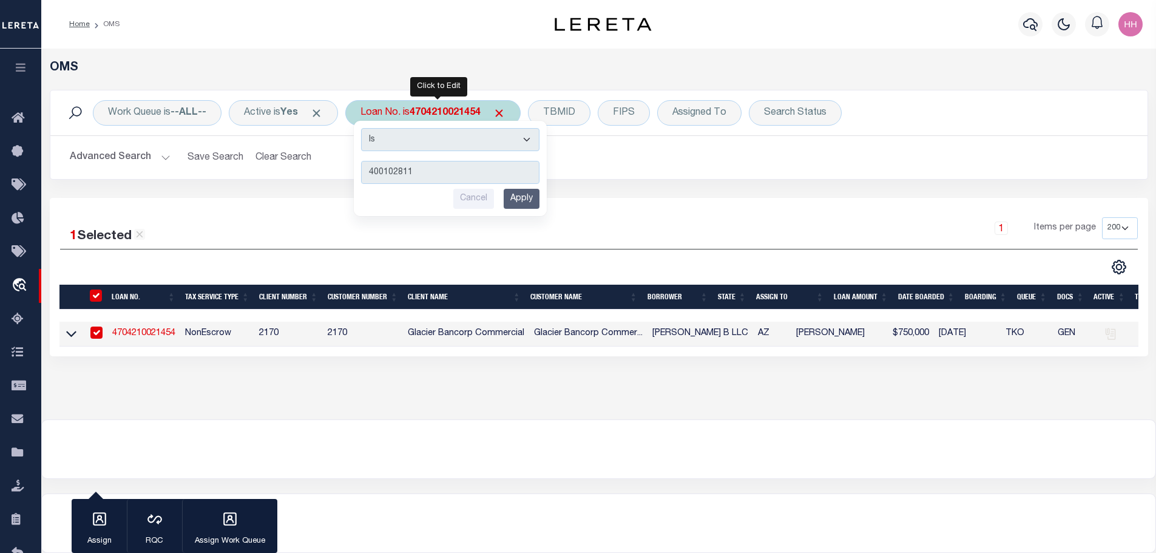
click at [533, 195] on input "Apply" at bounding box center [522, 199] width 36 height 20
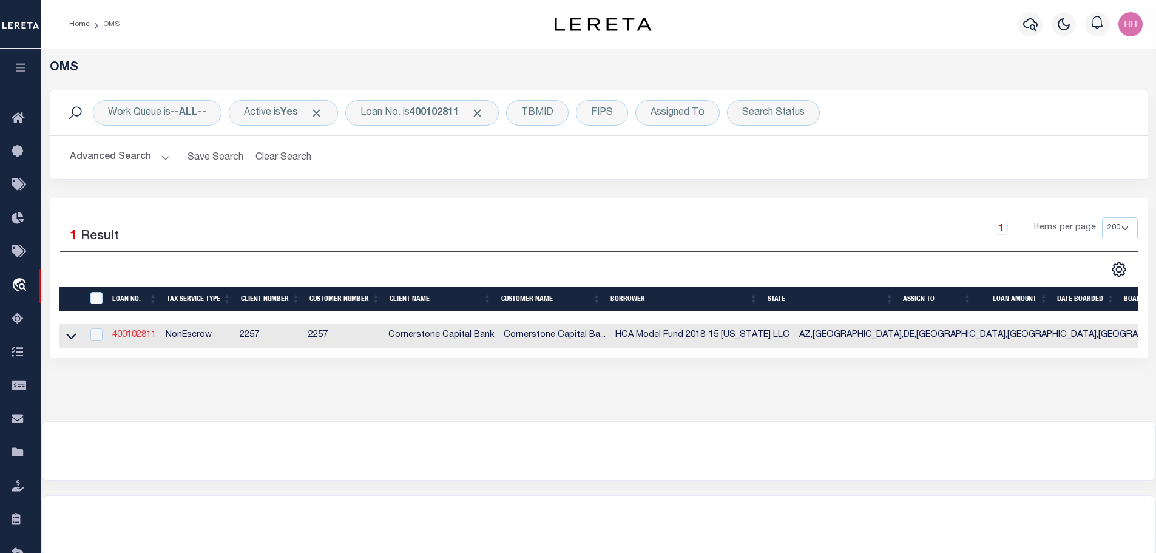
click at [134, 331] on link "400102811" at bounding box center [134, 335] width 44 height 8
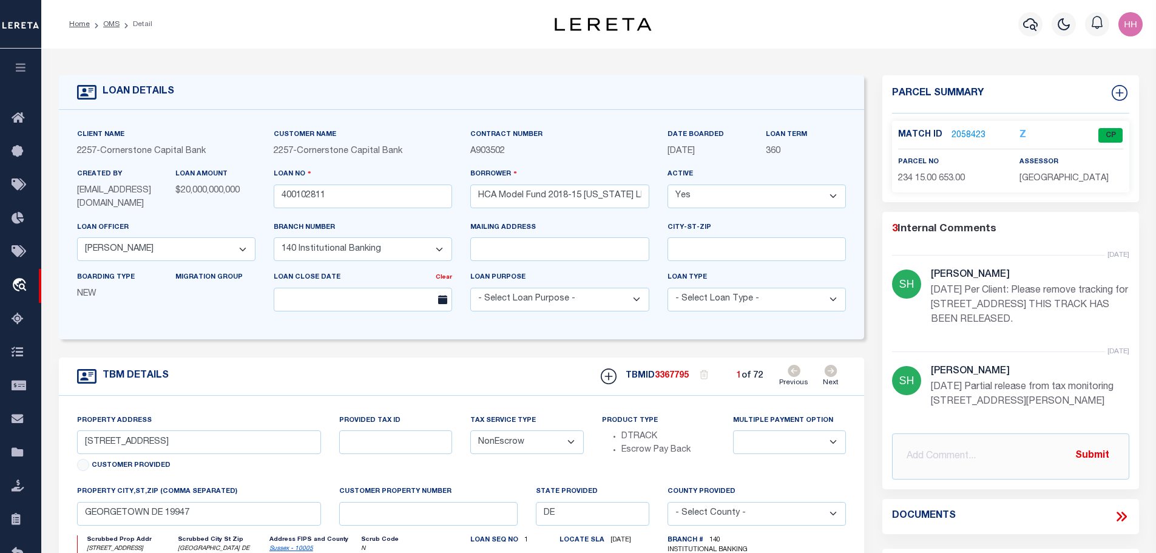
click at [836, 371] on icon at bounding box center [831, 371] width 13 height 12
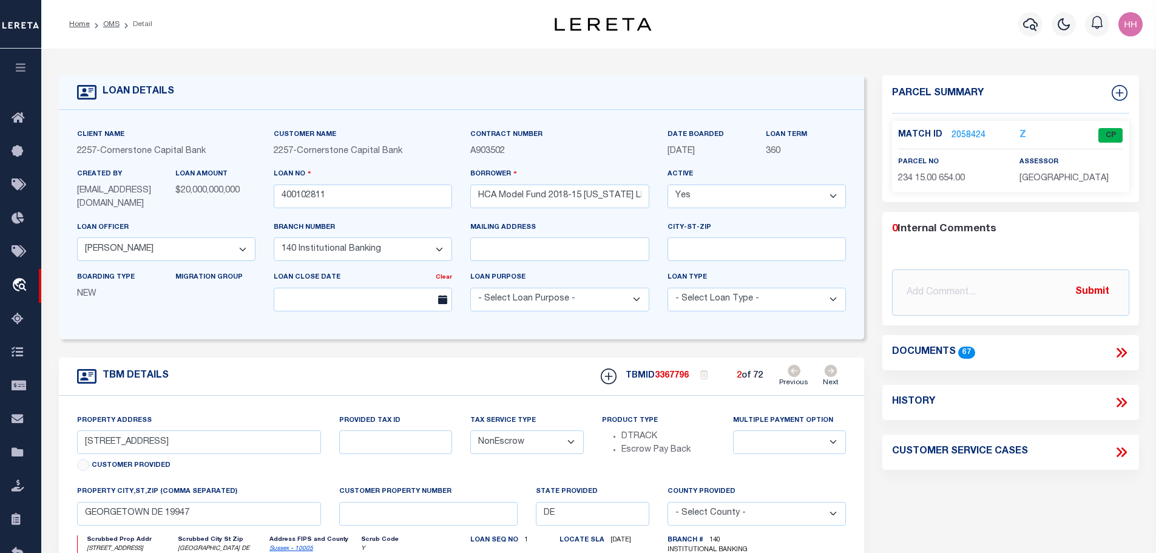
click at [836, 371] on icon at bounding box center [831, 371] width 13 height 12
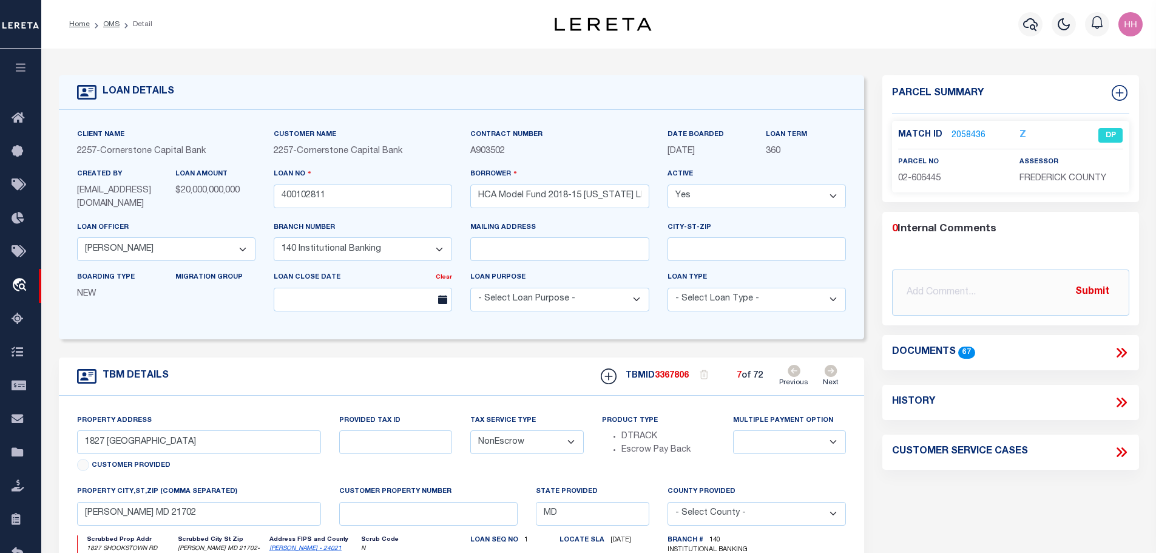
click at [836, 371] on icon at bounding box center [831, 371] width 13 height 12
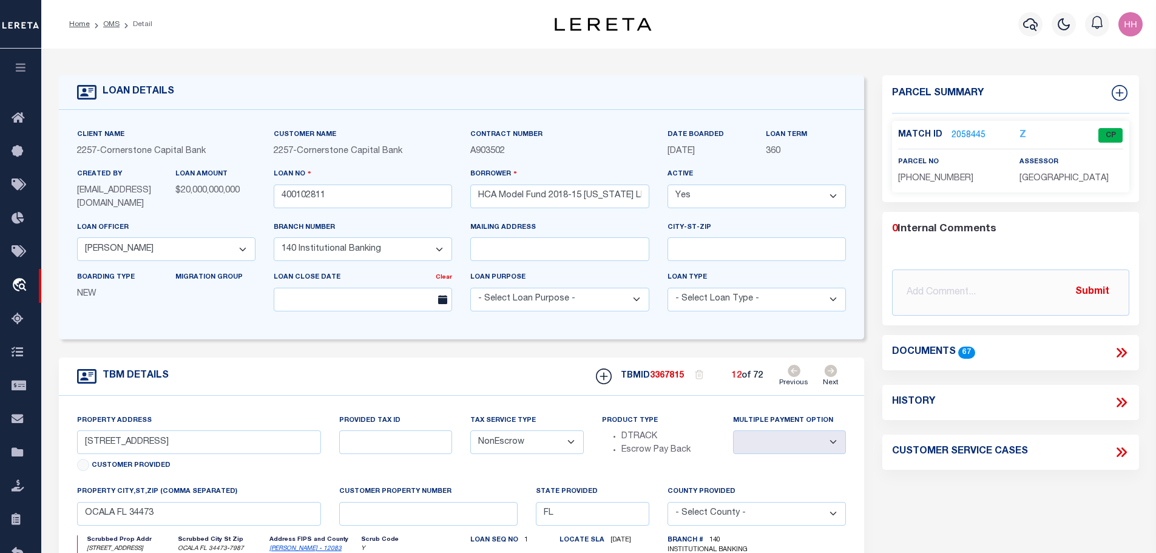
click at [836, 371] on icon at bounding box center [831, 371] width 13 height 12
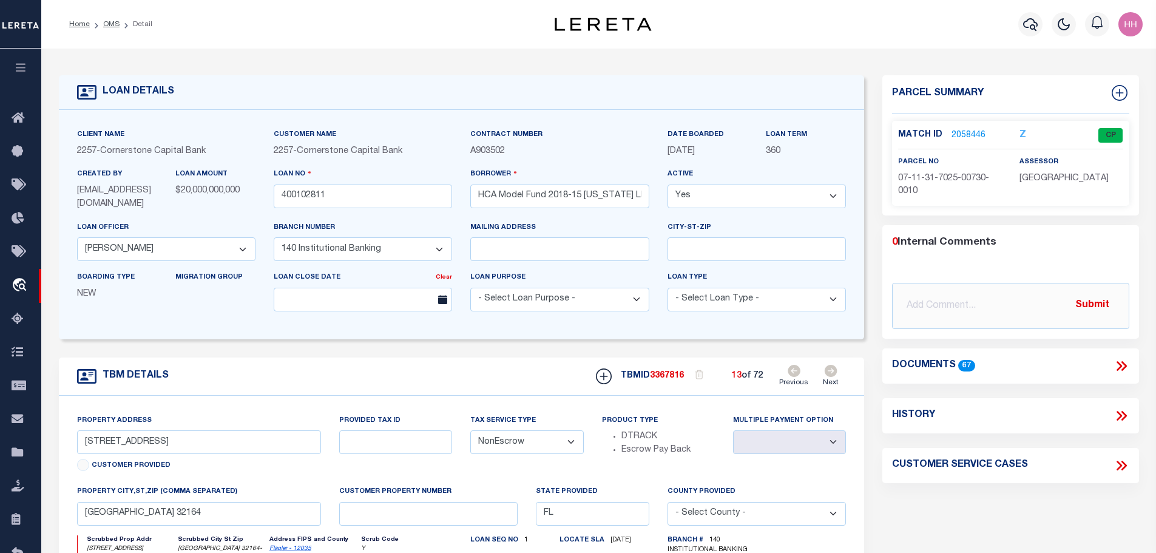
click at [836, 371] on icon at bounding box center [831, 371] width 13 height 12
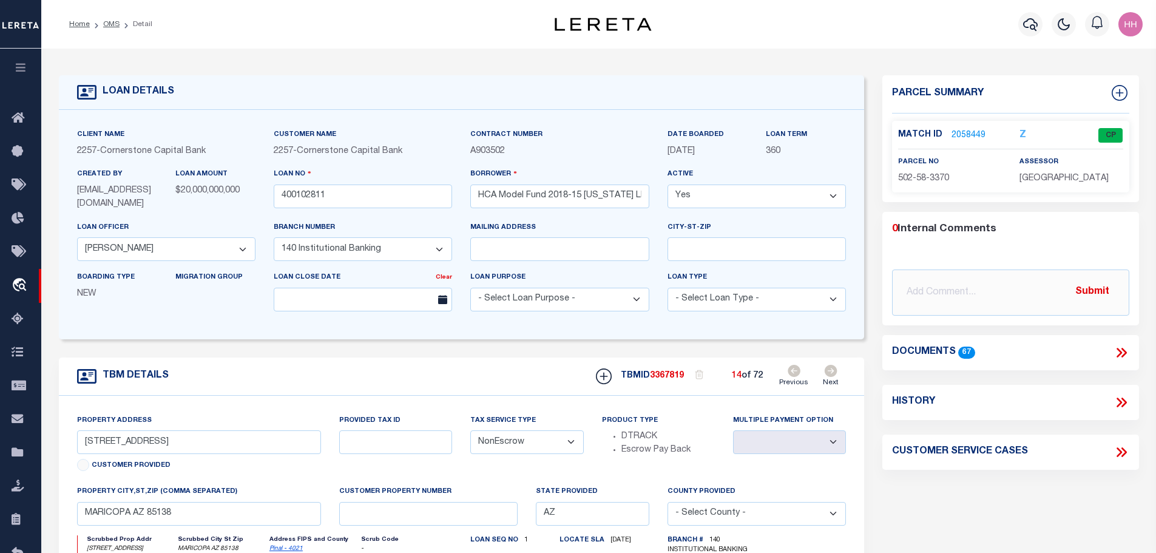
click at [836, 371] on icon at bounding box center [831, 371] width 13 height 12
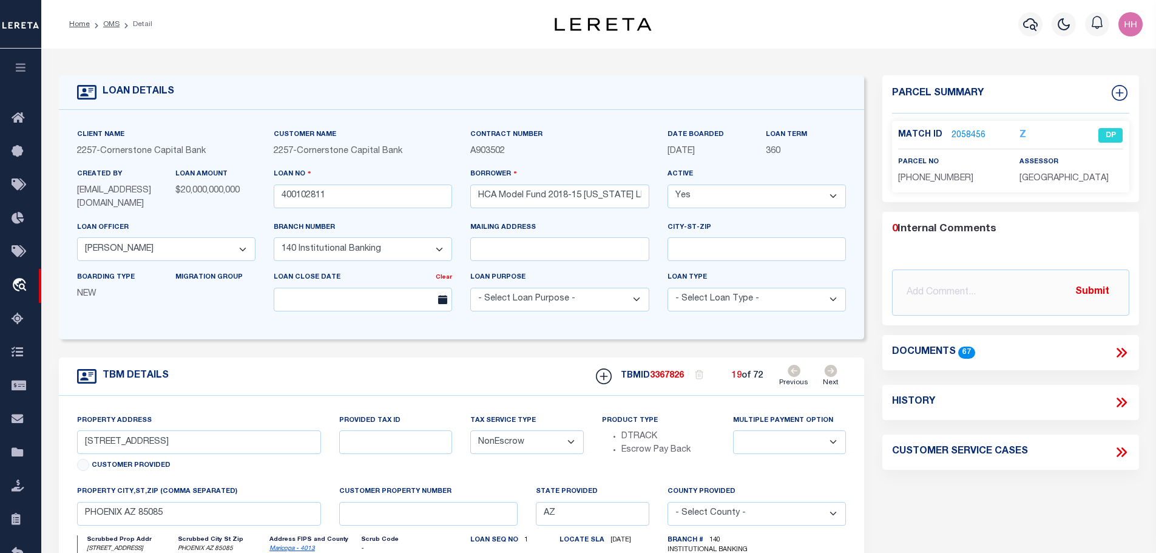
click at [836, 371] on icon at bounding box center [831, 371] width 13 height 12
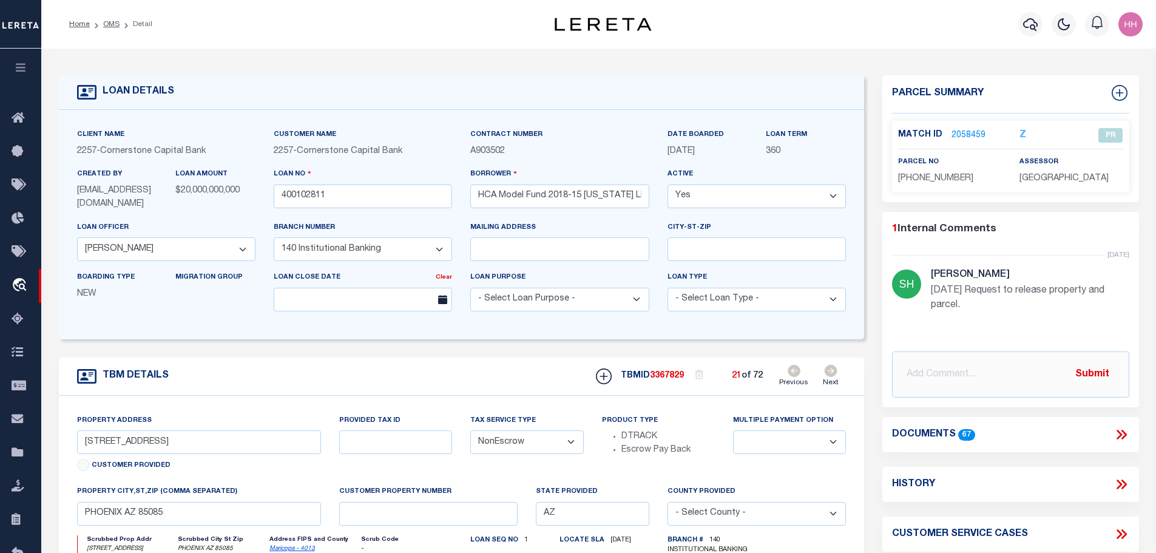
click at [836, 371] on icon at bounding box center [831, 371] width 13 height 12
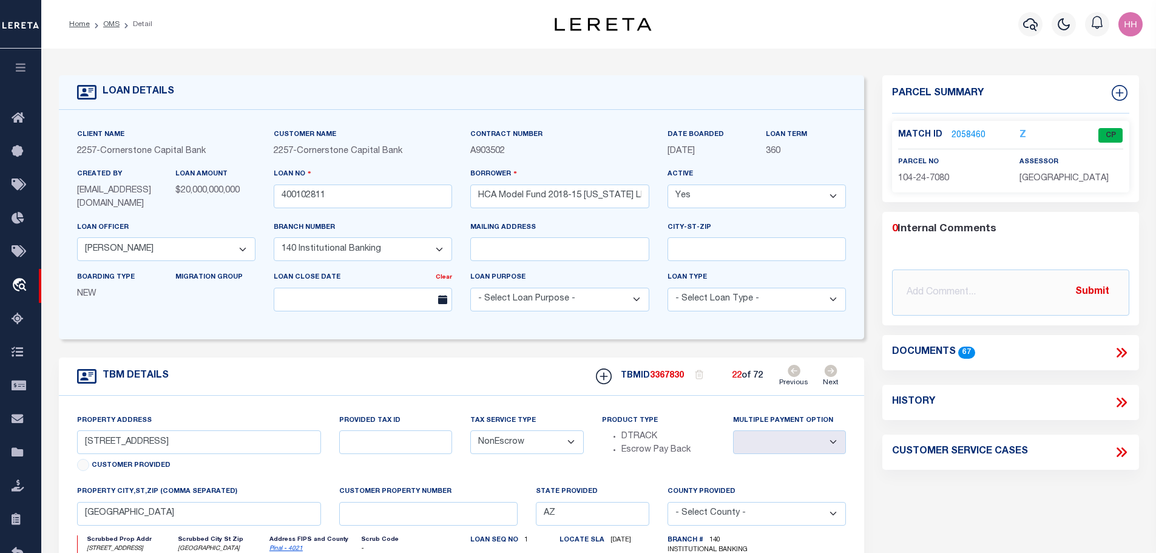
click at [836, 371] on icon at bounding box center [831, 371] width 13 height 12
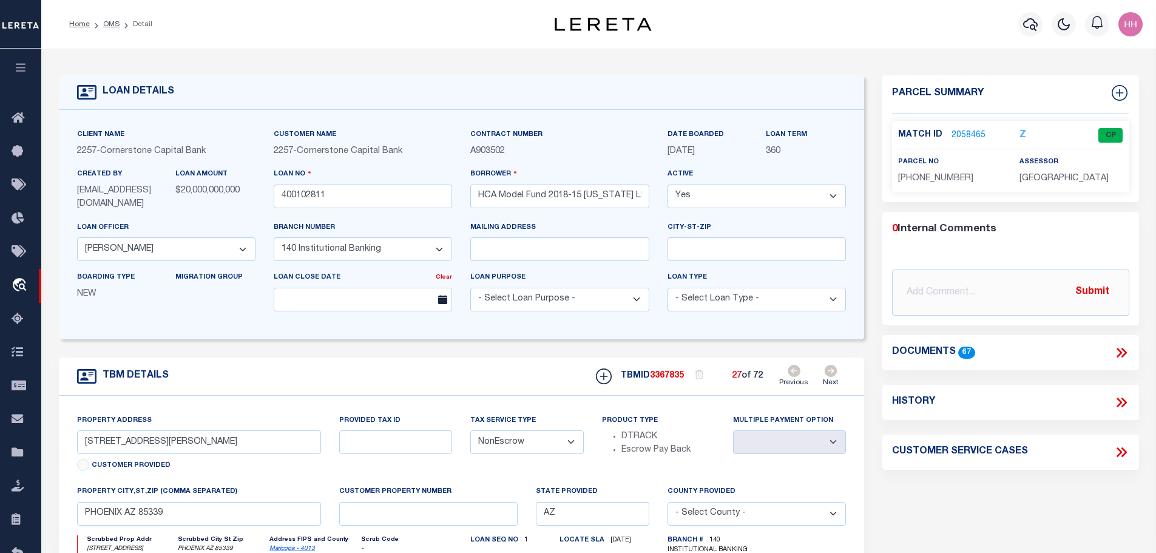
click at [836, 371] on icon at bounding box center [831, 371] width 13 height 12
click at [954, 133] on link "2058467" at bounding box center [969, 135] width 34 height 13
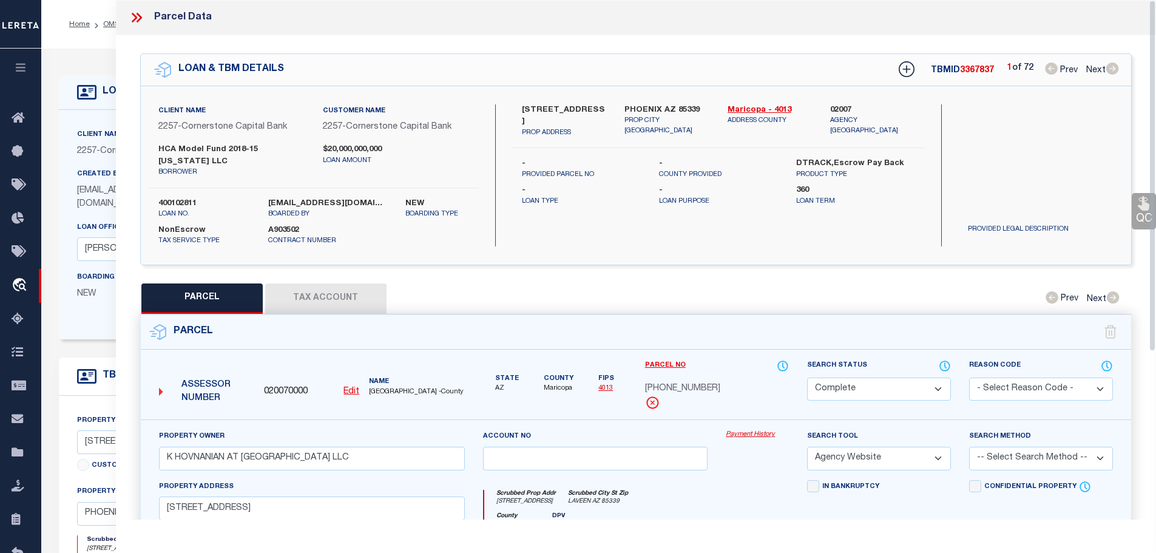
click at [310, 285] on button "Tax Account" at bounding box center [325, 298] width 121 height 30
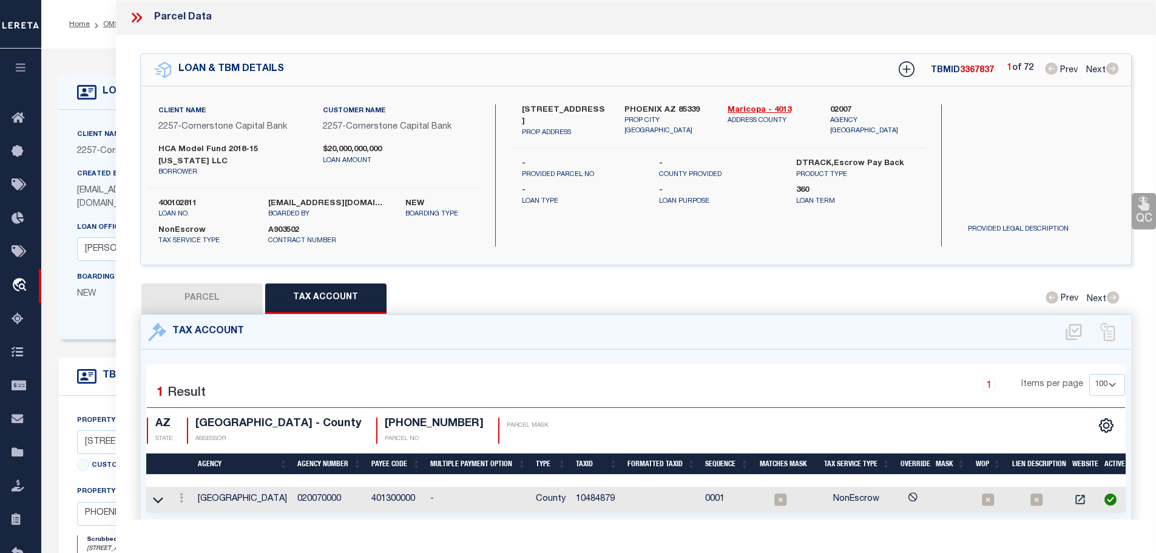
click at [592, 487] on td "10484879" at bounding box center [597, 500] width 52 height 26
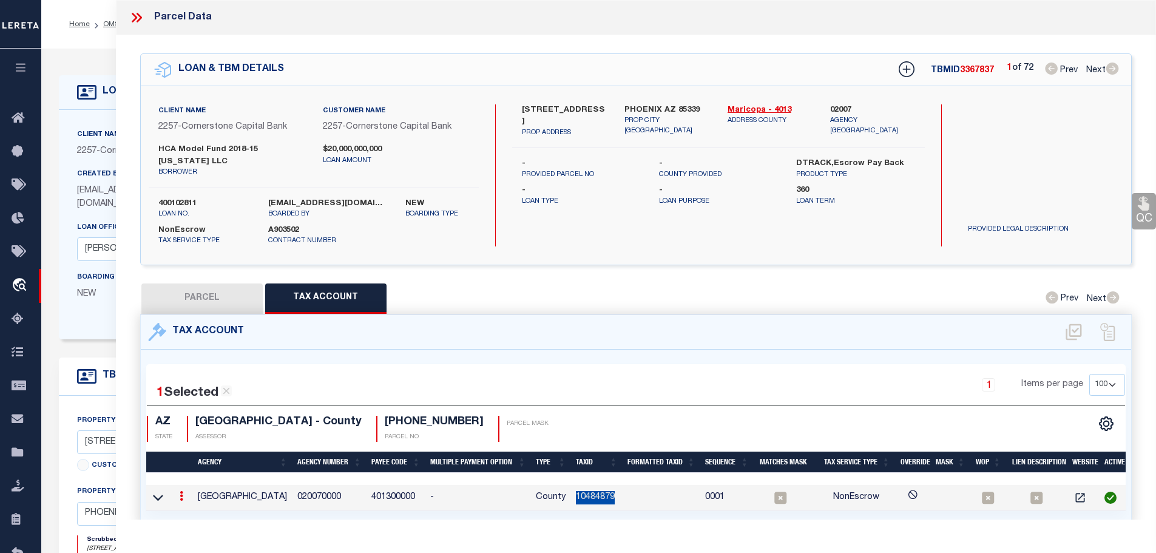
click at [592, 485] on td "10484879" at bounding box center [597, 498] width 52 height 26
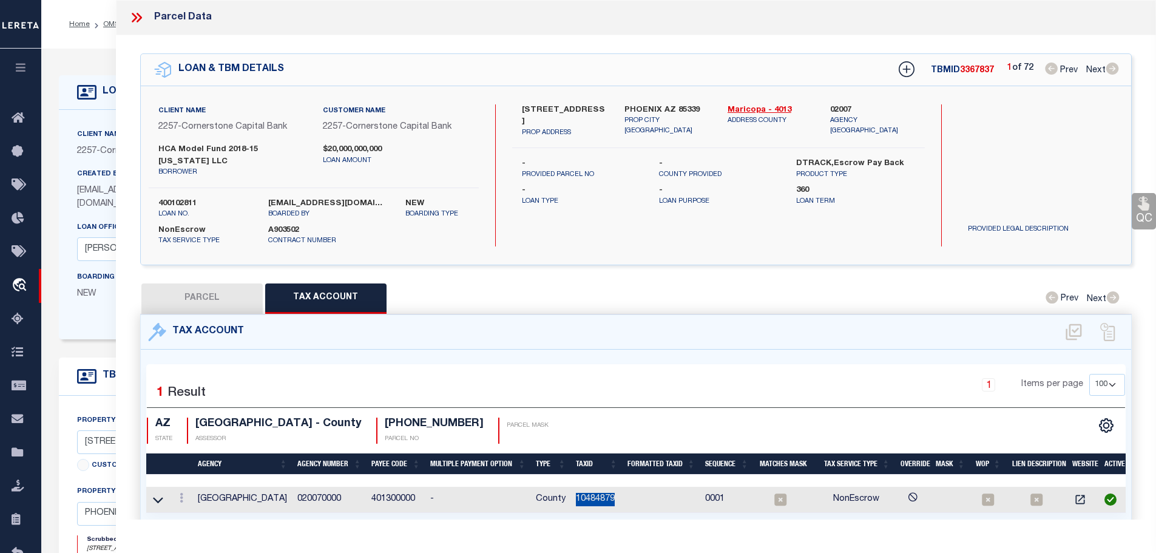
copy td "10484879"
click at [183, 493] on icon at bounding box center [182, 498] width 4 height 10
click at [195, 512] on icon "" at bounding box center [194, 516] width 9 height 9
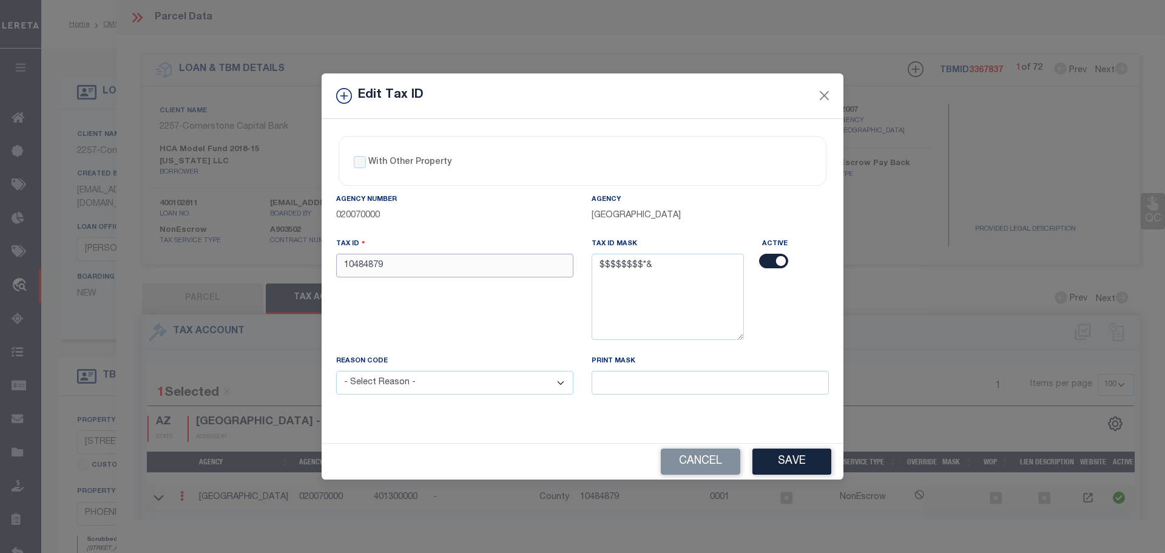
click at [426, 269] on input "10484879" at bounding box center [454, 266] width 237 height 24
paste input "3"
click at [435, 377] on select "- Select Reason - 099 - Other (Provide additional detail) ACT - Agency Changed …" at bounding box center [454, 383] width 237 height 24
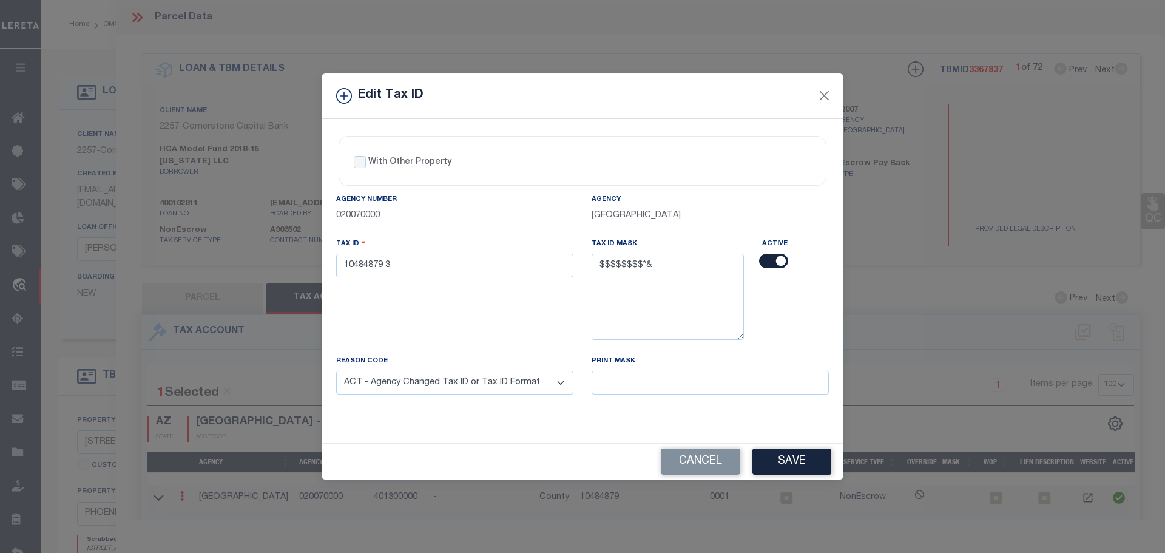
click at [336, 371] on select "- Select Reason - 099 - Other (Provide additional detail) ACT - Agency Changed …" at bounding box center [454, 383] width 237 height 24
click at [785, 452] on button "Save" at bounding box center [792, 462] width 79 height 26
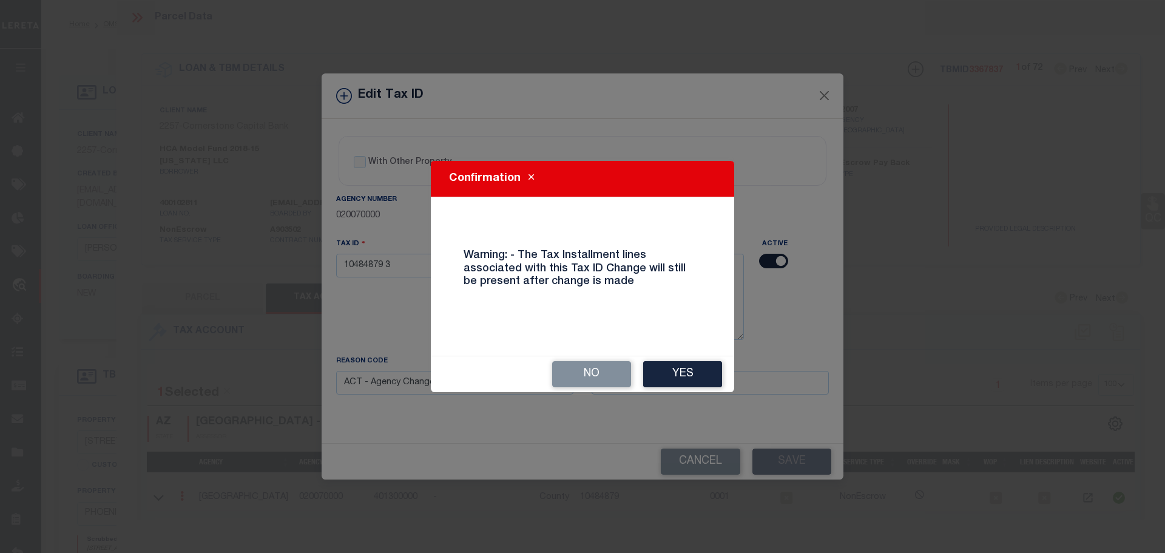
click at [694, 373] on button "Yes" at bounding box center [682, 374] width 79 height 26
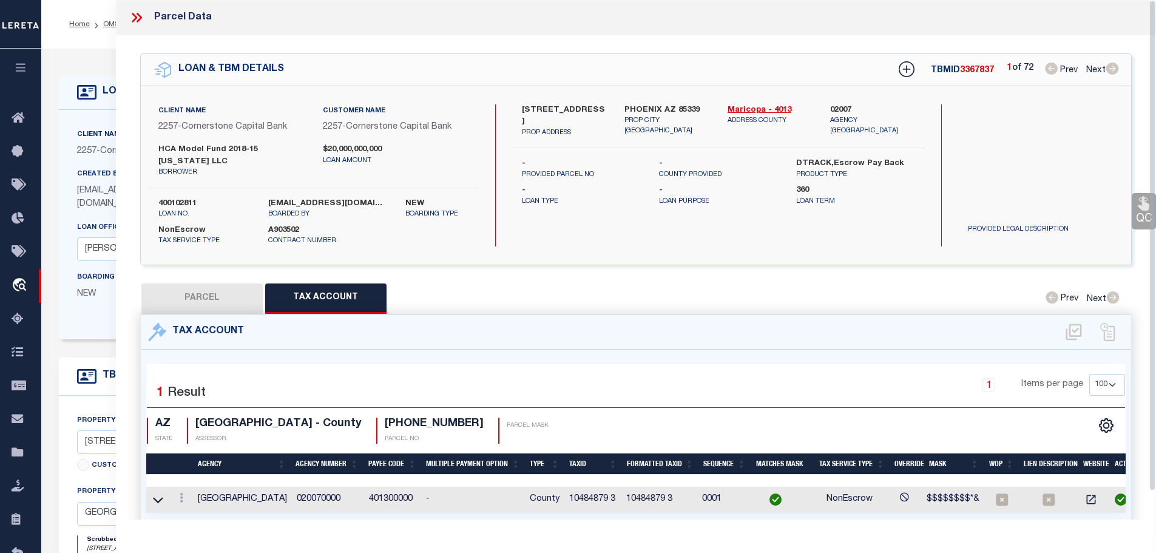
click at [137, 21] on icon at bounding box center [138, 18] width 5 height 10
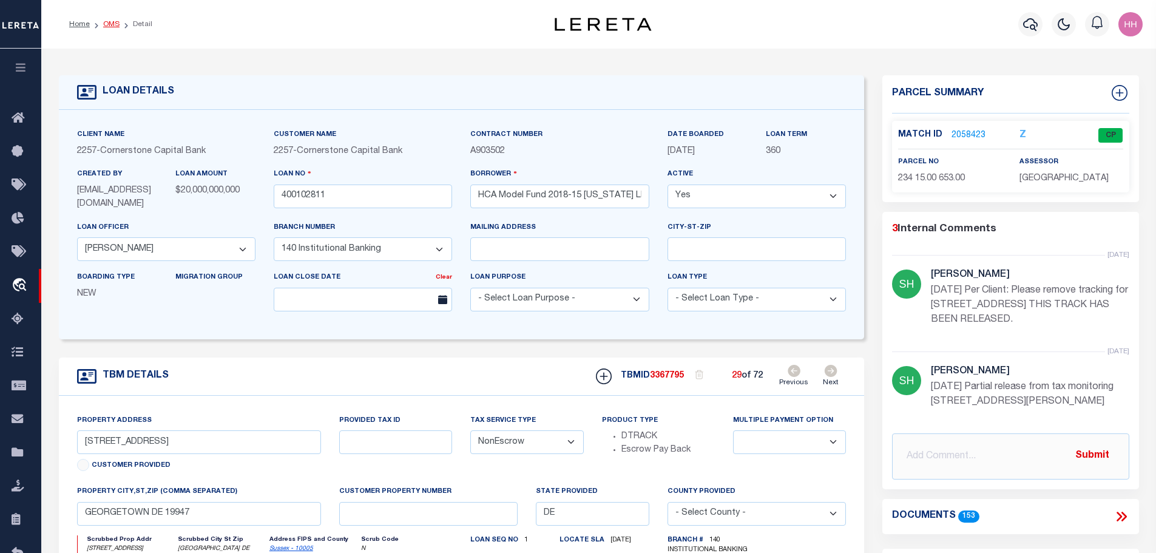
click at [109, 25] on link "OMS" at bounding box center [111, 24] width 16 height 7
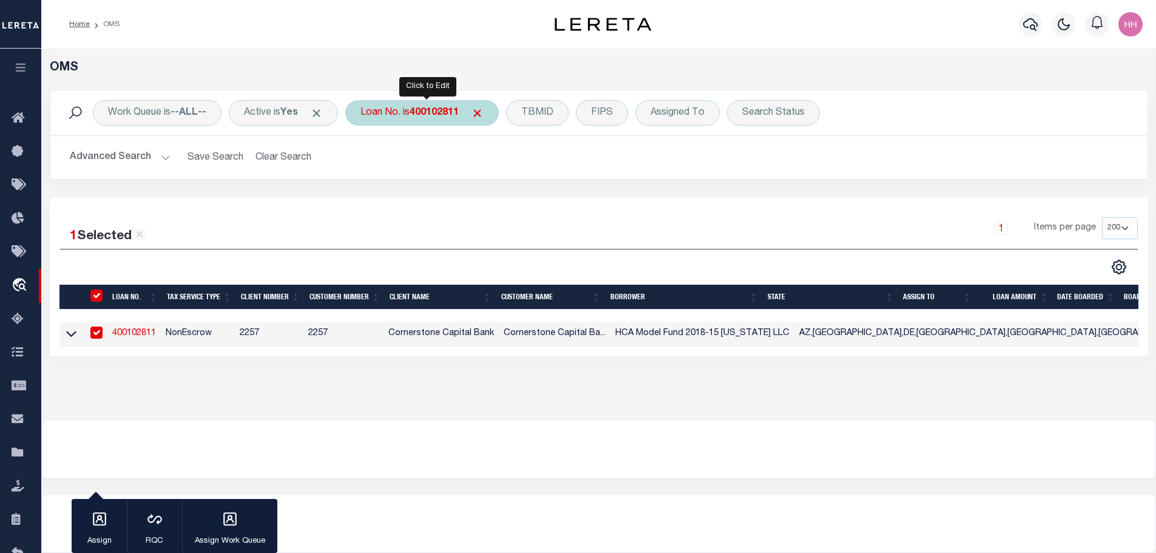
click at [421, 114] on b "400102811" at bounding box center [434, 113] width 49 height 10
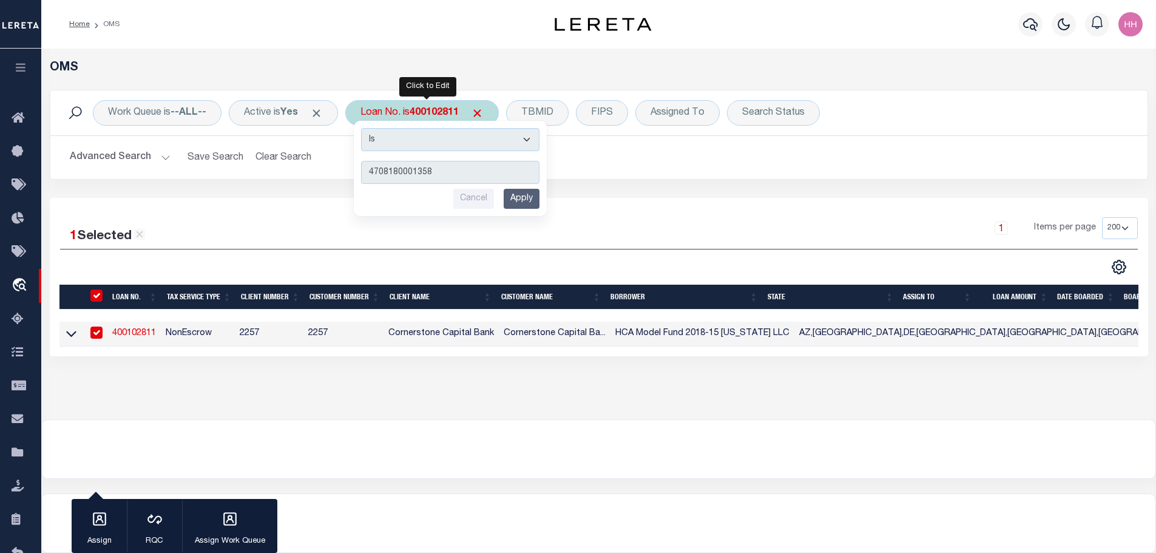
click at [523, 196] on input "Apply" at bounding box center [522, 199] width 36 height 20
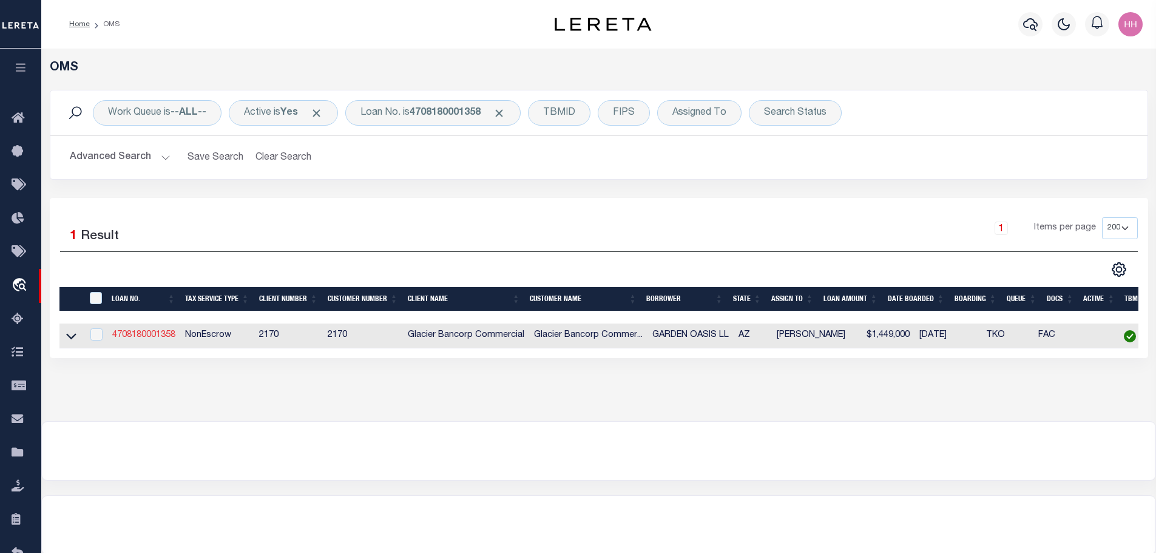
click at [168, 336] on link "4708180001358" at bounding box center [143, 335] width 63 height 8
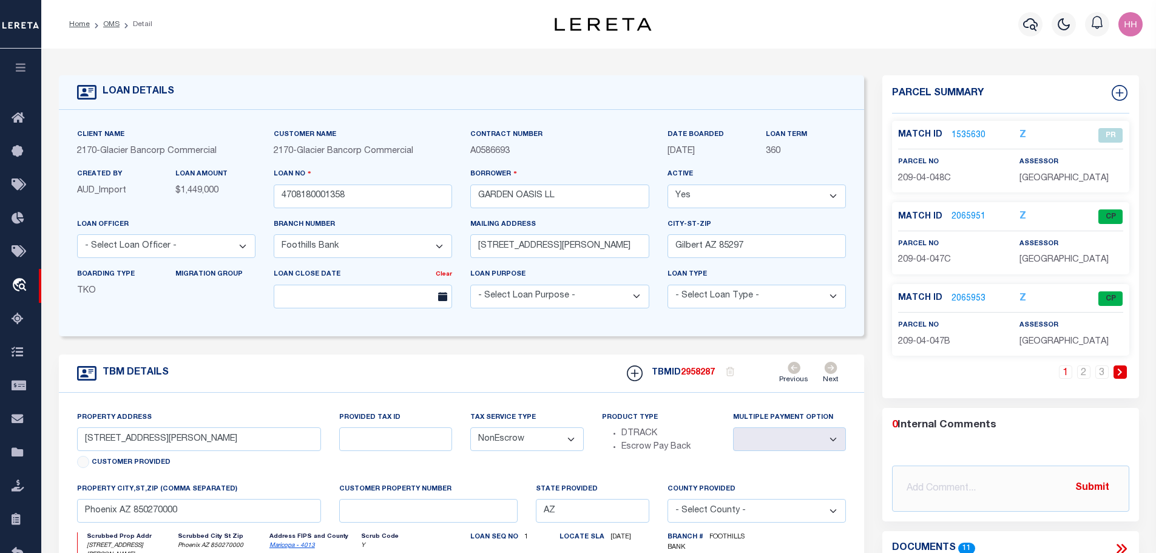
click at [965, 300] on link "2065953" at bounding box center [969, 299] width 34 height 13
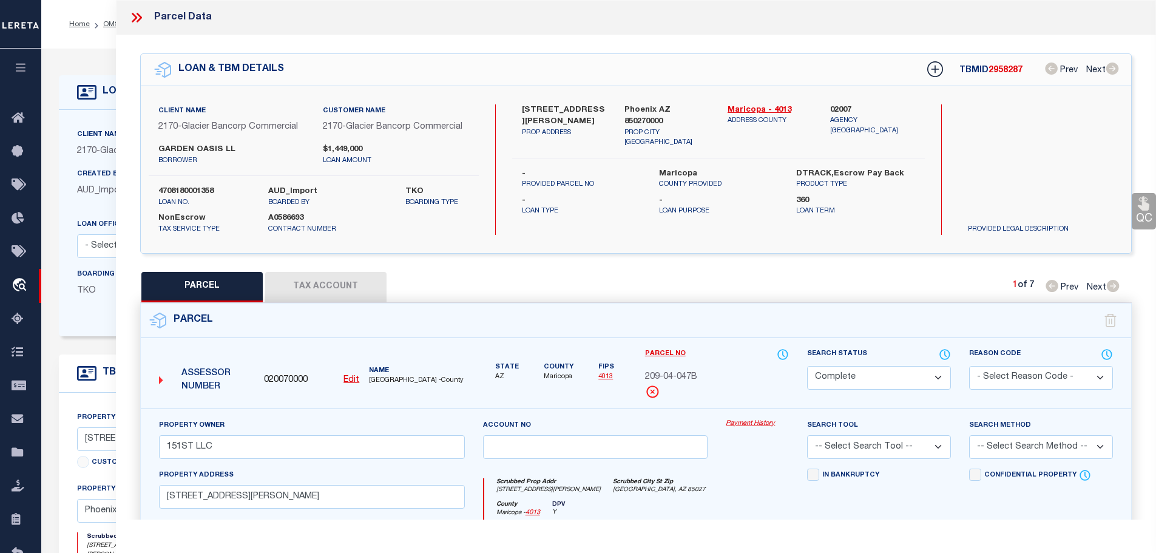
click at [311, 279] on button "Tax Account" at bounding box center [325, 287] width 121 height 30
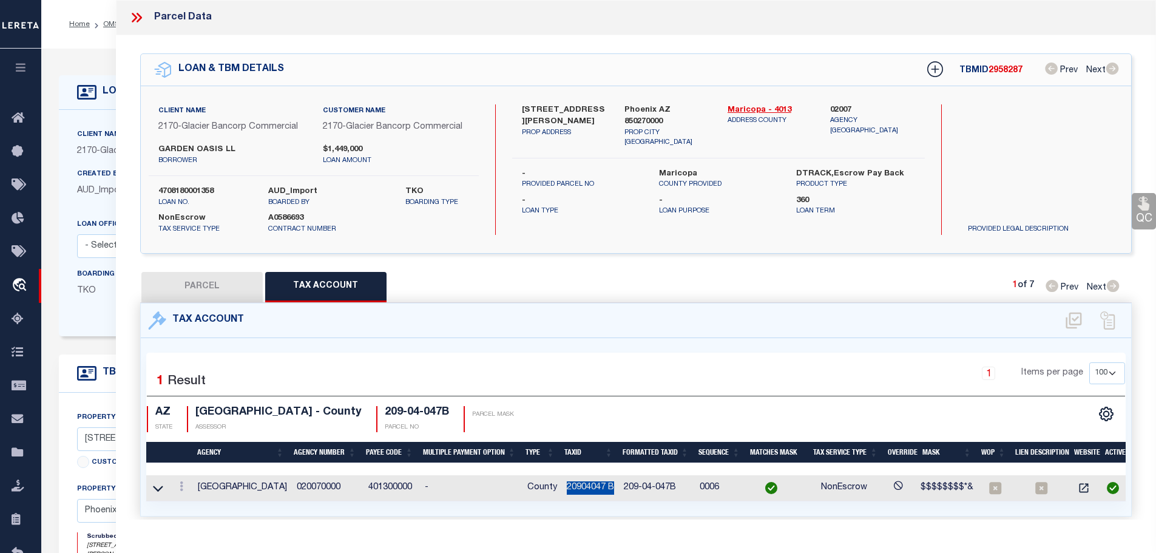
drag, startPoint x: 567, startPoint y: 484, endPoint x: 614, endPoint y: 486, distance: 47.4
click at [614, 486] on td "20904047 B" at bounding box center [590, 488] width 57 height 26
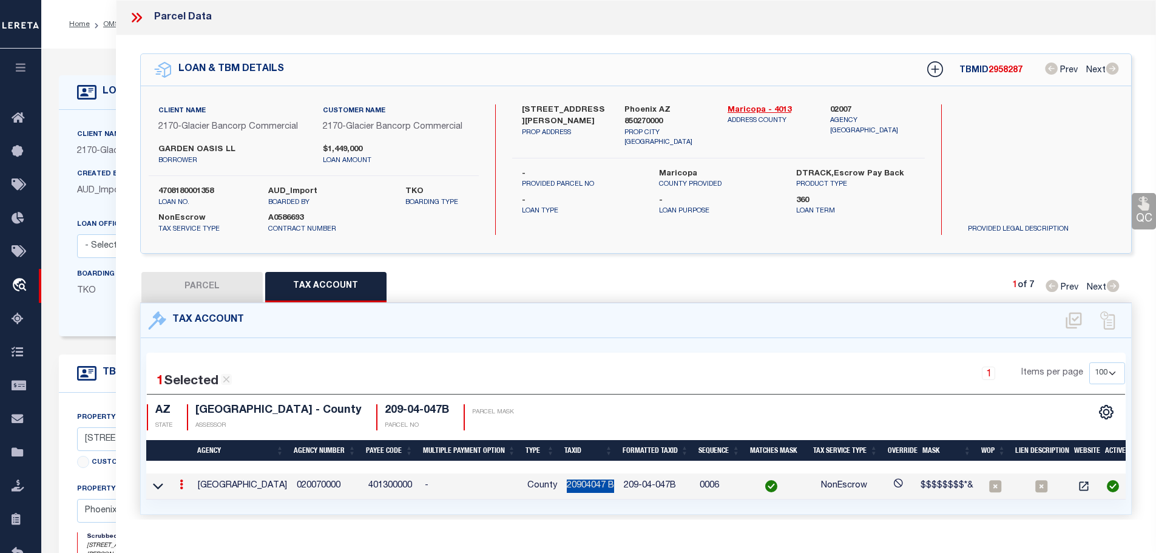
copy td "20904047 B"
click at [183, 480] on icon at bounding box center [182, 485] width 4 height 10
click at [193, 500] on icon "" at bounding box center [194, 502] width 9 height 9
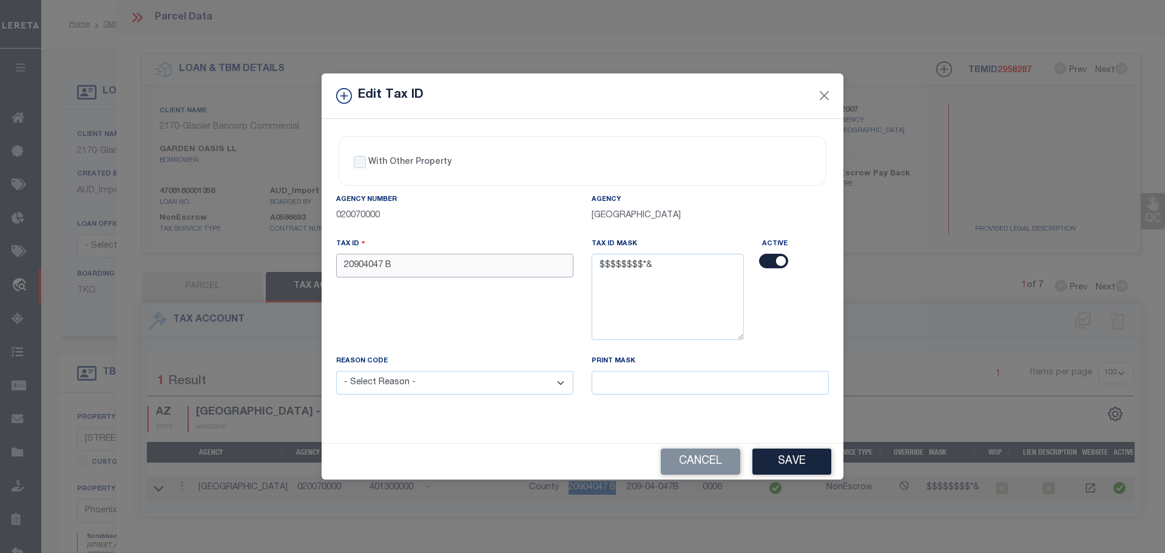
drag, startPoint x: 414, startPoint y: 258, endPoint x: 413, endPoint y: 265, distance: 7.3
click at [414, 261] on input "20904047 B" at bounding box center [454, 266] width 237 height 24
click at [413, 268] on input "20904047 B" at bounding box center [454, 266] width 237 height 24
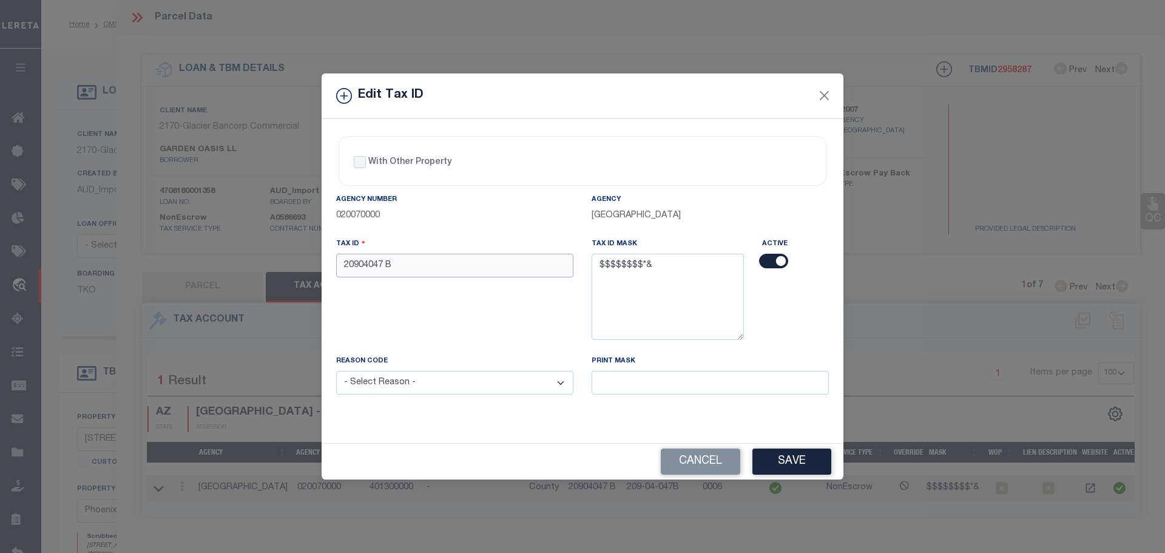
paste input "B0"
click at [442, 398] on div "Reason Code - Select Reason - 099 - Other (Provide additional detail) ACT - Age…" at bounding box center [455, 381] width 256 height 55
click at [438, 383] on select "- Select Reason - 099 - Other (Provide additional detail) ACT - Agency Changed …" at bounding box center [454, 383] width 237 height 24
click at [336, 371] on select "- Select Reason - 099 - Other (Provide additional detail) ACT - Agency Changed …" at bounding box center [454, 383] width 237 height 24
click at [796, 467] on button "Save" at bounding box center [792, 462] width 79 height 26
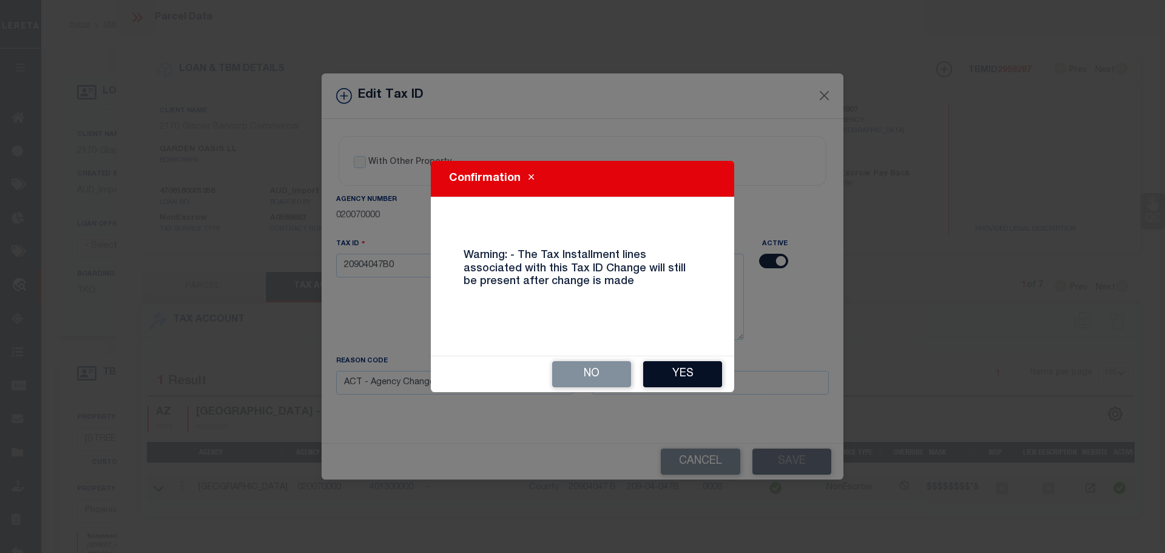
click at [677, 370] on button "Yes" at bounding box center [682, 374] width 79 height 26
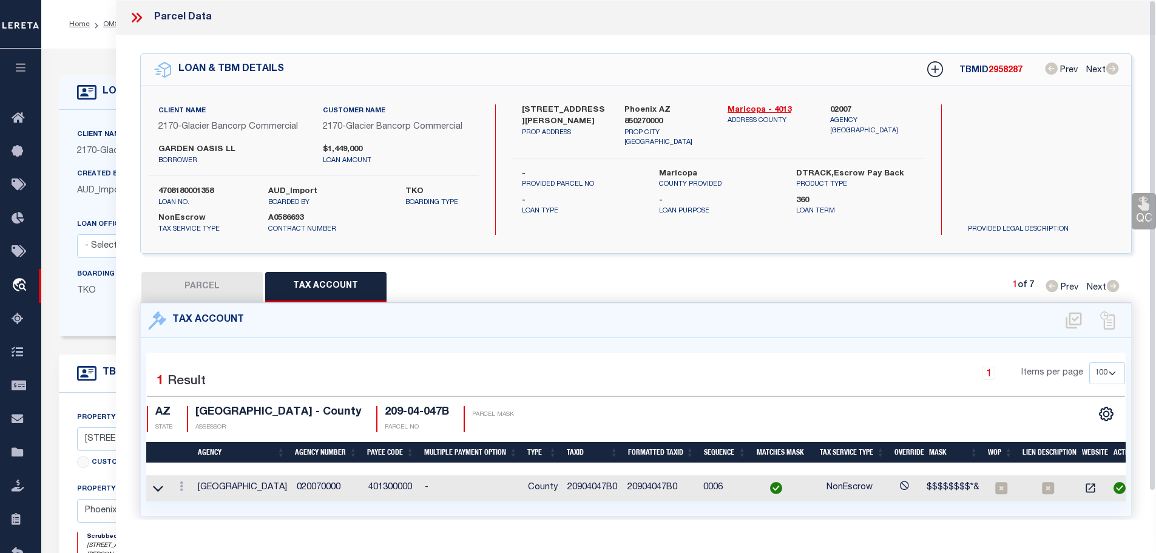
click at [138, 16] on icon at bounding box center [138, 18] width 5 height 10
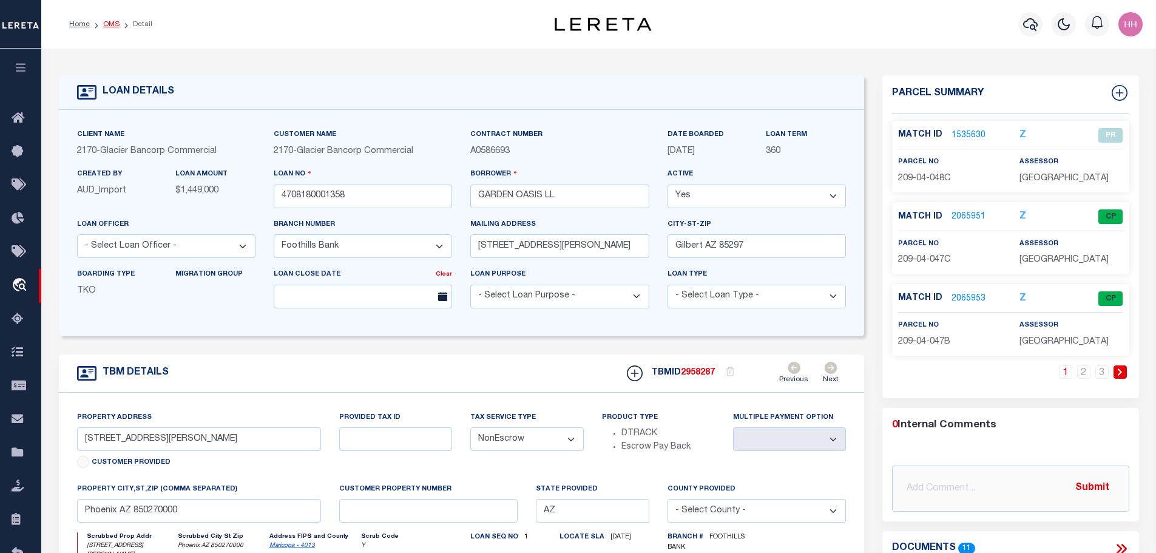
click at [114, 25] on link "OMS" at bounding box center [111, 24] width 16 height 7
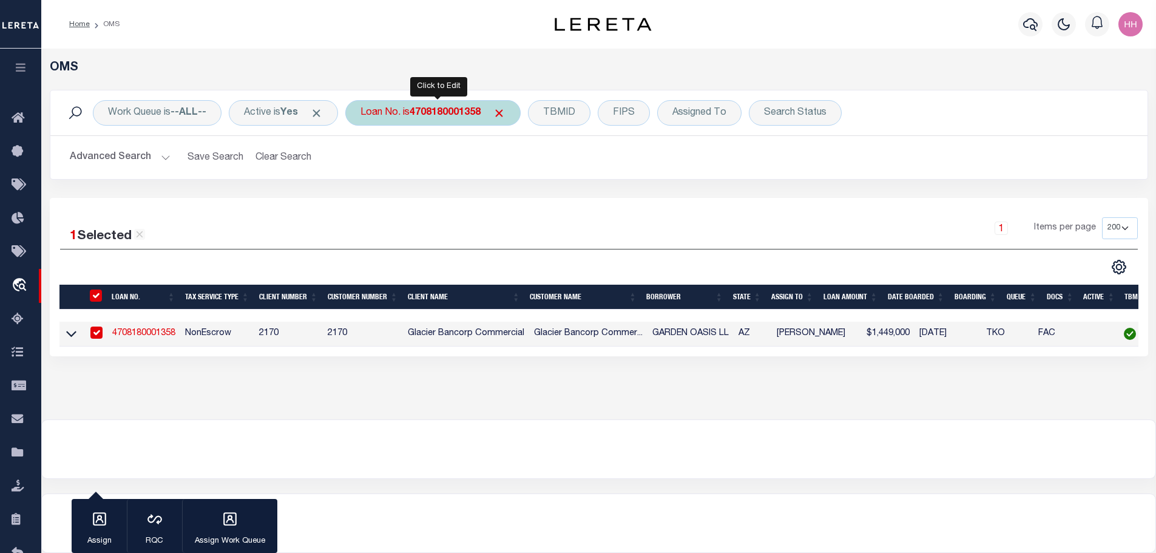
click at [450, 118] on b "4708180001358" at bounding box center [445, 113] width 71 height 10
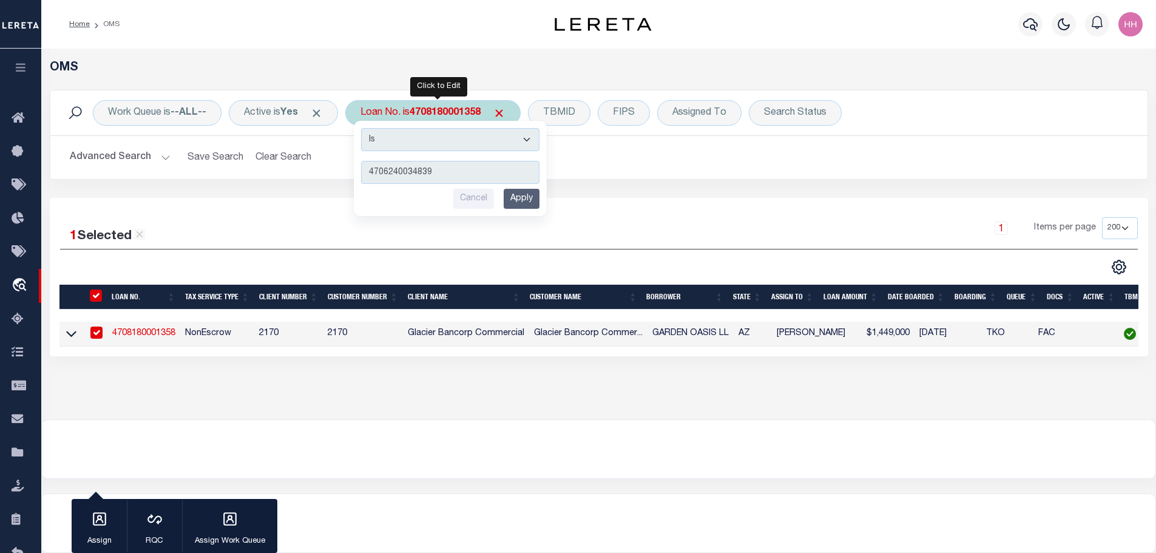
click at [535, 201] on input "Apply" at bounding box center [522, 199] width 36 height 20
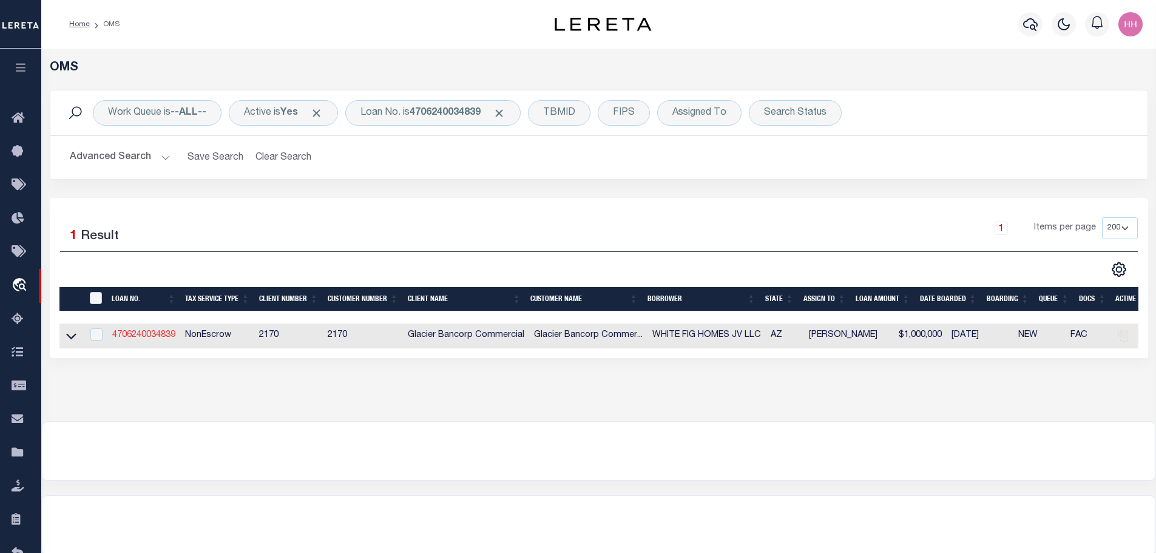
click at [152, 334] on link "4706240034839" at bounding box center [143, 335] width 63 height 8
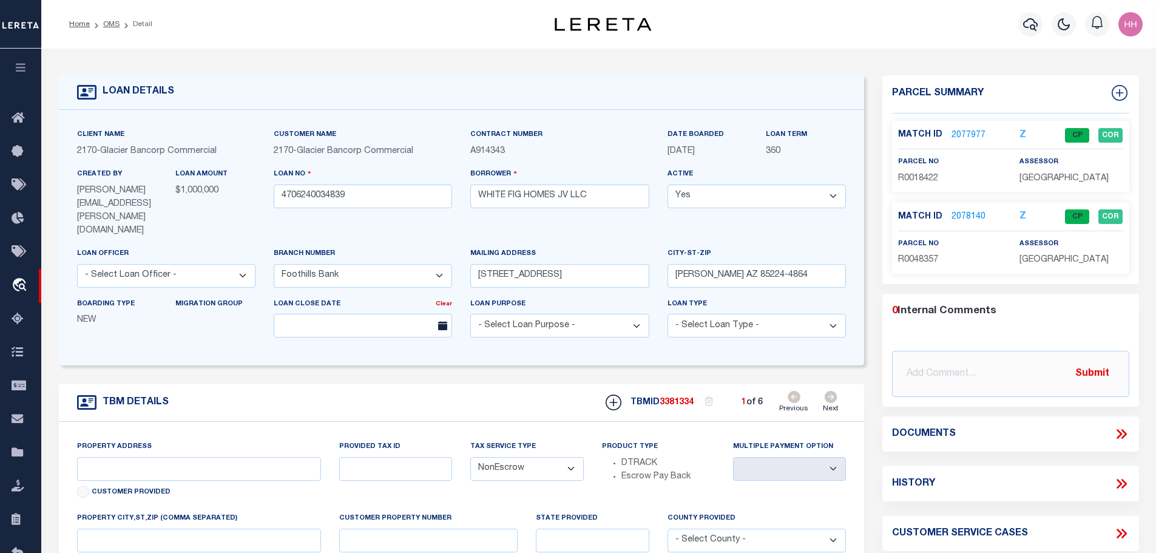
click at [834, 391] on icon at bounding box center [831, 397] width 13 height 12
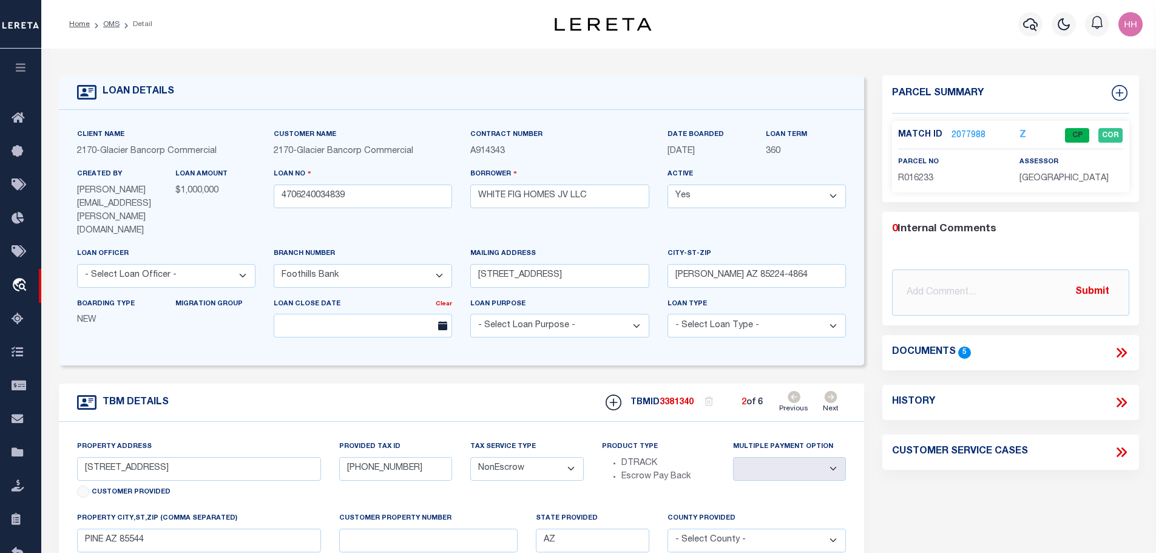
click at [834, 391] on icon at bounding box center [831, 397] width 13 height 12
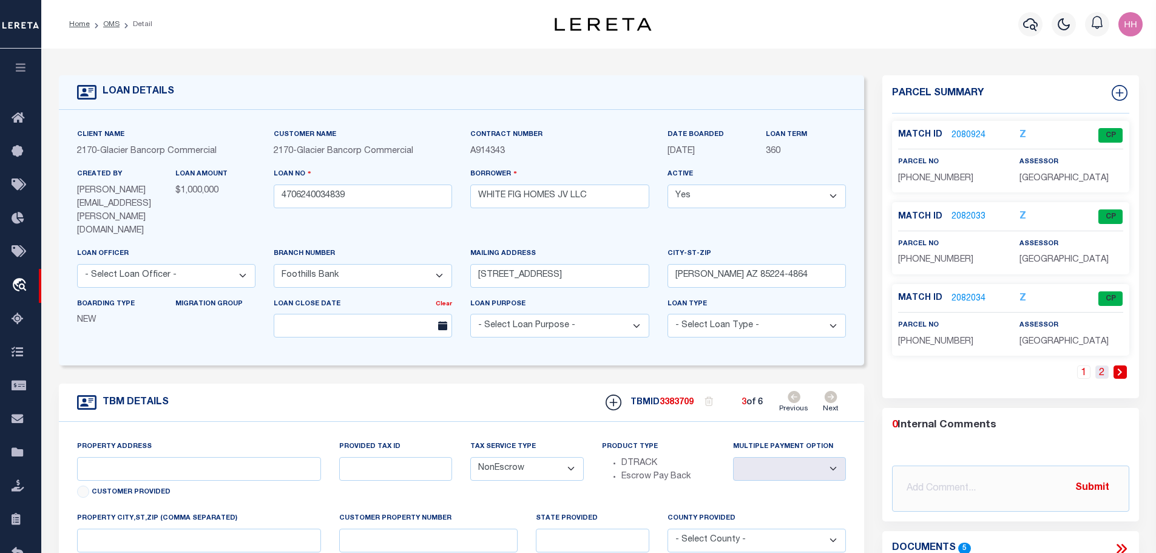
click at [1102, 371] on link "2" at bounding box center [1102, 371] width 13 height 13
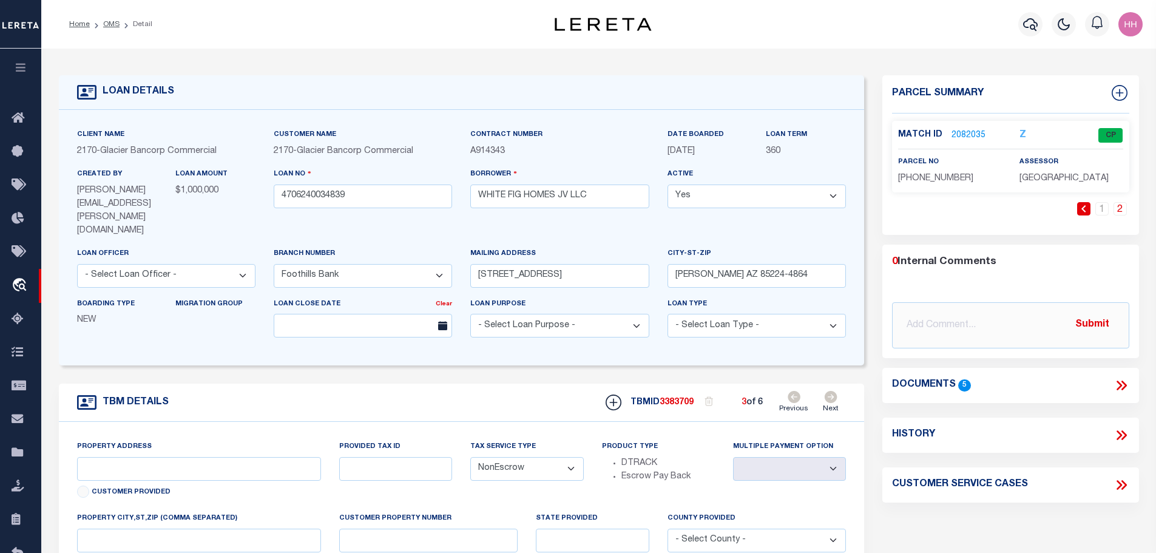
click at [958, 132] on link "2082035" at bounding box center [969, 135] width 34 height 13
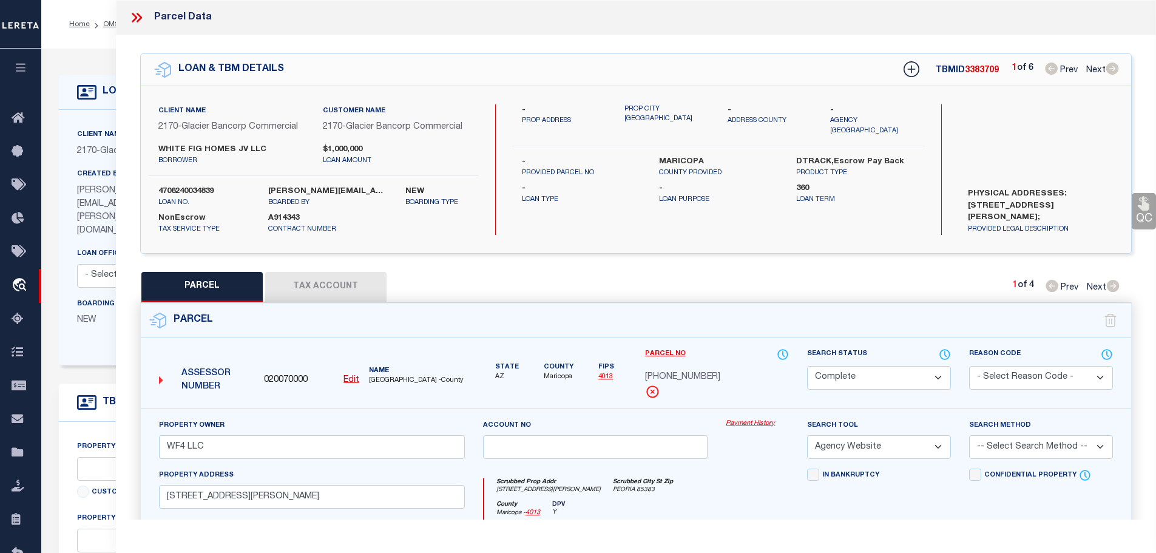
click at [351, 284] on button "Tax Account" at bounding box center [325, 287] width 121 height 30
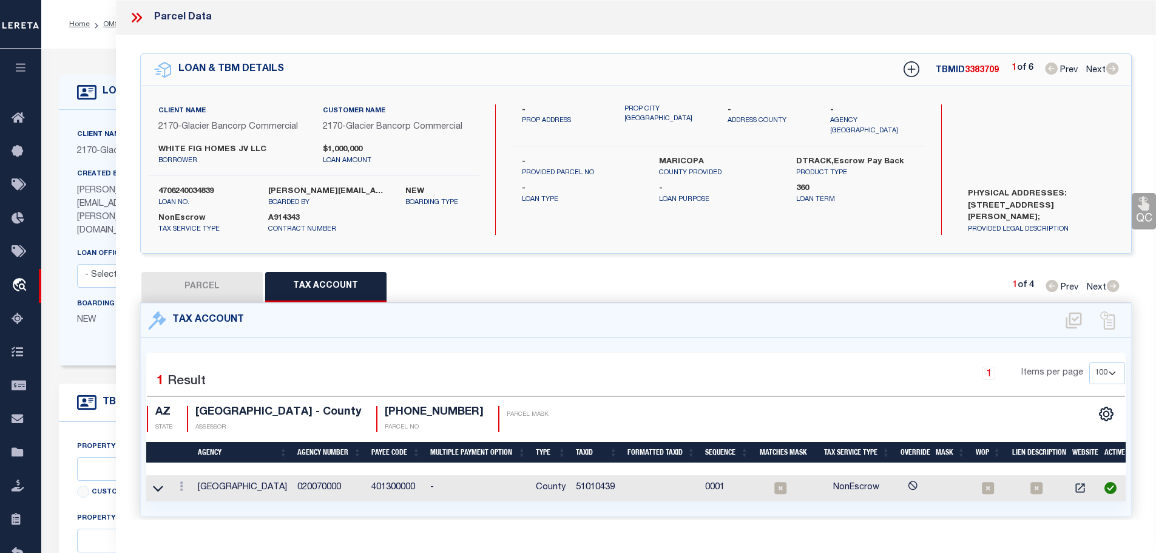
click at [585, 487] on td "51010439" at bounding box center [597, 488] width 52 height 26
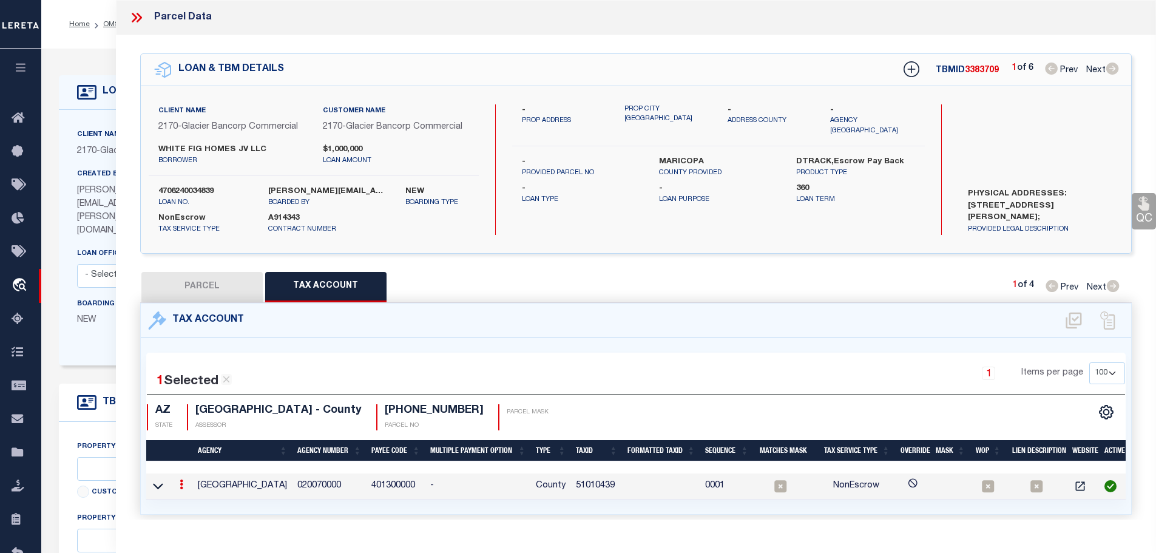
click at [585, 487] on td "51010439" at bounding box center [597, 486] width 52 height 26
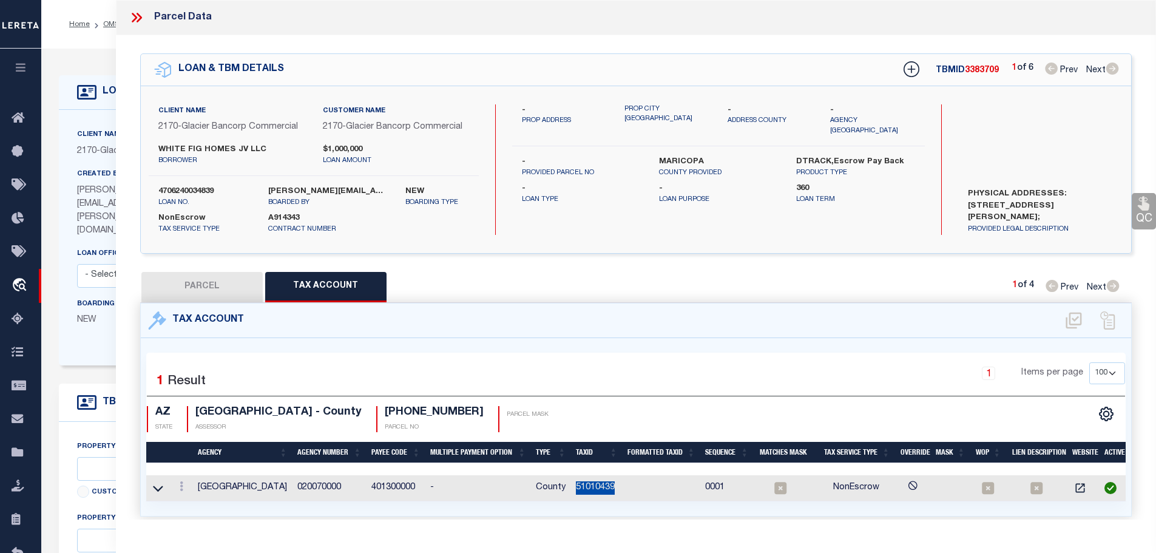
copy td "51010439"
click at [180, 483] on link at bounding box center [181, 488] width 13 height 10
click at [197, 501] on icon "" at bounding box center [194, 504] width 9 height 9
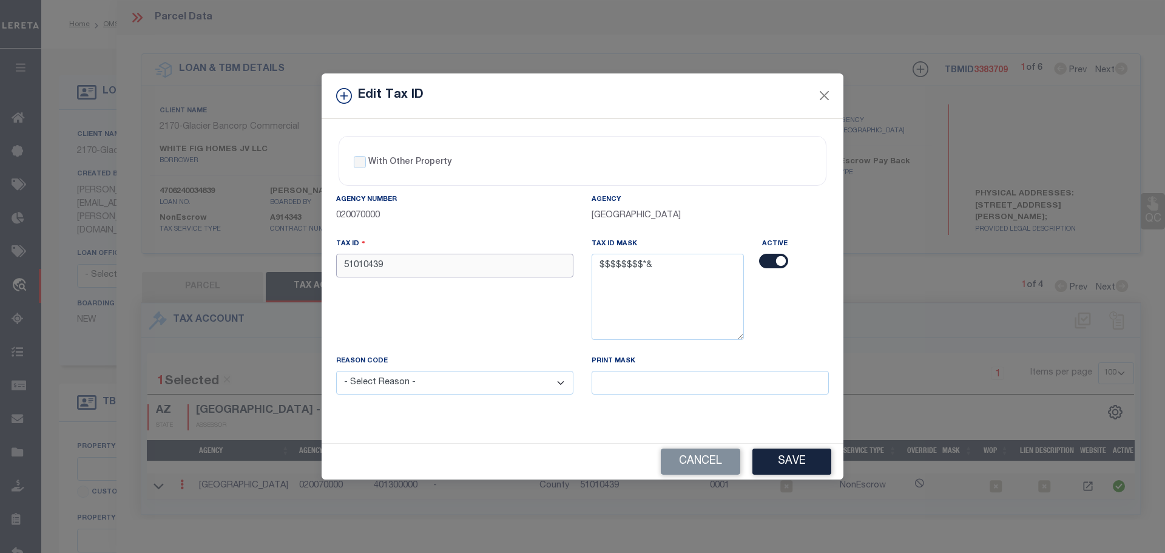
click at [447, 270] on input "51010439" at bounding box center [454, 266] width 237 height 24
paste input "7"
click at [455, 388] on select "- Select Reason - 099 - Other (Provide additional detail) ACT - Agency Changed …" at bounding box center [454, 383] width 237 height 24
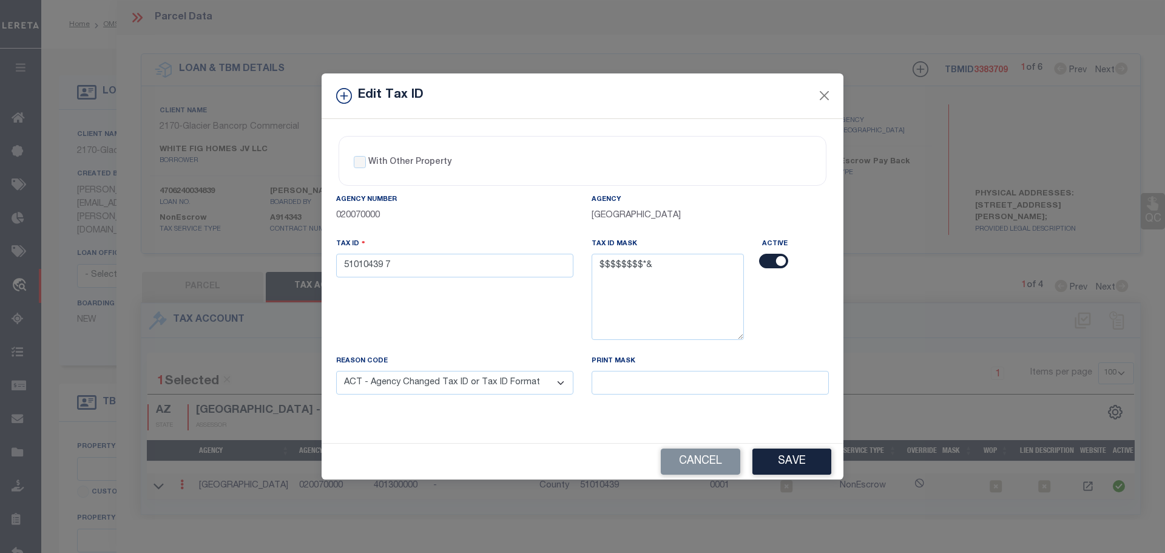
click at [336, 371] on select "- Select Reason - 099 - Other (Provide additional detail) ACT - Agency Changed …" at bounding box center [454, 383] width 237 height 24
click at [797, 459] on button "Save" at bounding box center [792, 462] width 79 height 26
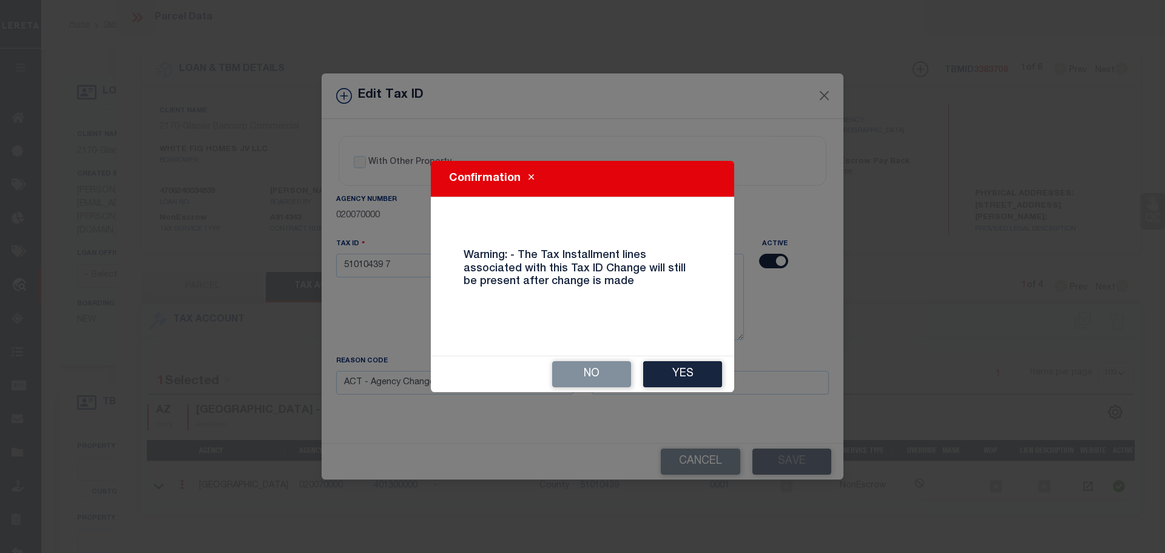
click at [693, 378] on button "Yes" at bounding box center [682, 374] width 79 height 26
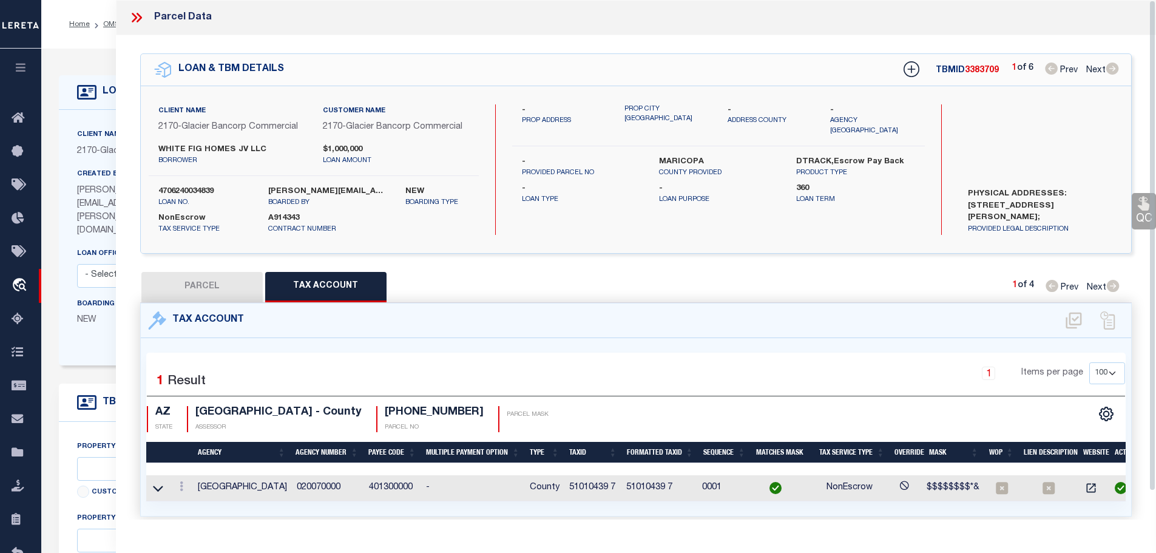
click at [140, 19] on icon at bounding box center [137, 18] width 16 height 16
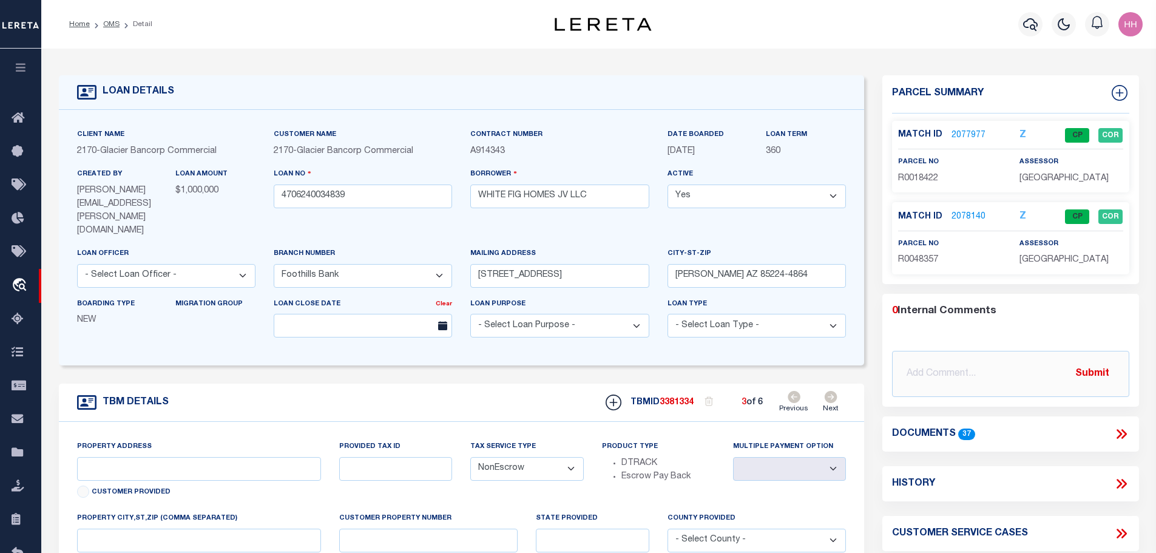
click at [796, 391] on icon at bounding box center [794, 397] width 13 height 12
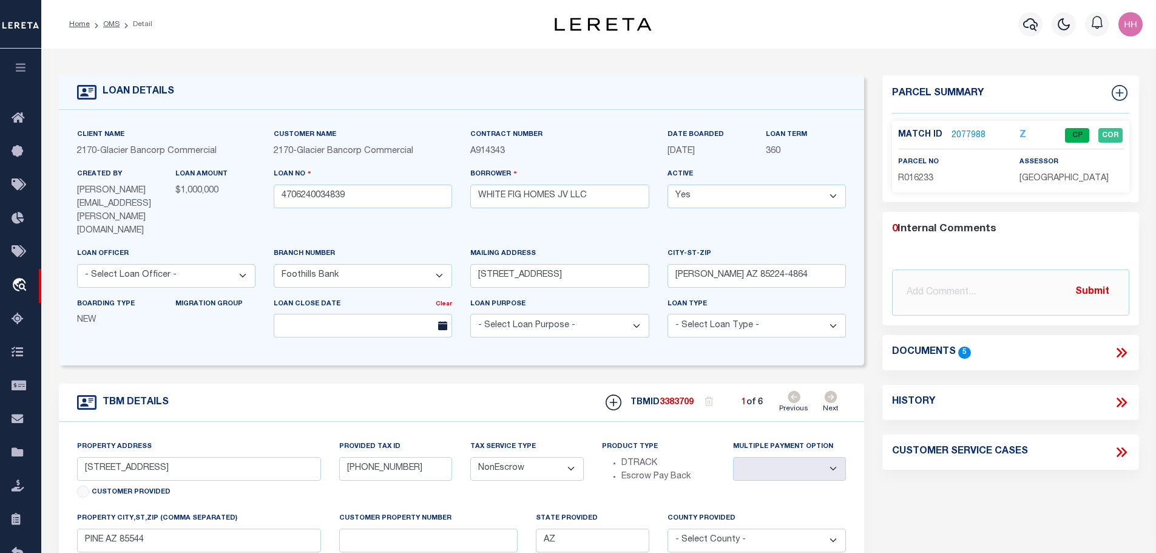
click at [796, 391] on icon at bounding box center [794, 397] width 13 height 12
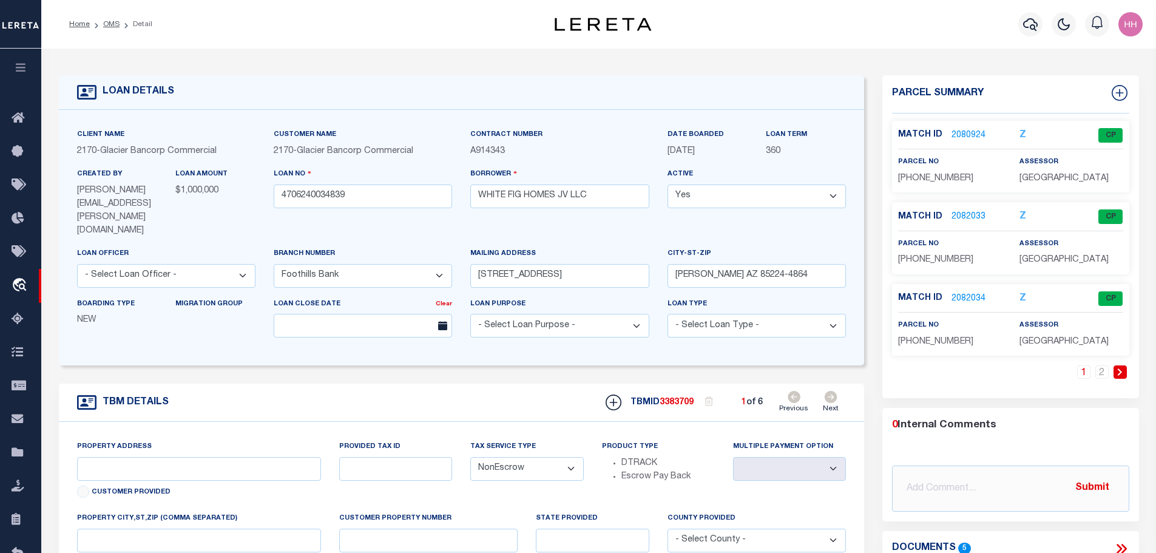
click at [959, 300] on link "2082034" at bounding box center [969, 299] width 34 height 13
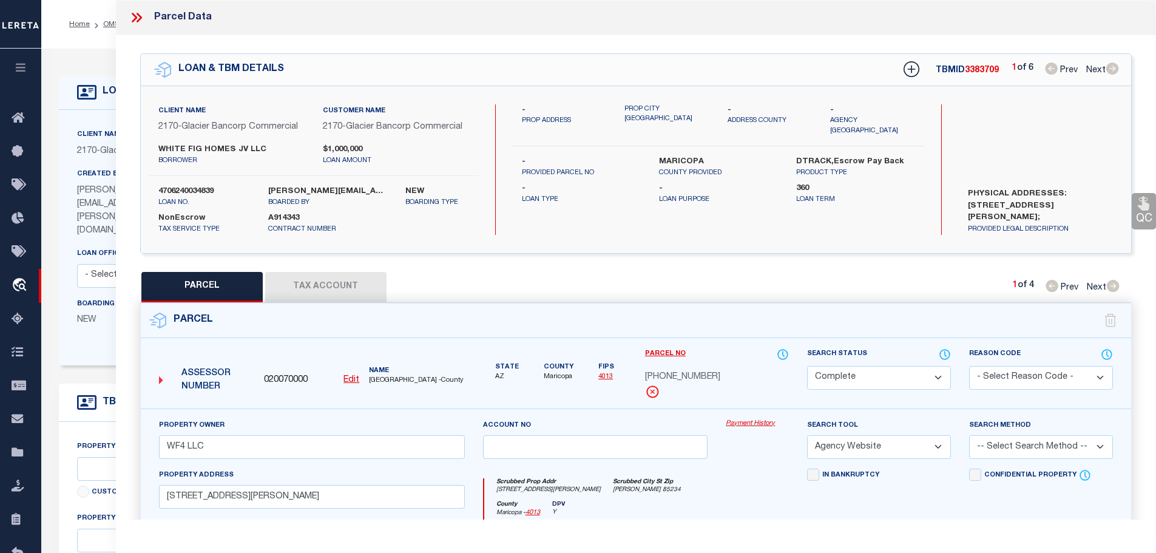
click at [337, 287] on button "Tax Account" at bounding box center [325, 287] width 121 height 30
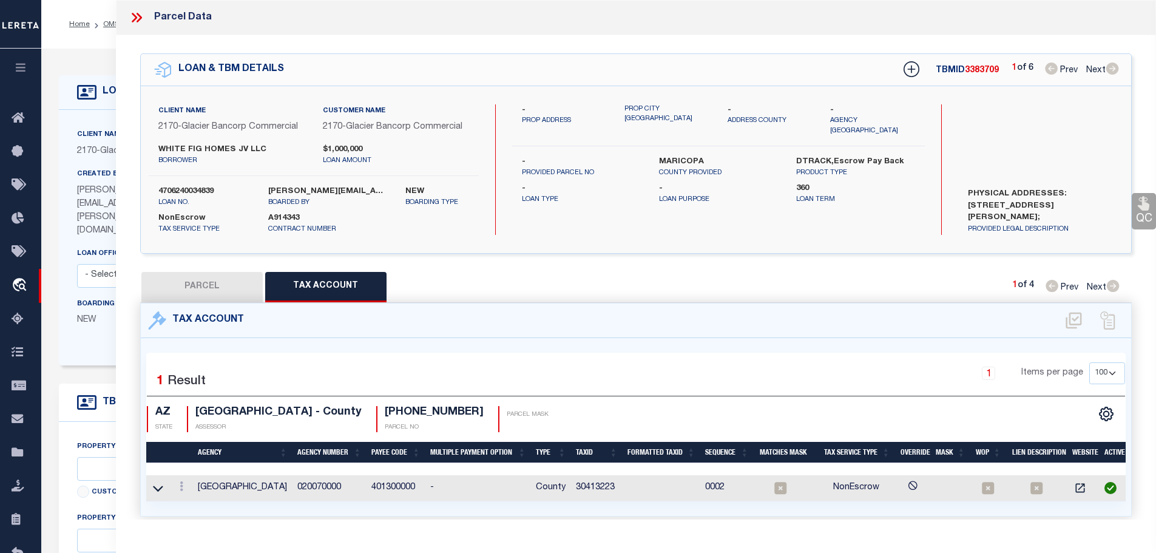
click at [597, 484] on td "30413223" at bounding box center [597, 488] width 52 height 26
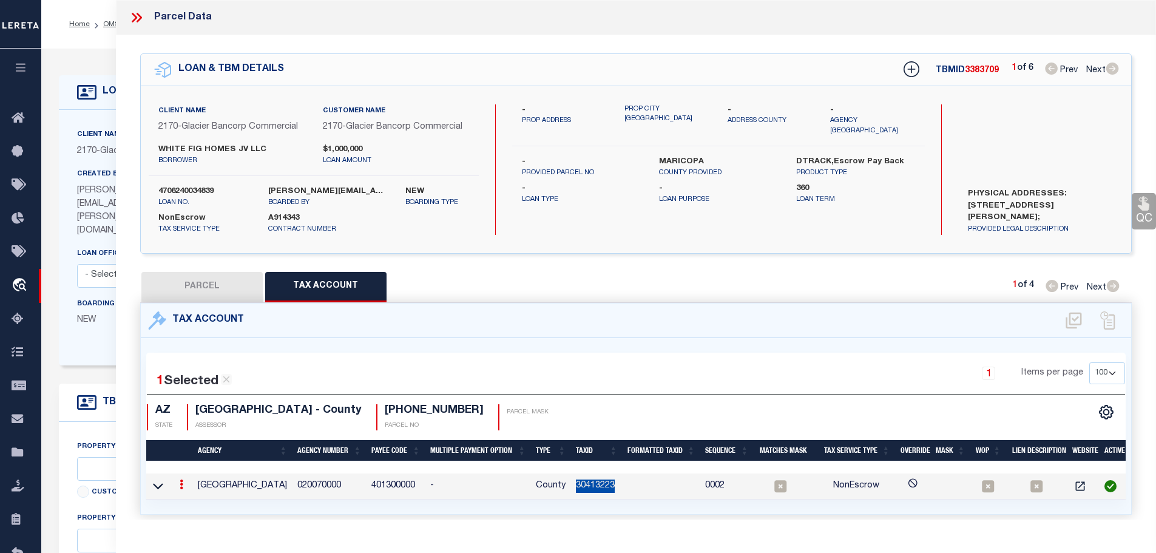
click at [597, 484] on td "30413223" at bounding box center [597, 486] width 52 height 26
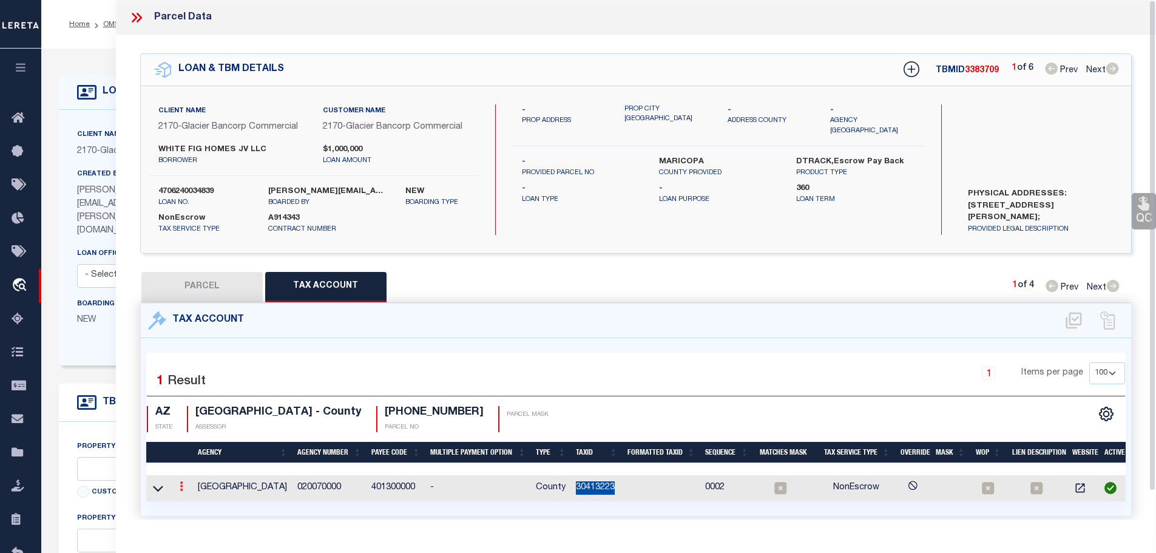
click at [183, 487] on icon at bounding box center [182, 486] width 4 height 10
click at [193, 502] on icon "" at bounding box center [194, 504] width 9 height 9
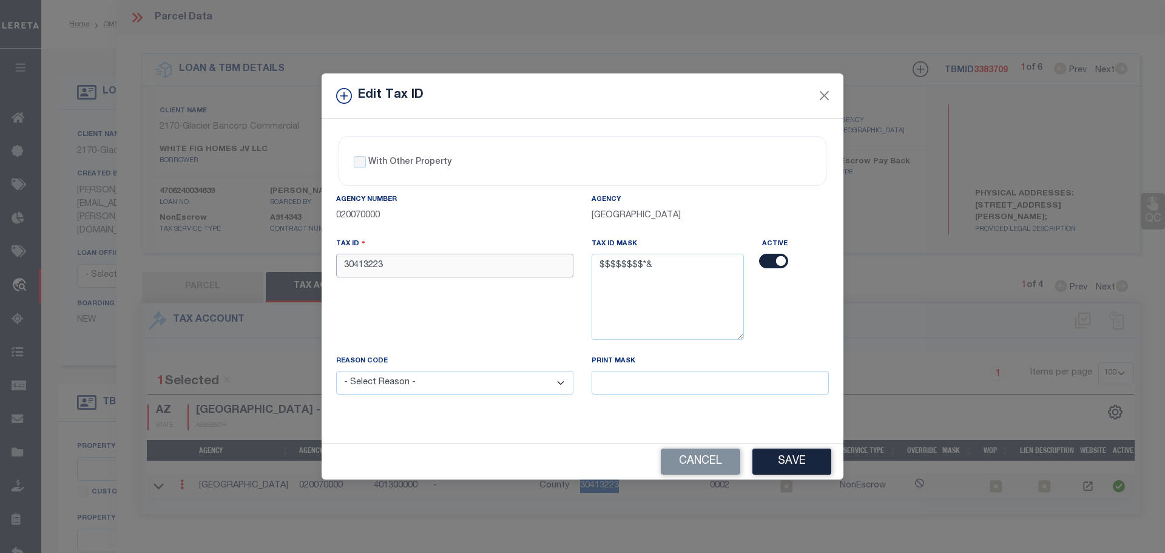
click at [396, 267] on input "30413223" at bounding box center [454, 266] width 237 height 24
paste input "7"
click at [421, 383] on select "- Select Reason - 099 - Other (Provide additional detail) ACT - Agency Changed …" at bounding box center [454, 383] width 237 height 24
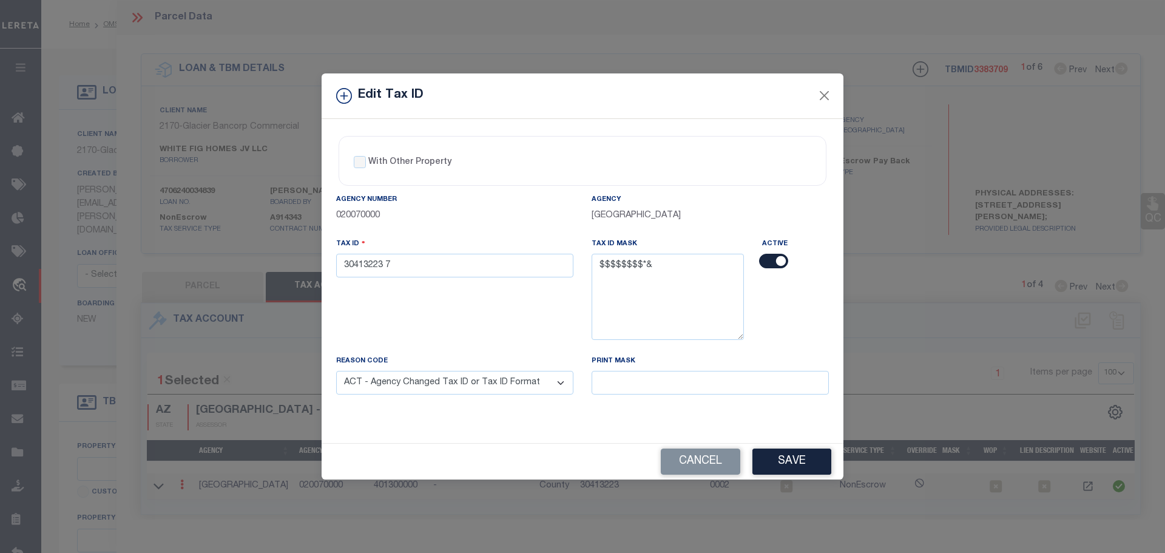
click at [336, 371] on select "- Select Reason - 099 - Other (Provide additional detail) ACT - Agency Changed …" at bounding box center [454, 383] width 237 height 24
click at [808, 457] on button "Save" at bounding box center [792, 462] width 79 height 26
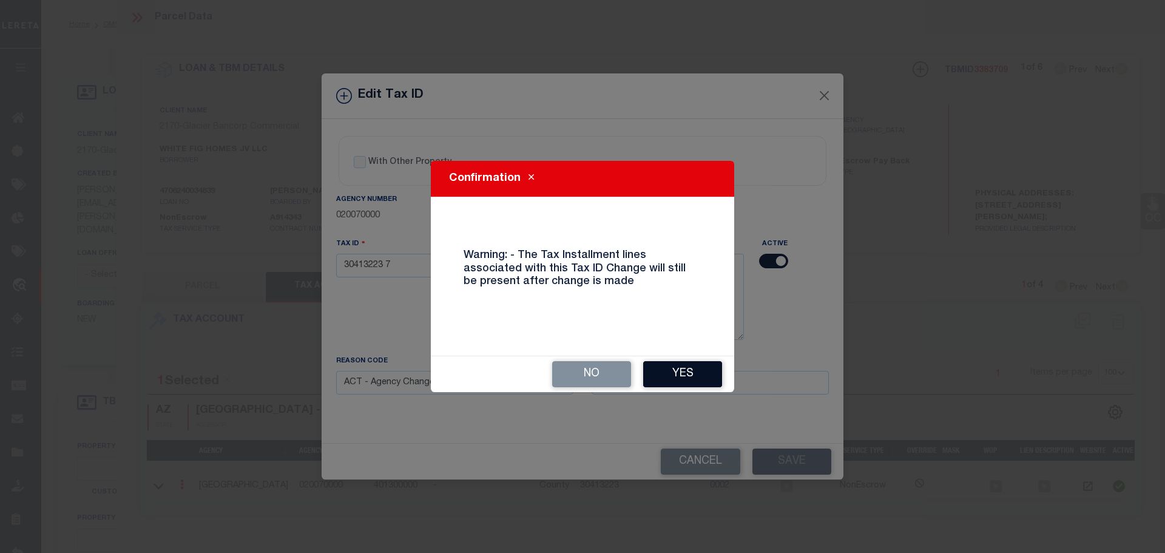
drag, startPoint x: 704, startPoint y: 361, endPoint x: 702, endPoint y: 367, distance: 6.3
click at [702, 367] on div "No Yes" at bounding box center [582, 374] width 303 height 36
click at [697, 370] on button "Yes" at bounding box center [682, 374] width 79 height 26
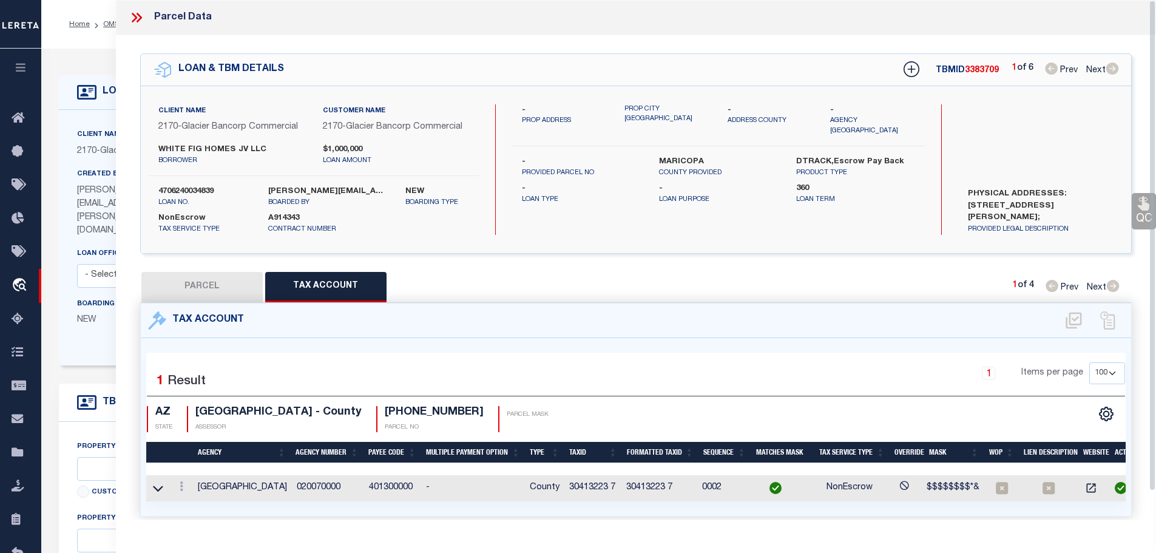
click at [136, 19] on icon at bounding box center [137, 18] width 16 height 16
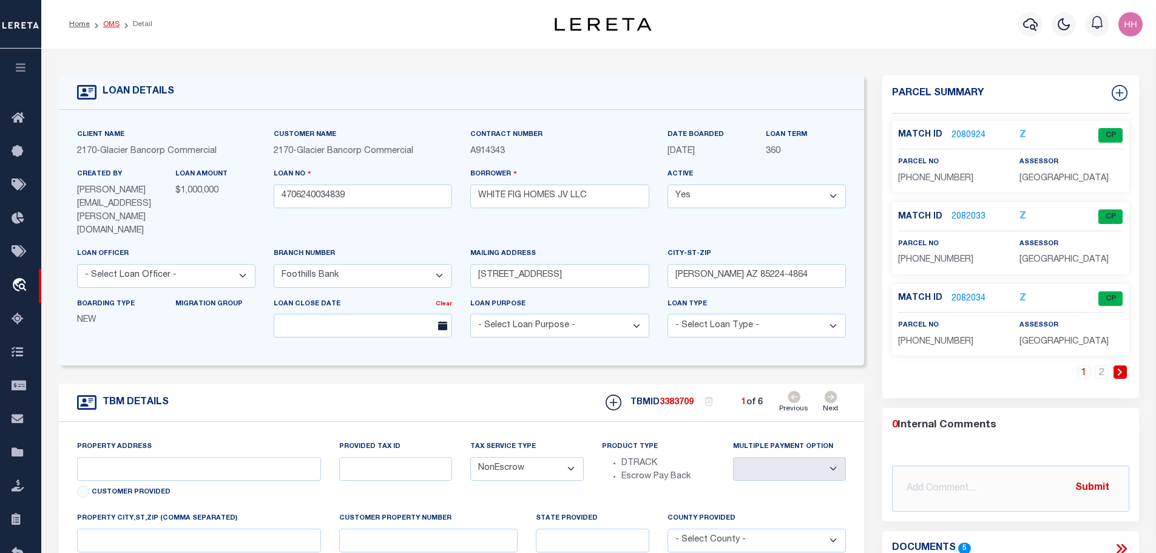
click at [106, 25] on link "OMS" at bounding box center [111, 24] width 16 height 7
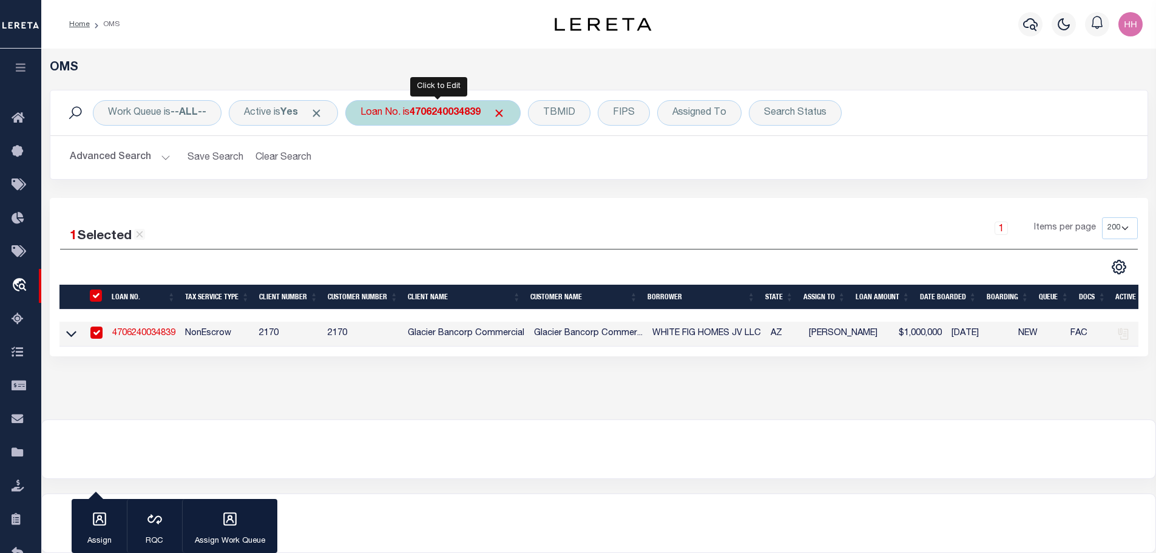
click at [438, 112] on b "4706240034839" at bounding box center [445, 113] width 71 height 10
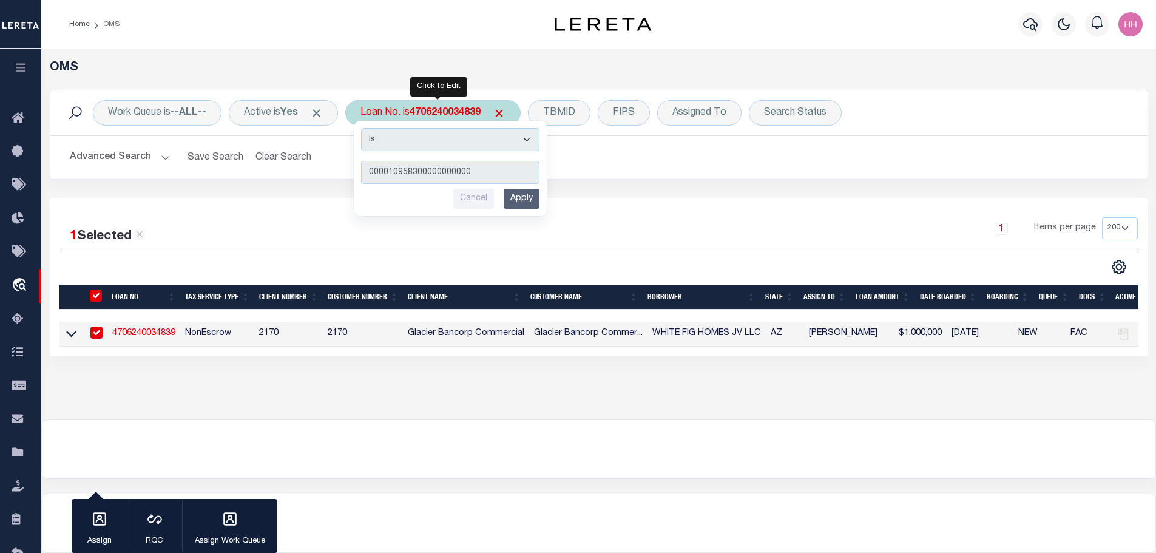
click at [534, 206] on input "Apply" at bounding box center [522, 199] width 36 height 20
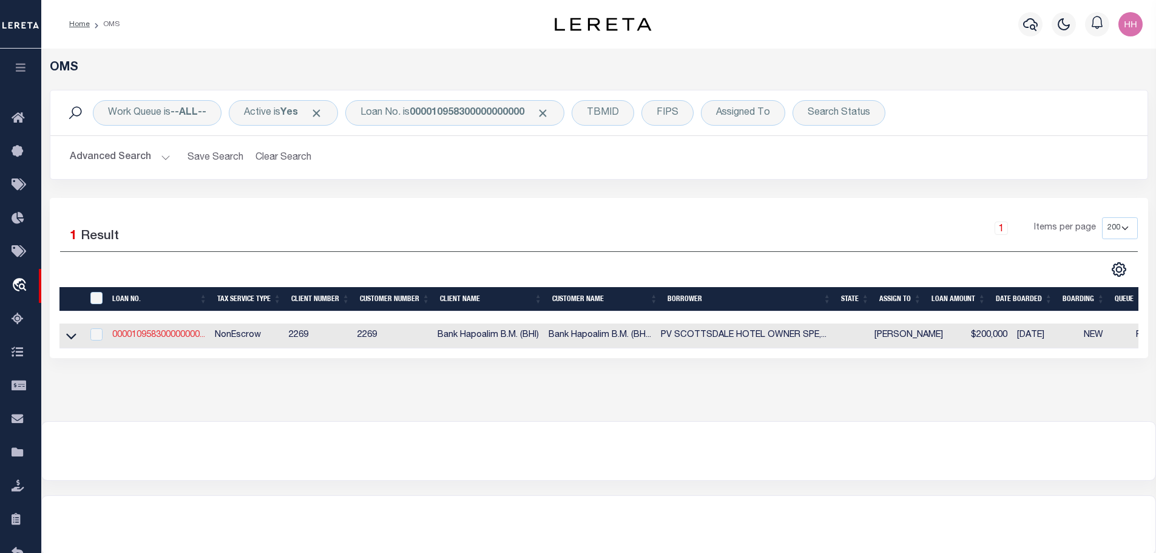
click at [160, 333] on link "000010958300000000..." at bounding box center [158, 335] width 93 height 8
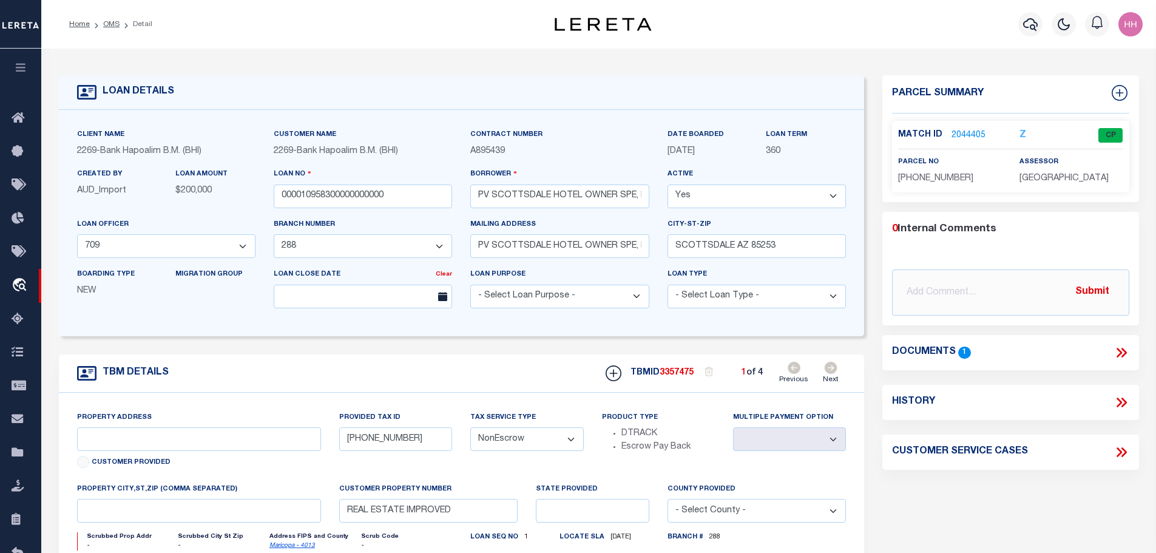
click at [837, 370] on icon at bounding box center [831, 368] width 13 height 12
click at [965, 134] on link "2044406" at bounding box center [969, 135] width 34 height 13
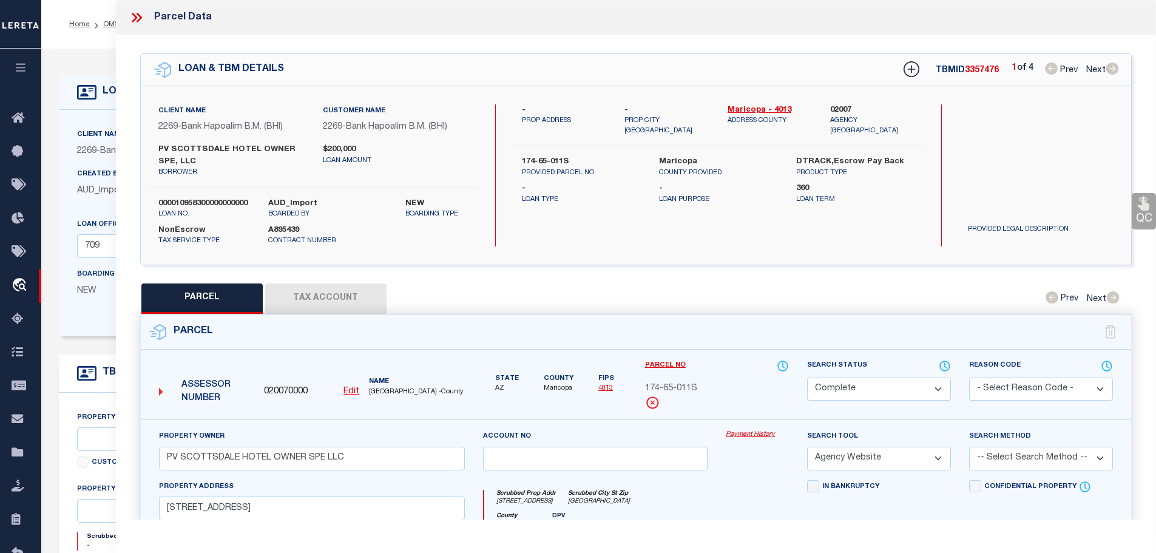
click at [317, 294] on button "Tax Account" at bounding box center [325, 298] width 121 height 30
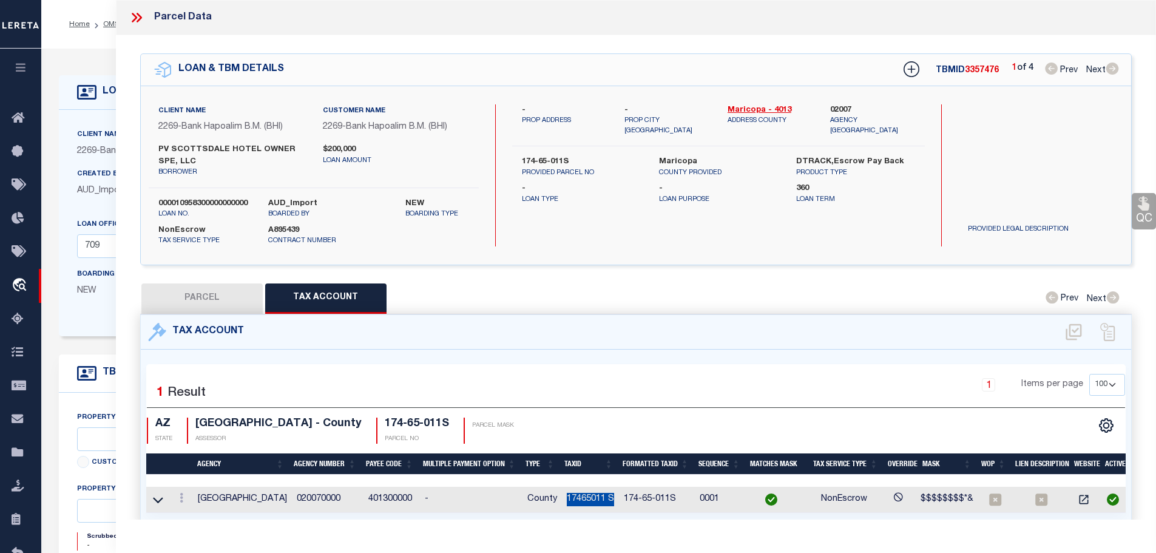
drag, startPoint x: 568, startPoint y: 497, endPoint x: 616, endPoint y: 502, distance: 48.3
click at [616, 502] on td "17465011 S" at bounding box center [590, 500] width 57 height 26
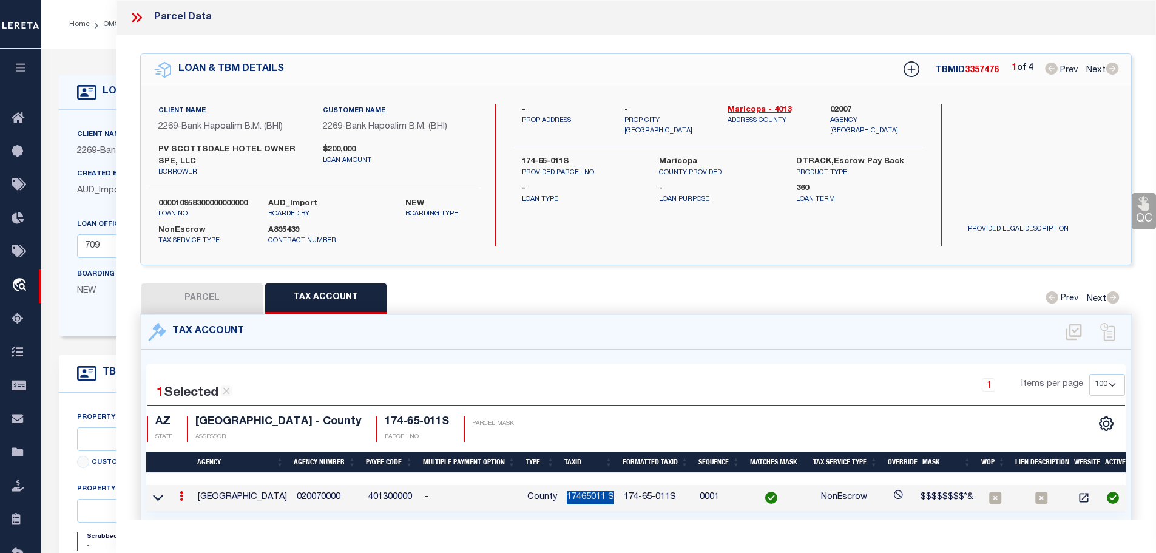
click at [183, 497] on icon at bounding box center [182, 496] width 4 height 10
click at [198, 514] on icon "" at bounding box center [194, 513] width 9 height 9
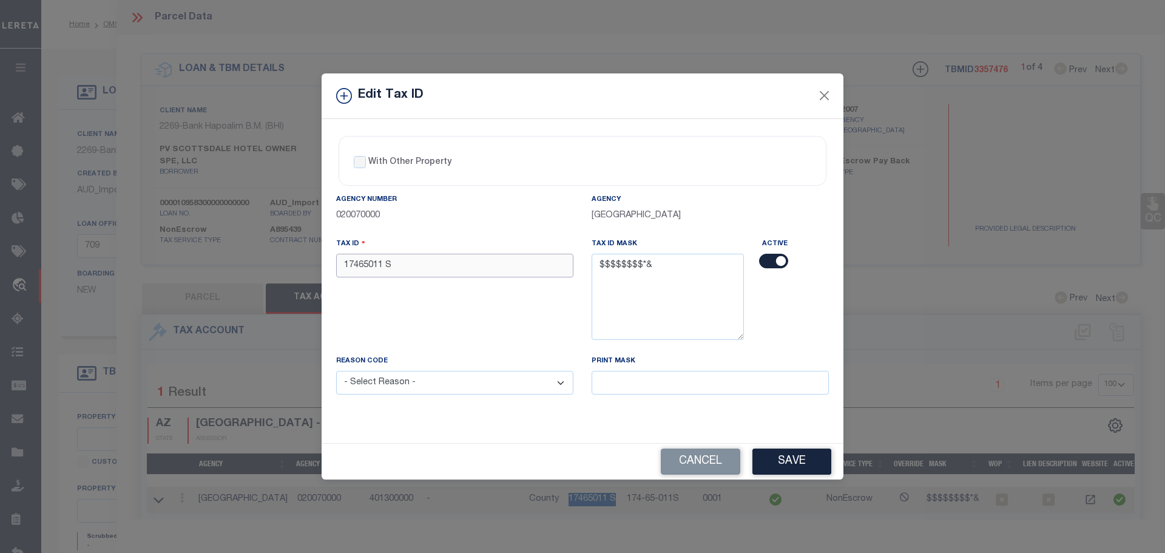
click at [444, 273] on input "17465011 S" at bounding box center [454, 266] width 237 height 24
paste input "S3"
click at [463, 393] on select "- Select Reason - 099 - Other (Provide additional detail) ACT - Agency Changed …" at bounding box center [454, 383] width 237 height 24
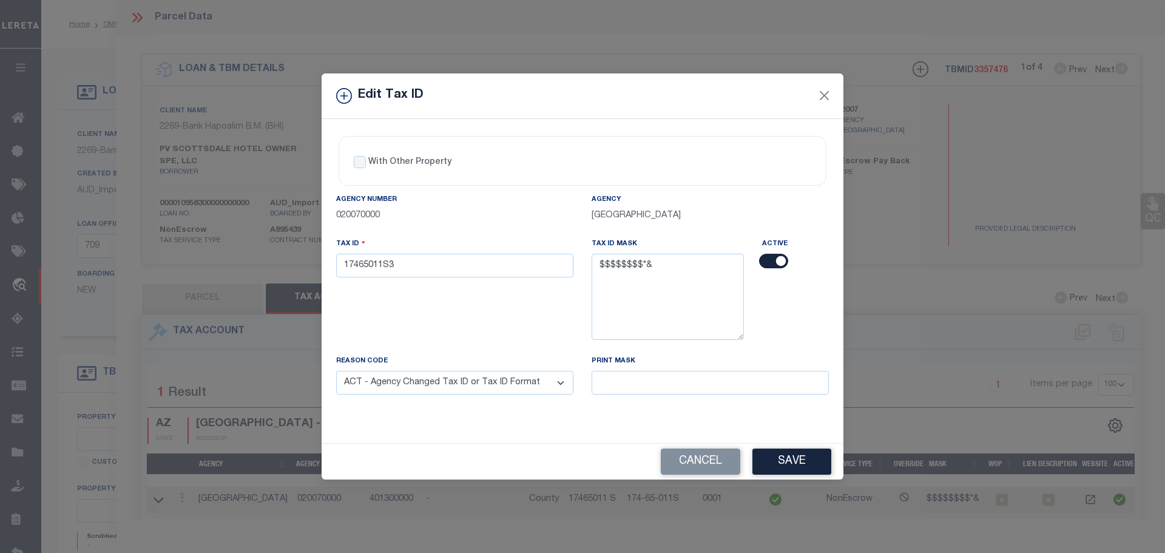
click at [336, 371] on select "- Select Reason - 099 - Other (Provide additional detail) ACT - Agency Changed …" at bounding box center [454, 383] width 237 height 24
click at [793, 459] on button "Save" at bounding box center [792, 462] width 79 height 26
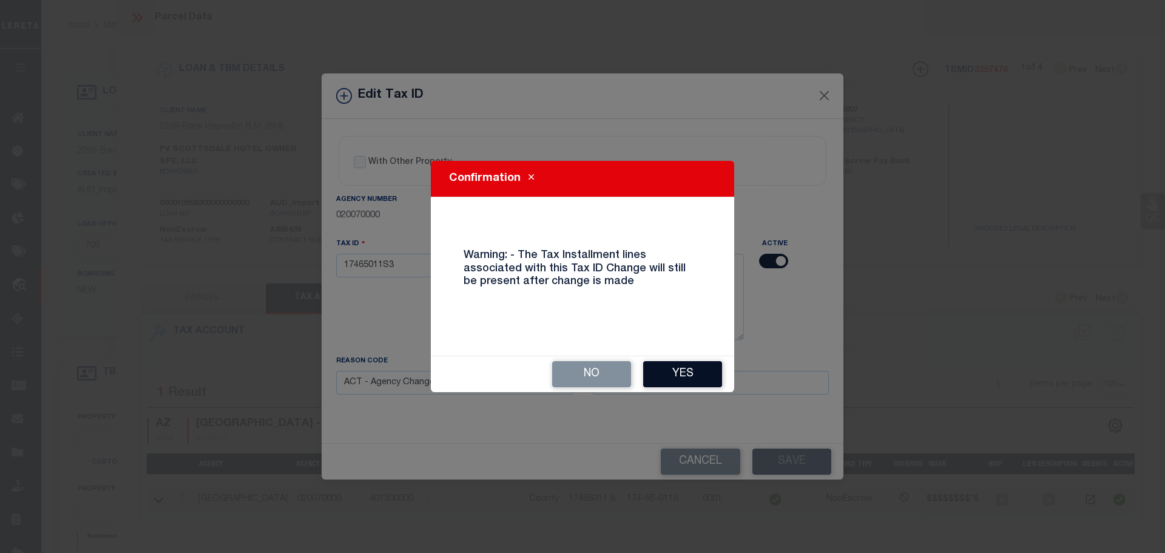
click at [690, 379] on button "Yes" at bounding box center [682, 374] width 79 height 26
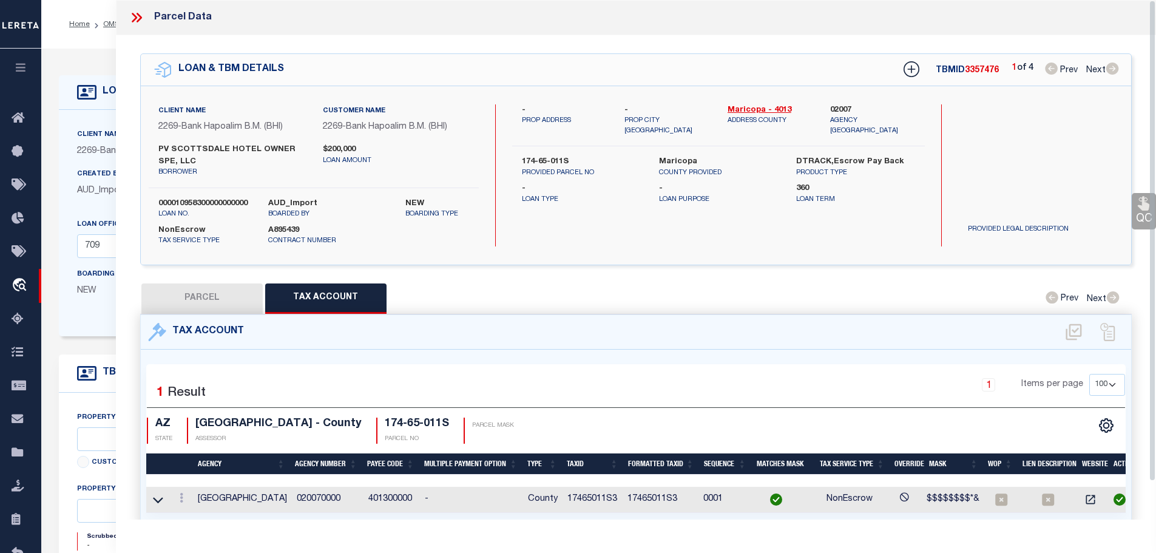
click at [138, 17] on icon at bounding box center [137, 18] width 16 height 16
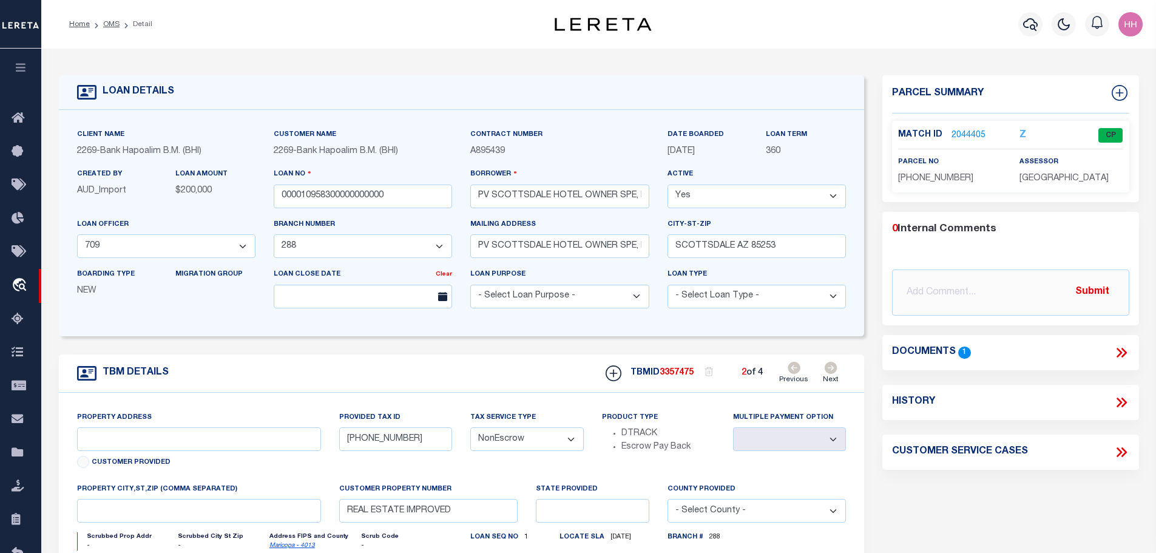
click at [103, 29] on li "OMS" at bounding box center [105, 24] width 30 height 11
click at [104, 30] on ol "Home OMS Detail" at bounding box center [110, 24] width 103 height 25
click at [103, 25] on link "OMS" at bounding box center [111, 24] width 16 height 7
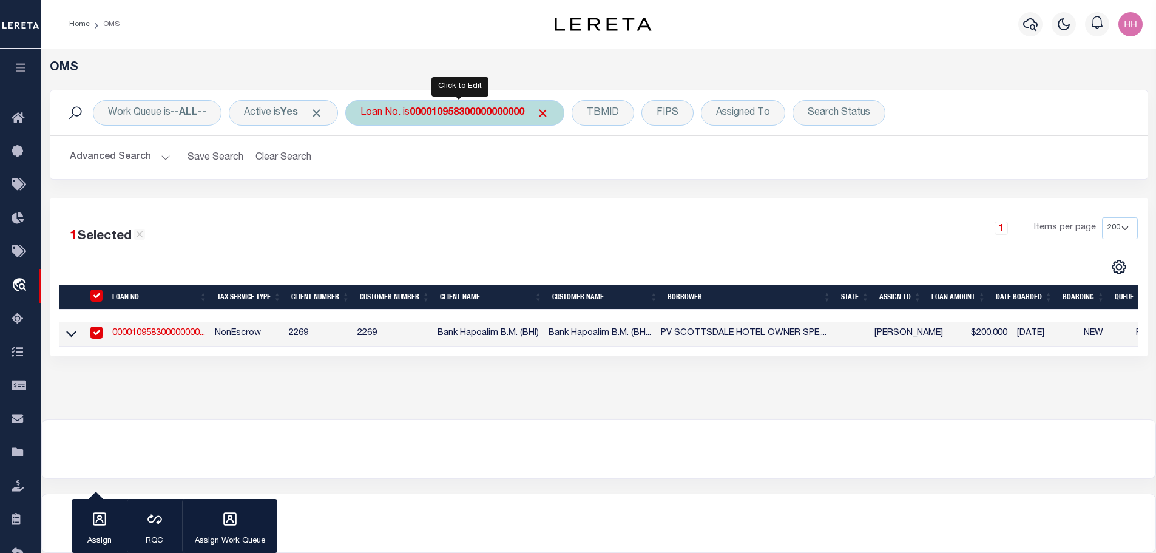
click at [486, 117] on b "000010958300000000000" at bounding box center [467, 113] width 115 height 10
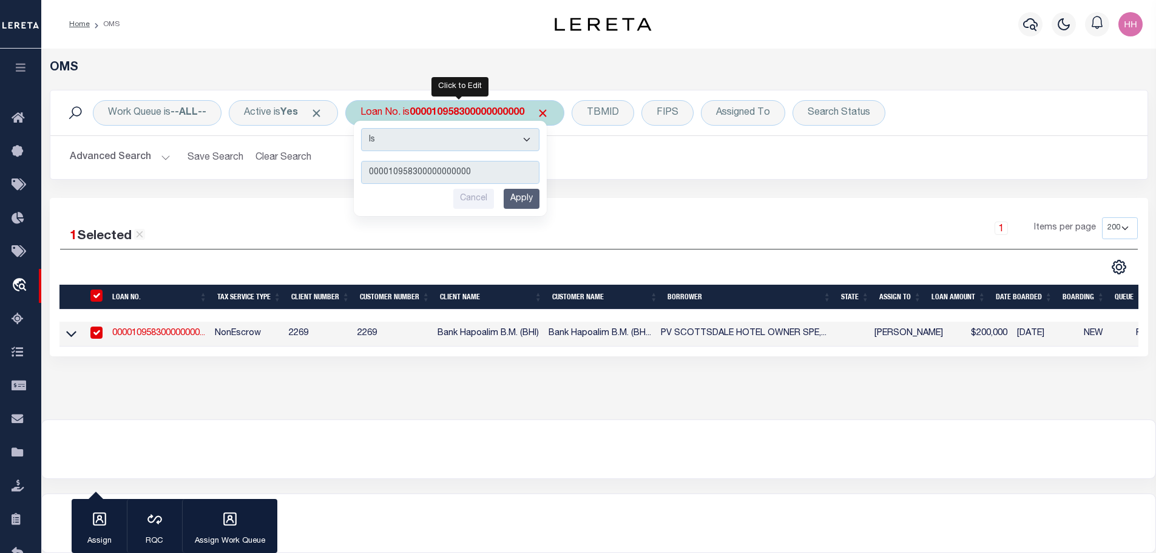
click at [527, 197] on input "Apply" at bounding box center [522, 199] width 36 height 20
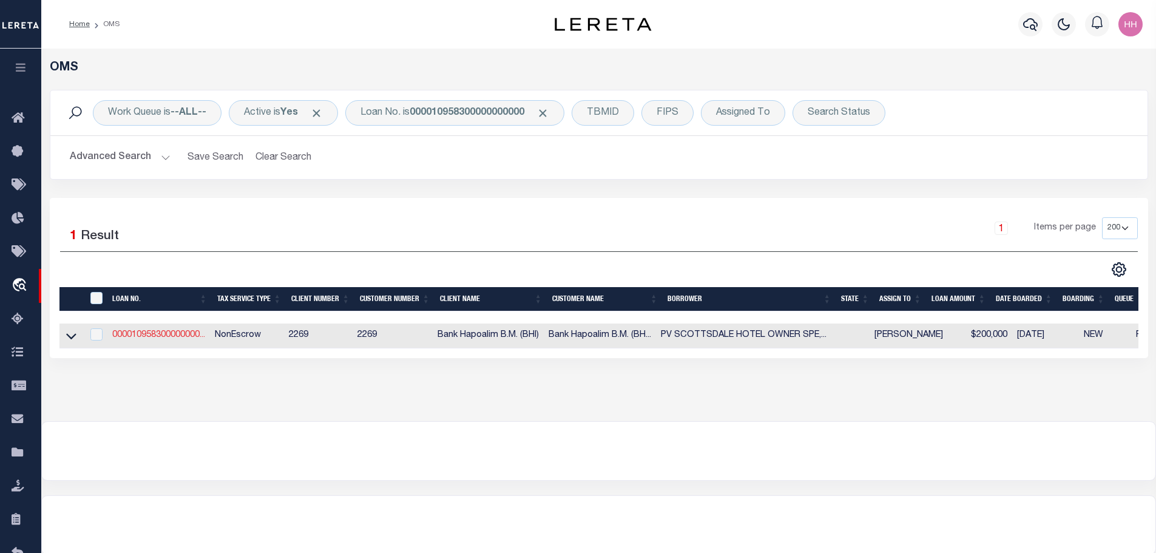
click at [166, 335] on link "000010958300000000..." at bounding box center [158, 335] width 93 height 8
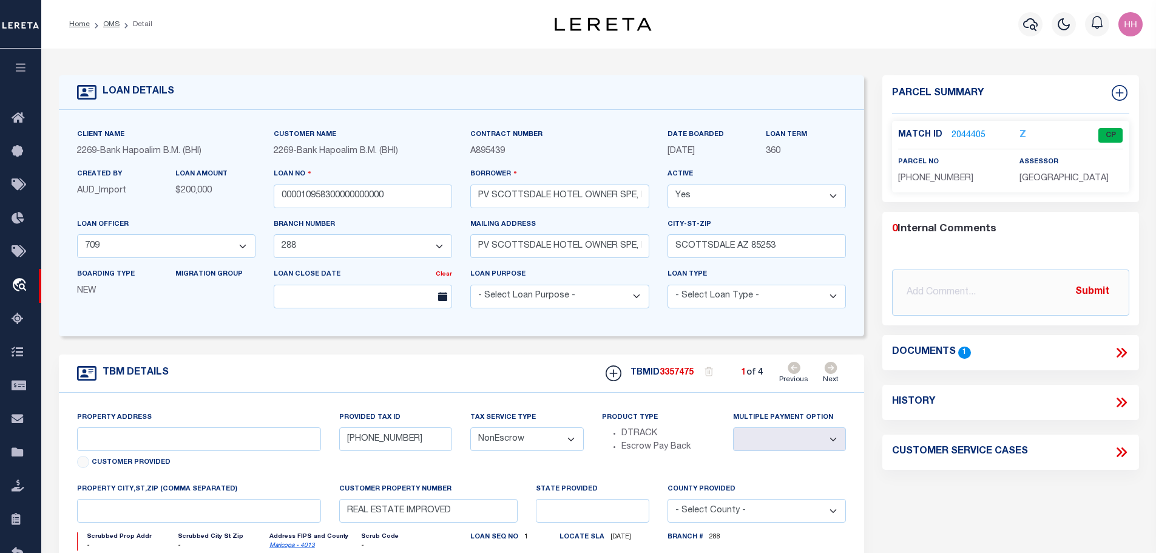
click at [964, 134] on link "2044405" at bounding box center [969, 135] width 34 height 13
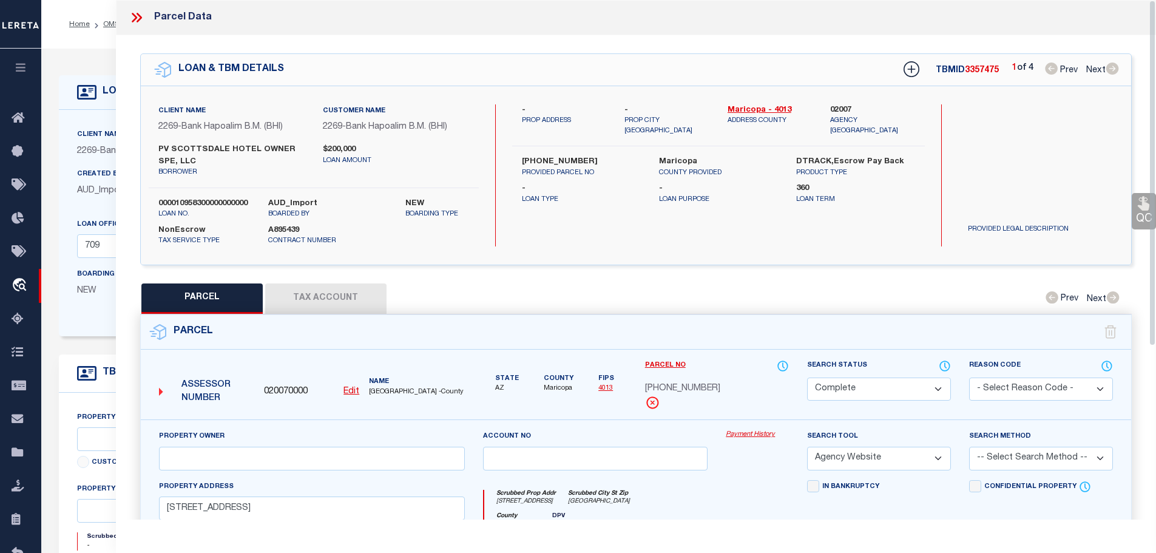
drag, startPoint x: 379, startPoint y: 284, endPoint x: 331, endPoint y: 295, distance: 49.2
click at [365, 288] on button "Tax Account" at bounding box center [325, 298] width 121 height 30
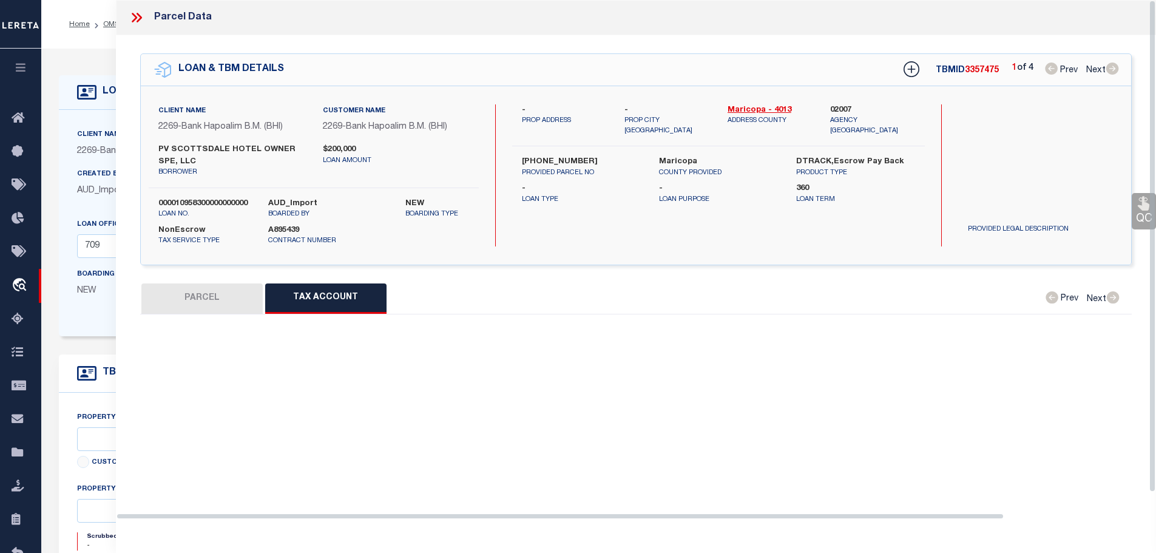
click at [331, 295] on button "Tax Account" at bounding box center [325, 298] width 121 height 30
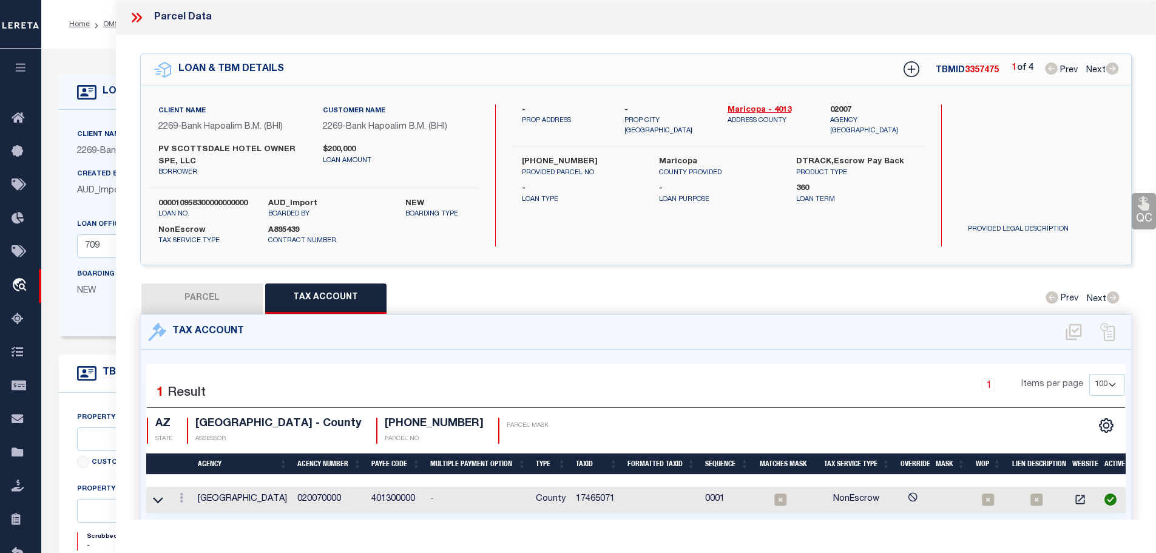
click at [597, 497] on td "17465071" at bounding box center [597, 500] width 52 height 26
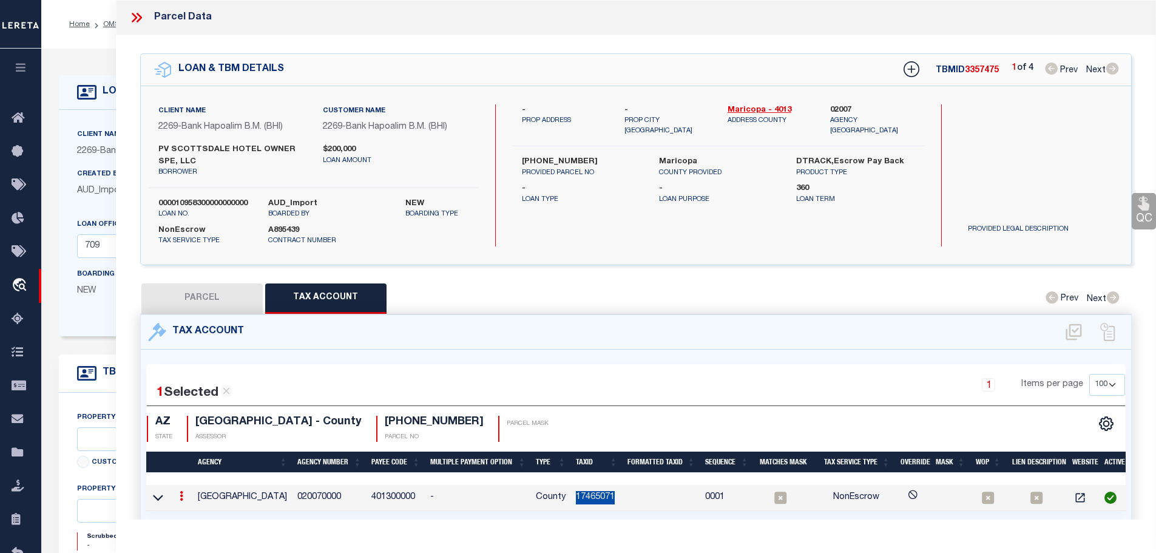
click at [597, 497] on td "17465071" at bounding box center [597, 498] width 52 height 26
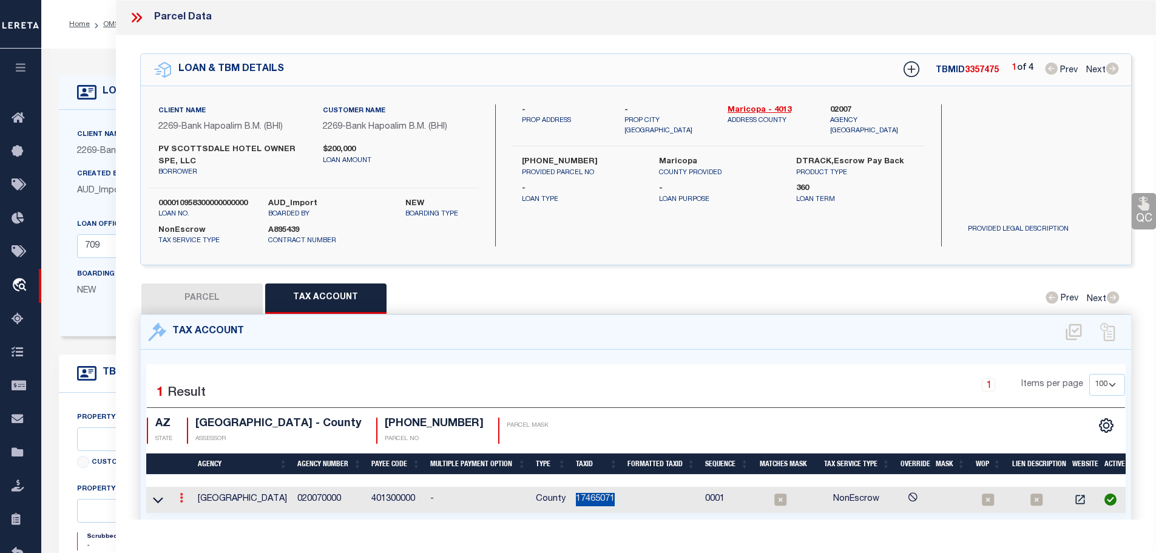
click at [180, 500] on link at bounding box center [181, 500] width 13 height 10
click at [195, 512] on icon "" at bounding box center [194, 516] width 9 height 9
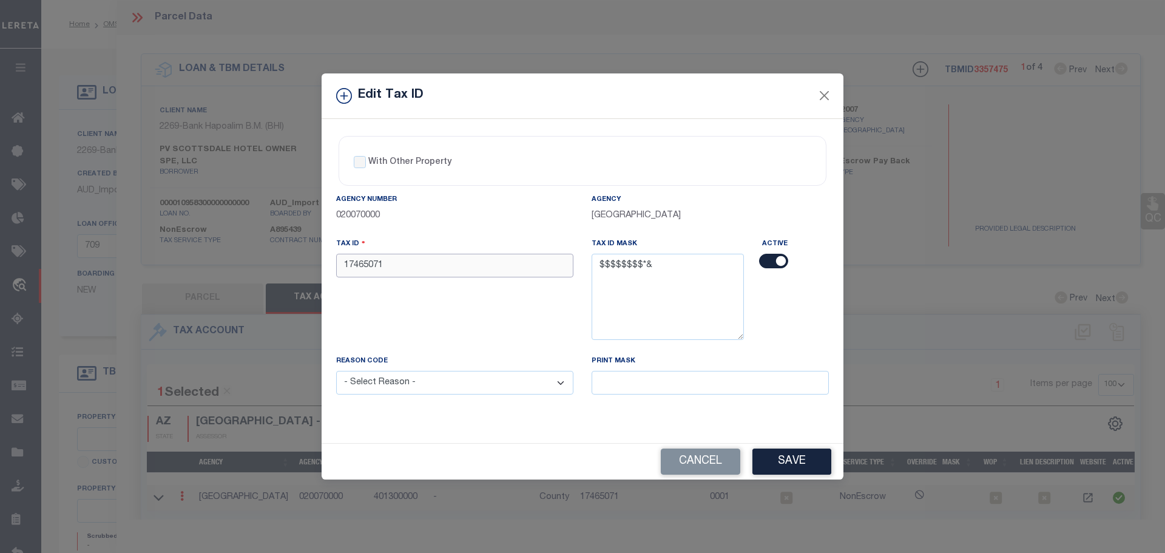
click at [486, 262] on input "17465071" at bounding box center [454, 266] width 237 height 24
paste input "1"
click at [461, 384] on select "- Select Reason - 099 - Other (Provide additional detail) ACT - Agency Changed …" at bounding box center [454, 383] width 237 height 24
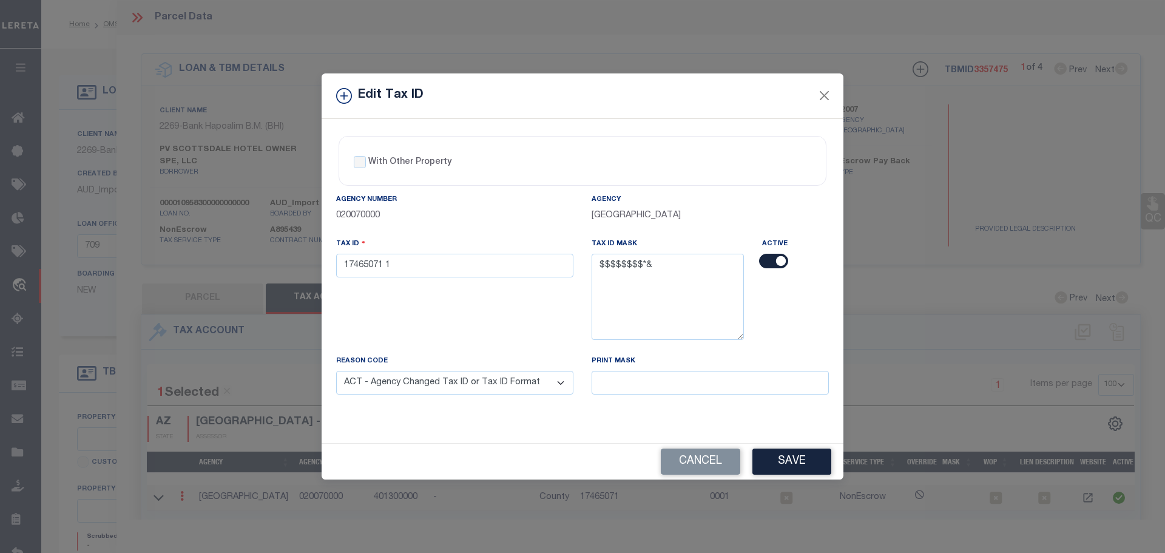
click at [336, 371] on select "- Select Reason - 099 - Other (Provide additional detail) ACT - Agency Changed …" at bounding box center [454, 383] width 237 height 24
click at [791, 457] on button "Save" at bounding box center [792, 462] width 79 height 26
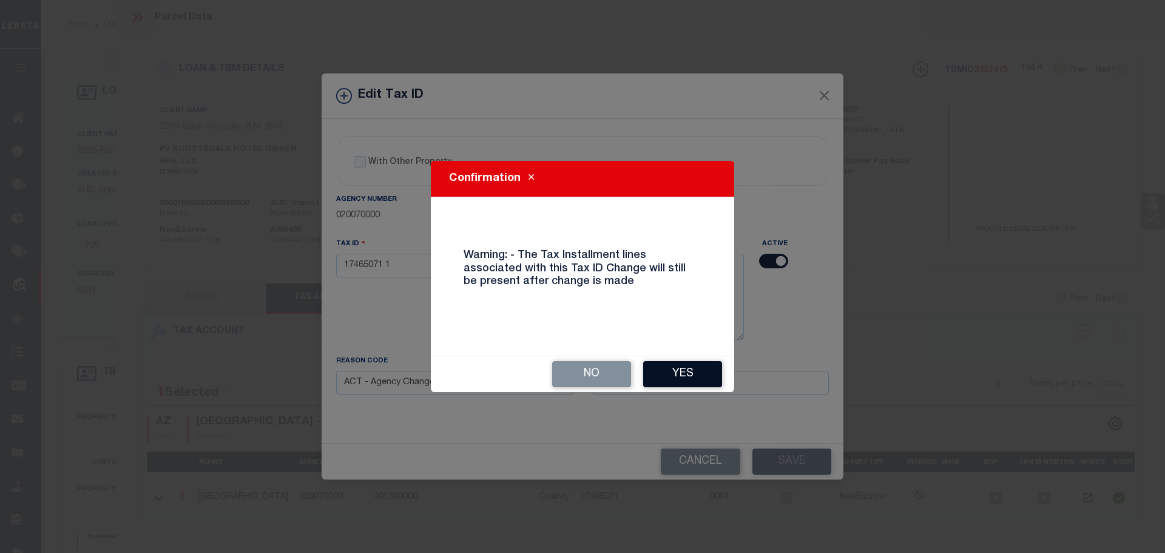
click at [680, 364] on button "Yes" at bounding box center [682, 374] width 79 height 26
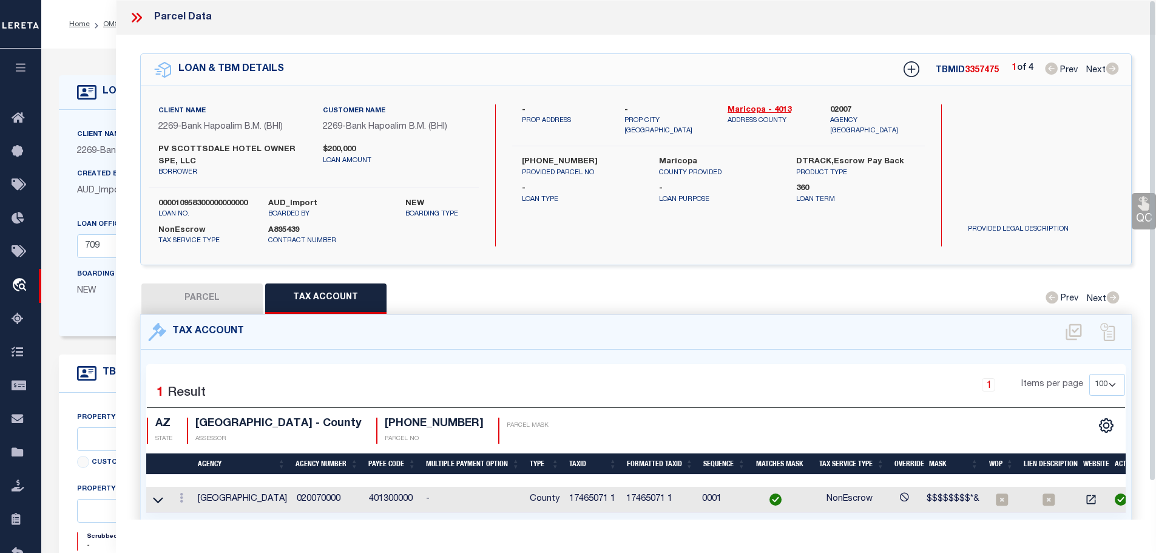
click at [136, 19] on icon at bounding box center [134, 18] width 5 height 10
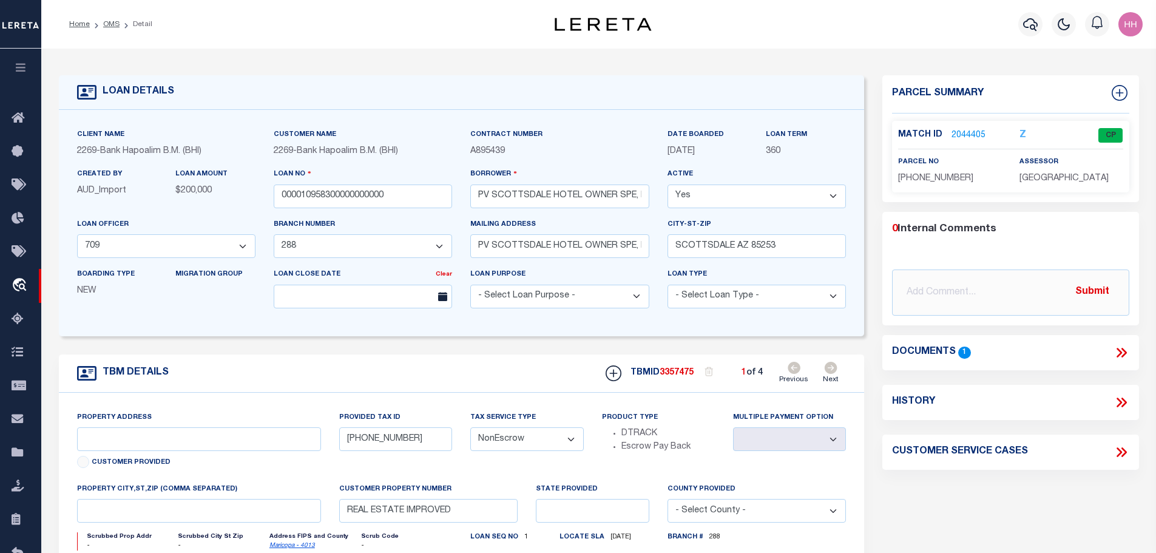
click at [838, 370] on icon at bounding box center [831, 368] width 13 height 12
click at [967, 133] on link "2044409" at bounding box center [969, 135] width 34 height 13
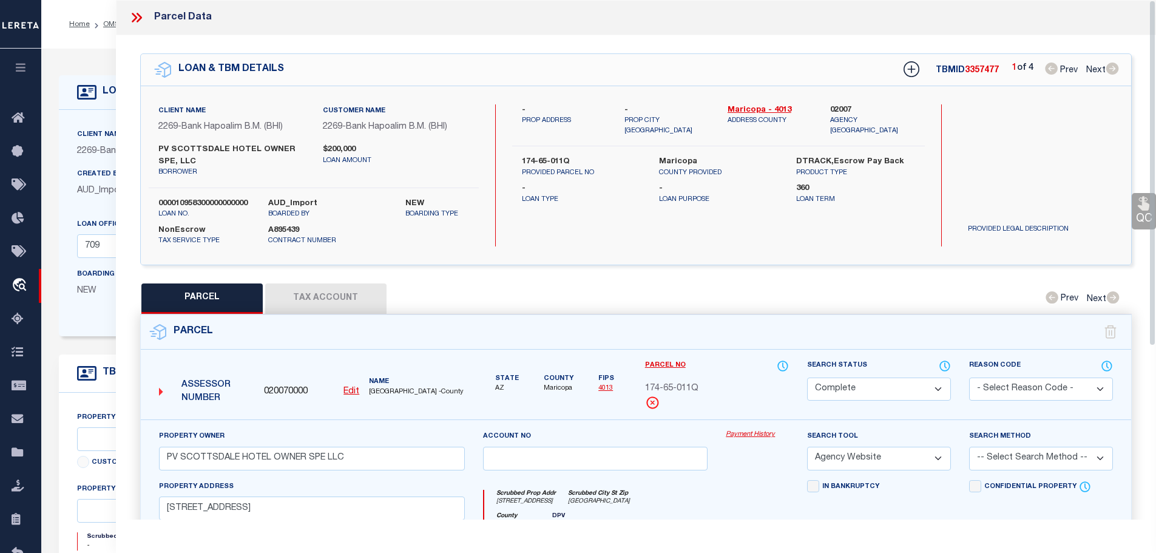
click at [316, 295] on button "Tax Account" at bounding box center [325, 298] width 121 height 30
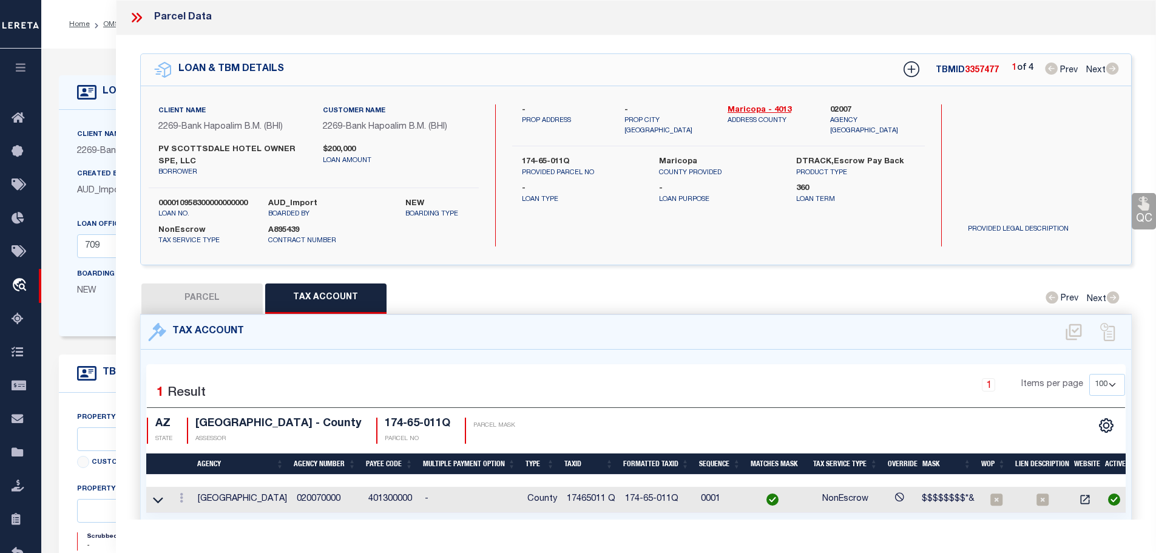
click at [182, 501] on div at bounding box center [181, 499] width 13 height 15
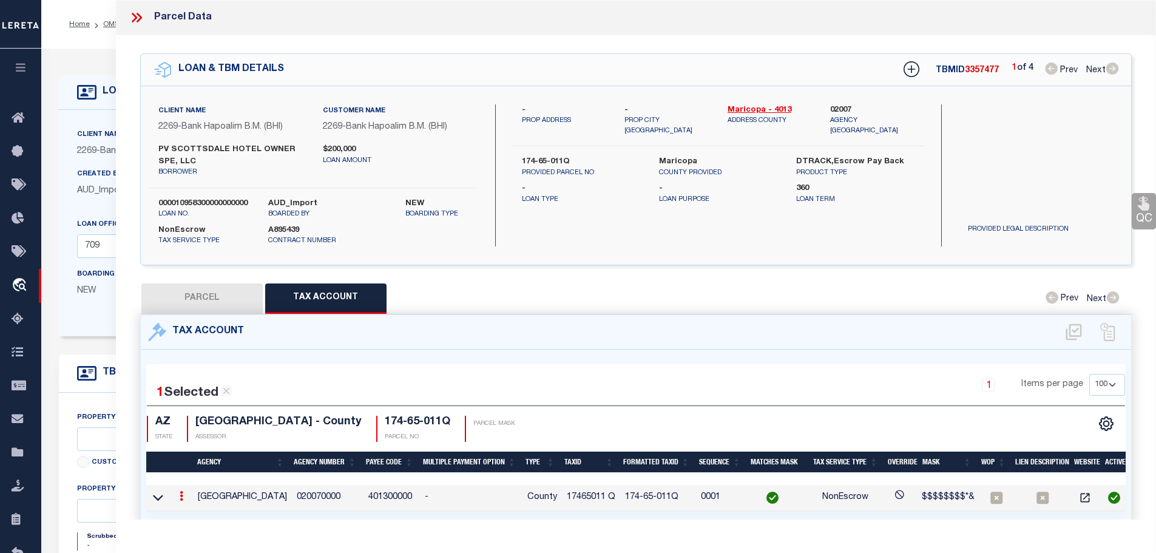
click at [183, 493] on icon at bounding box center [182, 496] width 4 height 10
click at [193, 513] on icon "" at bounding box center [194, 513] width 9 height 9
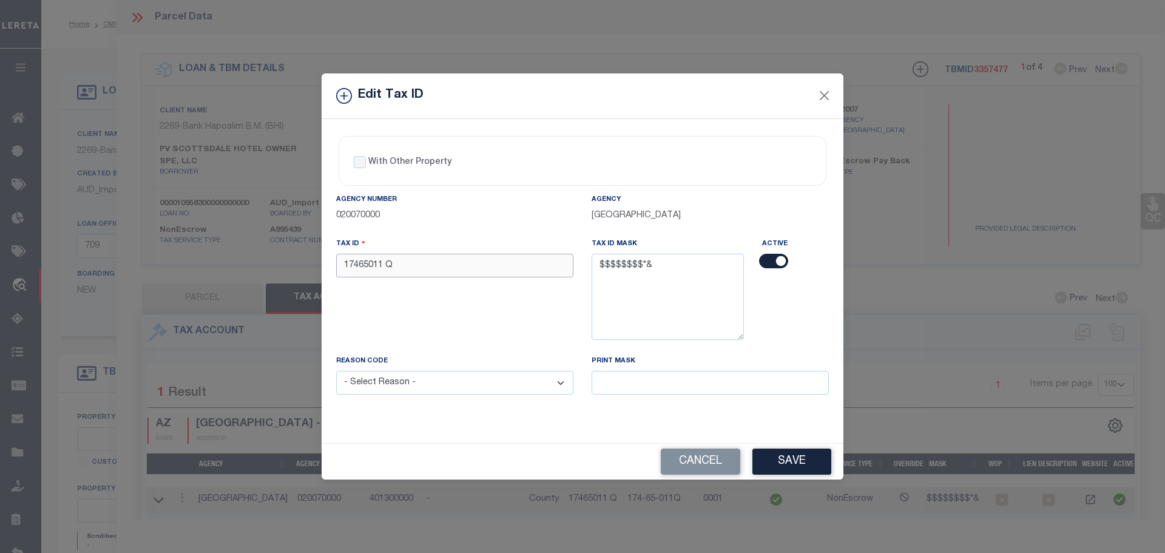
click at [458, 274] on input "17465011 Q" at bounding box center [454, 266] width 237 height 24
paste input "Q5"
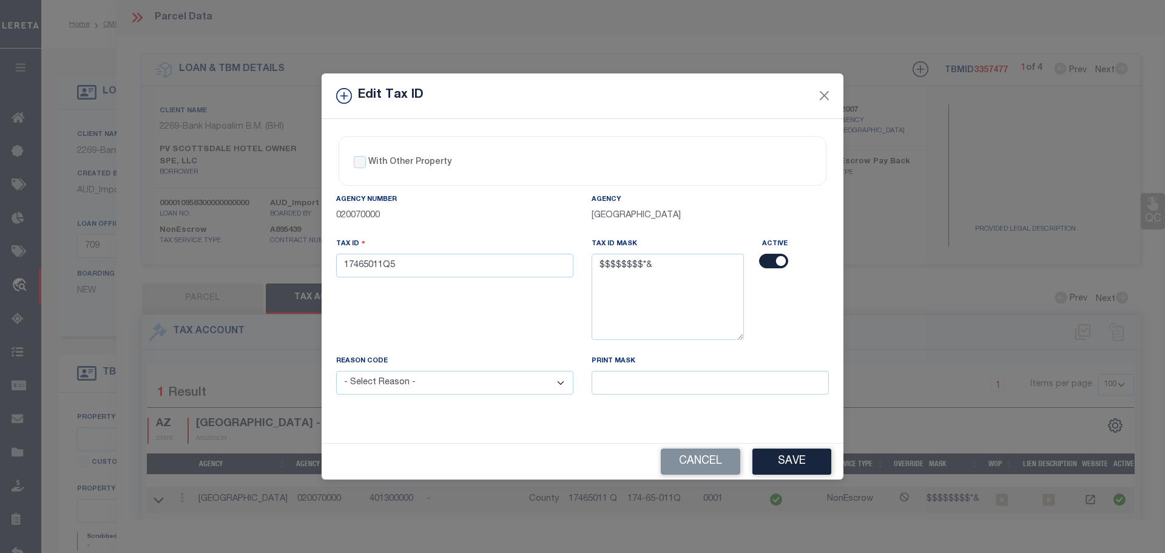
click at [448, 396] on div "Reason Code - Select Reason - 099 - Other (Provide additional detail) ACT - Age…" at bounding box center [455, 381] width 256 height 55
click at [453, 392] on select "- Select Reason - 099 - Other (Provide additional detail) ACT - Agency Changed …" at bounding box center [454, 383] width 237 height 24
click at [336, 371] on select "- Select Reason - 099 - Other (Provide additional detail) ACT - Agency Changed …" at bounding box center [454, 383] width 237 height 24
click at [798, 456] on button "Save" at bounding box center [792, 462] width 79 height 26
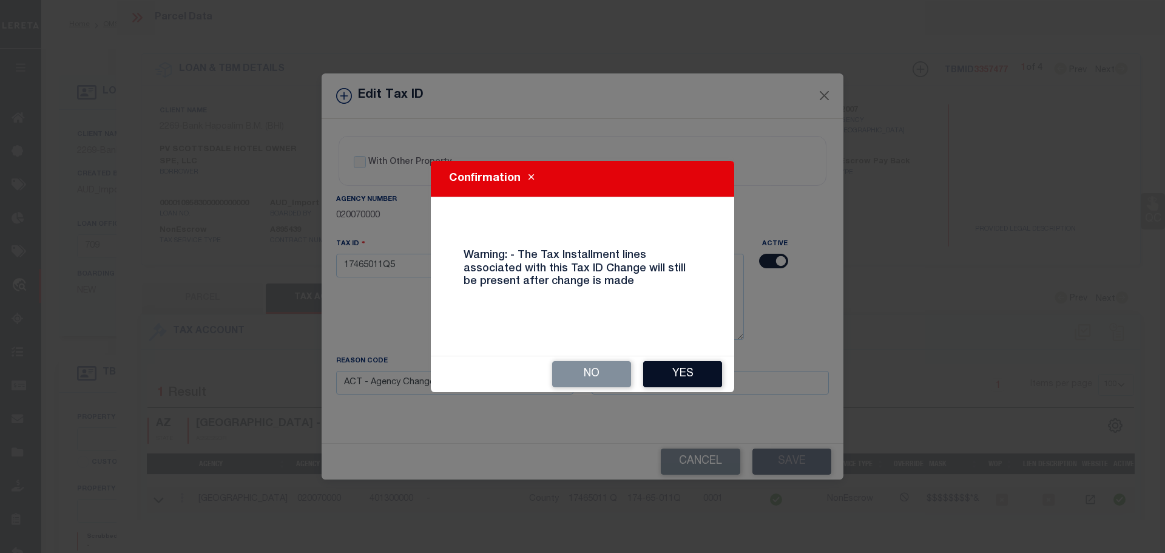
click at [691, 378] on button "Yes" at bounding box center [682, 374] width 79 height 26
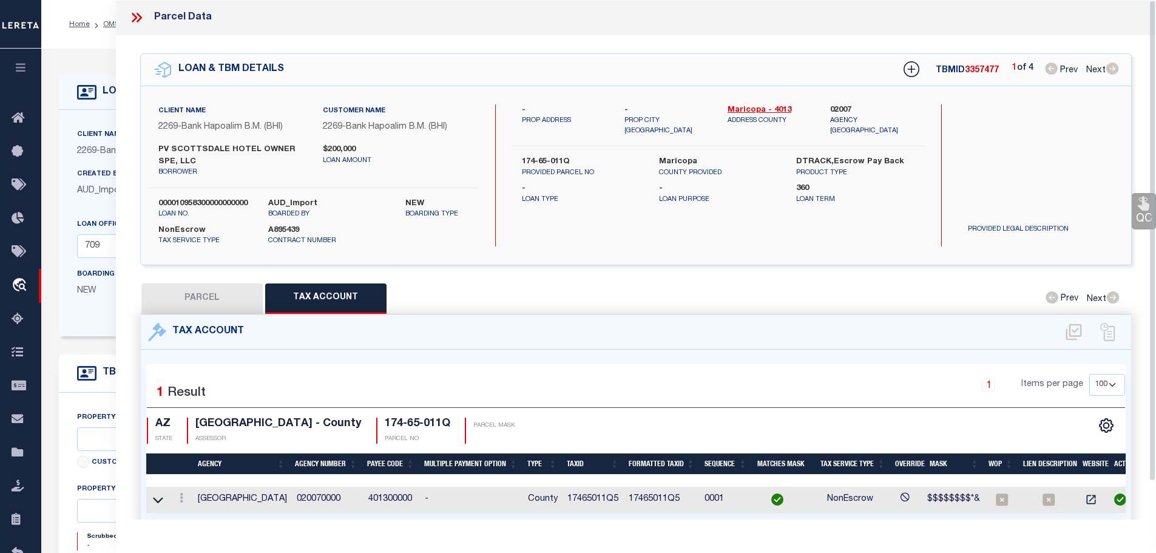
click at [132, 15] on icon at bounding box center [134, 18] width 5 height 10
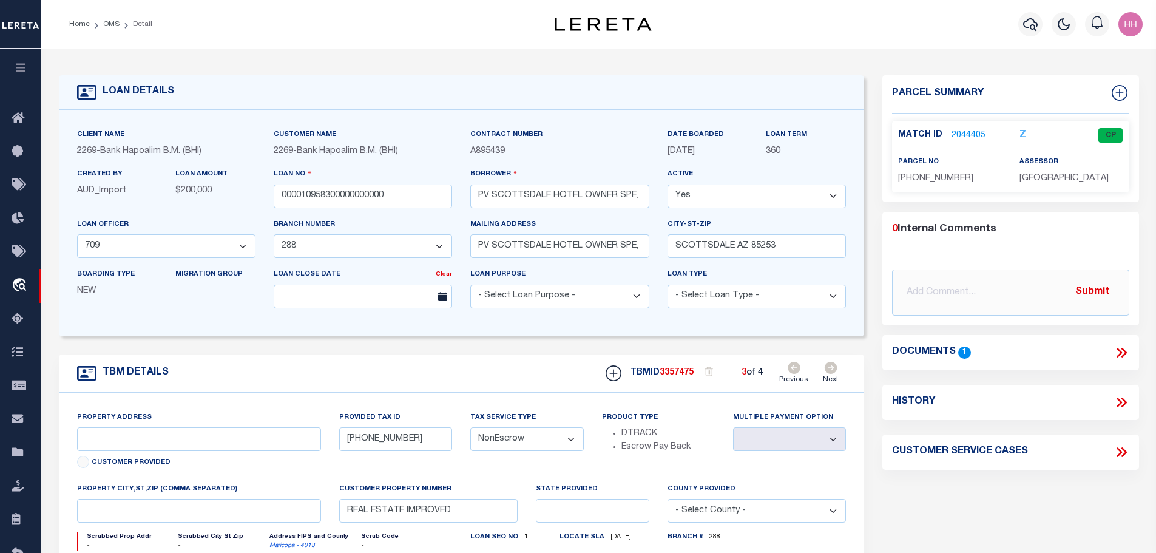
click at [833, 370] on icon at bounding box center [831, 368] width 13 height 12
click at [963, 135] on link "2044407" at bounding box center [969, 135] width 34 height 13
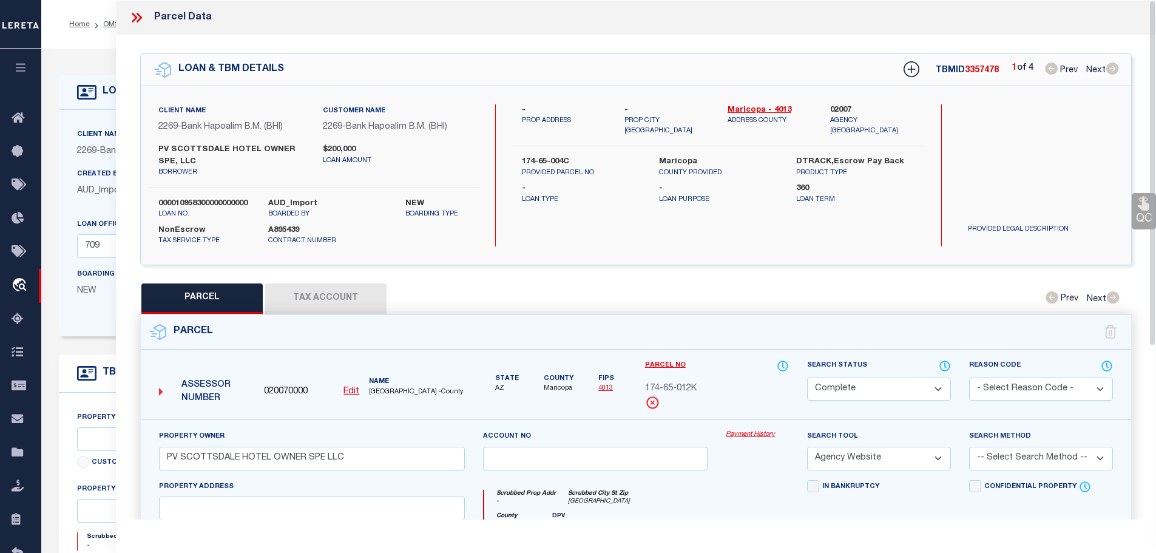
click at [310, 289] on button "Tax Account" at bounding box center [325, 298] width 121 height 30
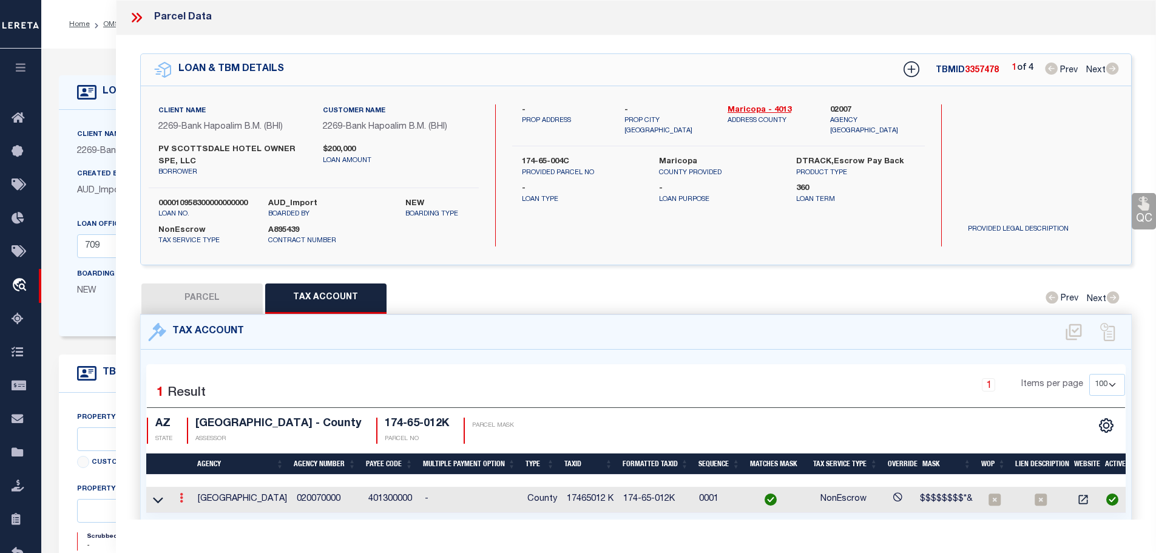
click at [182, 498] on icon at bounding box center [182, 498] width 4 height 10
click at [193, 512] on icon "" at bounding box center [194, 516] width 9 height 9
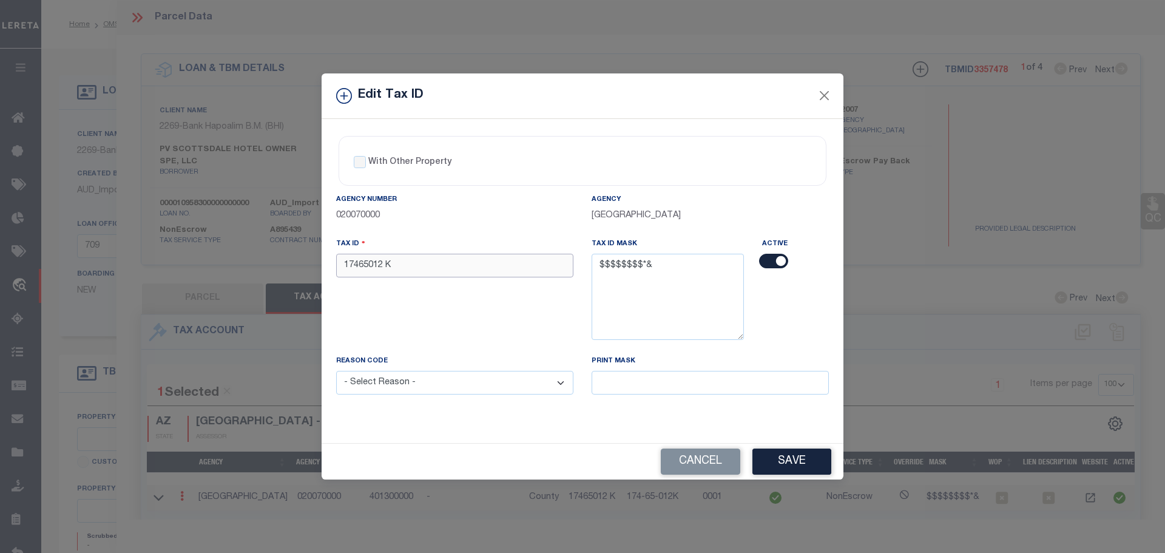
click at [413, 273] on input "17465012 K" at bounding box center [454, 266] width 237 height 24
paste input "K8"
click at [418, 384] on select "- Select Reason - 099 - Other (Provide additional detail) ACT - Agency Changed …" at bounding box center [454, 383] width 237 height 24
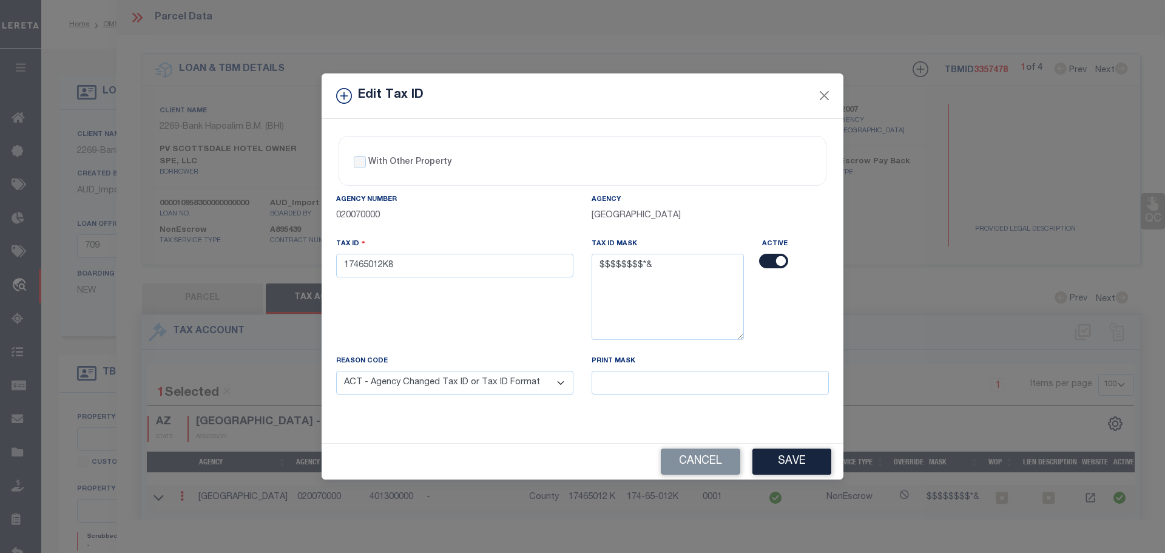
click at [336, 371] on select "- Select Reason - 099 - Other (Provide additional detail) ACT - Agency Changed …" at bounding box center [454, 383] width 237 height 24
click at [808, 462] on button "Save" at bounding box center [792, 462] width 79 height 26
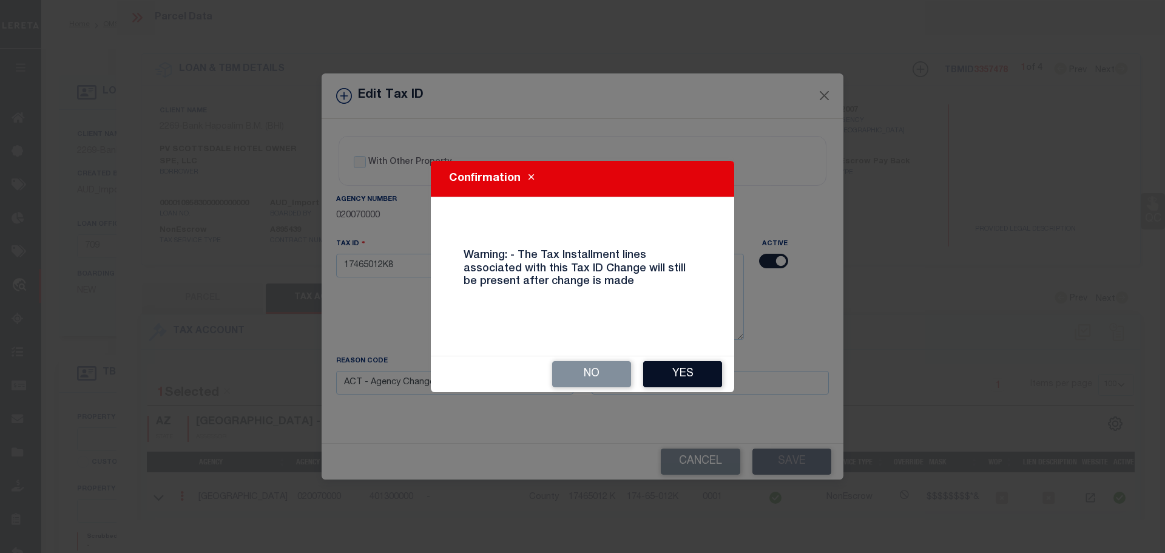
click at [683, 373] on button "Yes" at bounding box center [682, 374] width 79 height 26
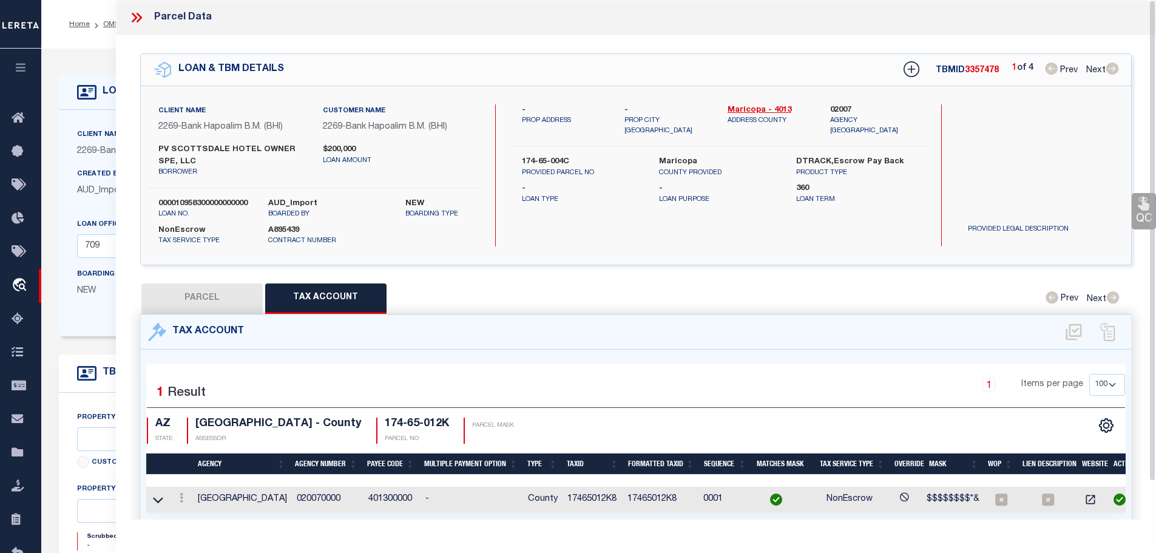
click at [134, 21] on icon at bounding box center [134, 18] width 5 height 10
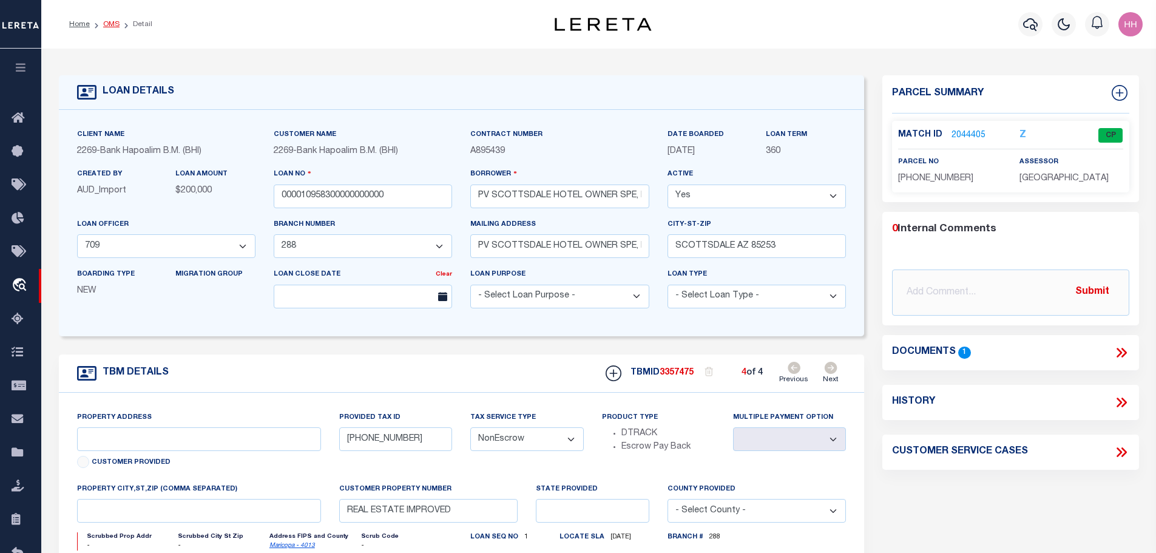
click at [109, 25] on link "OMS" at bounding box center [111, 24] width 16 height 7
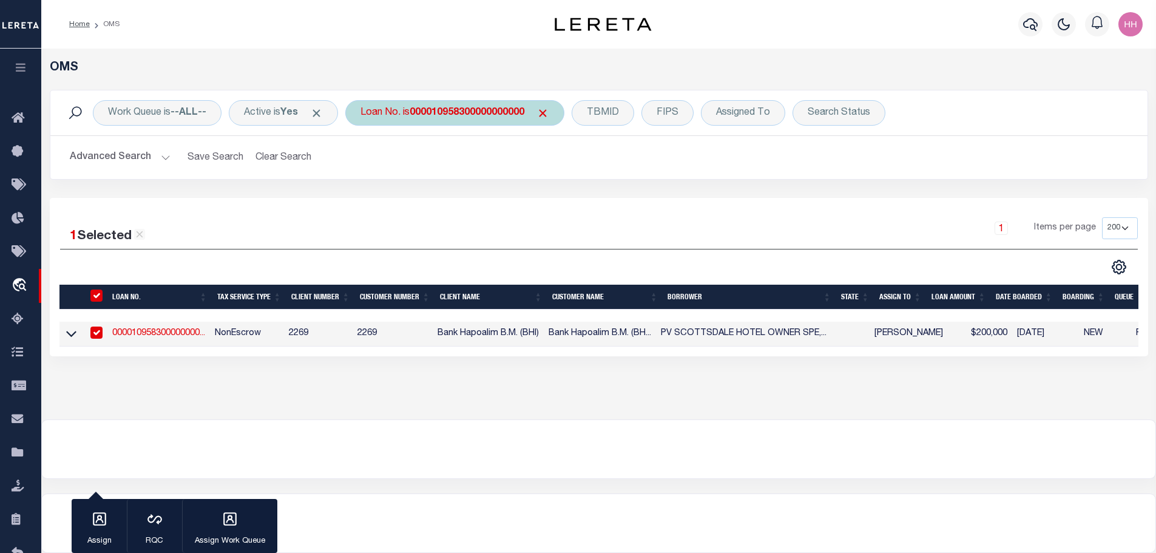
click at [466, 120] on div "Loan No. is 000010958300000000000" at bounding box center [454, 112] width 219 height 25
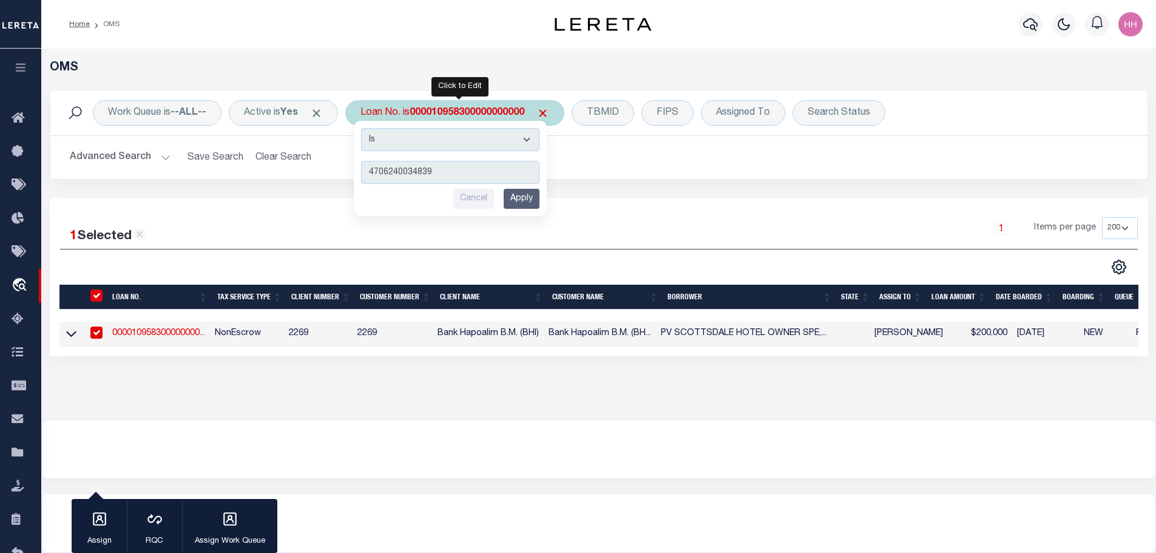
click at [535, 197] on input "Apply" at bounding box center [522, 199] width 36 height 20
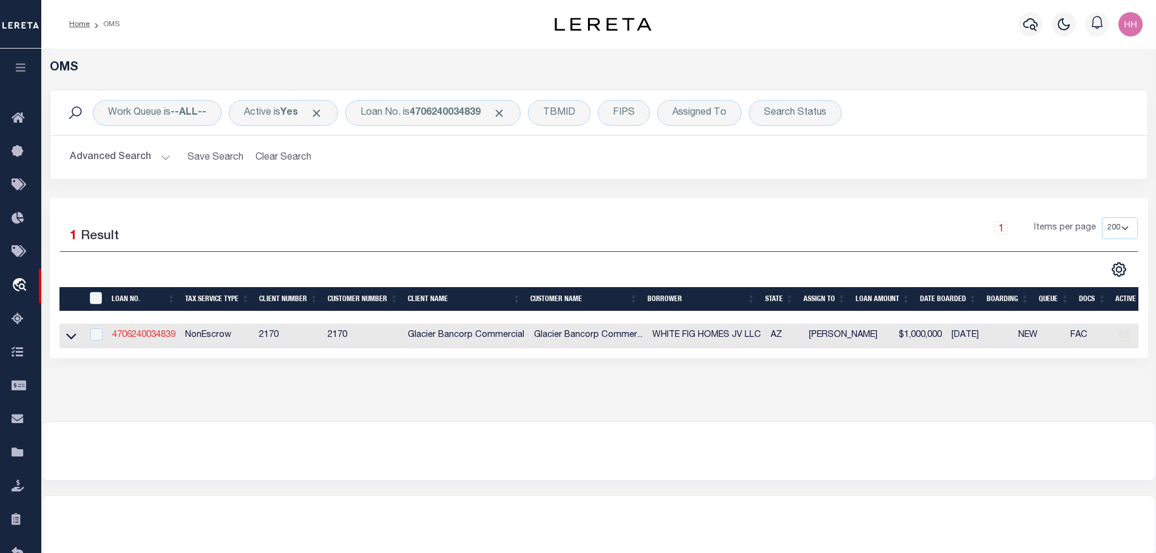
click at [151, 331] on link "4706240034839" at bounding box center [143, 335] width 63 height 8
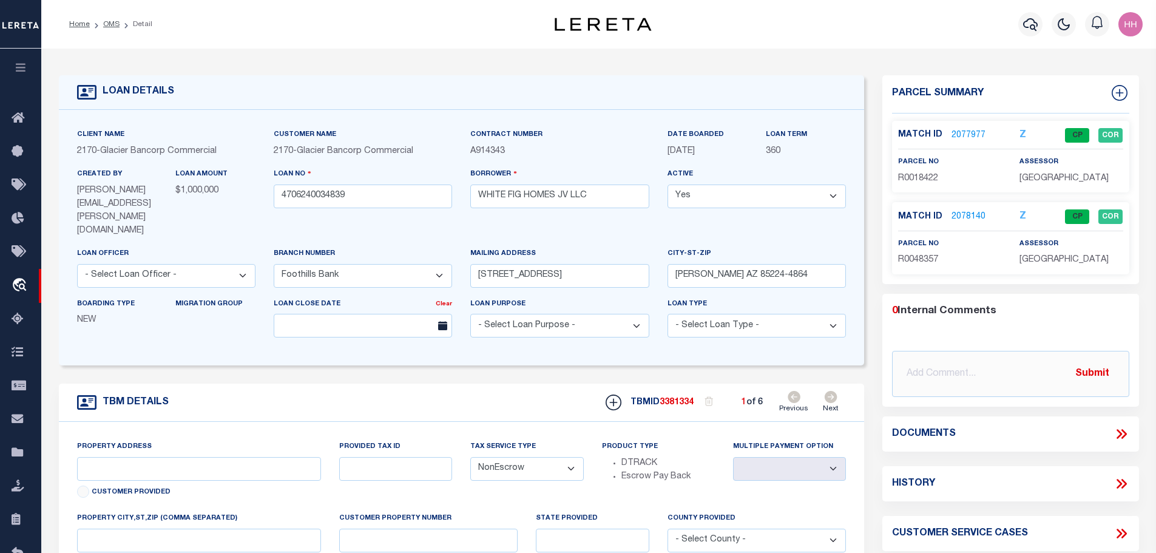
click at [832, 391] on icon at bounding box center [831, 397] width 13 height 12
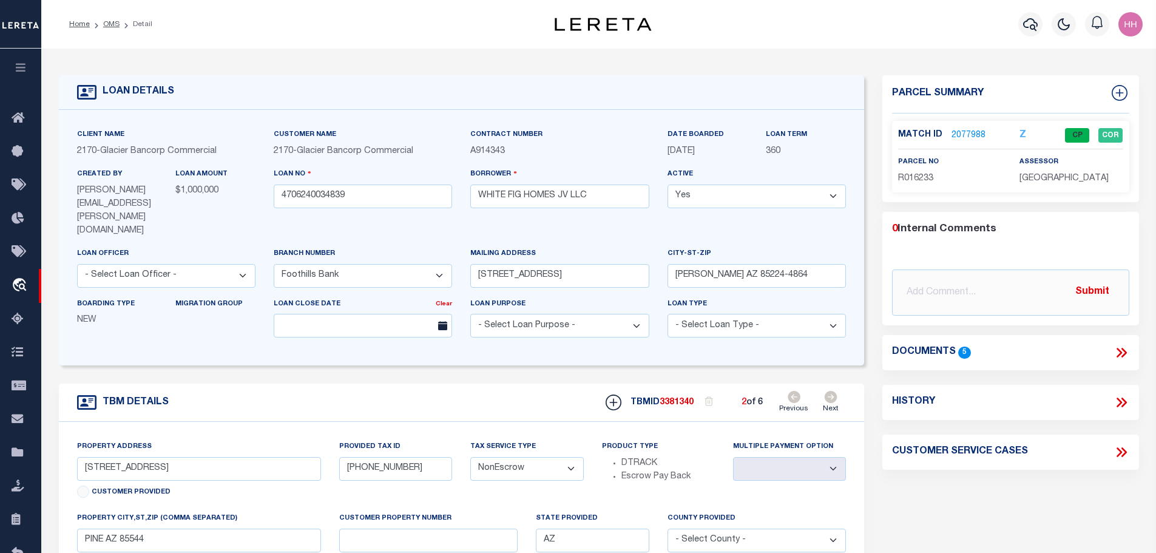
click at [832, 391] on icon at bounding box center [831, 397] width 13 height 12
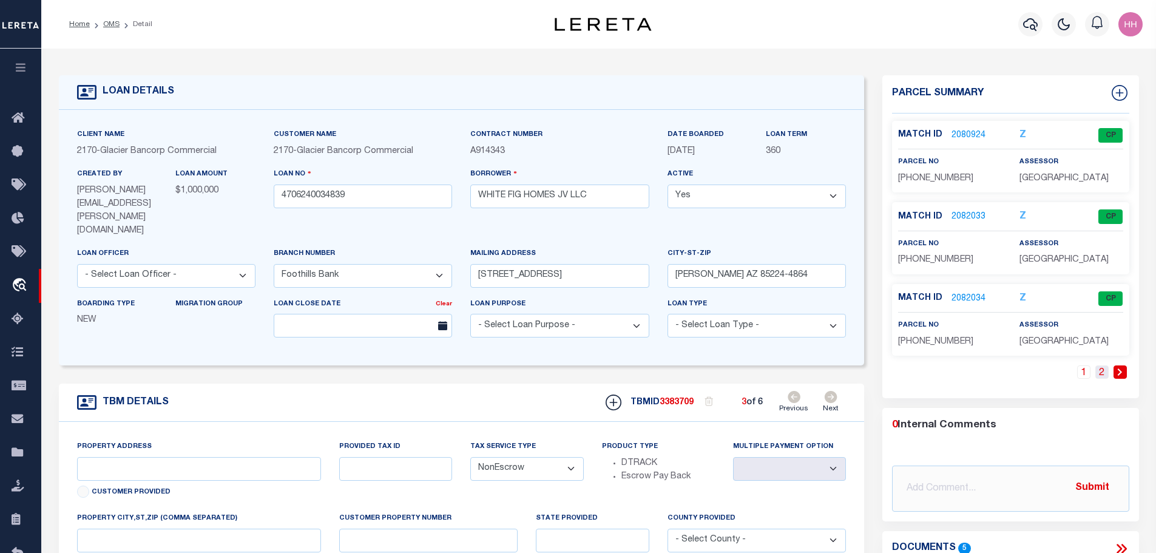
click at [1103, 372] on link "2" at bounding box center [1102, 371] width 13 height 13
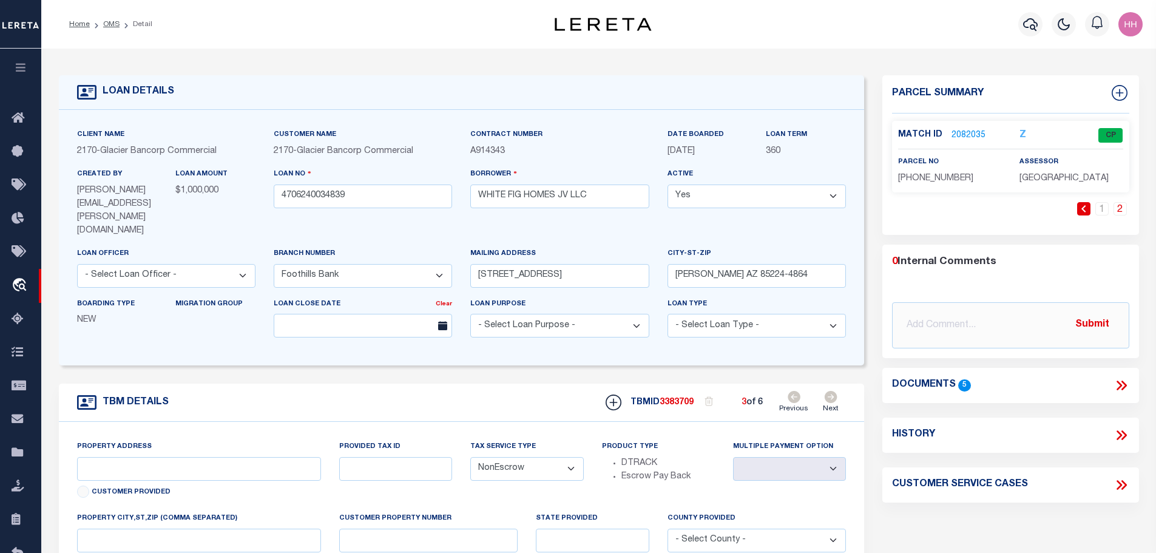
click at [827, 391] on icon at bounding box center [830, 397] width 13 height 12
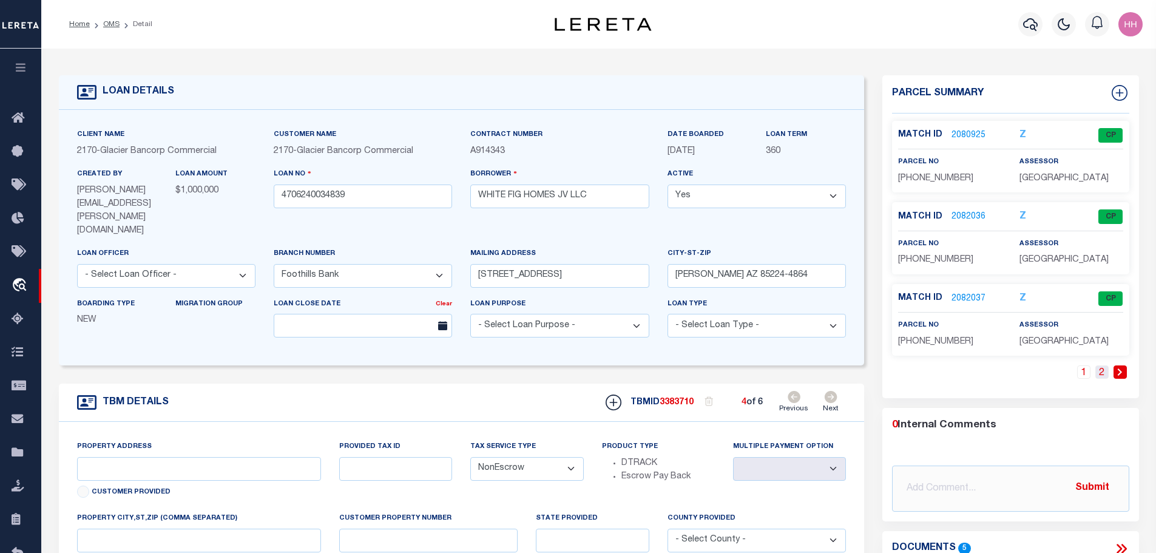
click at [1104, 376] on link "2" at bounding box center [1102, 371] width 13 height 13
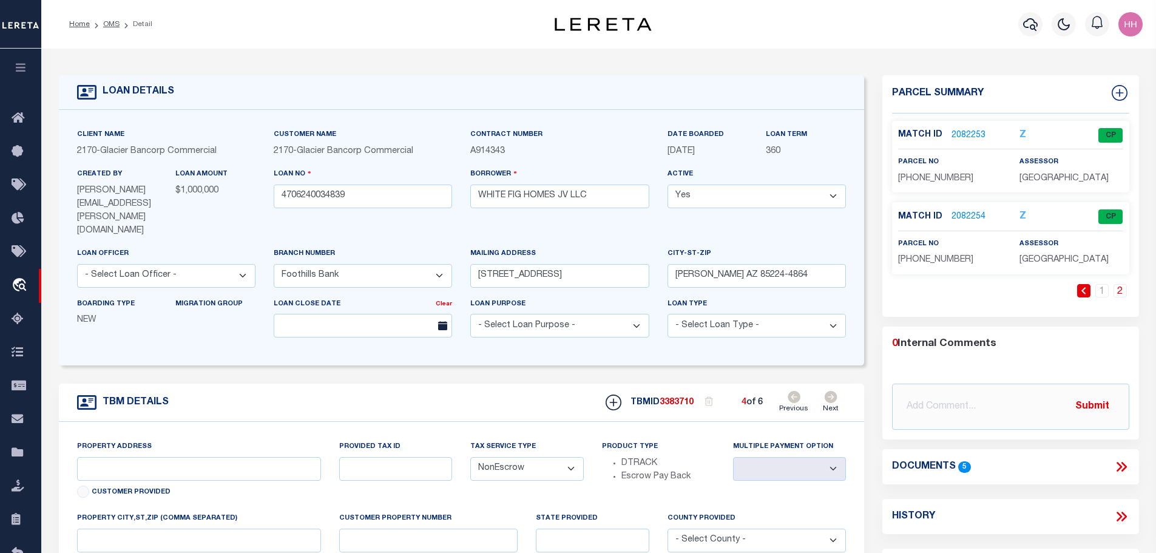
click at [830, 391] on icon at bounding box center [831, 397] width 13 height 12
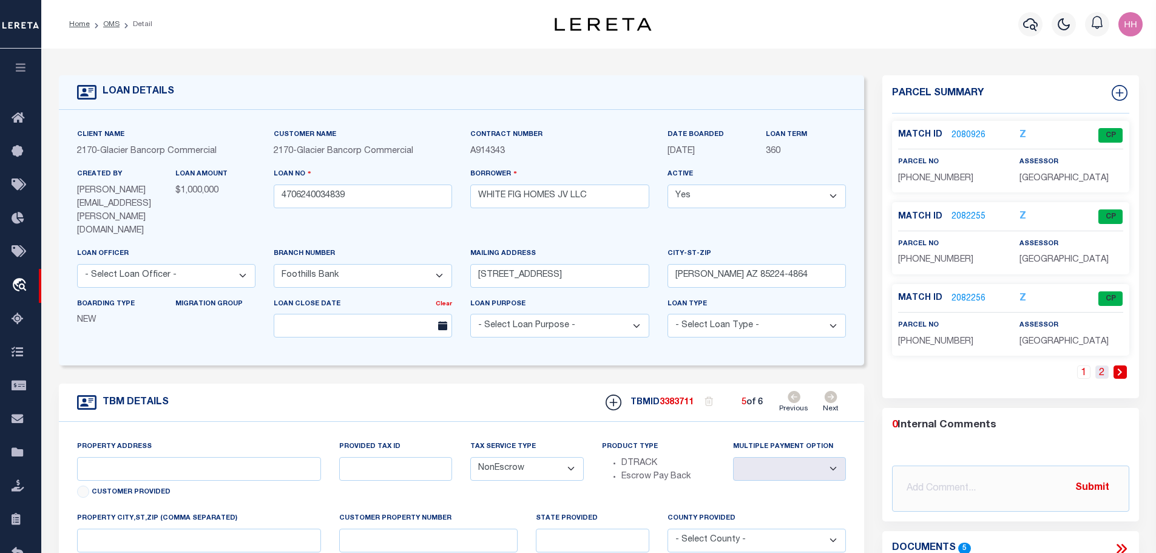
click at [1102, 371] on link "2" at bounding box center [1102, 371] width 13 height 13
click at [832, 391] on icon at bounding box center [831, 397] width 13 height 12
click at [1105, 375] on link "2" at bounding box center [1102, 371] width 13 height 13
click at [969, 299] on link "2082264" at bounding box center [969, 299] width 34 height 13
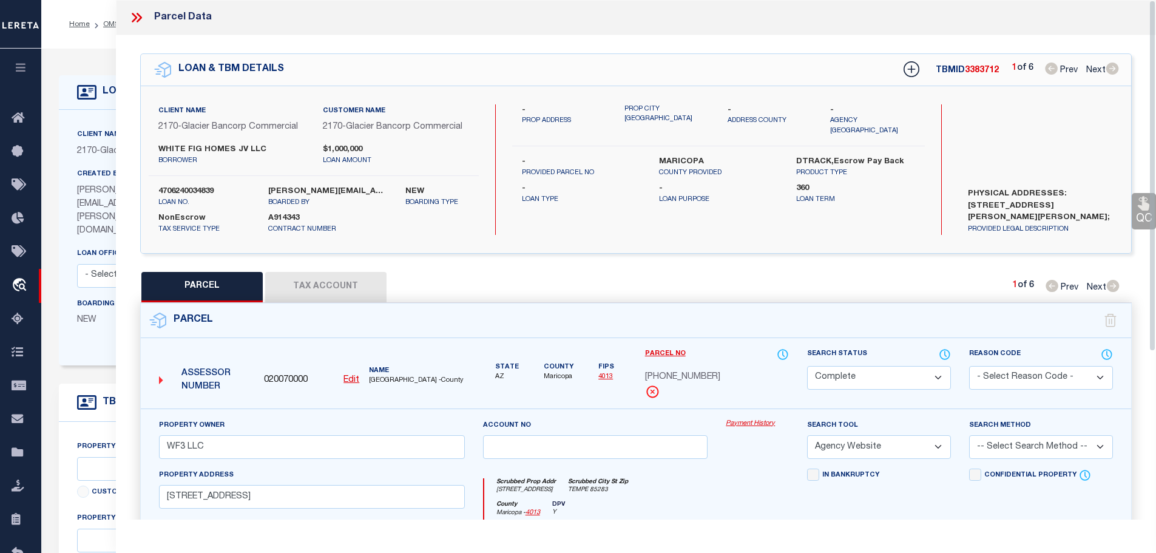
click at [325, 280] on button "Tax Account" at bounding box center [325, 287] width 121 height 30
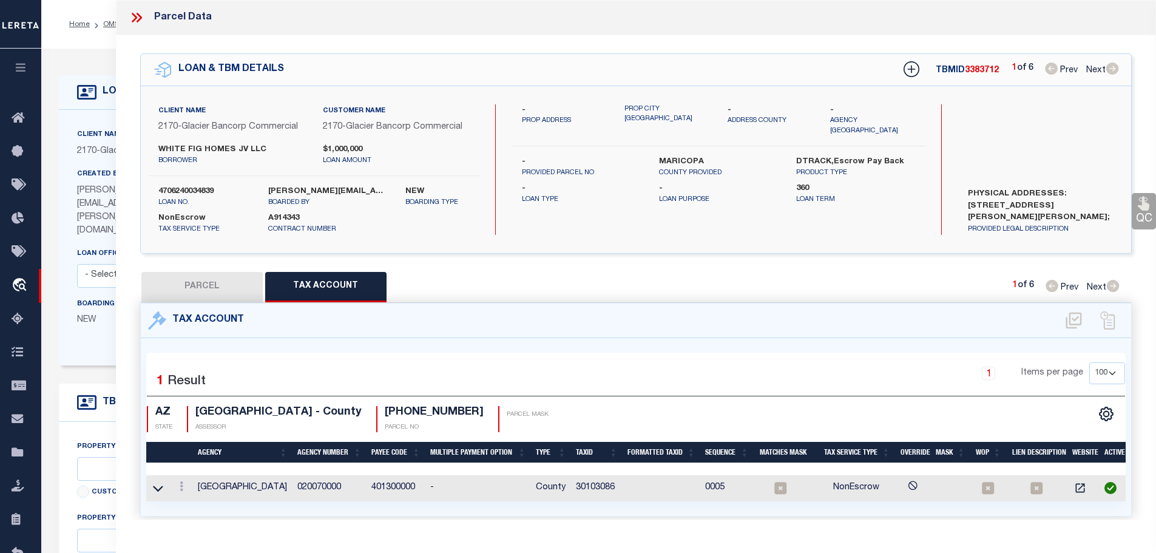
click at [601, 483] on td "30103086" at bounding box center [597, 488] width 52 height 26
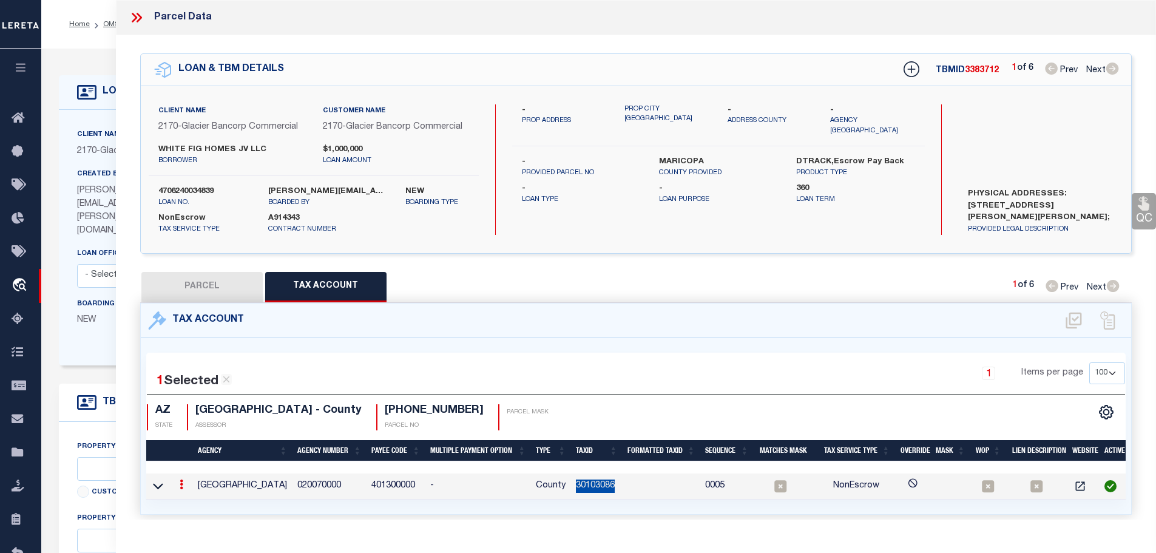
click at [601, 483] on td "30103086" at bounding box center [597, 486] width 52 height 26
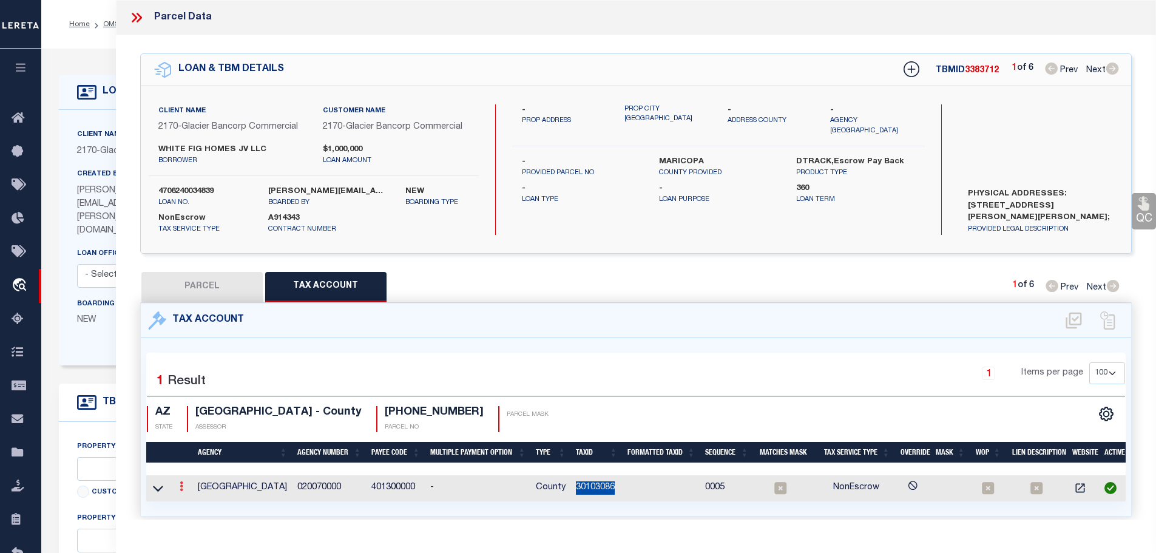
click at [181, 484] on icon at bounding box center [182, 486] width 4 height 10
click at [196, 501] on icon "" at bounding box center [194, 504] width 9 height 9
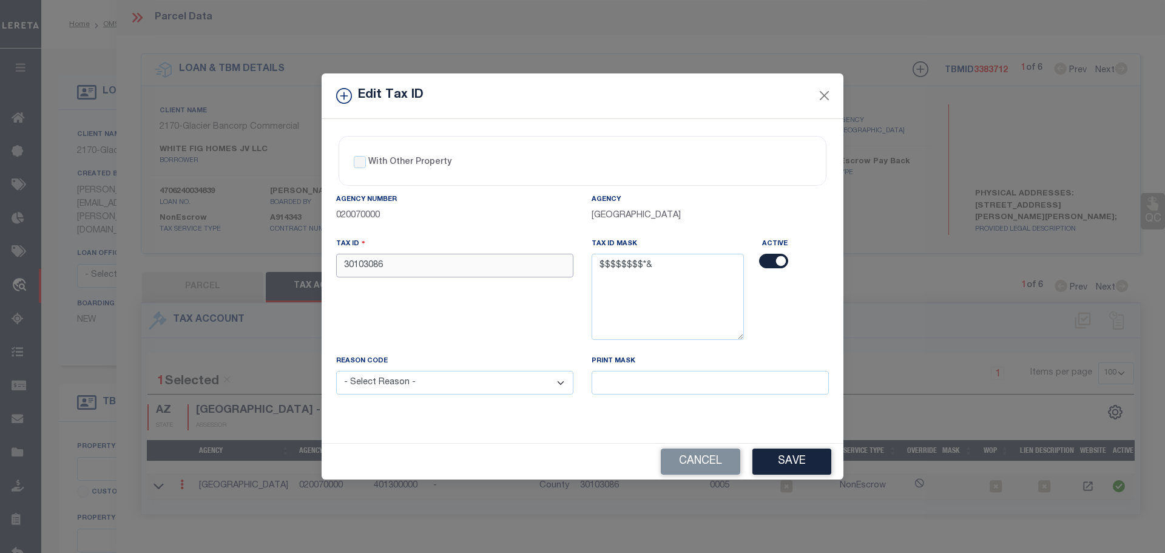
click at [425, 271] on input "30103086" at bounding box center [454, 266] width 237 height 24
paste input "4"
click at [432, 388] on select "- Select Reason - 099 - Other (Provide additional detail) ACT - Agency Changed …" at bounding box center [454, 383] width 237 height 24
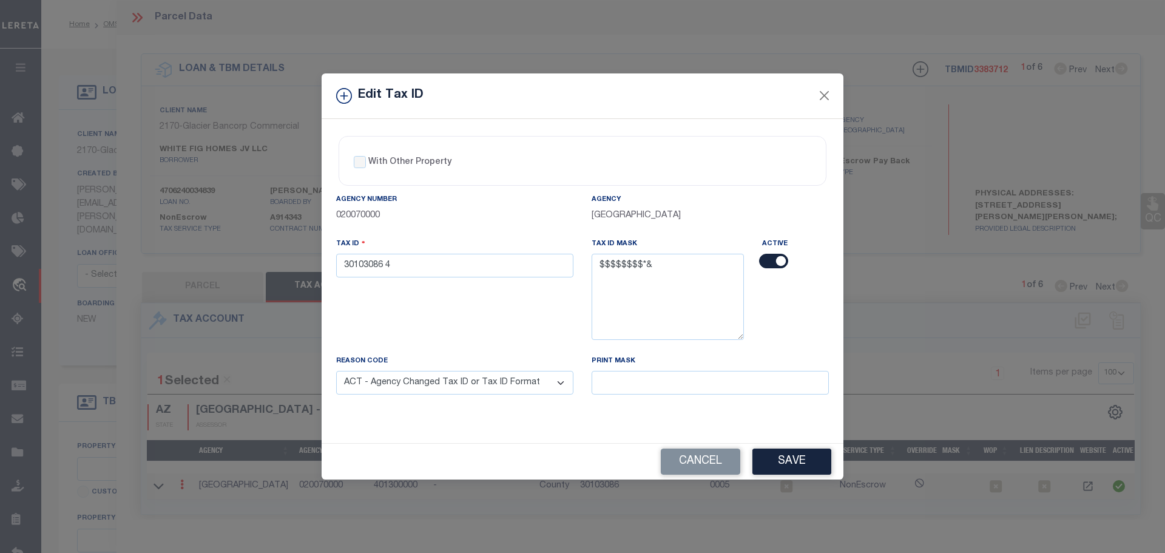
click at [336, 371] on select "- Select Reason - 099 - Other (Provide additional detail) ACT - Agency Changed …" at bounding box center [454, 383] width 237 height 24
click at [805, 461] on button "Save" at bounding box center [792, 462] width 79 height 26
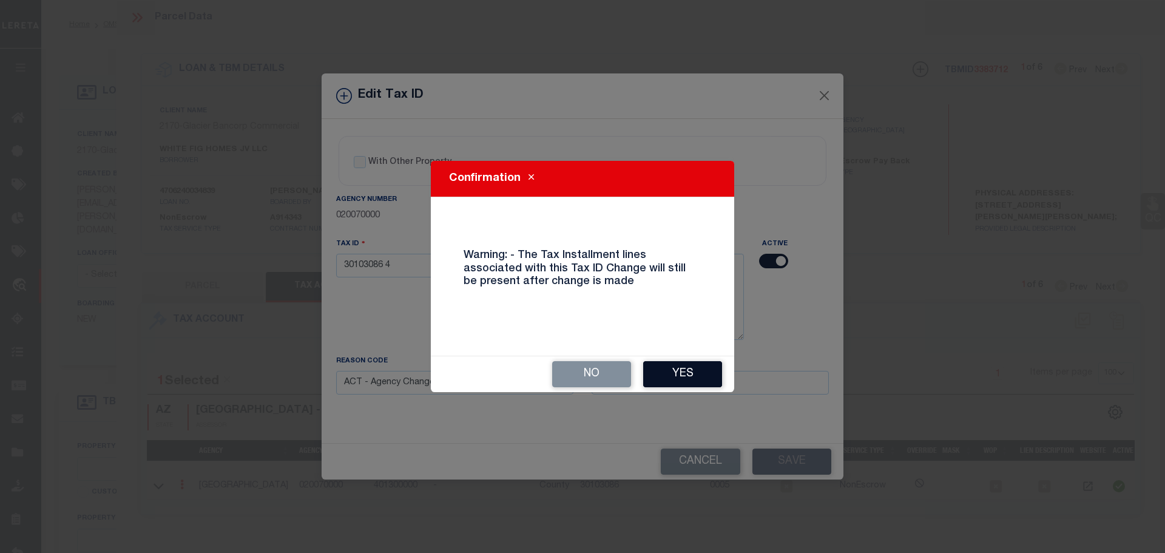
click at [692, 378] on button "Yes" at bounding box center [682, 374] width 79 height 26
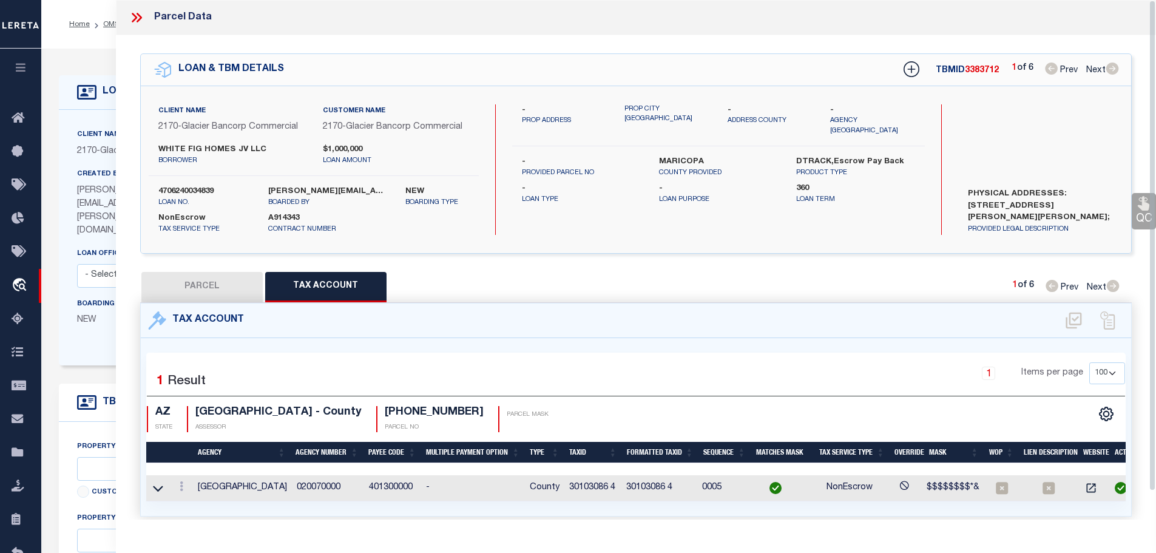
click at [180, 282] on button "PARCEL" at bounding box center [201, 287] width 121 height 30
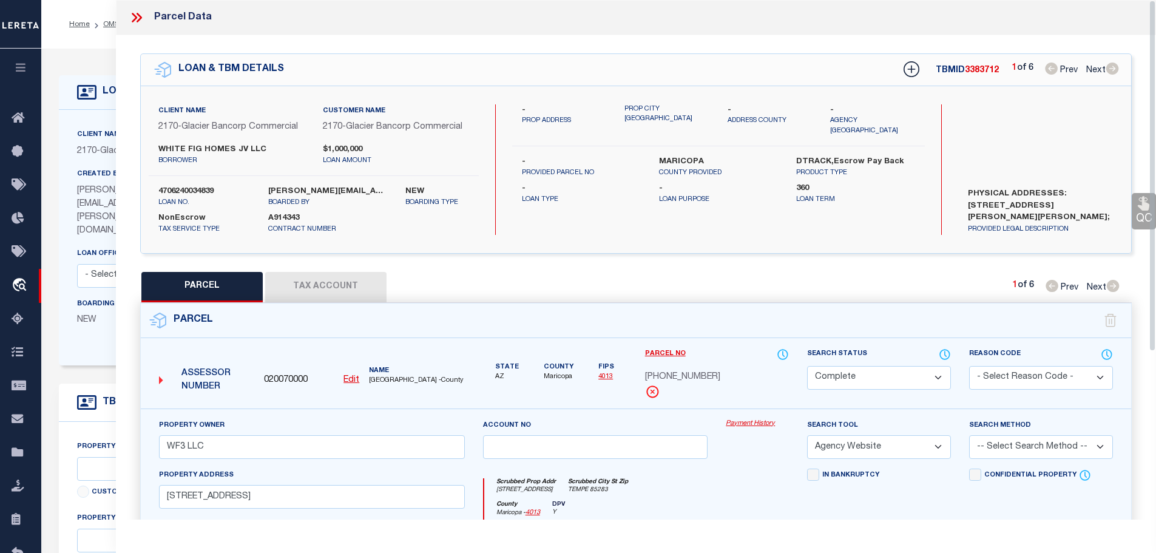
click at [133, 16] on icon at bounding box center [137, 18] width 16 height 16
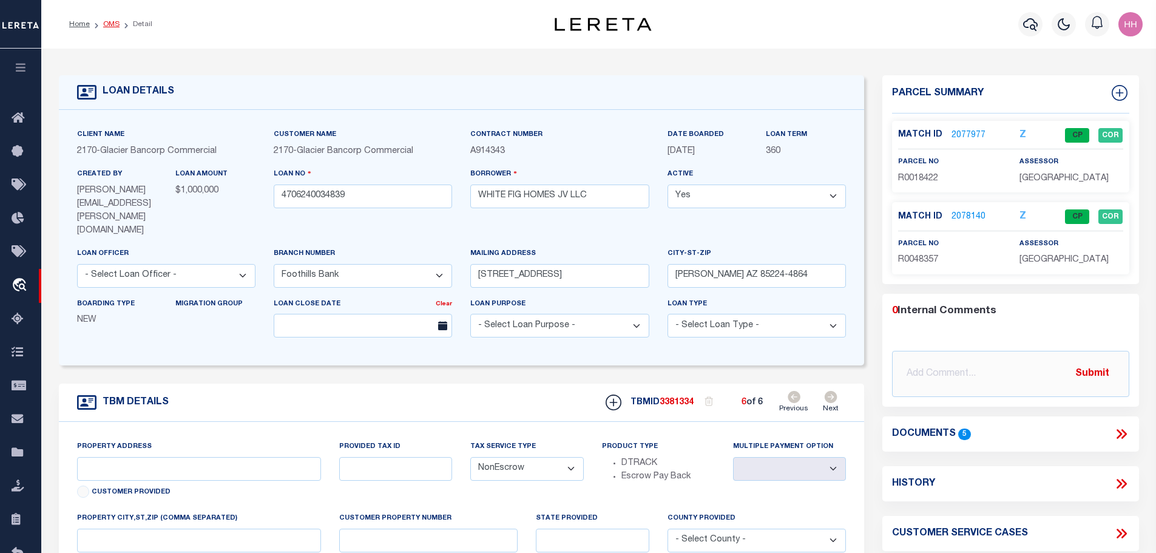
click at [105, 22] on link "OMS" at bounding box center [111, 24] width 16 height 7
